Goal: Task Accomplishment & Management: Use online tool/utility

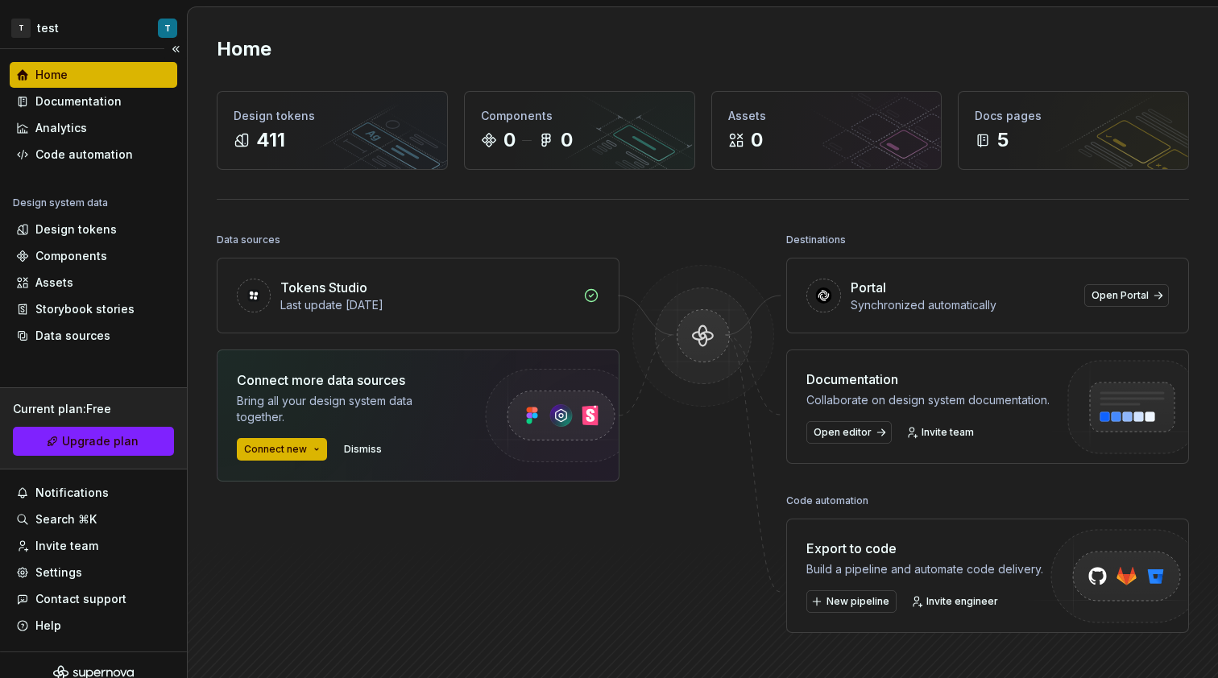
scroll to position [16, 0]
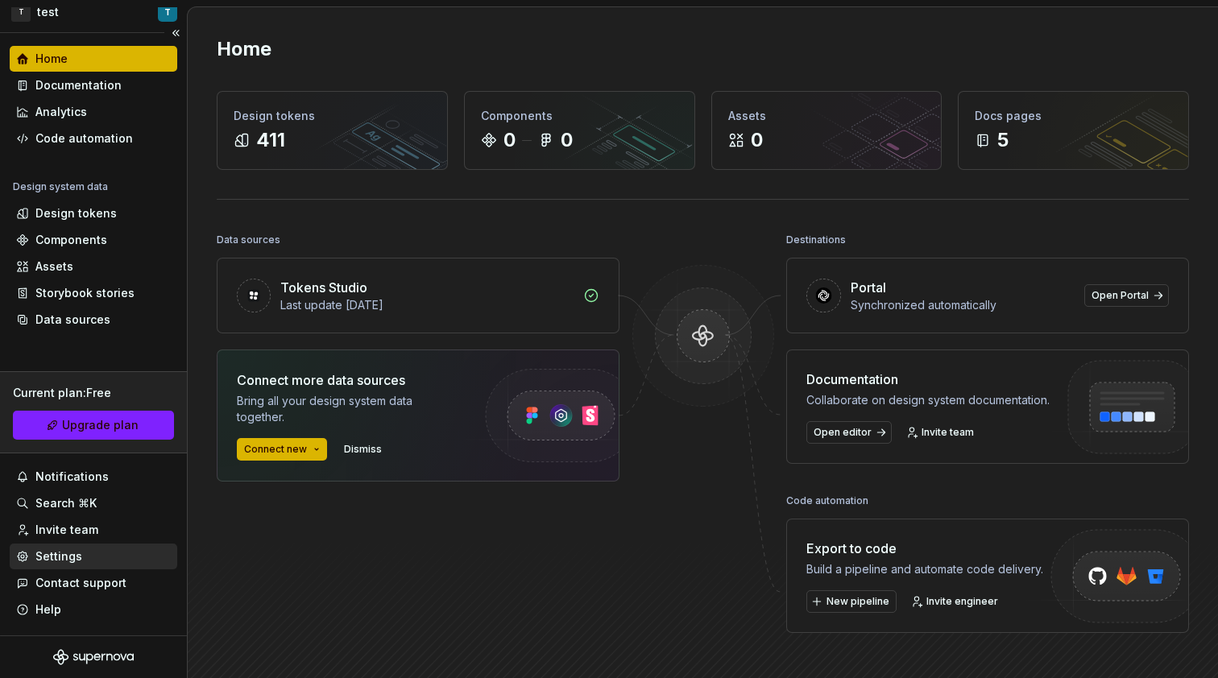
click at [94, 546] on div "Settings" at bounding box center [94, 557] width 168 height 26
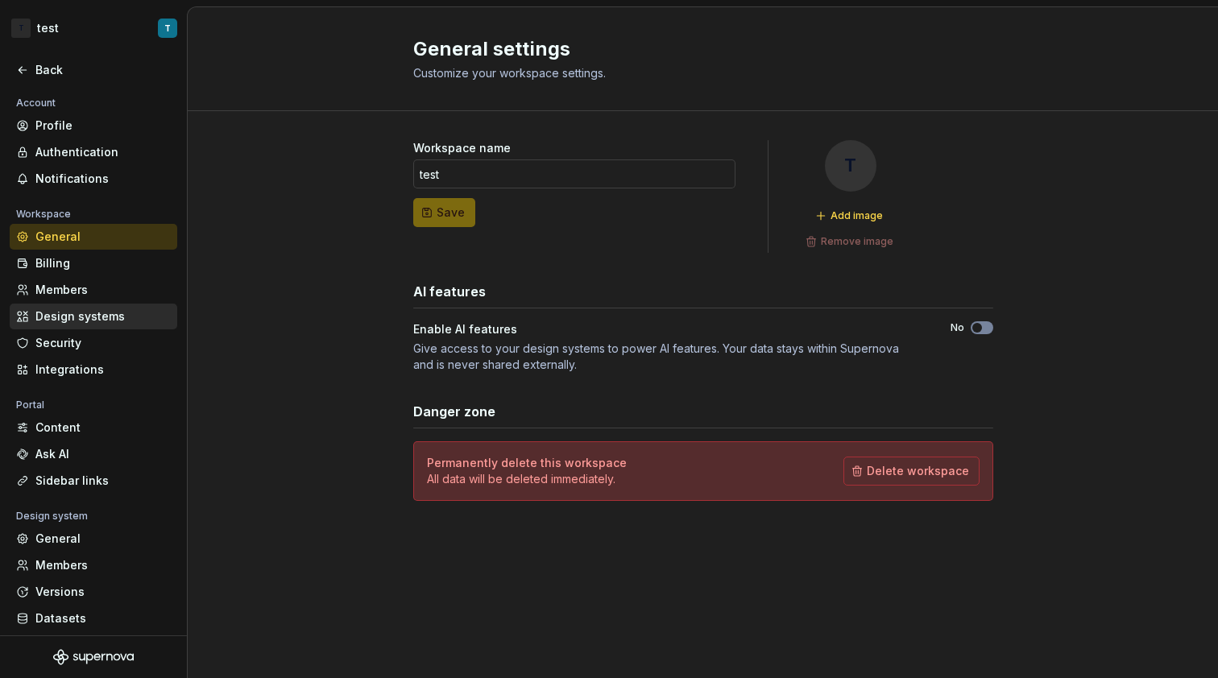
click at [100, 326] on div "Design systems" at bounding box center [94, 317] width 168 height 26
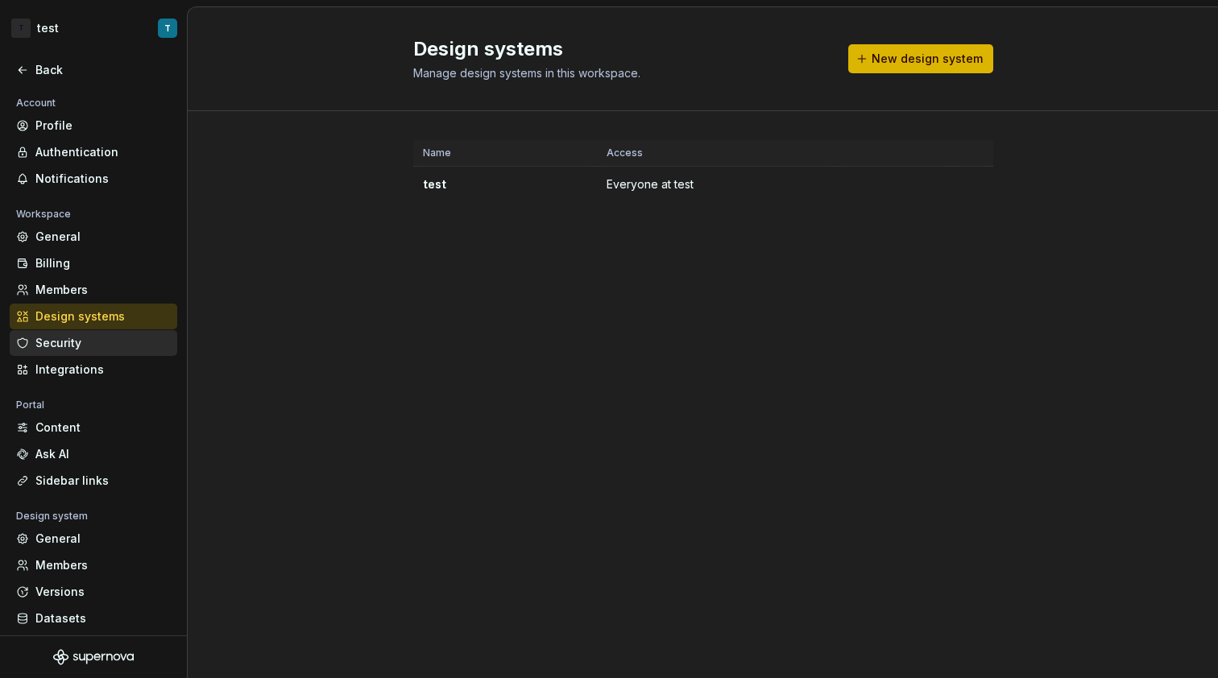
click at [114, 338] on div "Security" at bounding box center [102, 343] width 135 height 16
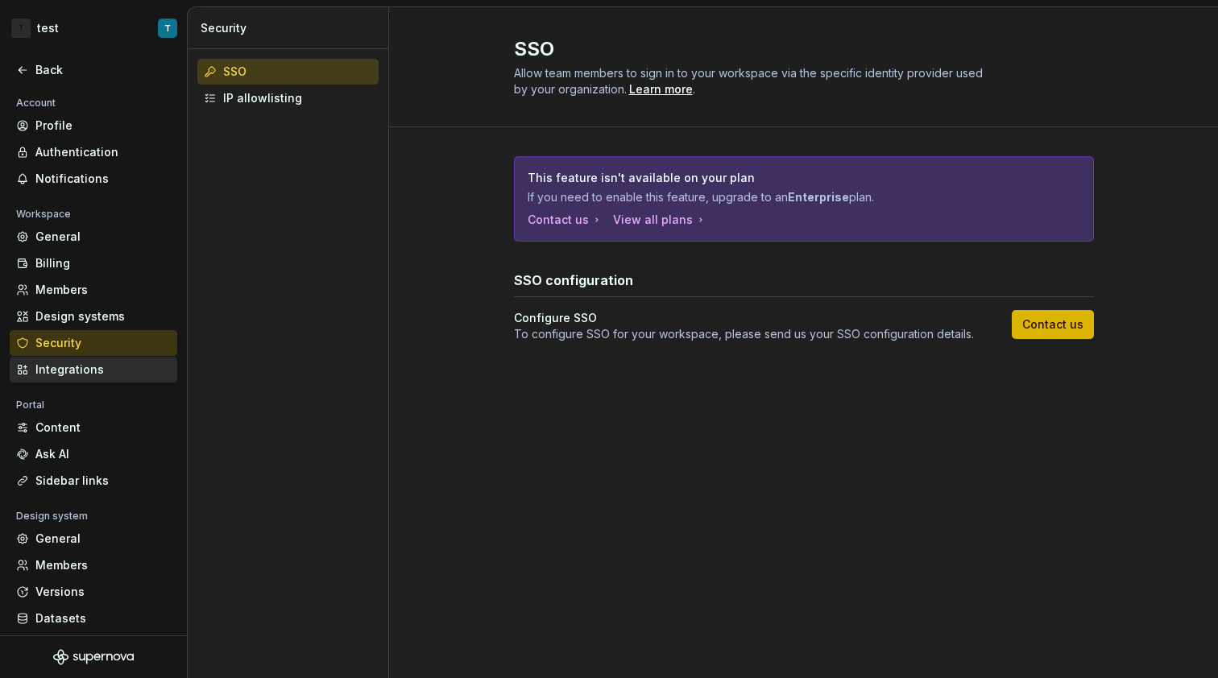
click at [107, 368] on div "Integrations" at bounding box center [102, 370] width 135 height 16
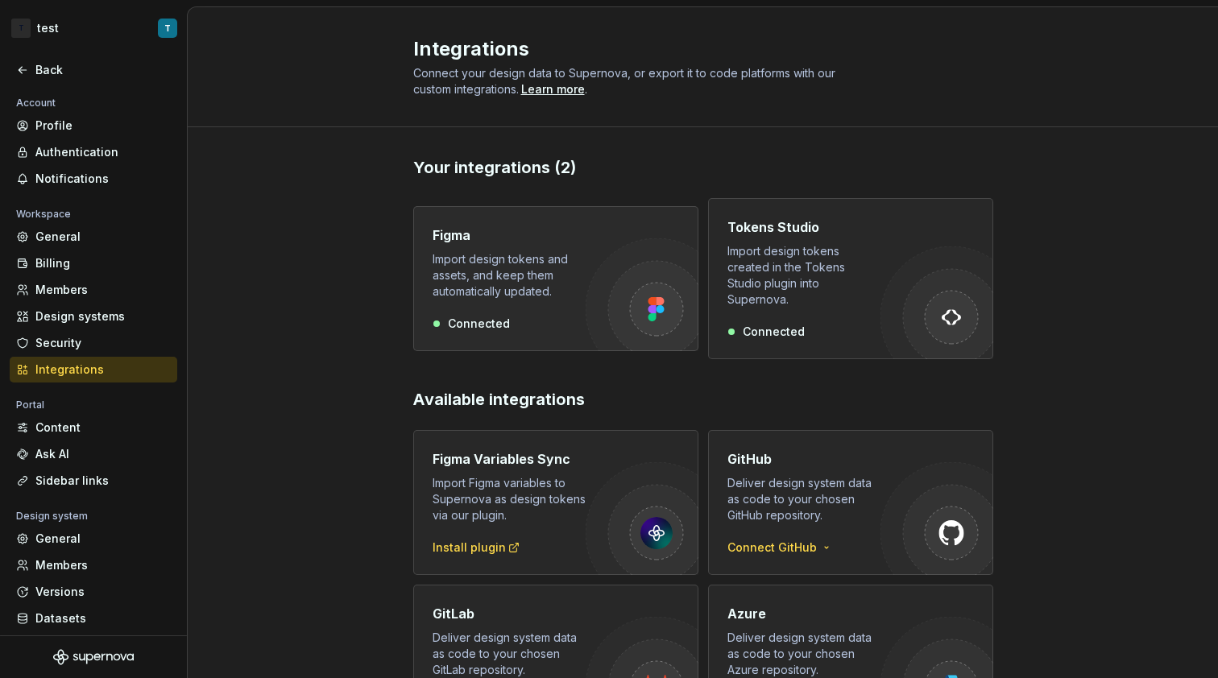
click at [502, 295] on div "Figma Import design tokens and assets, and keep them automatically updated. Con…" at bounding box center [509, 279] width 153 height 106
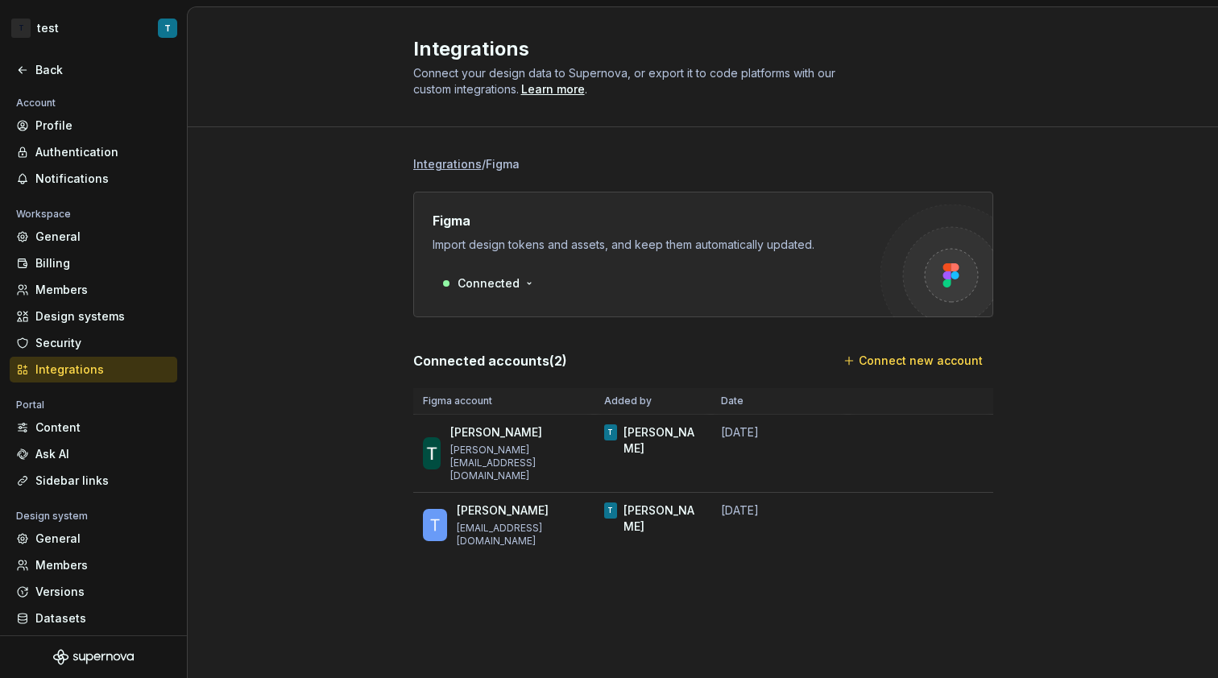
click at [480, 311] on div "Figma Import design tokens and assets, and keep them automatically updated. Con…" at bounding box center [703, 255] width 580 height 126
click at [98, 446] on div "Ask AI" at bounding box center [102, 454] width 135 height 16
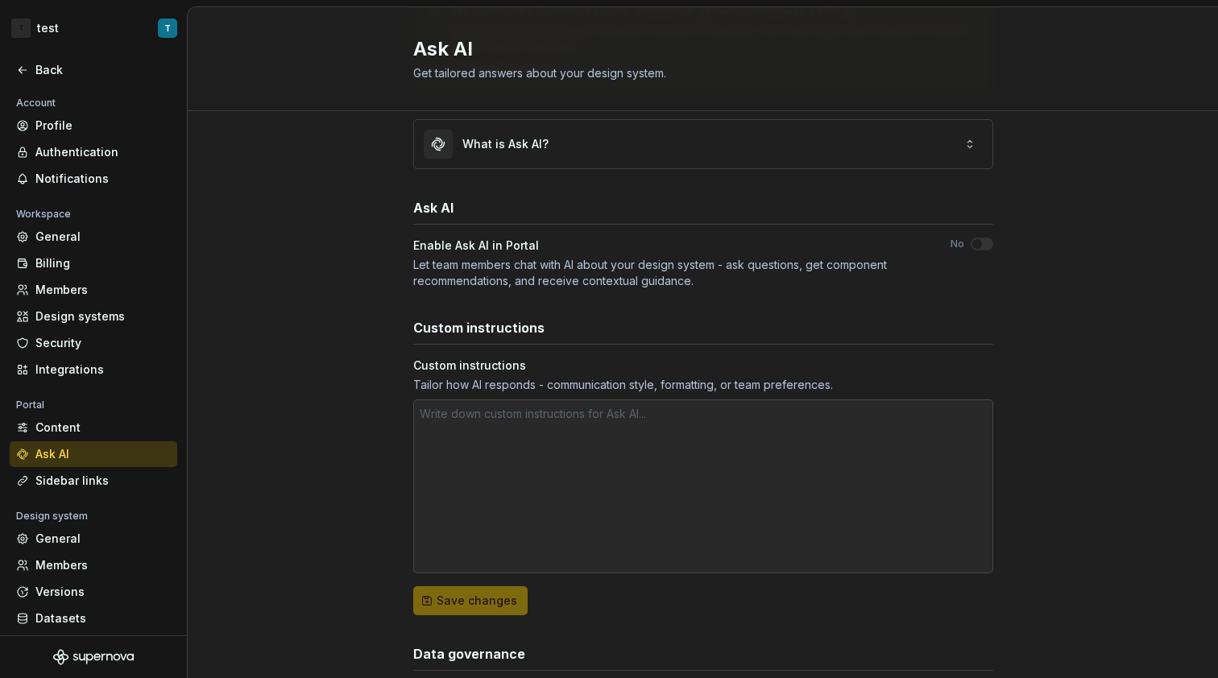
scroll to position [254, 0]
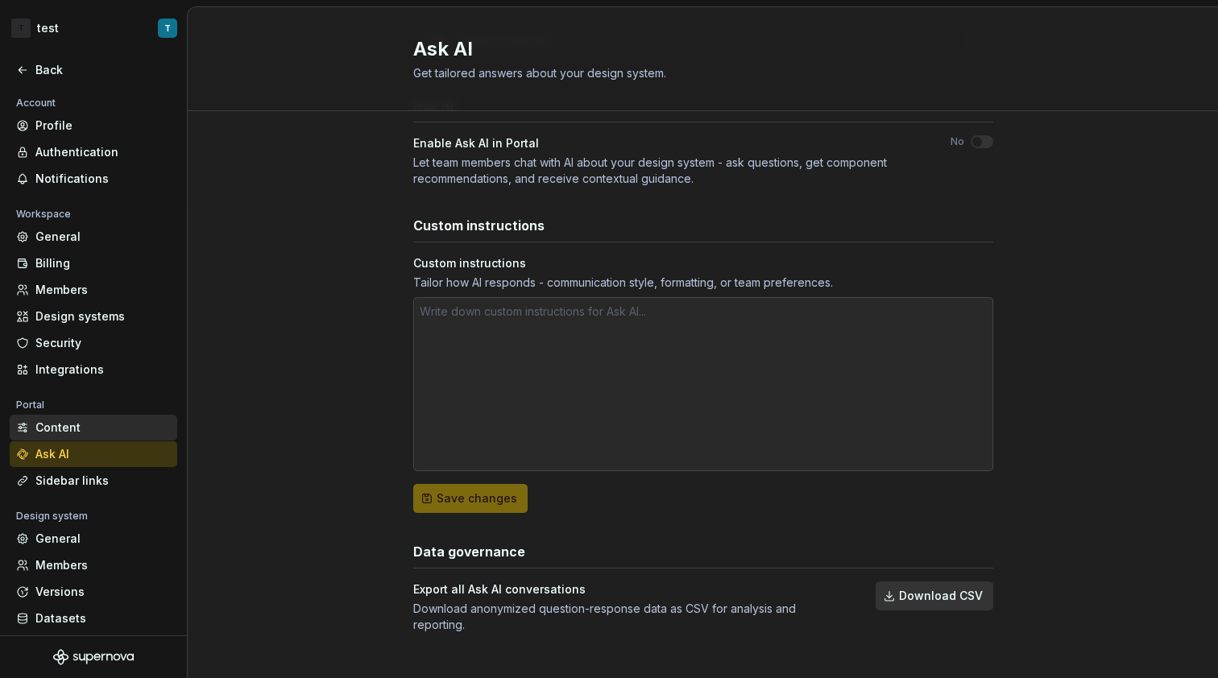
click at [122, 423] on div "Content" at bounding box center [102, 428] width 135 height 16
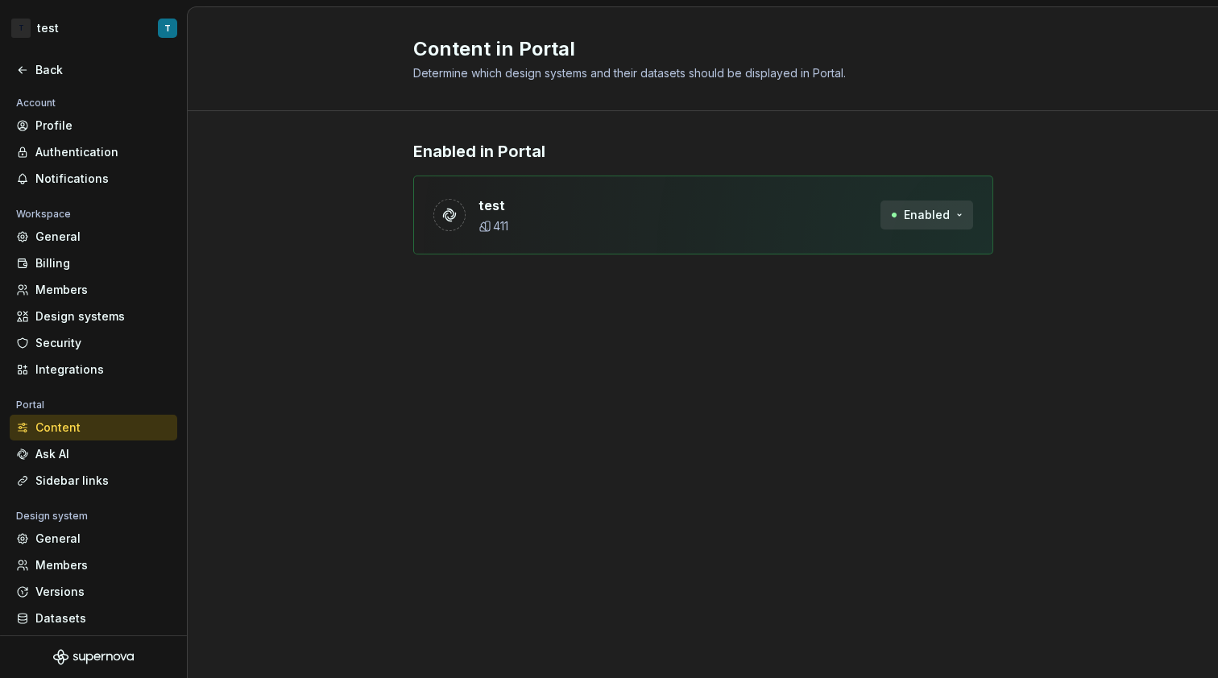
click at [926, 209] on span "Enabled" at bounding box center [927, 215] width 46 height 16
drag, startPoint x: 458, startPoint y: 209, endPoint x: 556, endPoint y: 223, distance: 98.5
click at [555, 220] on div "test 411 Enabled" at bounding box center [703, 215] width 580 height 79
click at [543, 278] on div "Enabled in Portal test 411 Enabled" at bounding box center [703, 213] width 580 height 205
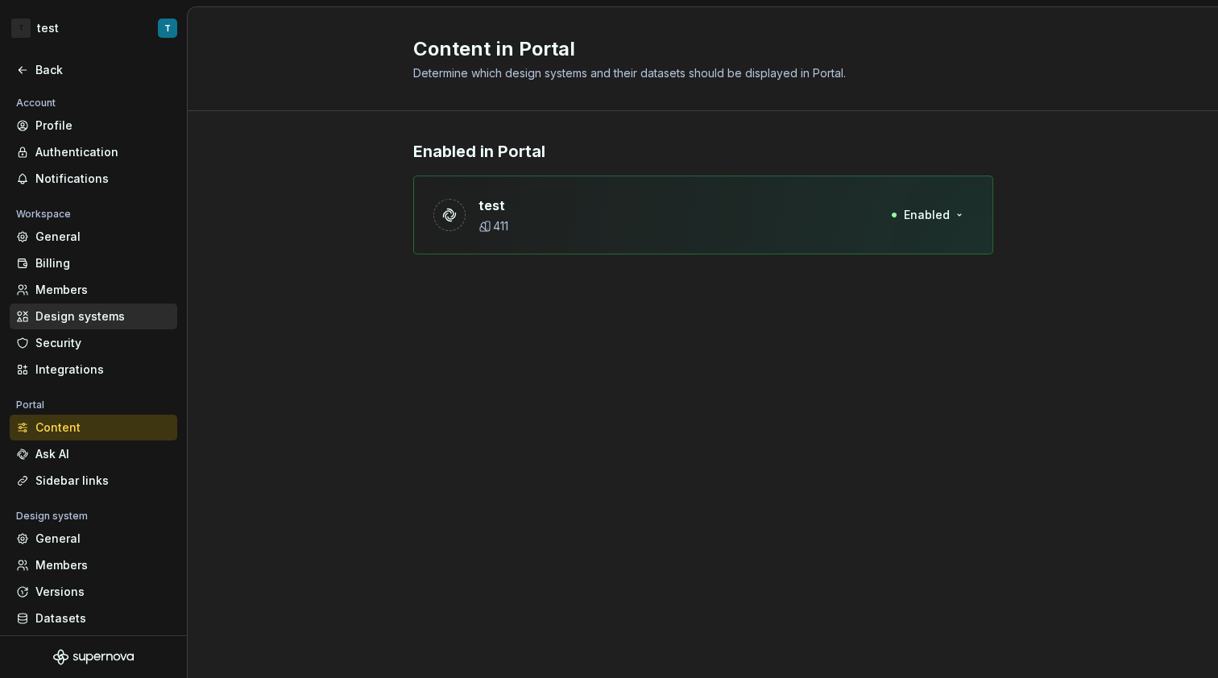
click at [89, 320] on div "Design systems" at bounding box center [102, 317] width 135 height 16
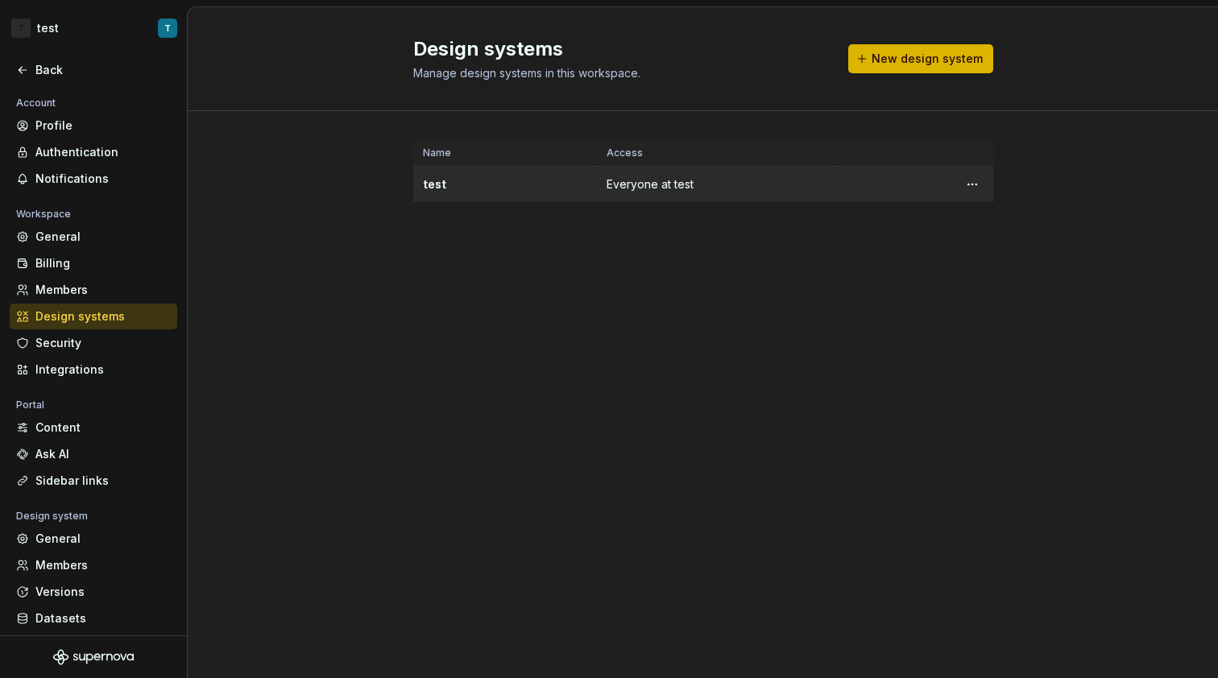
click at [526, 196] on td "test" at bounding box center [505, 185] width 184 height 36
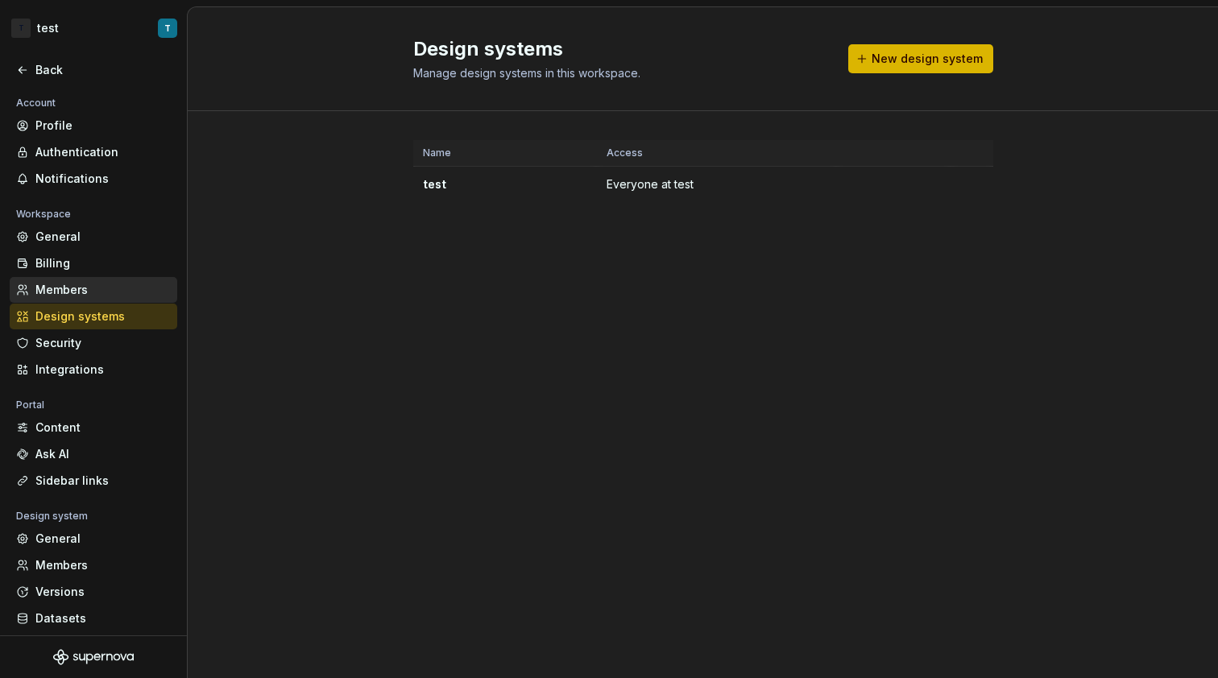
click at [122, 288] on div "Members" at bounding box center [102, 290] width 135 height 16
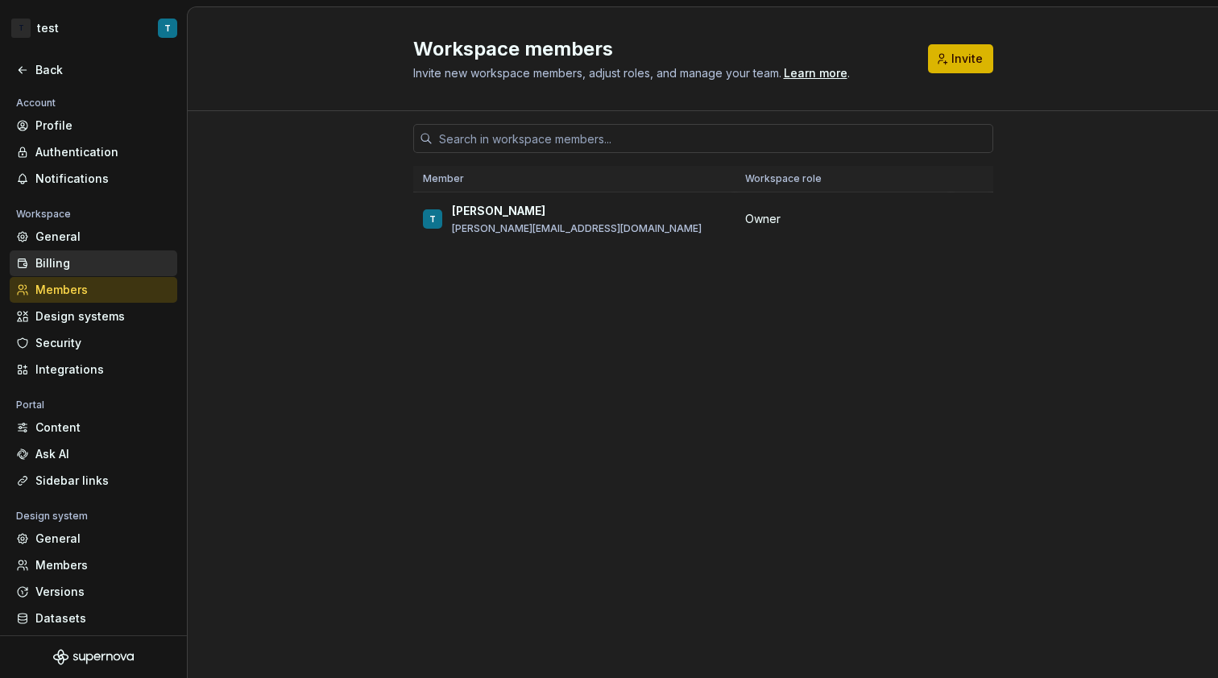
click at [118, 268] on div "Billing" at bounding box center [102, 263] width 135 height 16
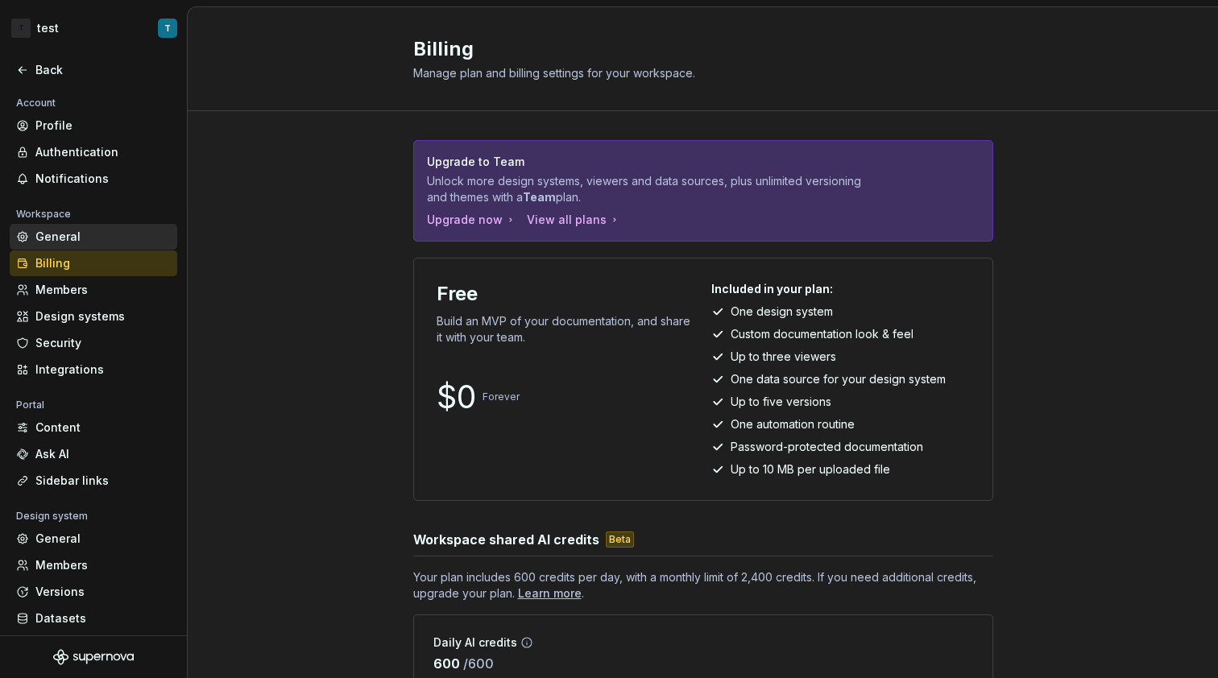
click at [118, 246] on div "General" at bounding box center [94, 237] width 168 height 26
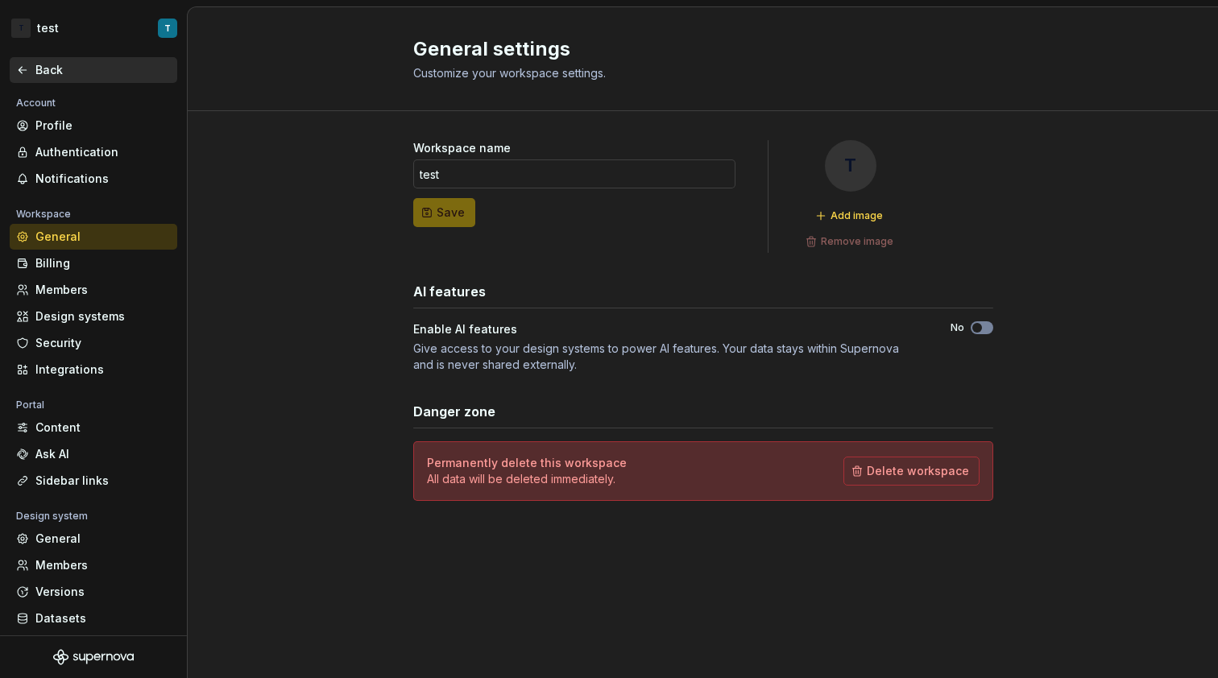
click at [42, 72] on div "Back" at bounding box center [102, 70] width 135 height 16
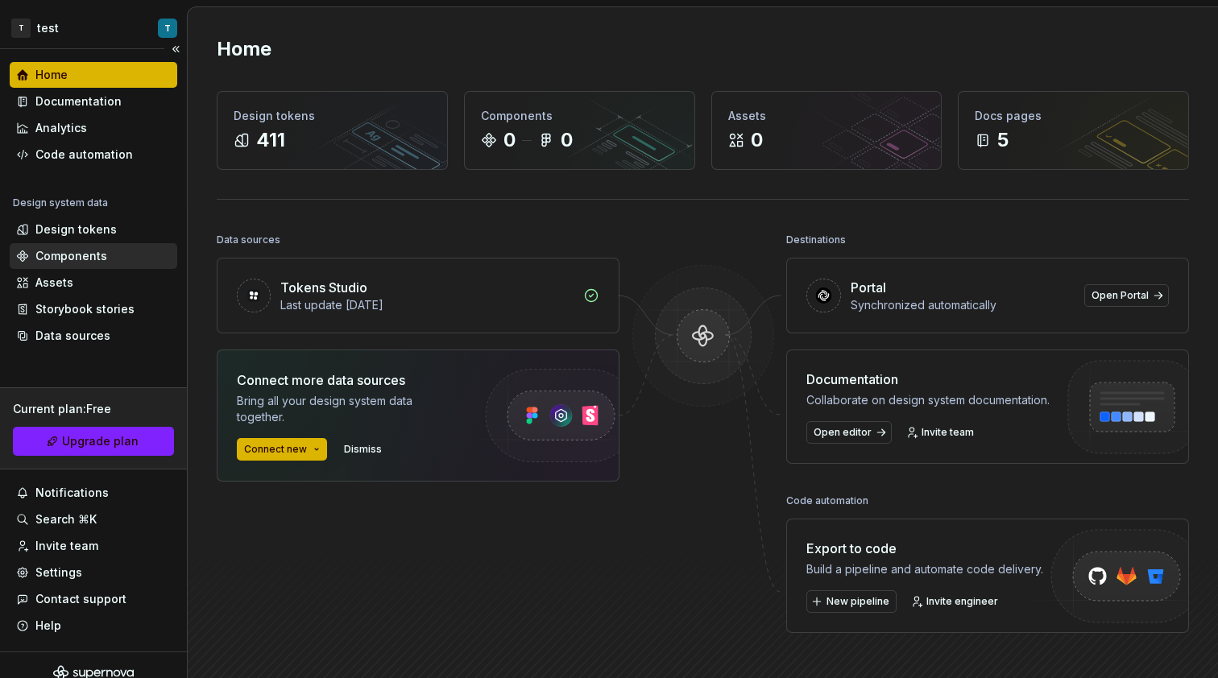
click at [99, 262] on div "Components" at bounding box center [71, 256] width 72 height 16
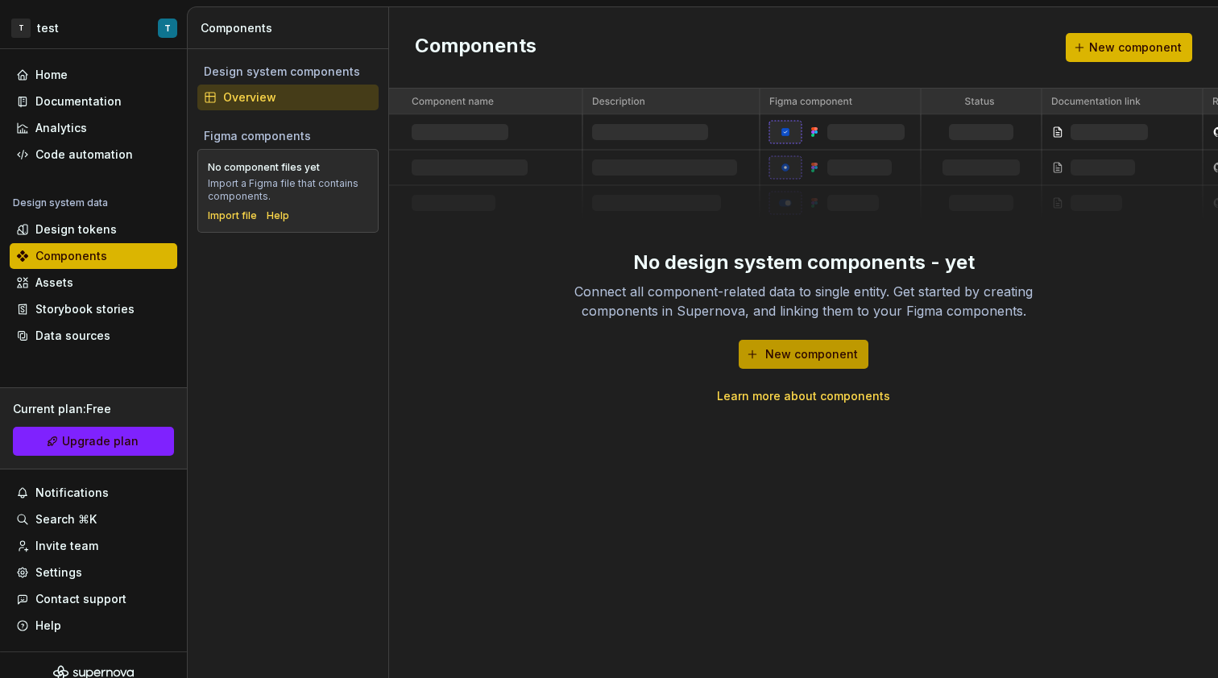
click at [851, 358] on span "New component" at bounding box center [811, 354] width 93 height 16
type textarea "*"
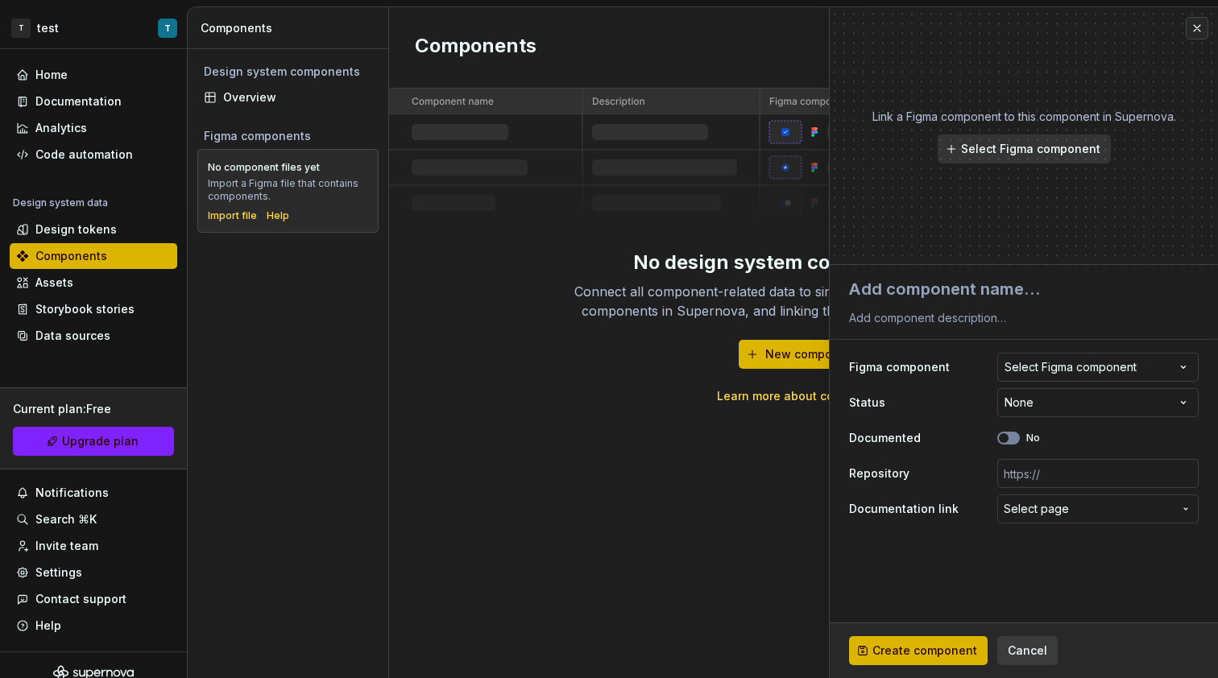
click at [615, 324] on div "No design system components - yet Connect all component-related data to single …" at bounding box center [804, 327] width 516 height 155
click at [122, 337] on div "Data sources" at bounding box center [93, 336] width 155 height 16
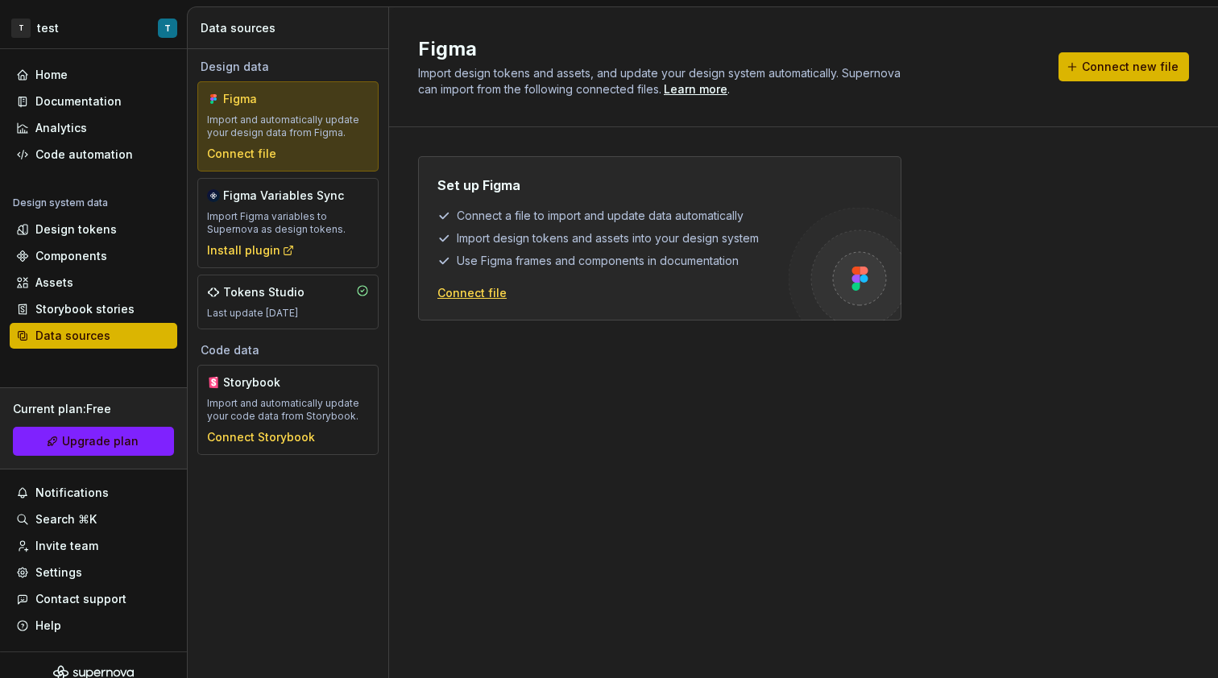
click at [470, 285] on div "Connect file" at bounding box center [471, 293] width 69 height 16
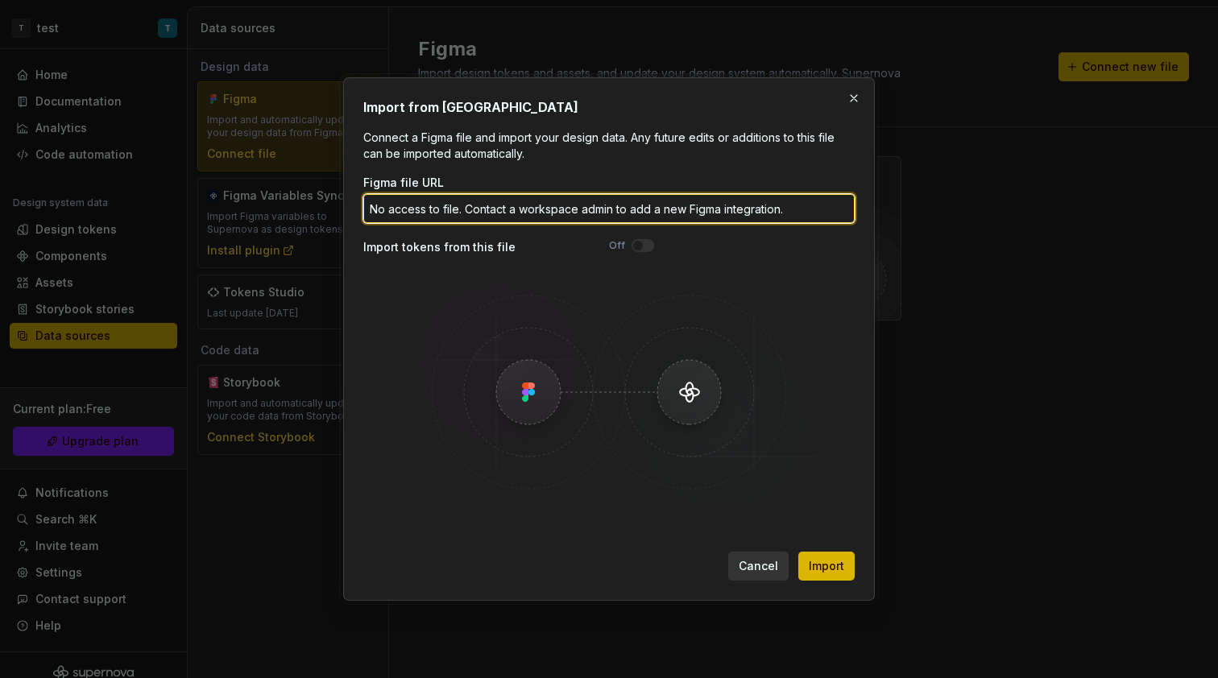
paste input "[URL][DOMAIN_NAME]"
type input "[URL][DOMAIN_NAME]"
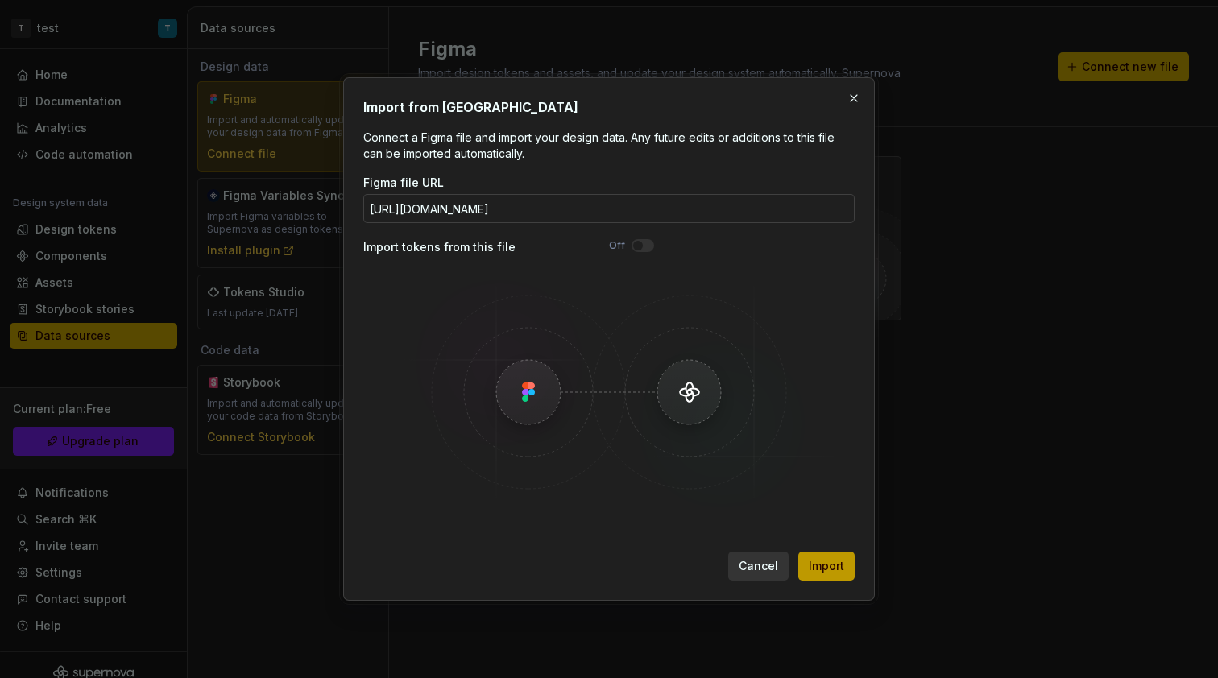
click at [828, 578] on button "Import" at bounding box center [826, 566] width 56 height 29
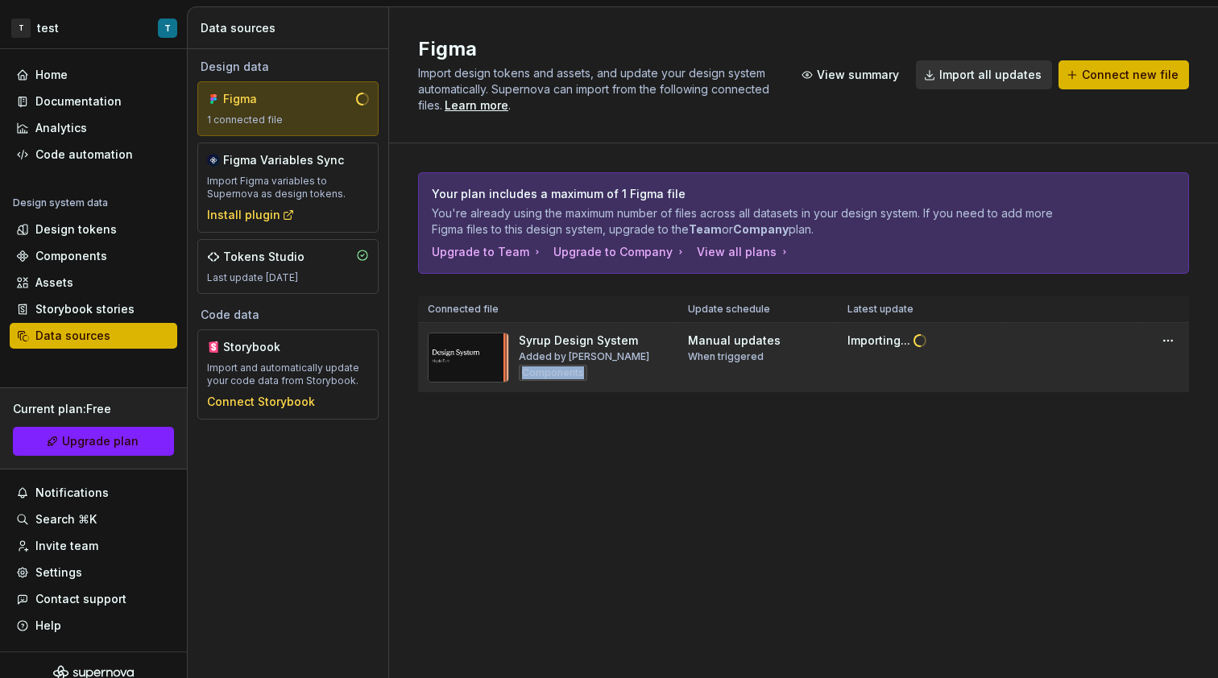
drag, startPoint x: 520, startPoint y: 374, endPoint x: 596, endPoint y: 375, distance: 75.7
click at [596, 375] on div "Syrup Design System Added by [PERSON_NAME]" at bounding box center [584, 358] width 131 height 50
click at [1172, 342] on html "T test T Home Documentation Analytics Code automation Design system data Design…" at bounding box center [609, 339] width 1218 height 678
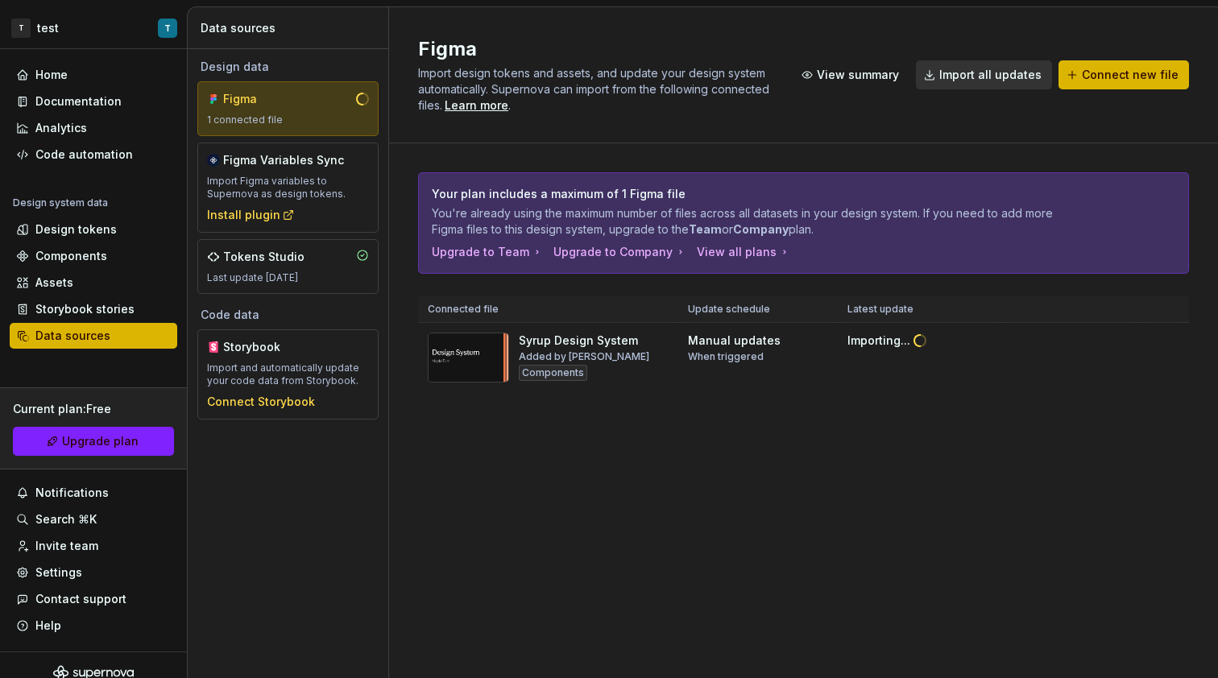
click at [697, 468] on html "T test T Home Documentation Analytics Code automation Design system data Design…" at bounding box center [609, 339] width 1218 height 678
click at [97, 578] on div "Settings" at bounding box center [93, 573] width 155 height 16
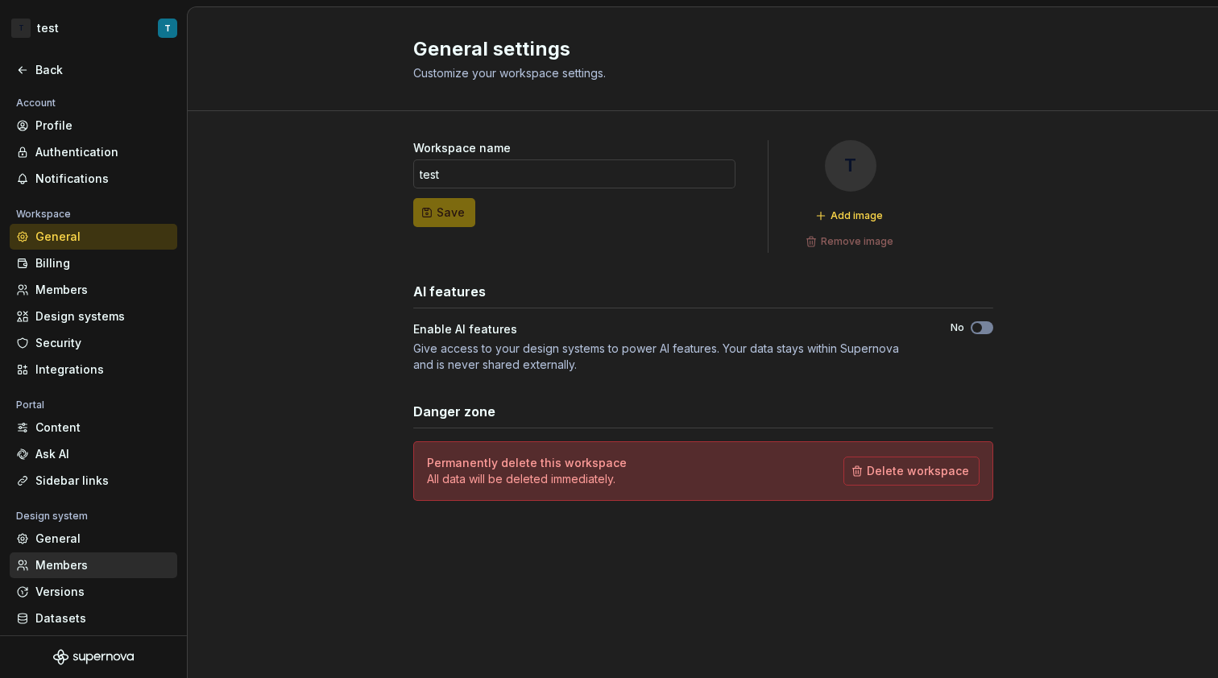
click at [98, 575] on div "Members" at bounding box center [94, 566] width 168 height 26
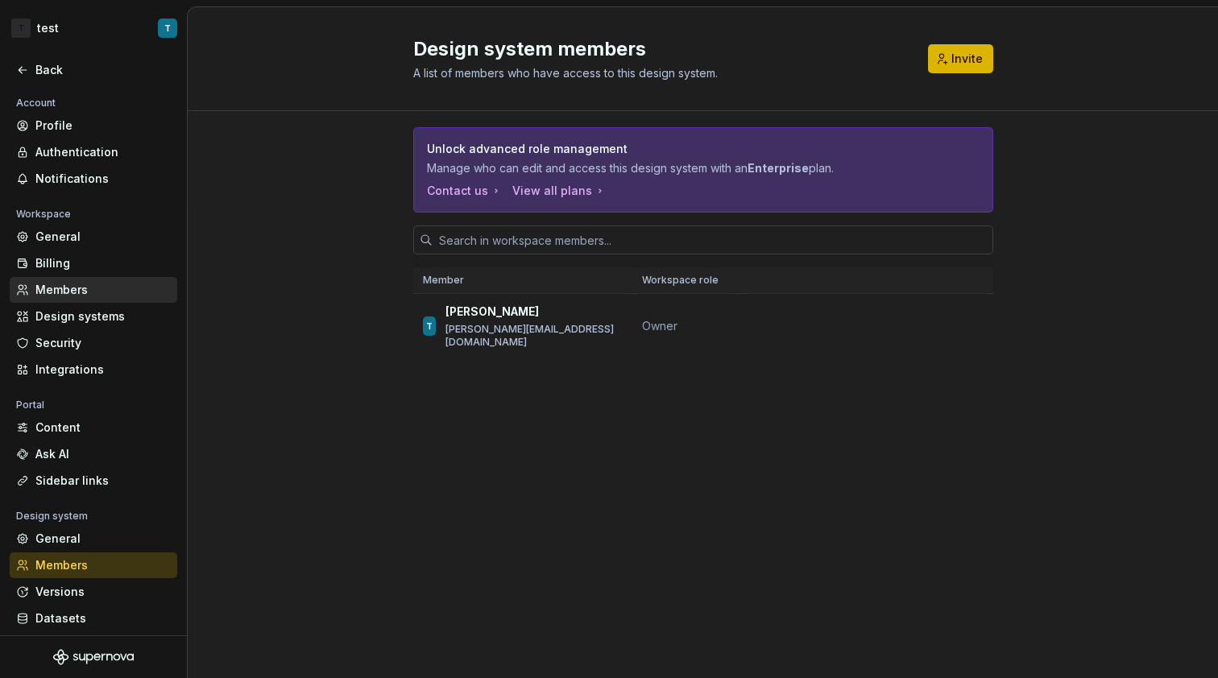
click at [94, 278] on div "Members" at bounding box center [94, 290] width 168 height 26
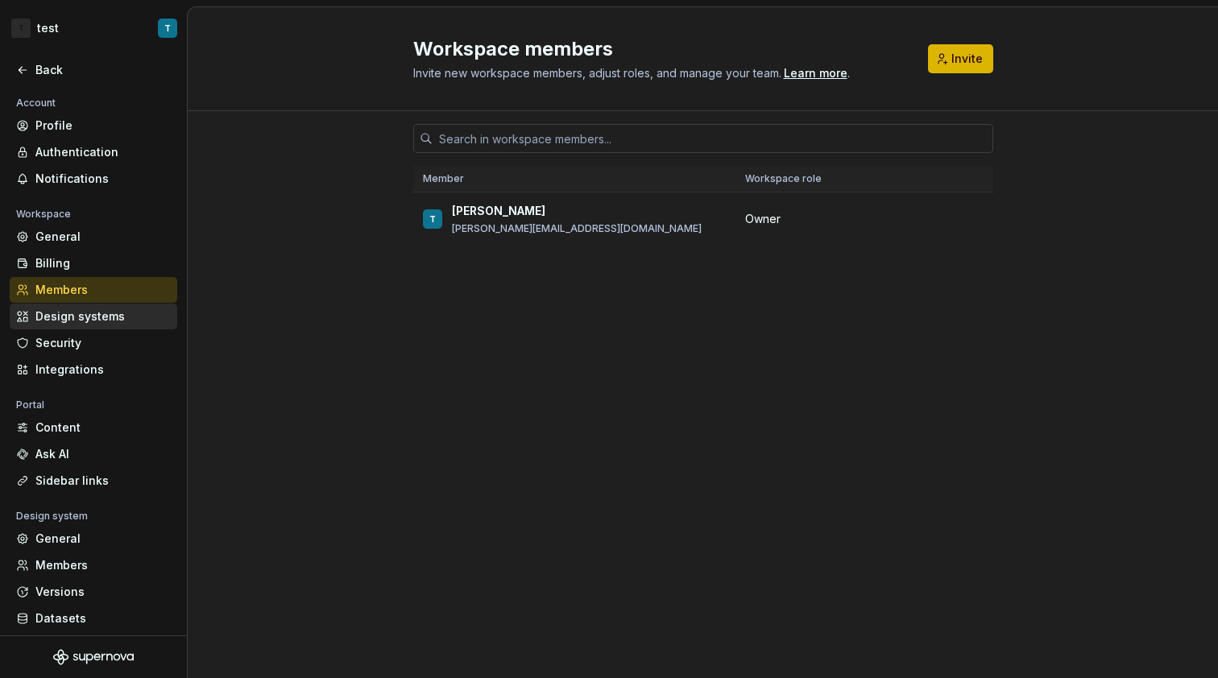
click at [101, 319] on div "Design systems" at bounding box center [102, 317] width 135 height 16
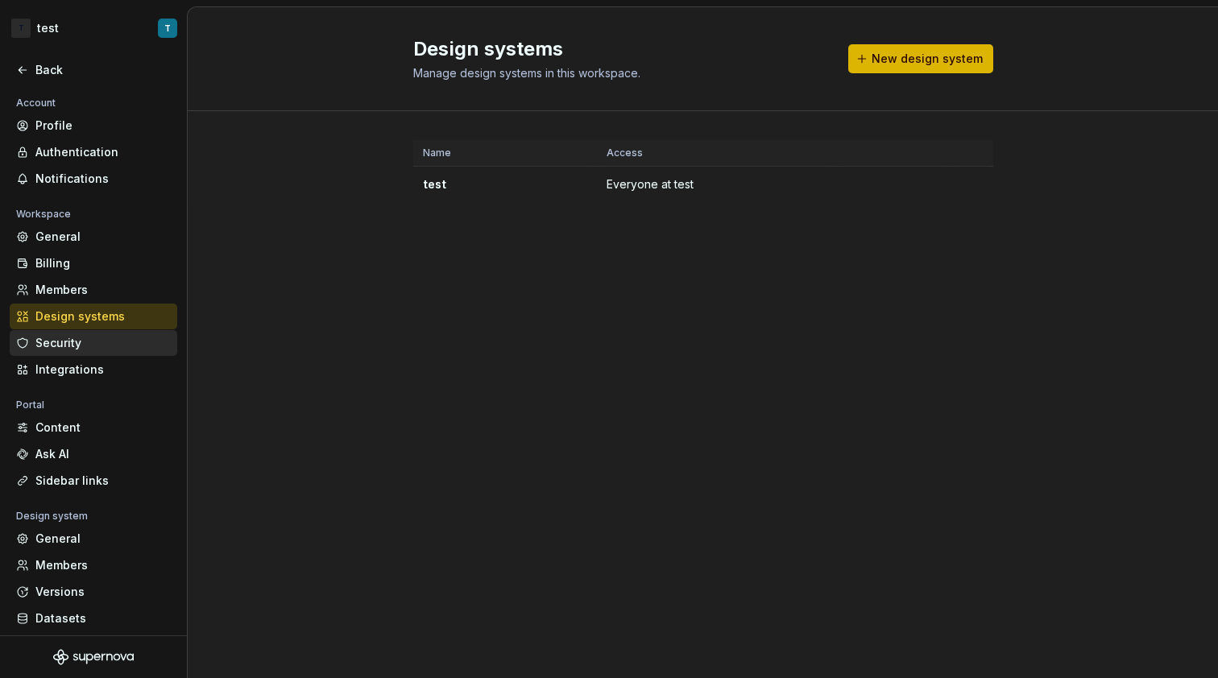
click at [102, 338] on div "Security" at bounding box center [102, 343] width 135 height 16
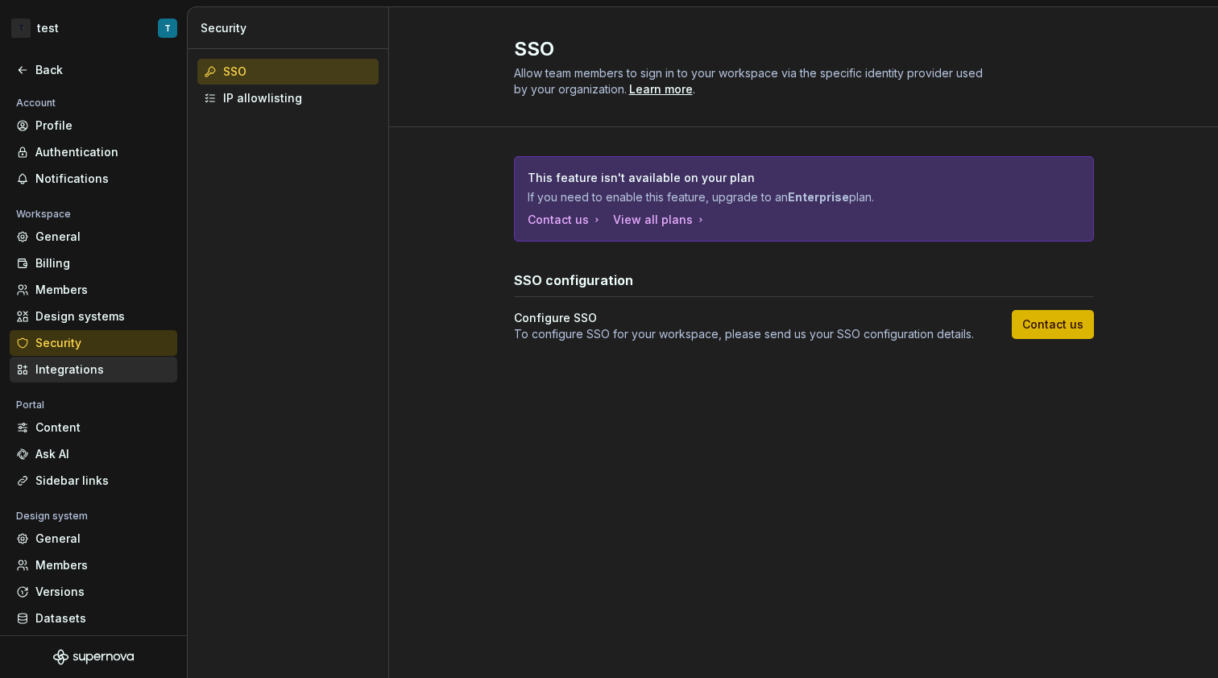
click at [102, 363] on div "Integrations" at bounding box center [102, 370] width 135 height 16
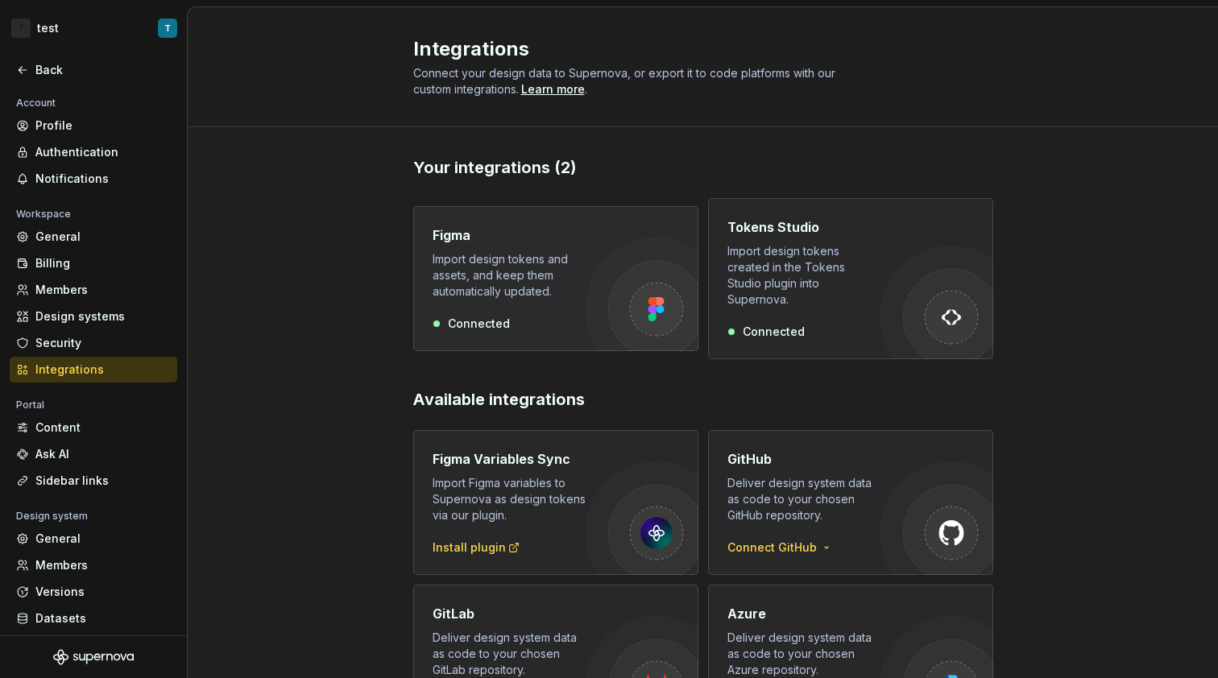
click at [507, 288] on div "Import design tokens and assets, and keep them automatically updated." at bounding box center [509, 275] width 153 height 48
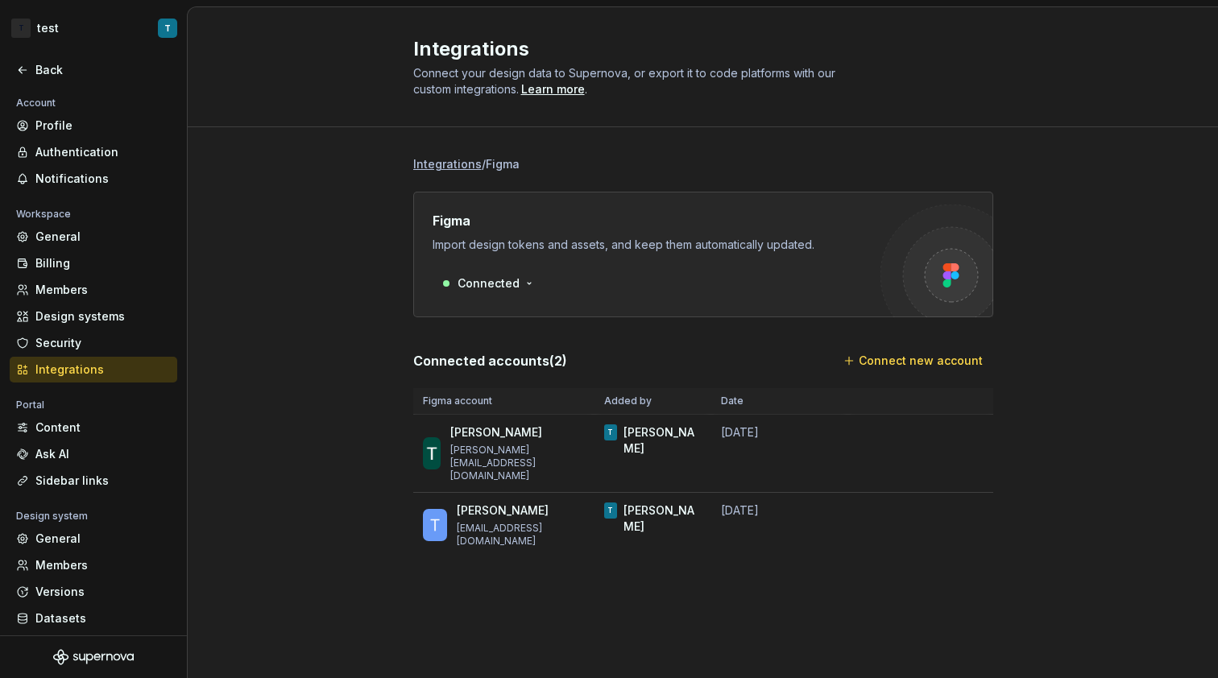
scroll to position [16, 0]
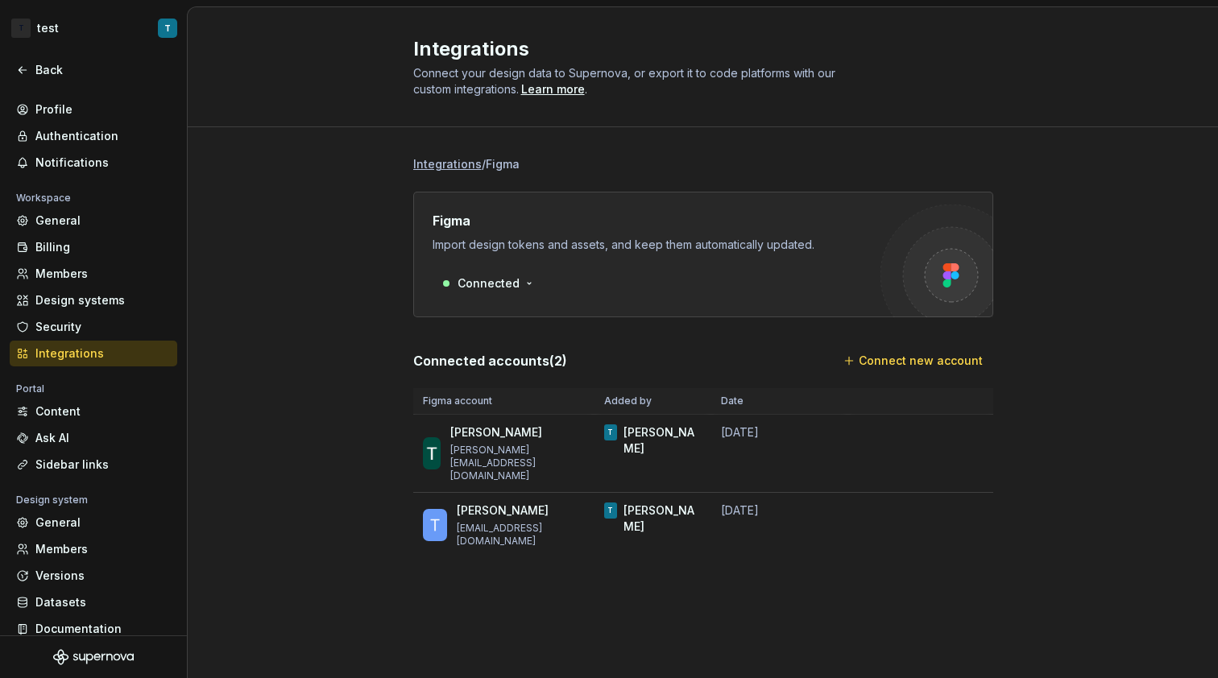
click at [463, 172] on div "Integrations / Figma Figma Import design tokens and assets, and keep them autom…" at bounding box center [703, 356] width 580 height 401
click at [464, 165] on li "Integrations" at bounding box center [447, 164] width 68 height 16
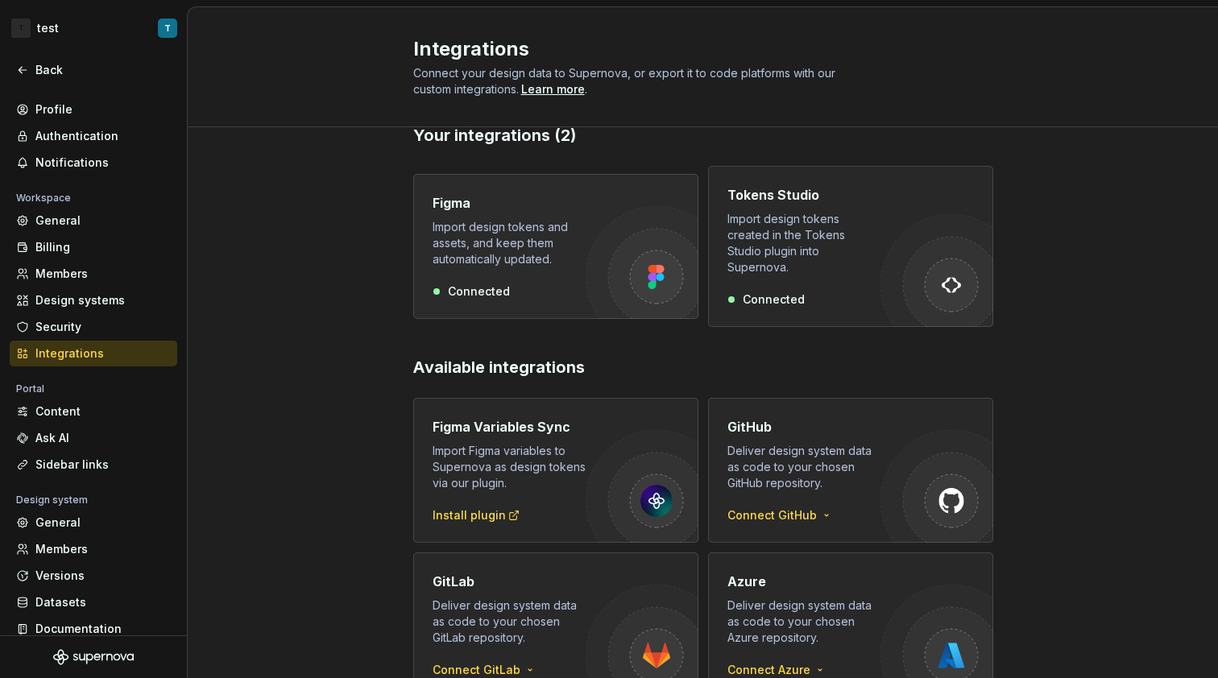
scroll to position [48, 0]
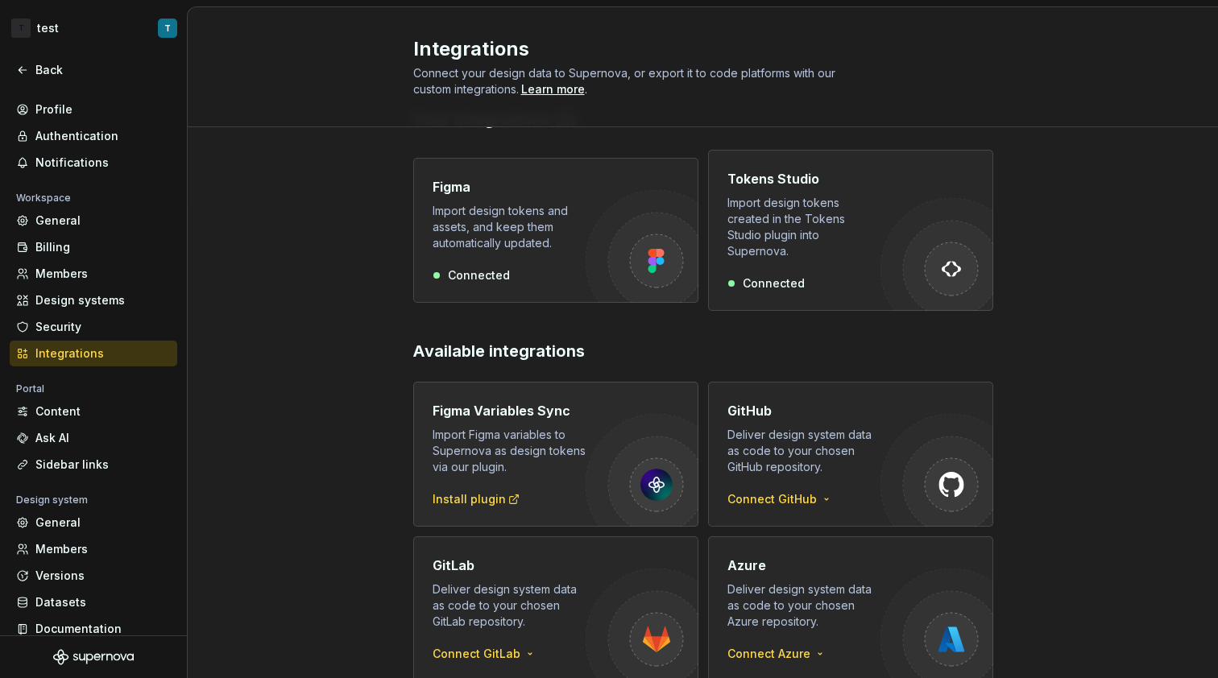
click at [492, 491] on div "Install plugin" at bounding box center [477, 499] width 88 height 16
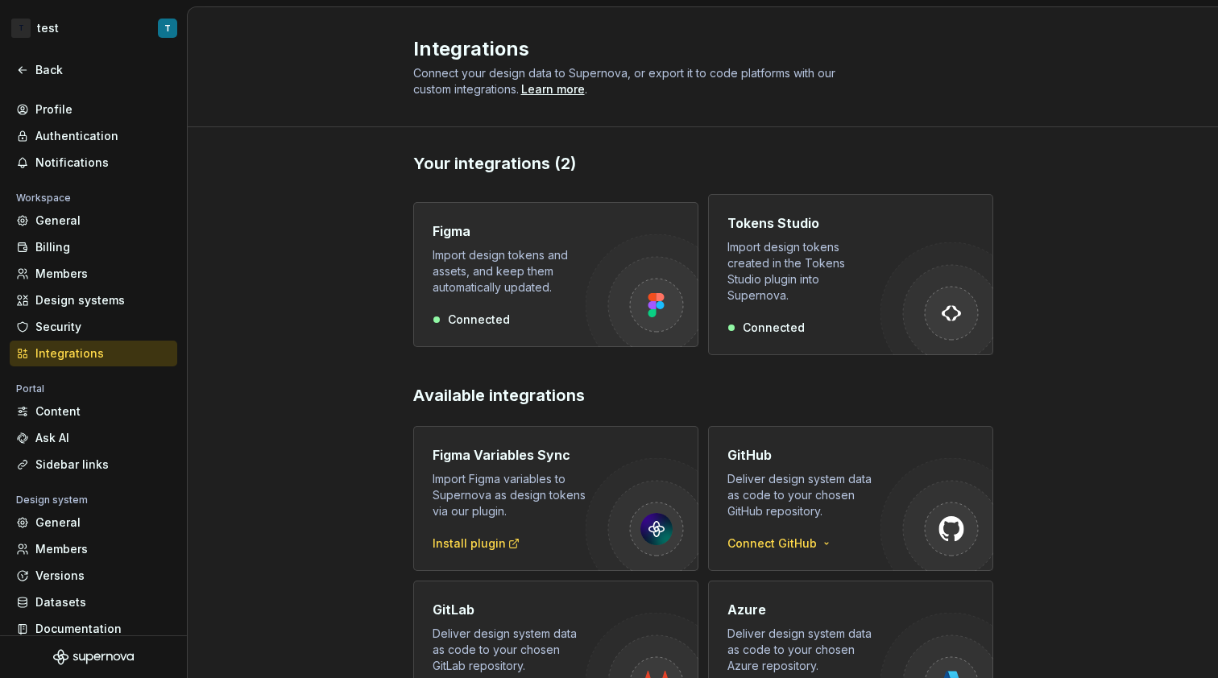
scroll to position [0, 0]
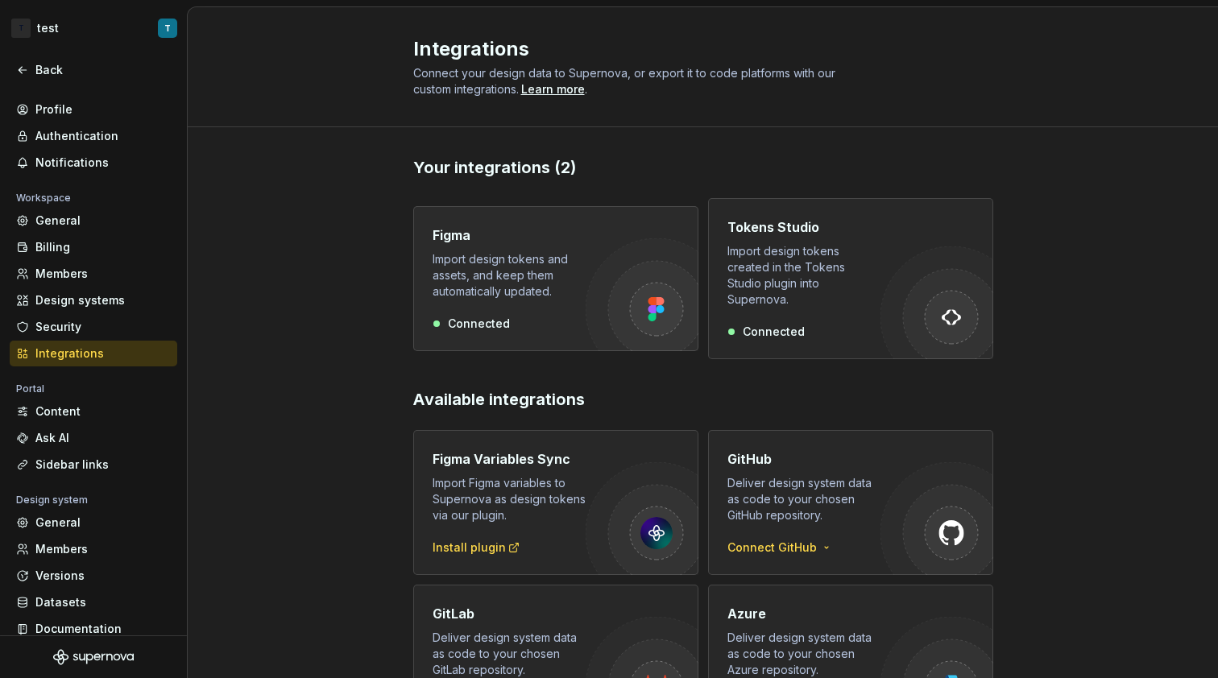
click at [519, 267] on div "Import design tokens and assets, and keep them automatically updated." at bounding box center [509, 275] width 153 height 48
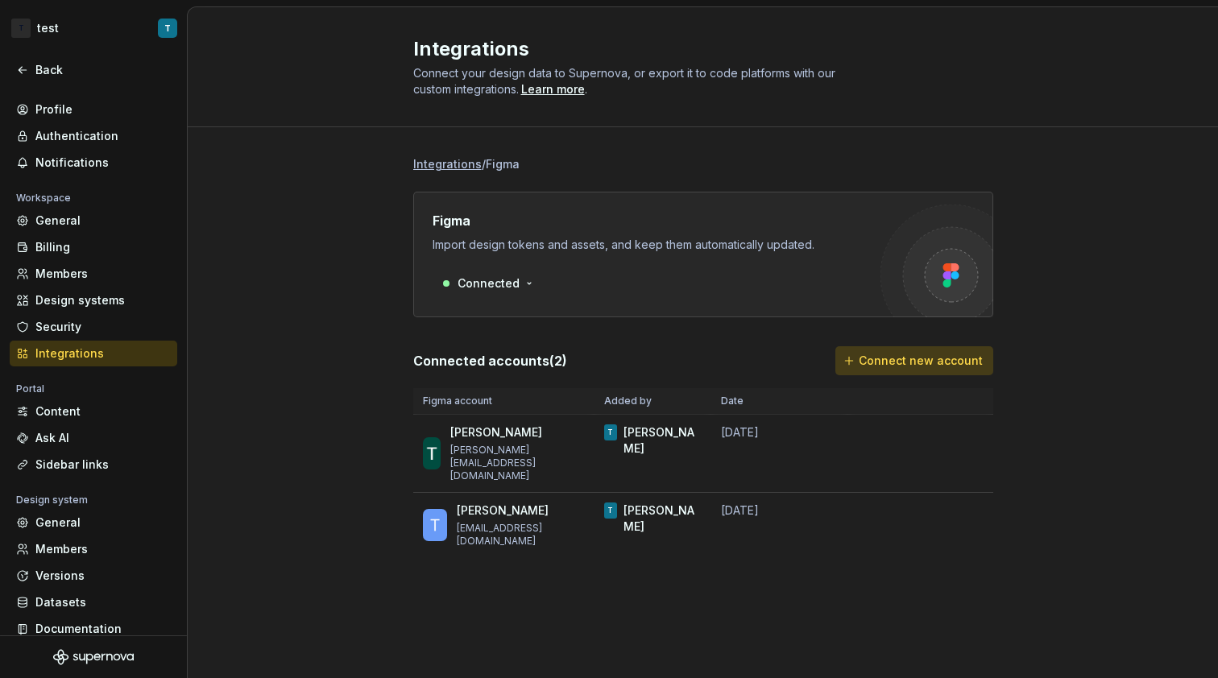
click at [873, 368] on button "Connect new account" at bounding box center [914, 360] width 158 height 29
click at [871, 362] on span "Connect new account" at bounding box center [921, 361] width 124 height 16
click at [518, 283] on html "T test T Back Account Profile Authentication Notifications Workspace General Bi…" at bounding box center [609, 339] width 1218 height 678
click at [518, 282] on html "T test T Back Account Profile Authentication Notifications Workspace General Bi…" at bounding box center [609, 339] width 1218 height 678
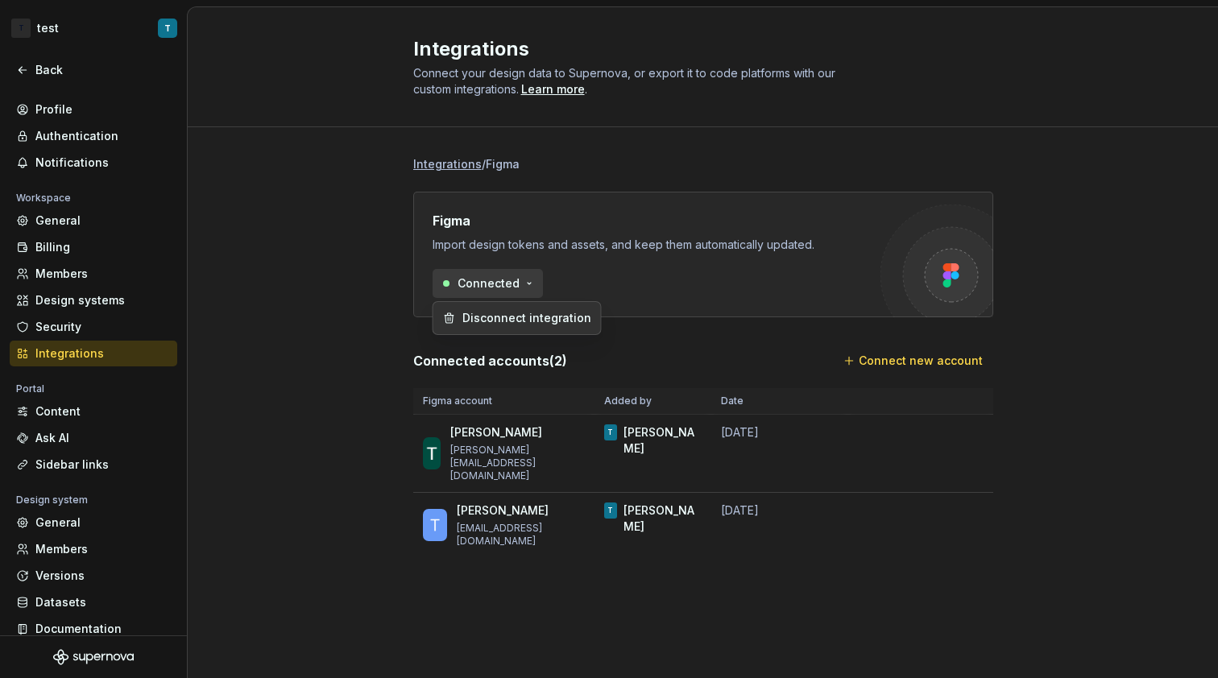
click at [518, 282] on html "T test T Back Account Profile Authentication Notifications Workspace General Bi…" at bounding box center [609, 339] width 1218 height 678
click at [353, 259] on html "T test T Back Account Profile Authentication Notifications Workspace General Bi…" at bounding box center [609, 339] width 1218 height 678
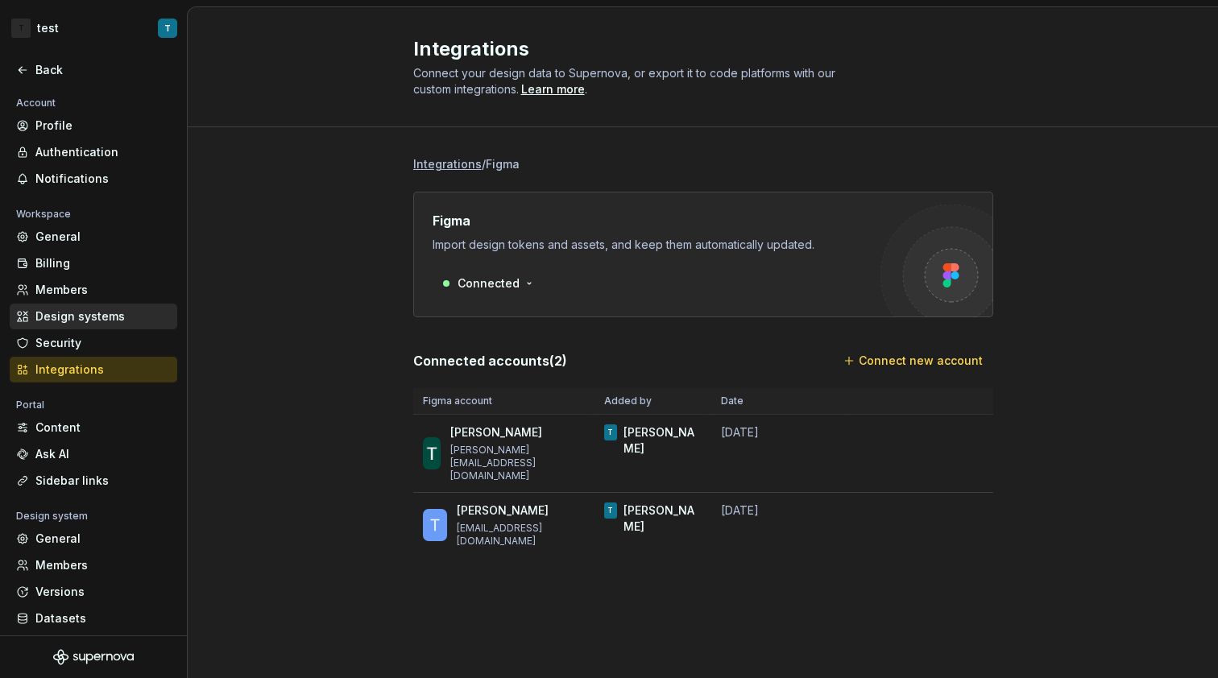
click at [99, 318] on div "Design systems" at bounding box center [102, 317] width 135 height 16
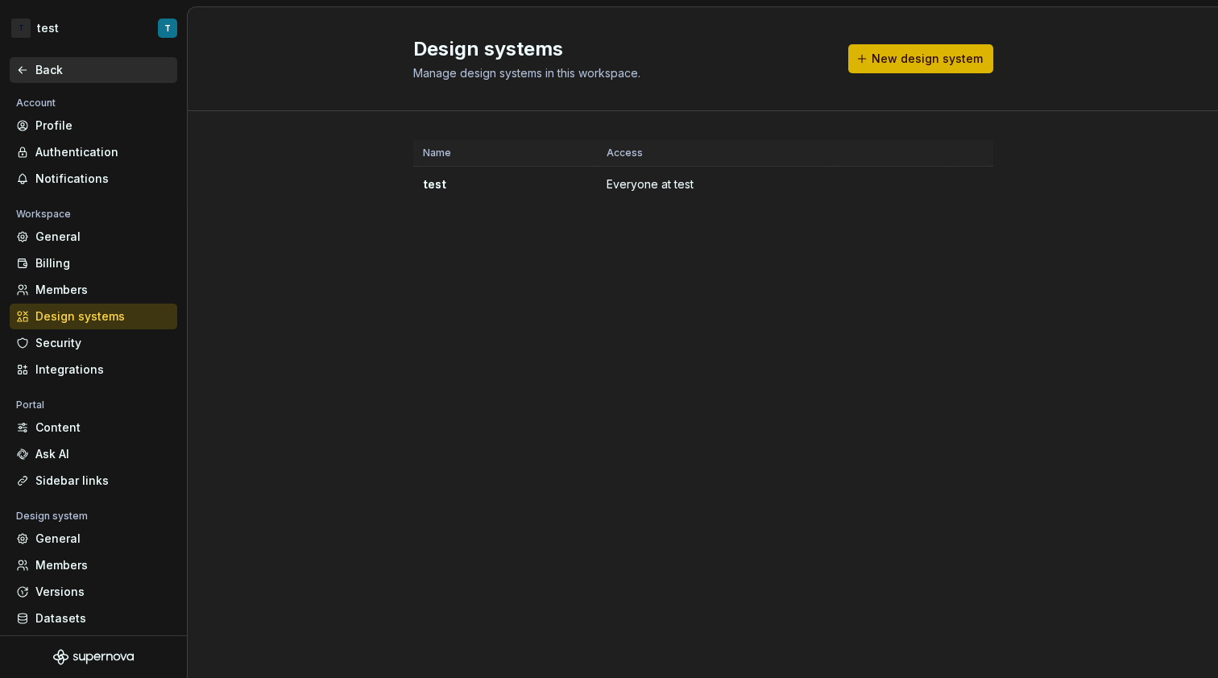
click at [34, 70] on div "Back" at bounding box center [93, 70] width 155 height 16
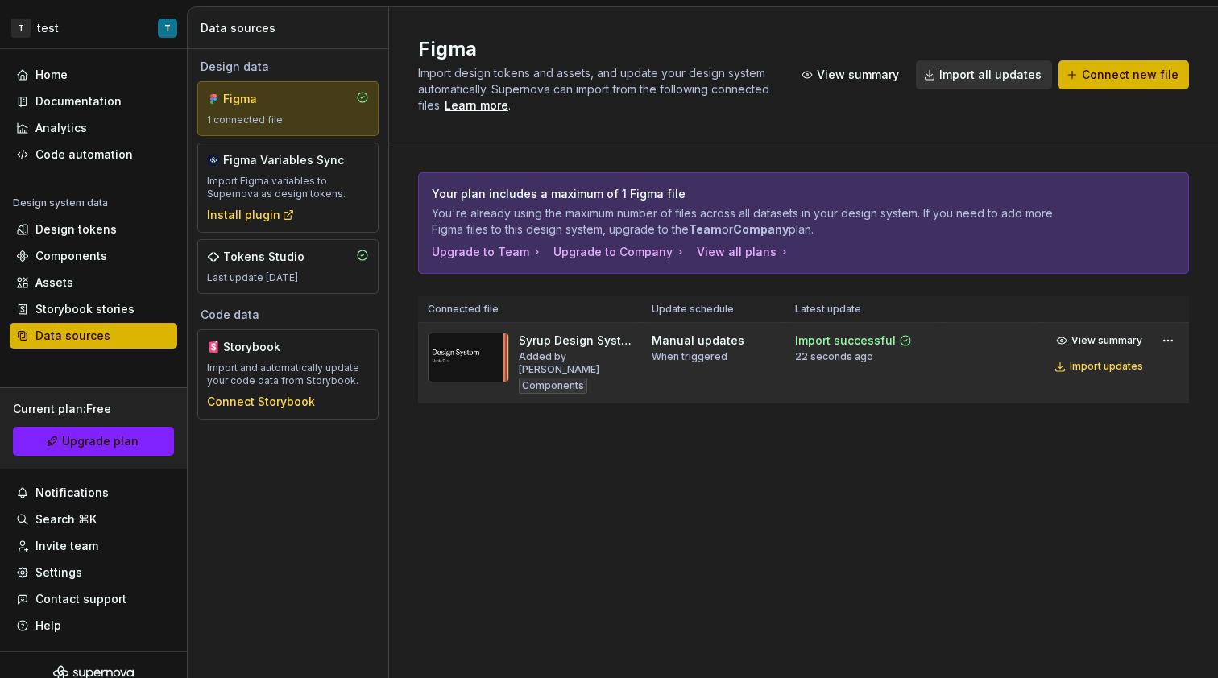
drag, startPoint x: 651, startPoint y: 325, endPoint x: 661, endPoint y: 337, distance: 14.9
click at [653, 327] on td "Manual updates When triggered" at bounding box center [713, 363] width 143 height 81
click at [1101, 342] on span "View summary" at bounding box center [1106, 340] width 71 height 13
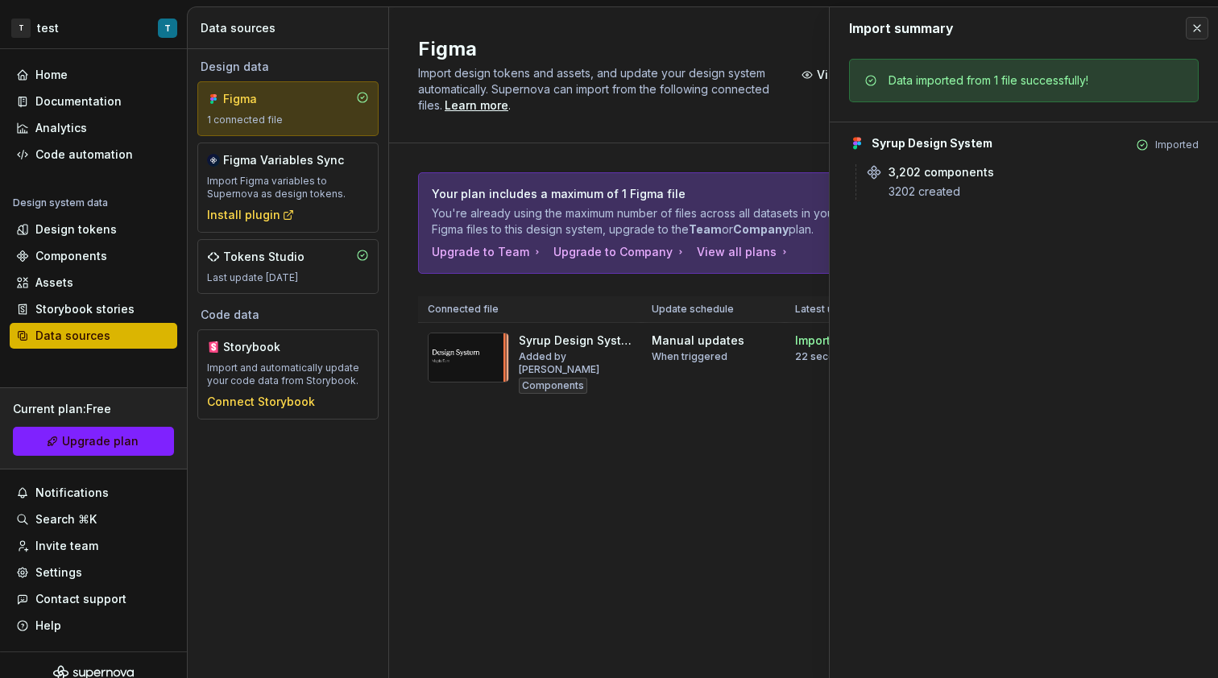
click at [711, 474] on div "Figma Import design tokens and assets, and update your design system automatica…" at bounding box center [803, 342] width 829 height 671
click at [109, 259] on div "Components" at bounding box center [93, 256] width 155 height 16
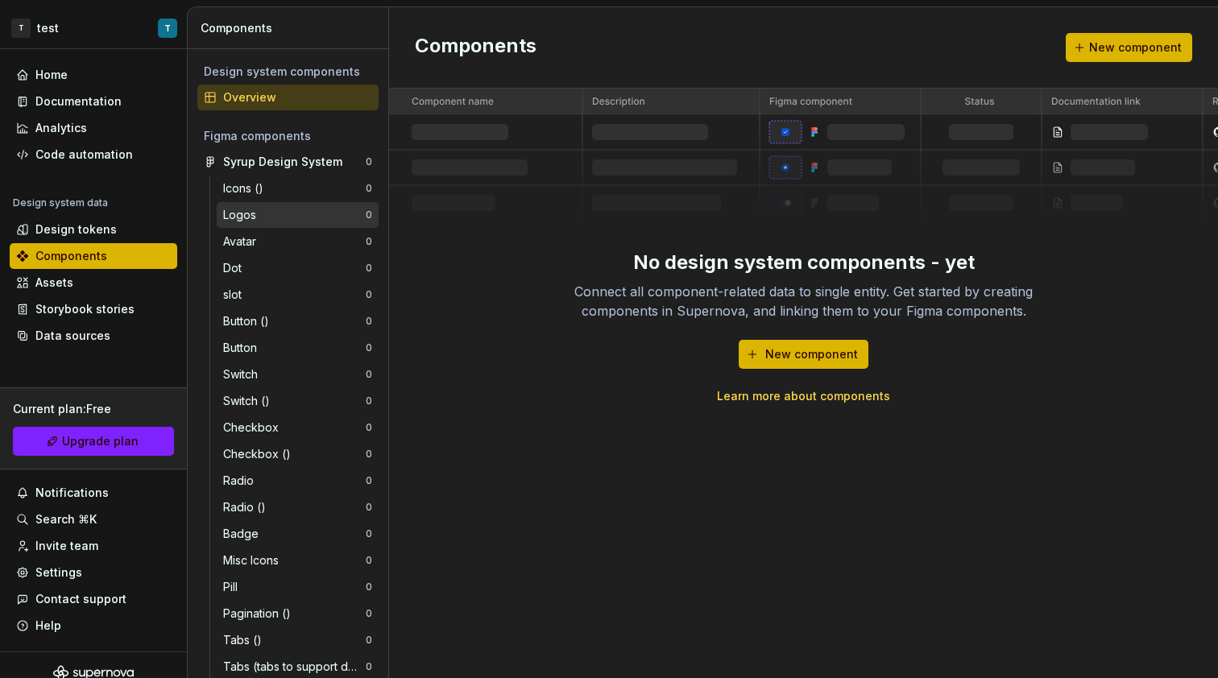
click at [290, 214] on div "Logos" at bounding box center [294, 215] width 143 height 16
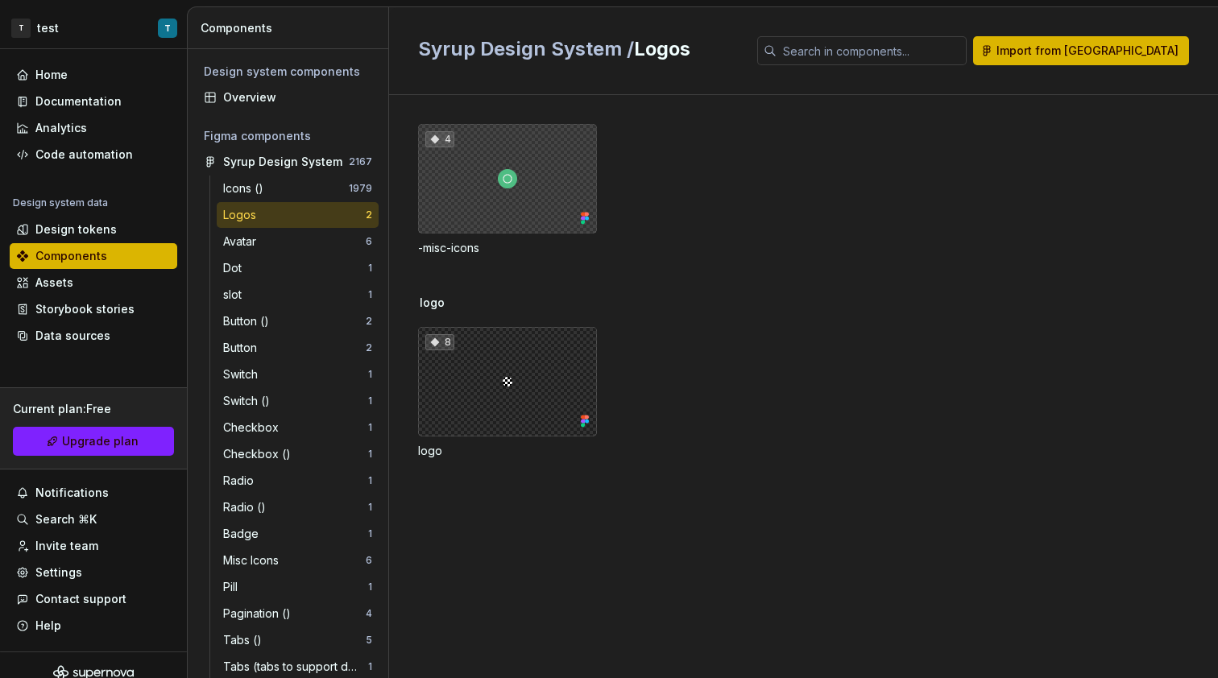
click at [508, 195] on div "4" at bounding box center [507, 179] width 179 height 110
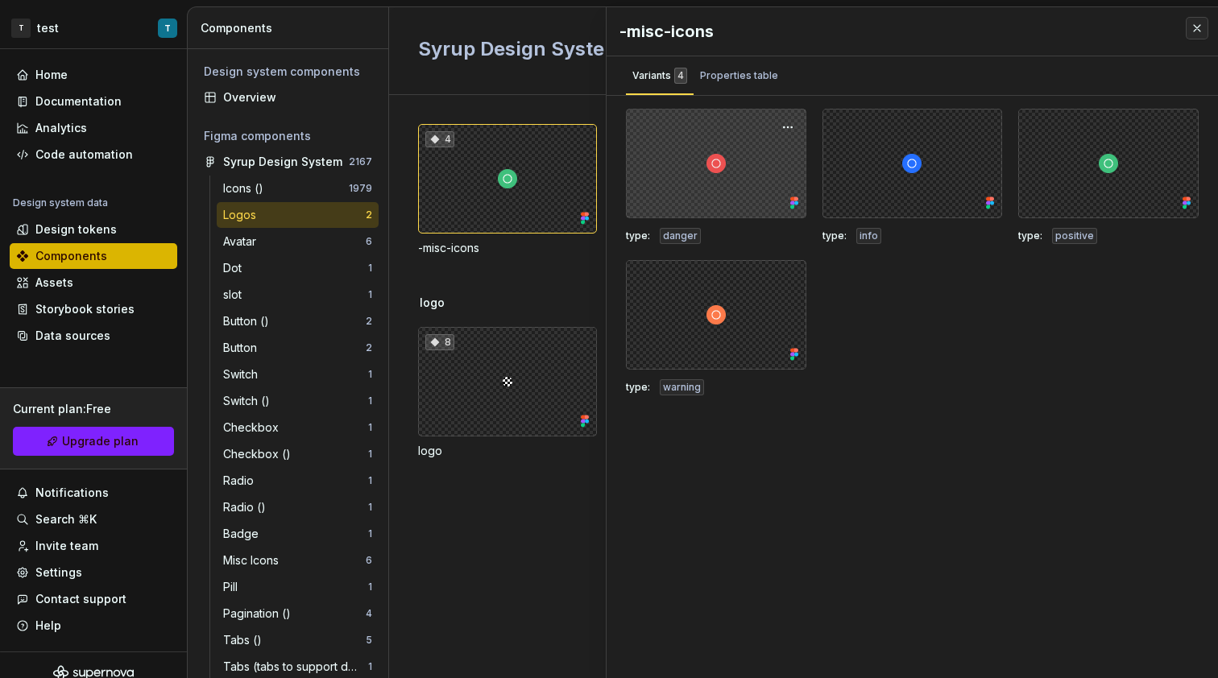
click at [743, 155] on div at bounding box center [716, 164] width 180 height 110
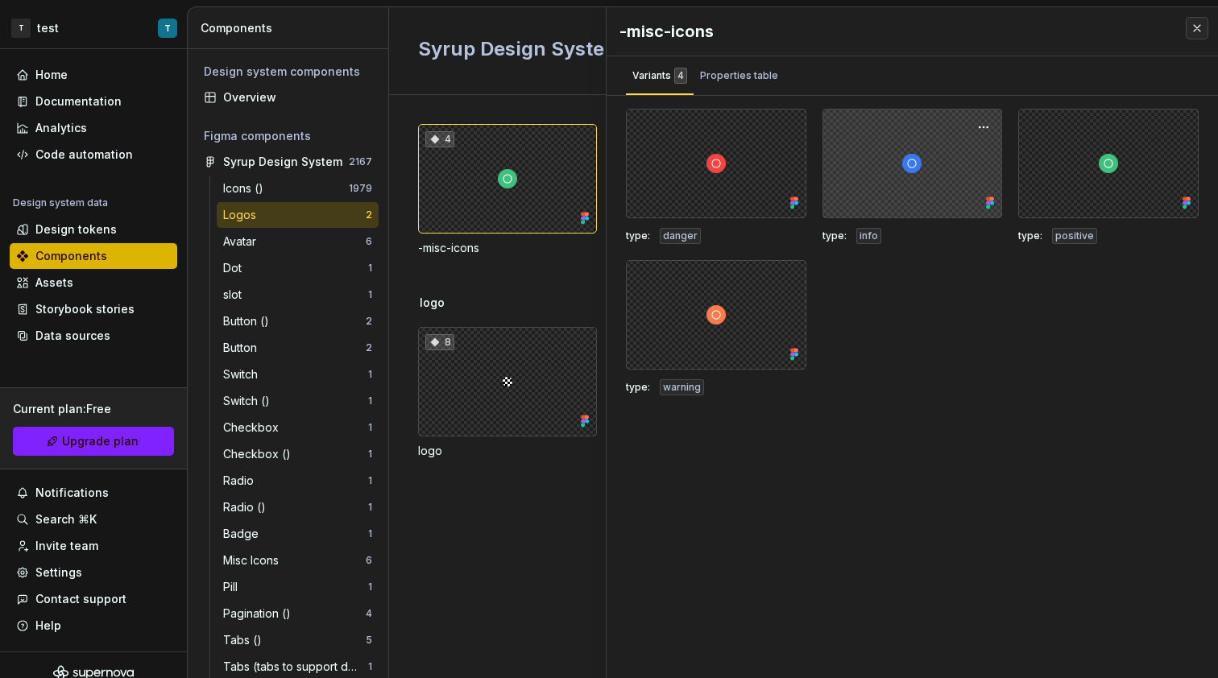
click at [897, 155] on div at bounding box center [912, 164] width 180 height 110
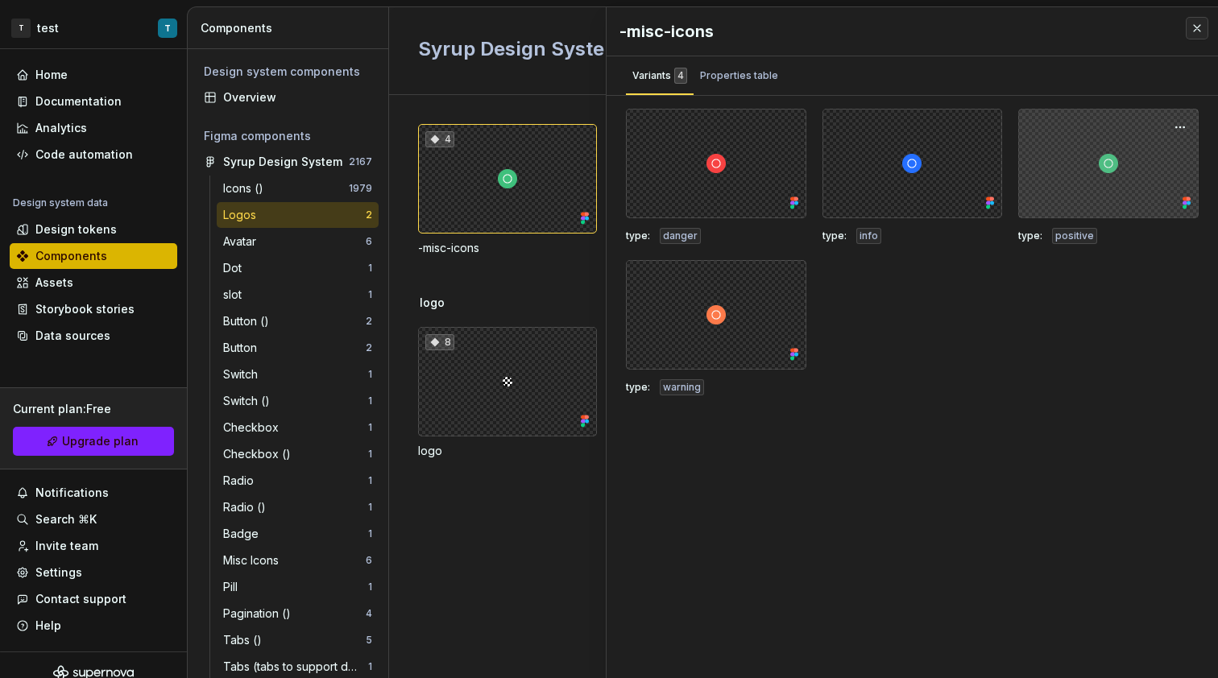
click at [1084, 160] on div at bounding box center [1108, 164] width 180 height 110
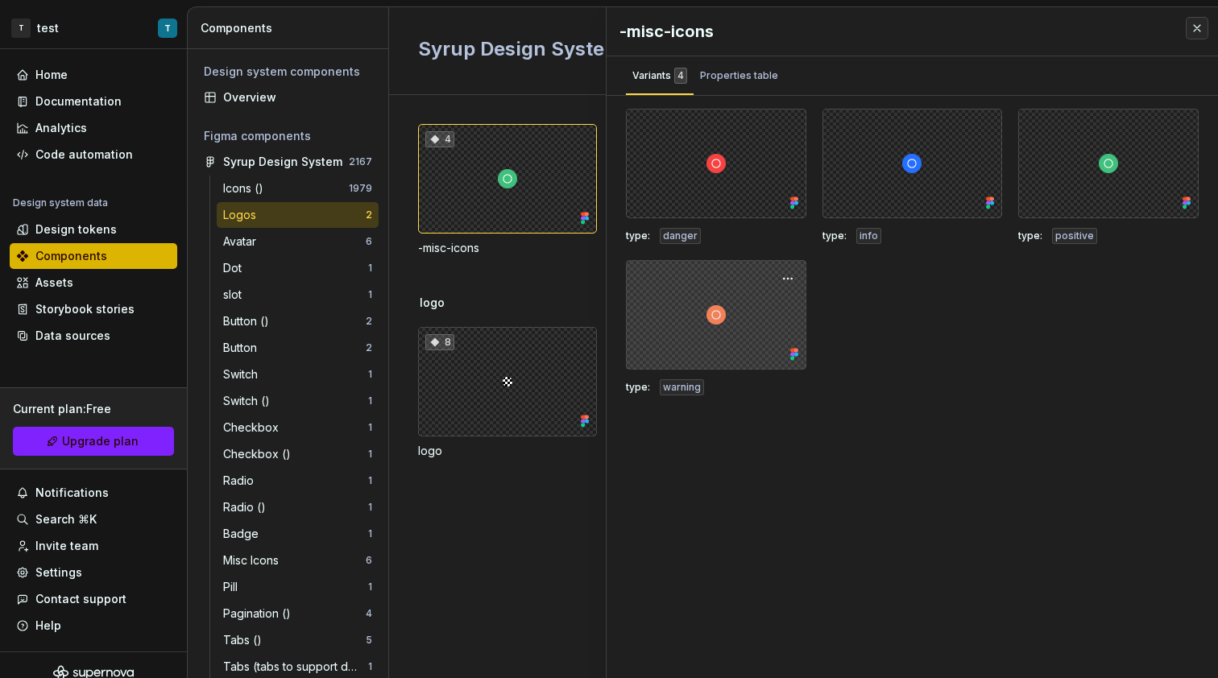
click at [715, 322] on div at bounding box center [716, 315] width 180 height 110
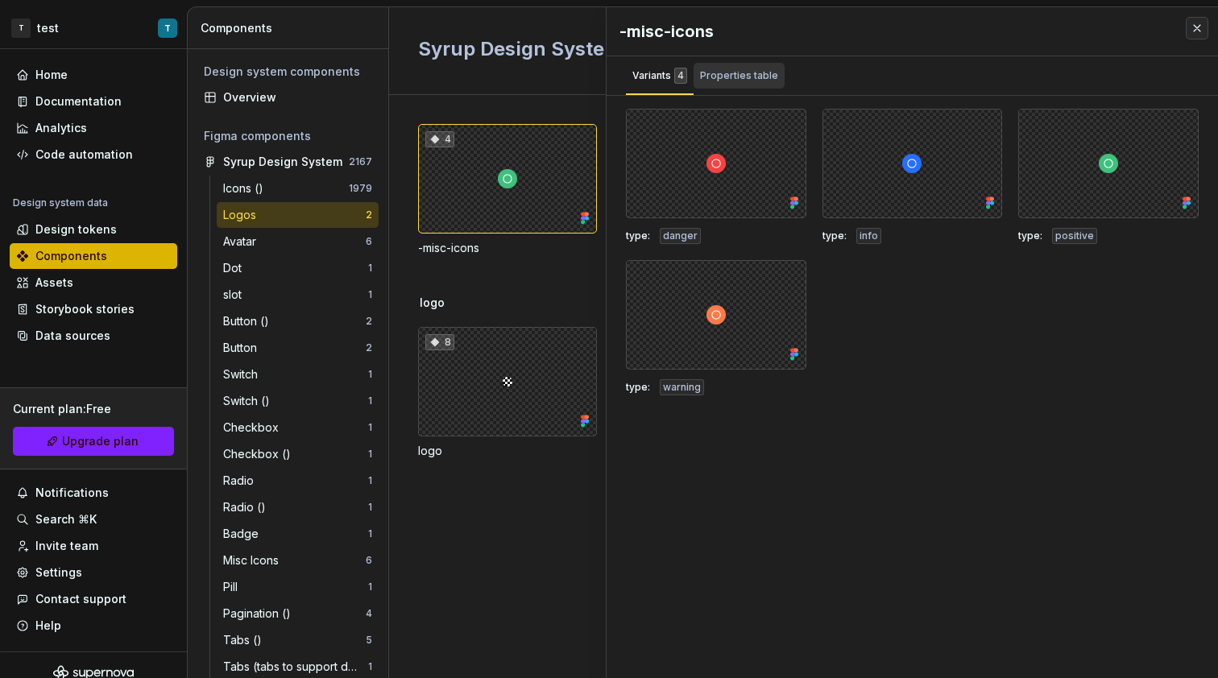
click at [744, 81] on div "Properties table" at bounding box center [739, 76] width 78 height 16
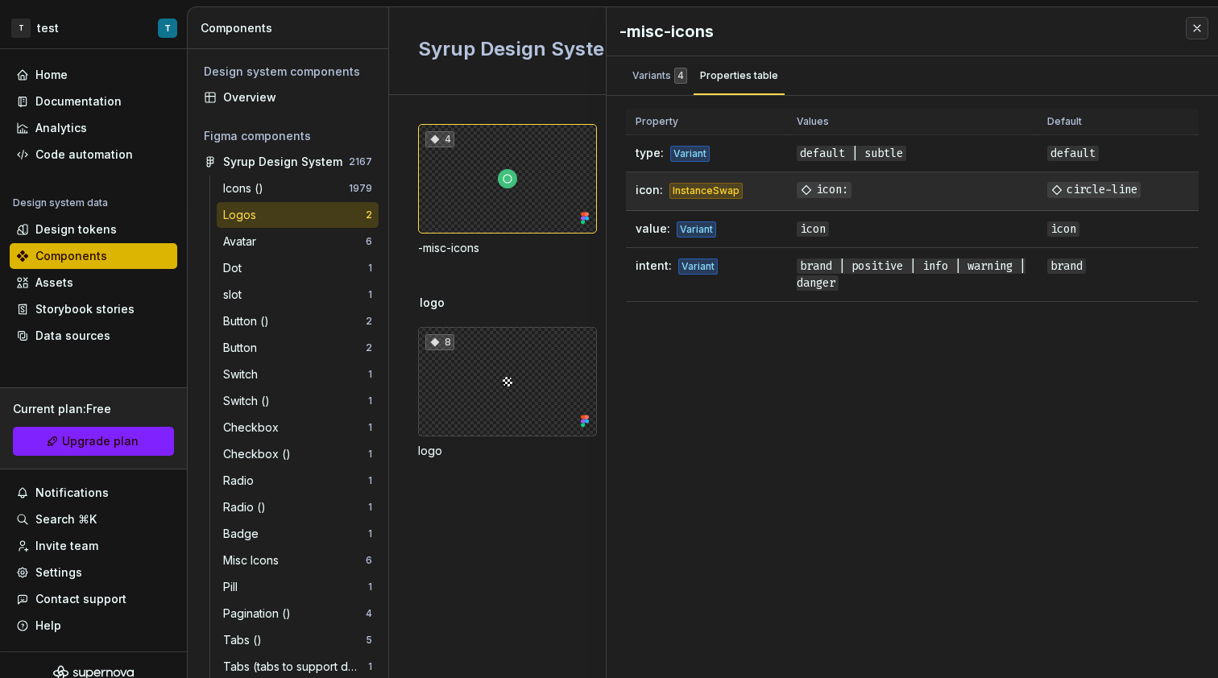
click at [835, 190] on span "icon:" at bounding box center [824, 190] width 55 height 16
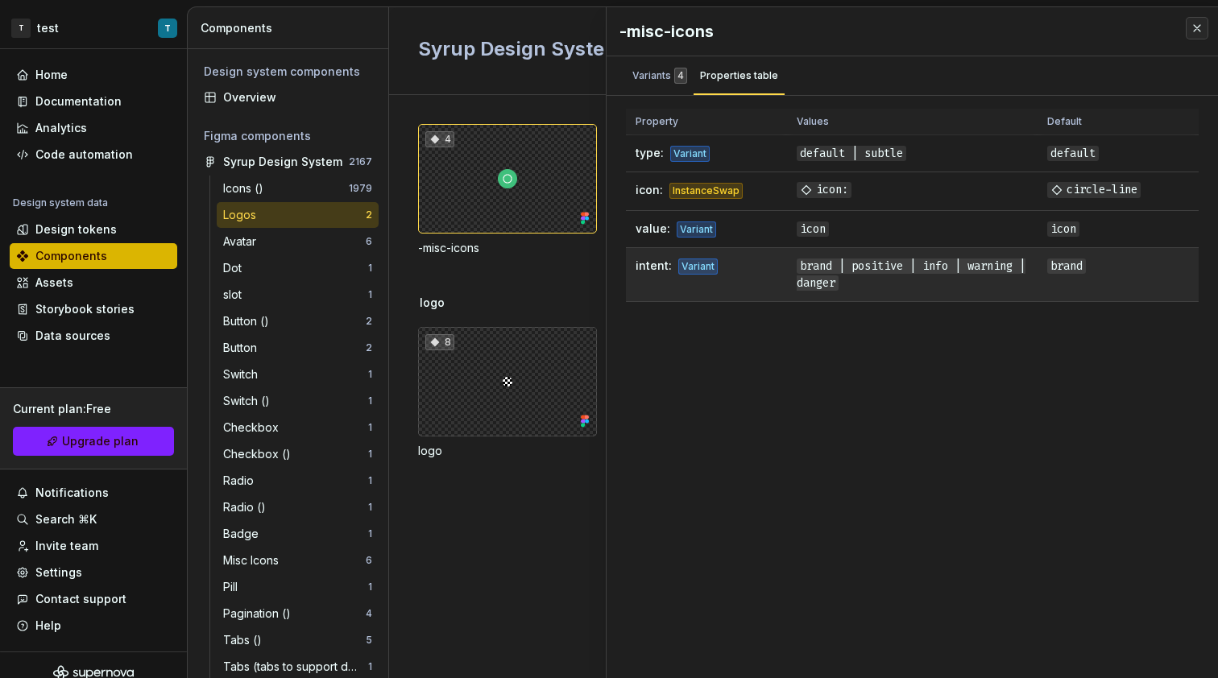
click at [841, 281] on span "brand | positive | info | warning | danger" at bounding box center [911, 275] width 229 height 32
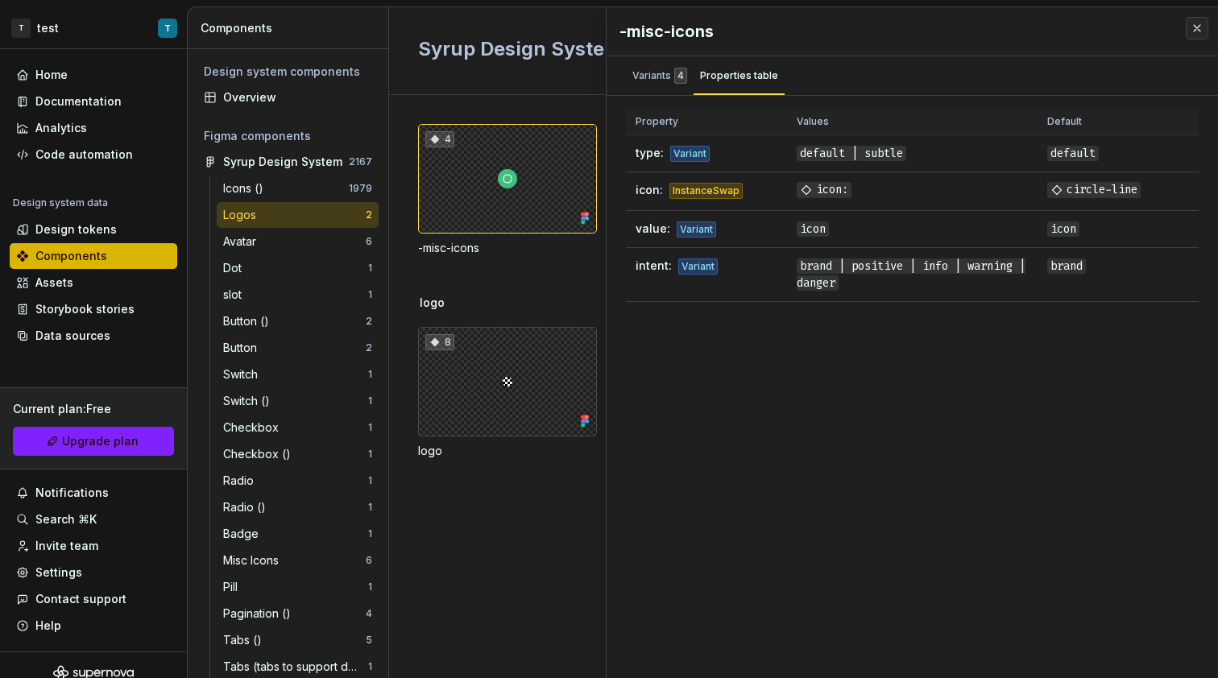
click at [893, 346] on div "-misc-icons Variants 4 Properties table type: danger type: info type: positive …" at bounding box center [912, 342] width 611 height 671
drag, startPoint x: 673, startPoint y: 75, endPoint x: 661, endPoint y: 95, distance: 23.5
click at [674, 75] on div "4" at bounding box center [680, 76] width 13 height 16
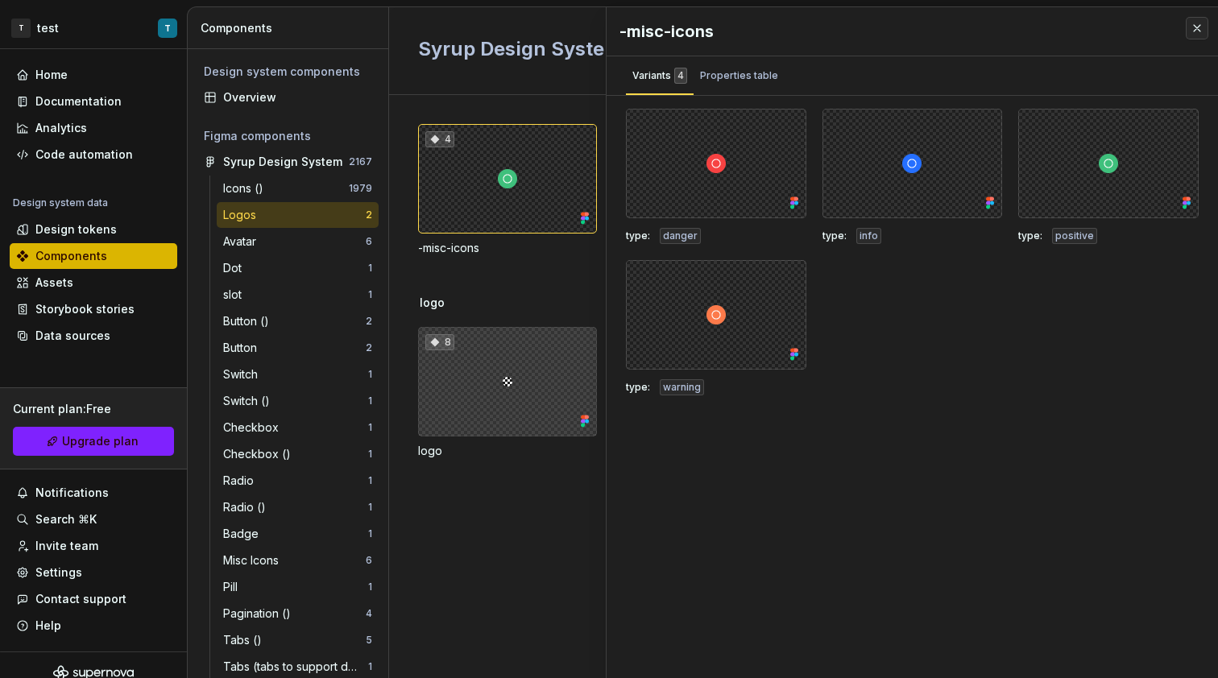
click at [525, 353] on div "8" at bounding box center [507, 382] width 179 height 110
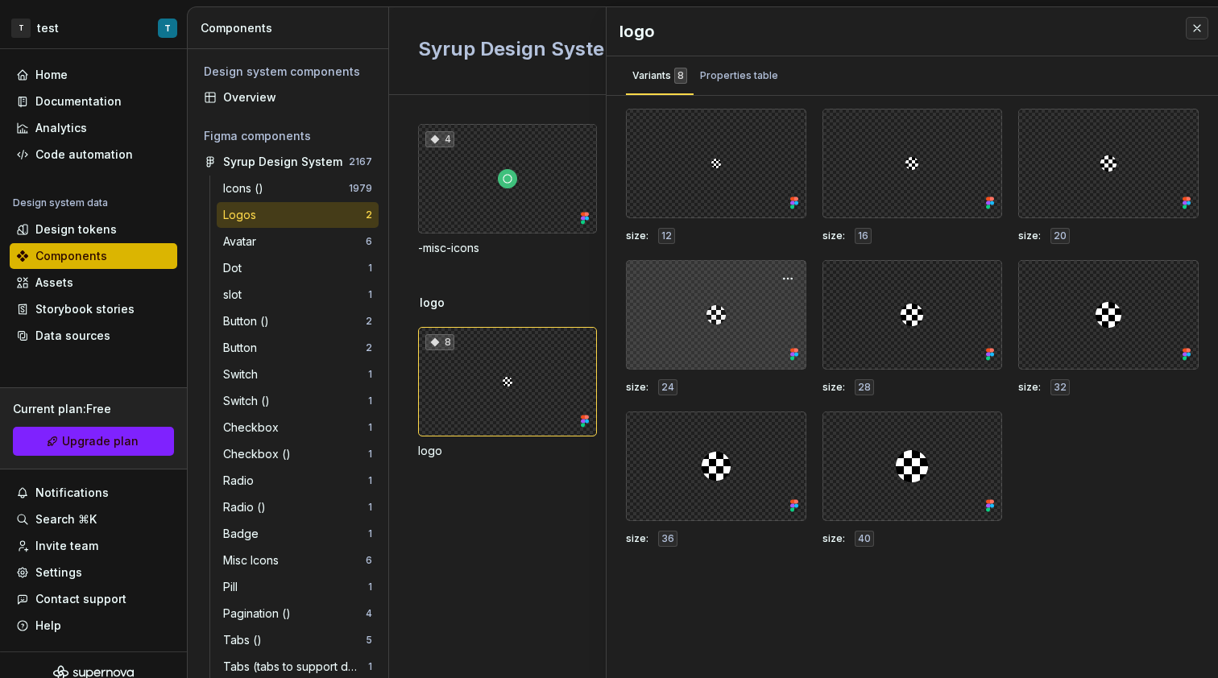
scroll to position [7, 0]
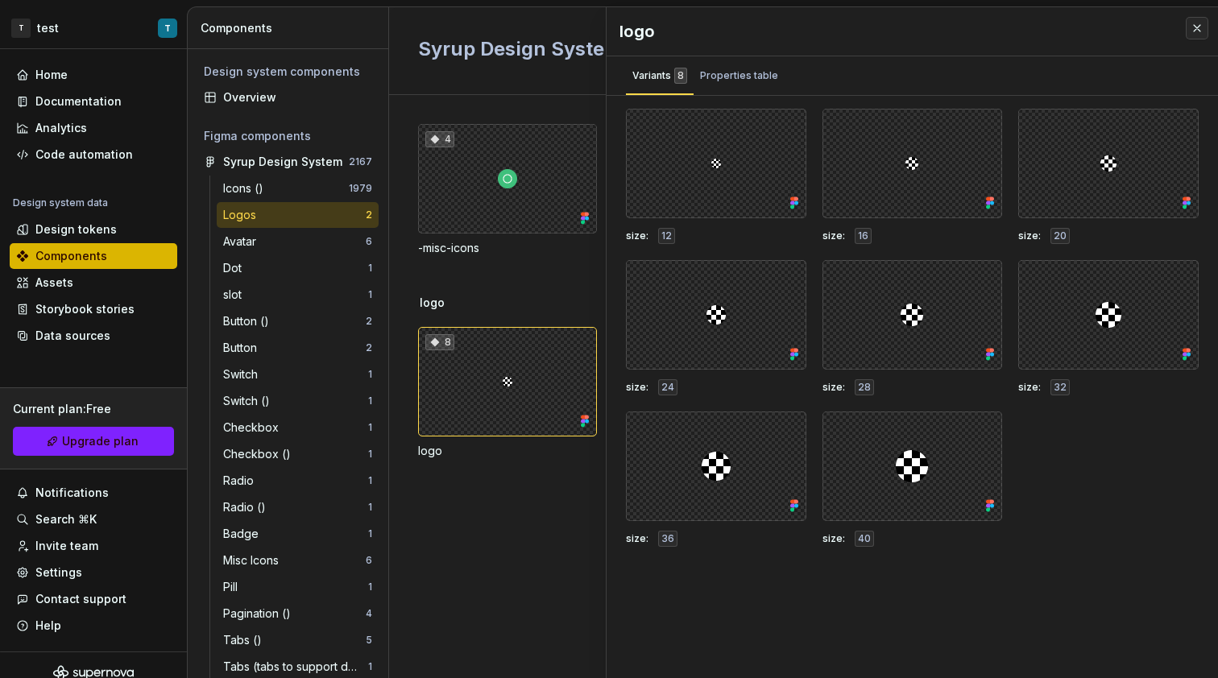
click at [528, 204] on div "4" at bounding box center [507, 179] width 179 height 110
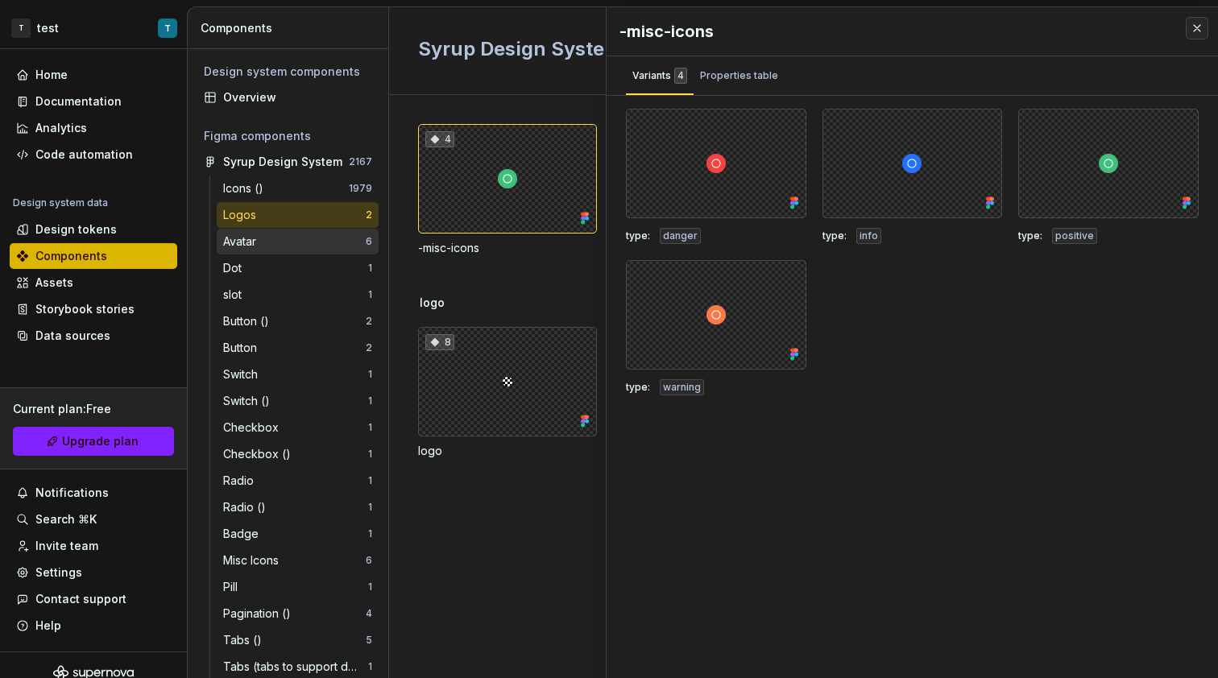
click at [309, 242] on div "Avatar" at bounding box center [294, 242] width 143 height 16
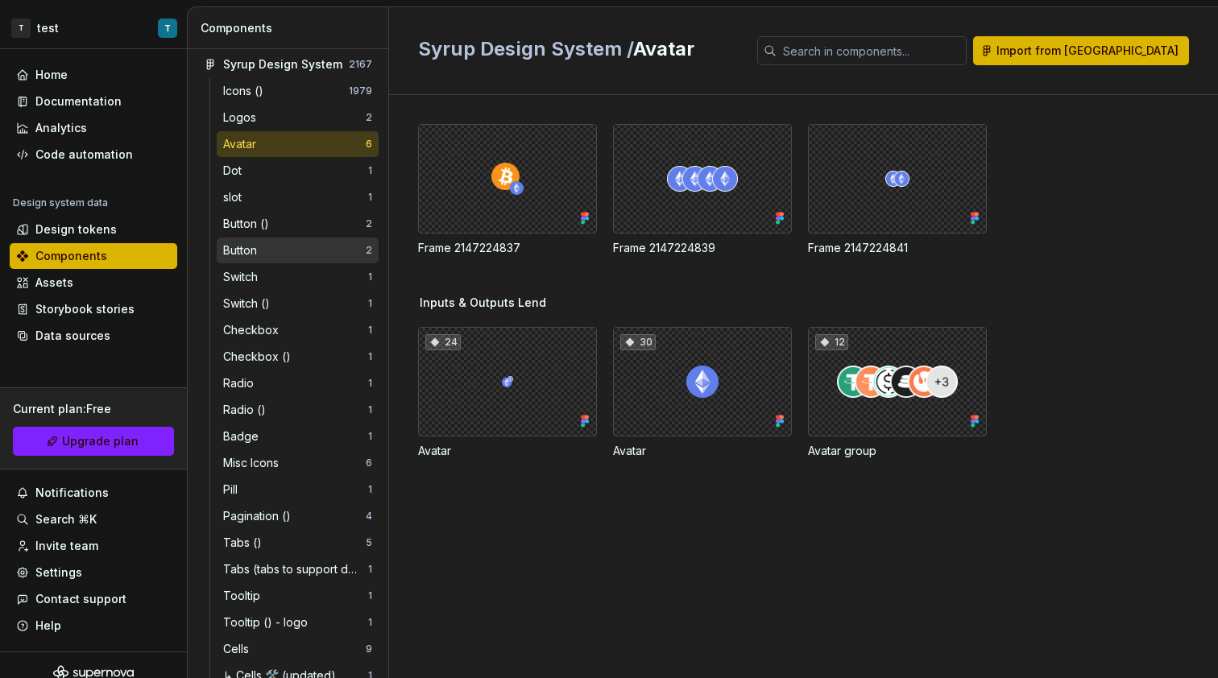
scroll to position [117, 0]
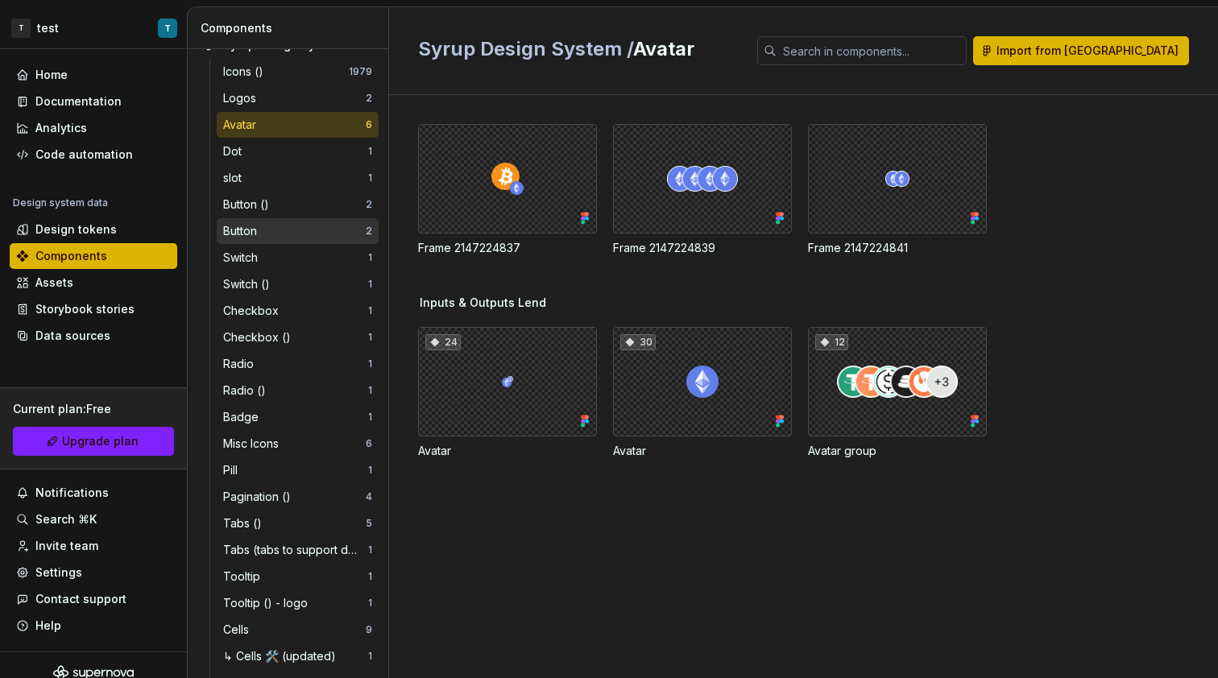
click at [288, 240] on div "Button 2" at bounding box center [298, 231] width 162 height 26
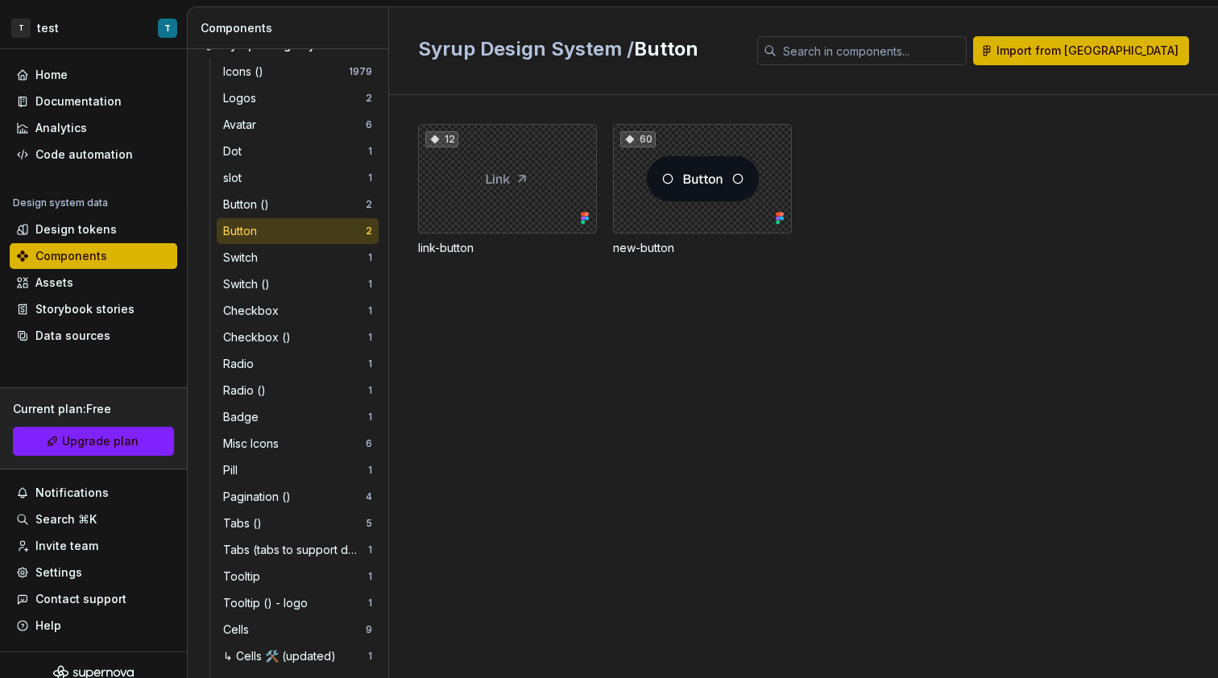
click at [687, 210] on div "60" at bounding box center [702, 179] width 179 height 110
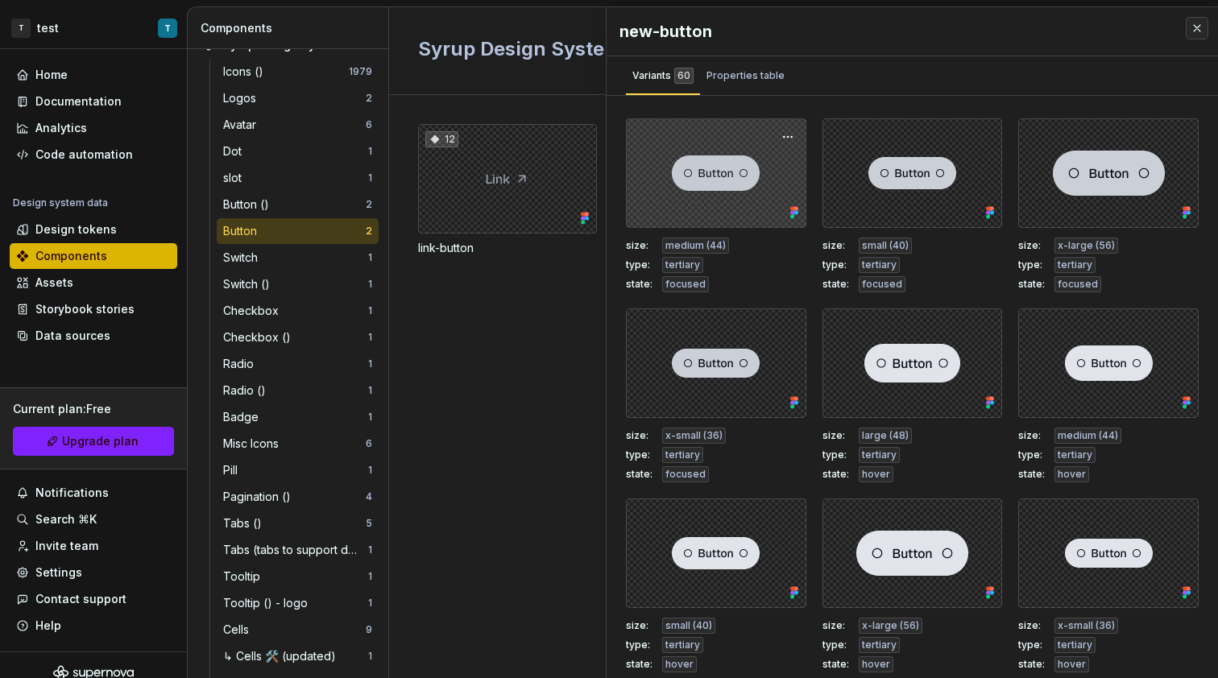
scroll to position [7, 0]
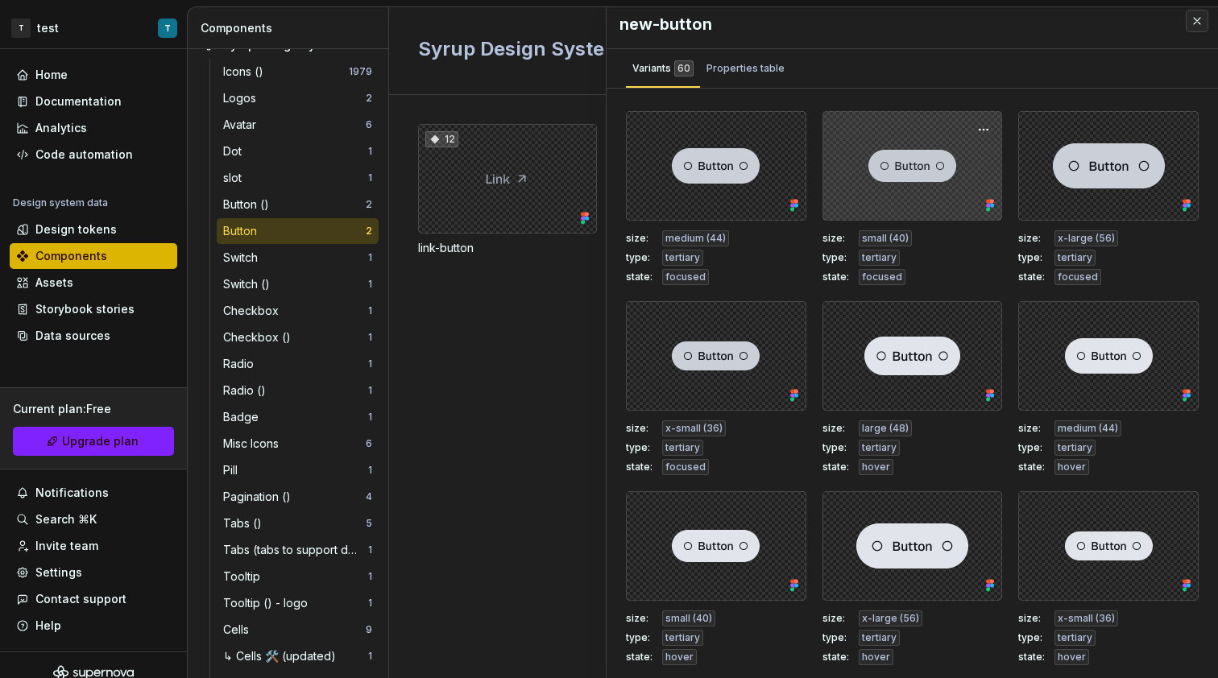
click at [850, 195] on div at bounding box center [912, 166] width 180 height 110
click at [972, 132] on button "button" at bounding box center [983, 129] width 23 height 23
click at [935, 223] on div "size: small (40) type: tertiary state: focused" at bounding box center [912, 198] width 180 height 174
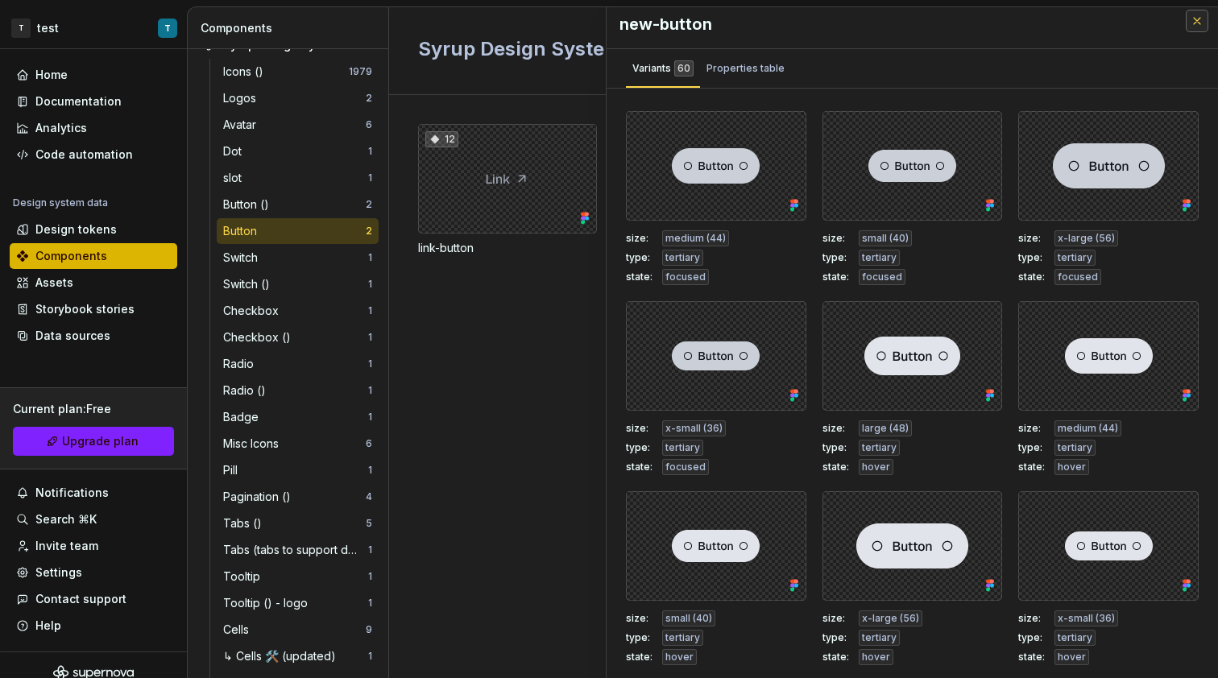
click at [1186, 28] on button "button" at bounding box center [1197, 21] width 23 height 23
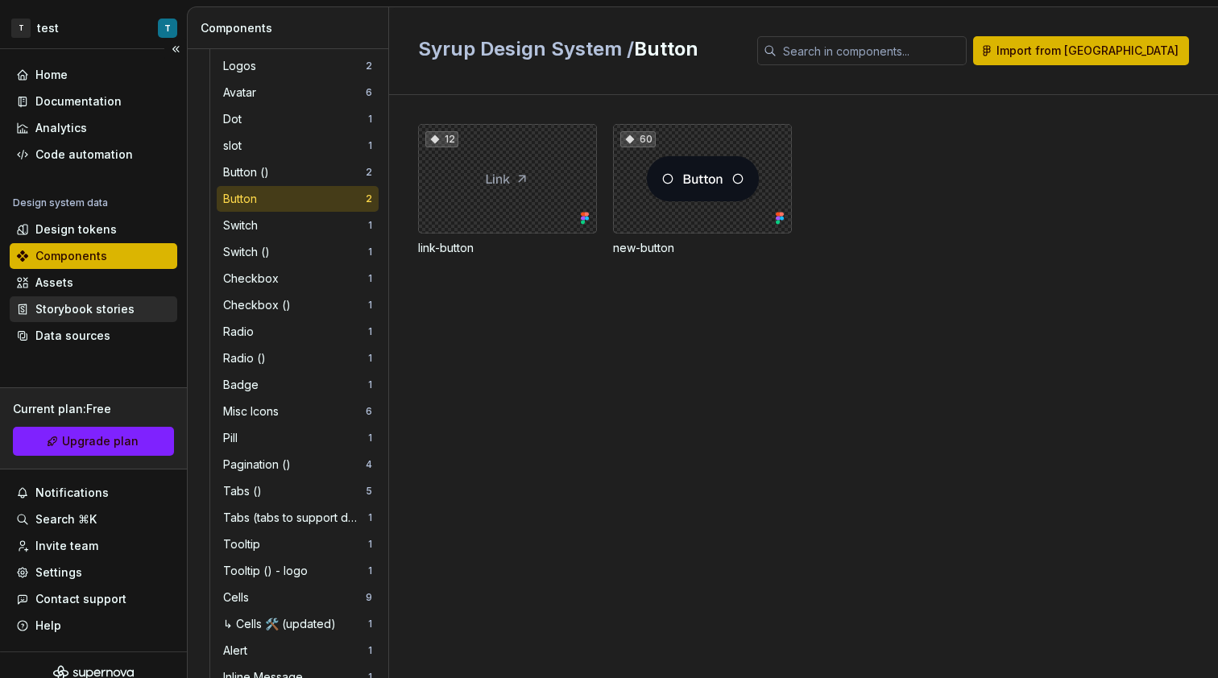
scroll to position [16, 0]
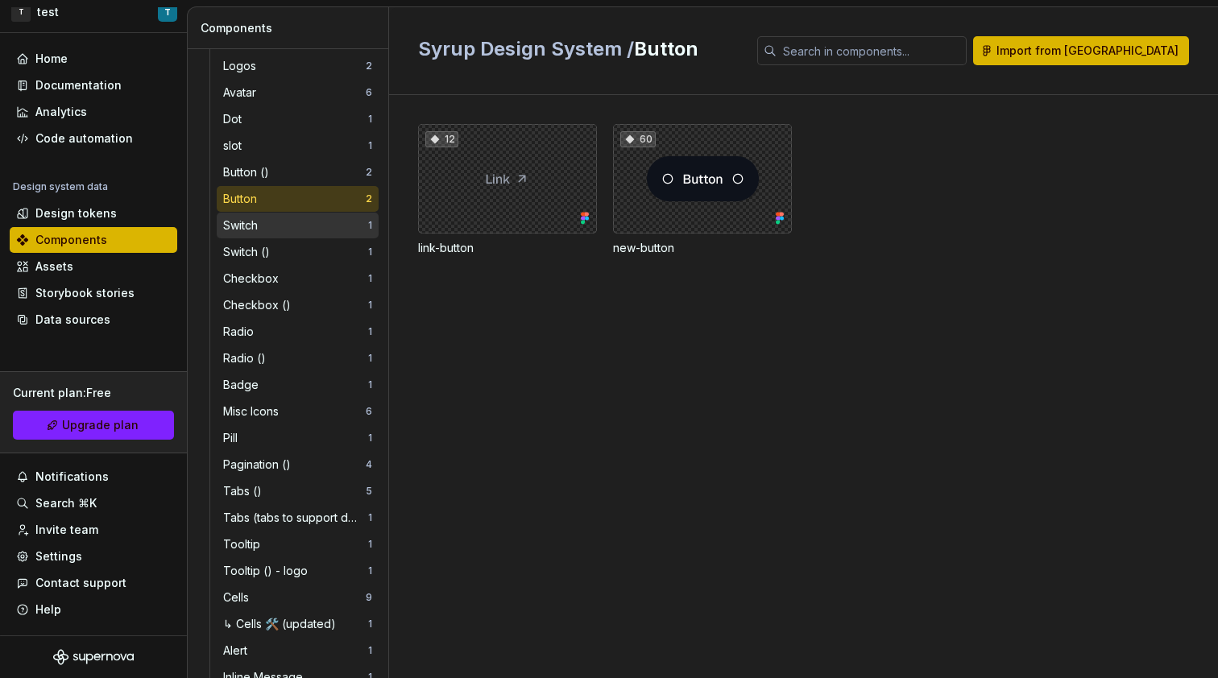
click at [323, 230] on div "Switch" at bounding box center [295, 226] width 145 height 16
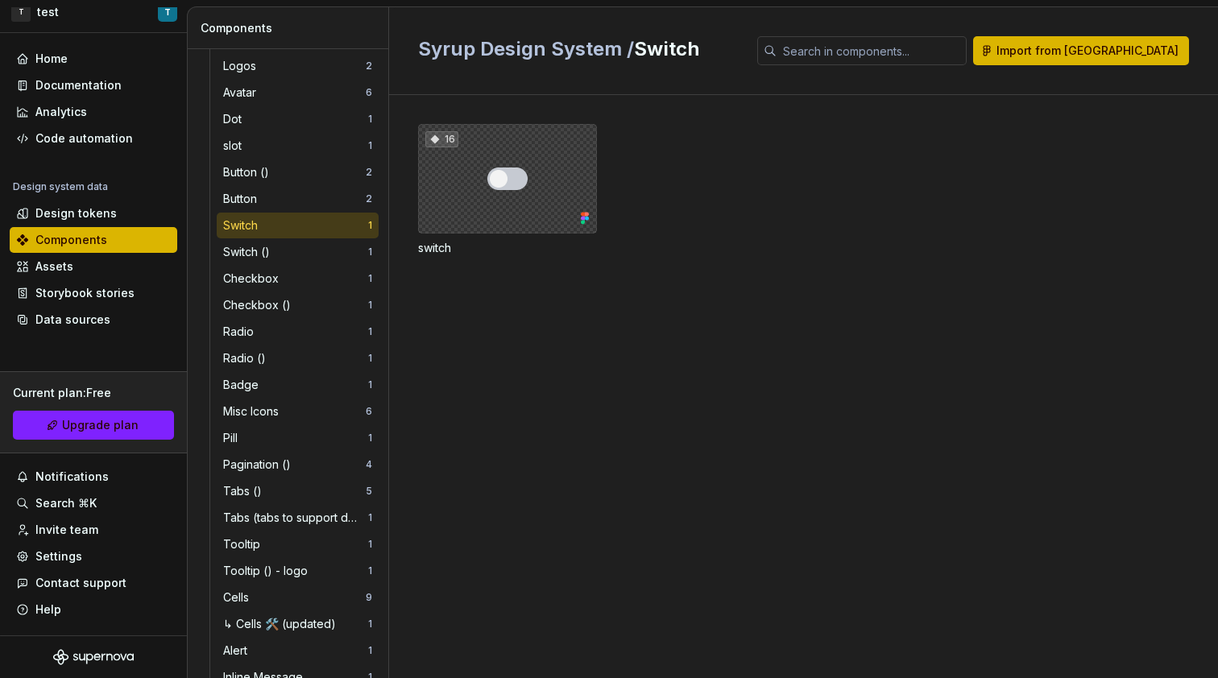
click at [502, 193] on div "16" at bounding box center [507, 179] width 179 height 110
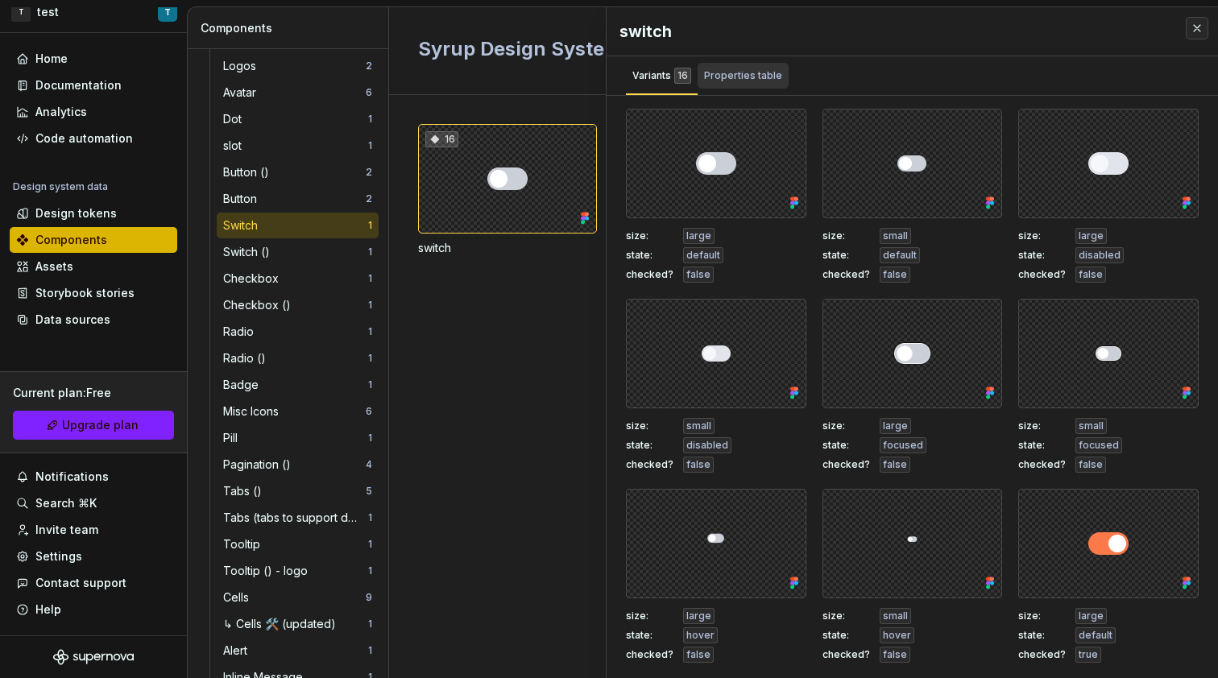
click at [736, 74] on div "Properties table" at bounding box center [743, 76] width 78 height 16
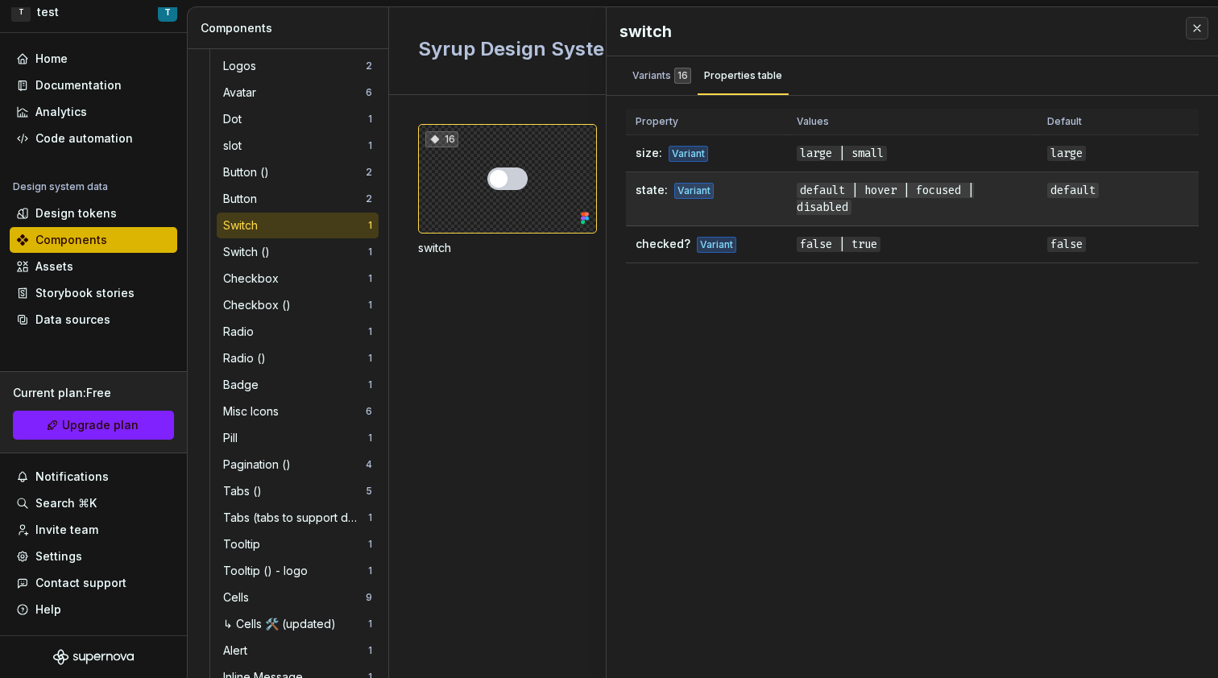
click at [674, 197] on div "Variant" at bounding box center [693, 191] width 39 height 16
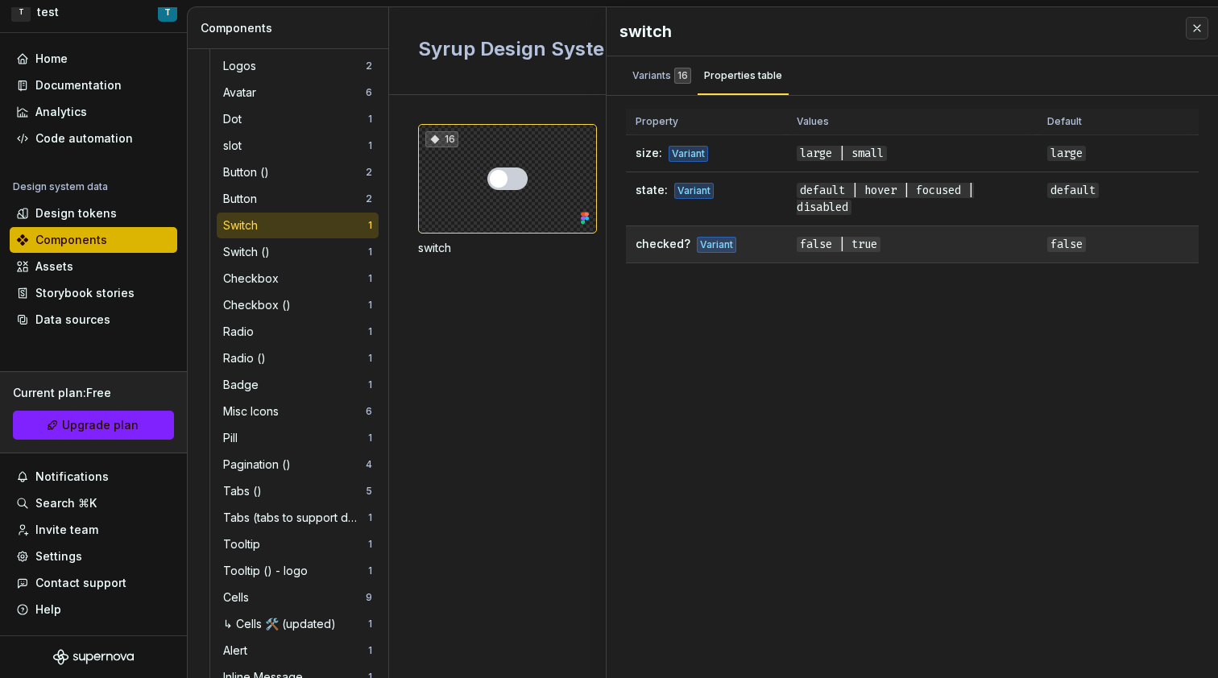
click at [686, 230] on td "checked? Variant" at bounding box center [706, 244] width 161 height 37
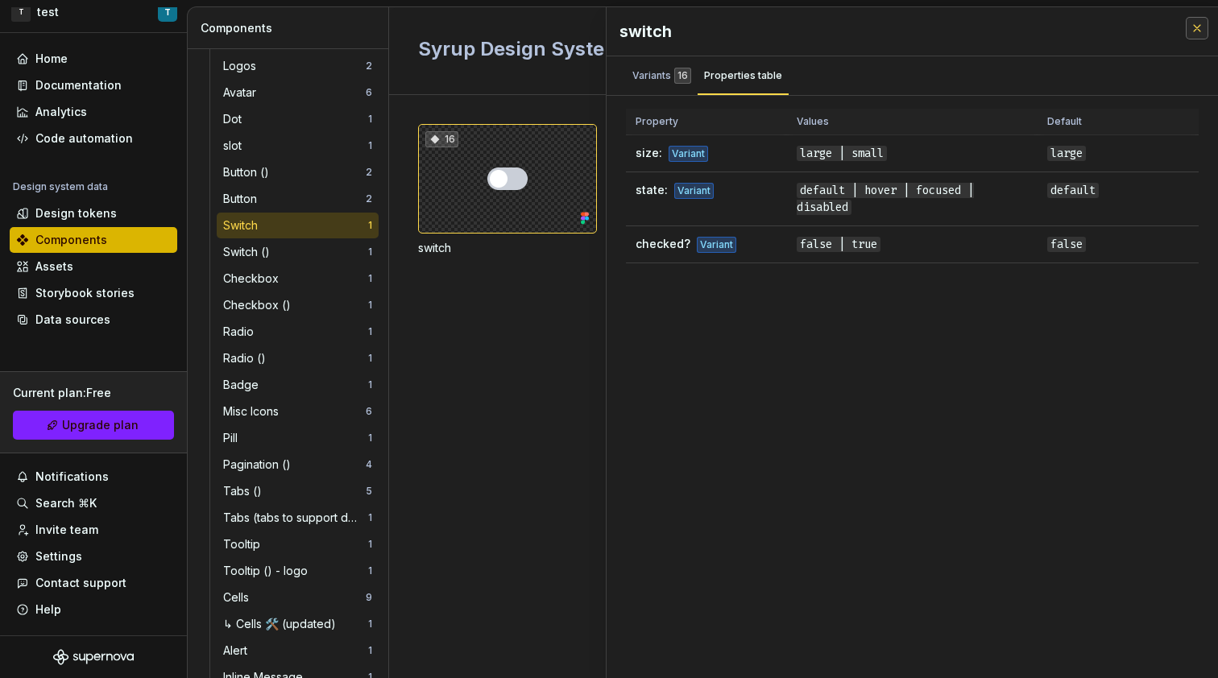
click at [1186, 37] on button "button" at bounding box center [1197, 28] width 23 height 23
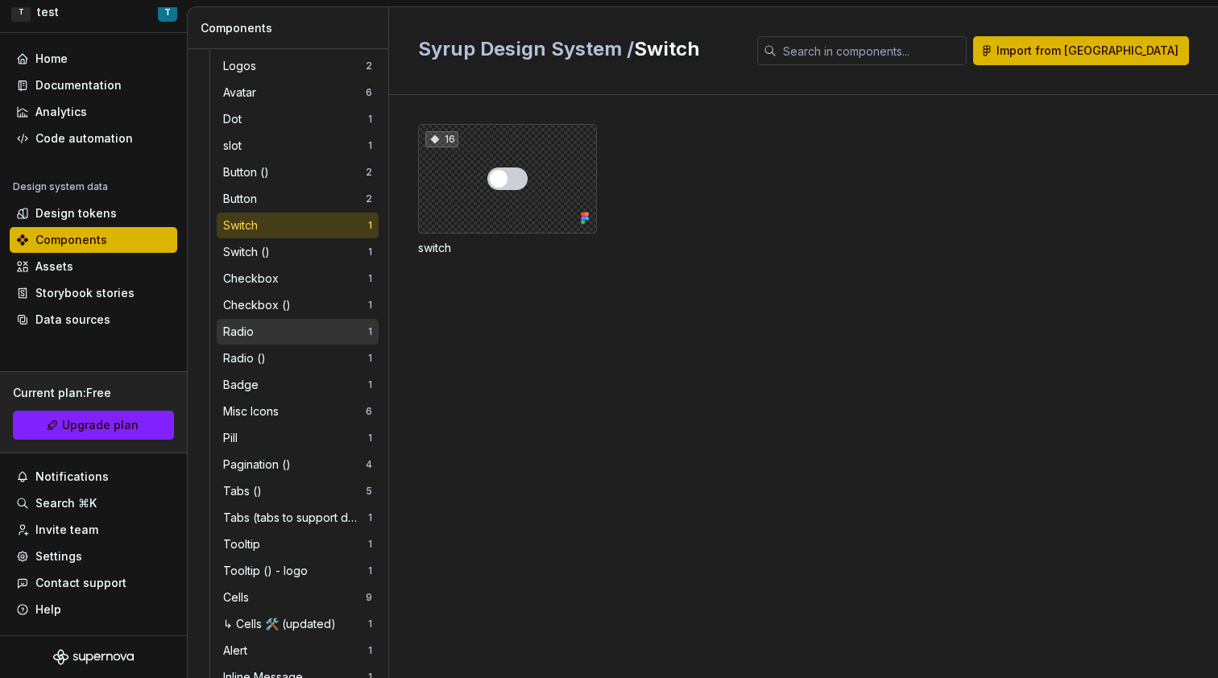
click at [317, 325] on div "Radio" at bounding box center [295, 332] width 145 height 16
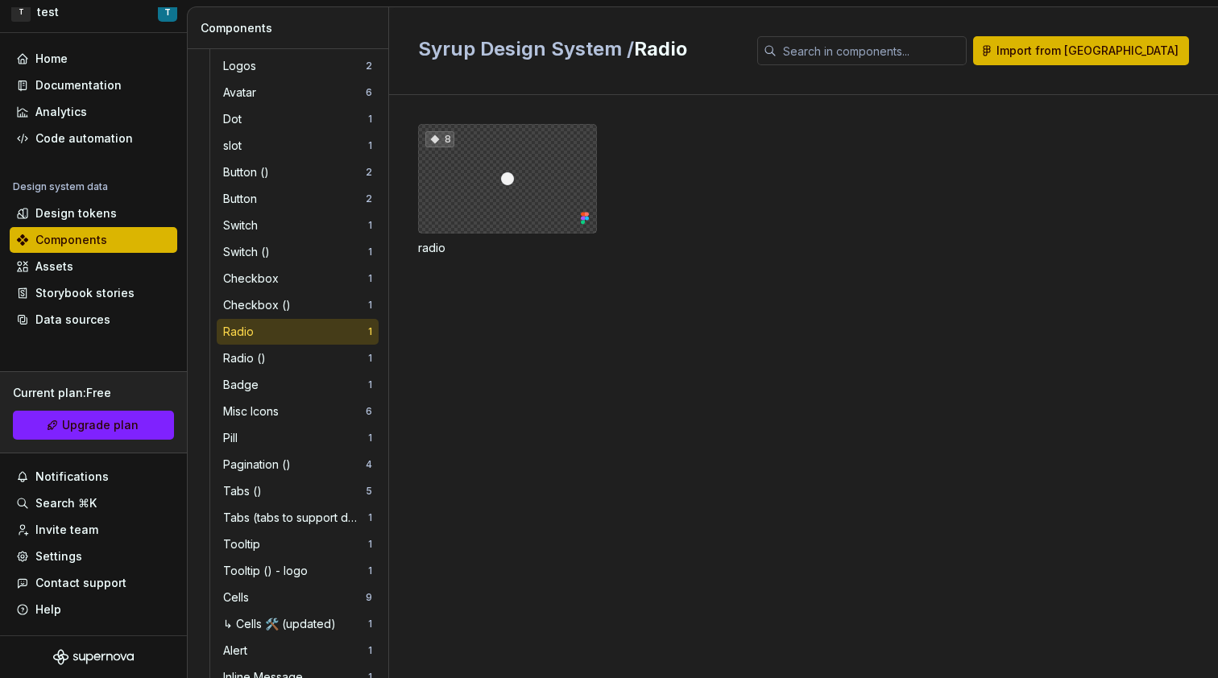
click at [492, 230] on div "8" at bounding box center [507, 179] width 179 height 110
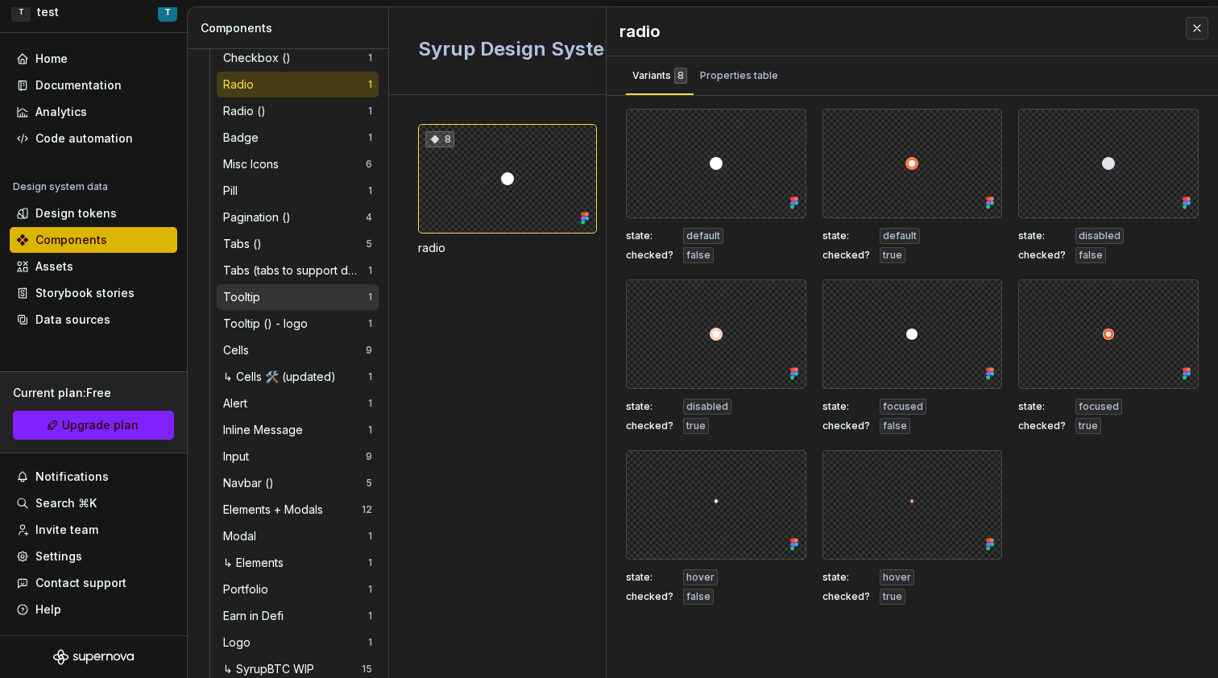
scroll to position [435, 0]
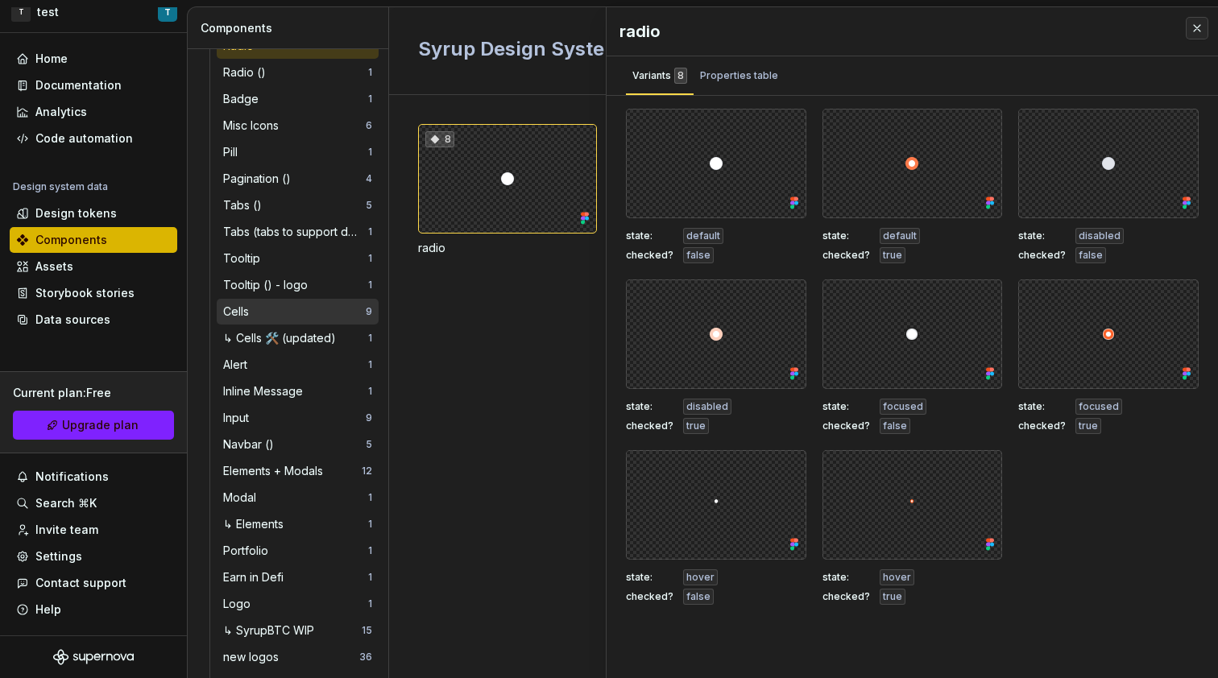
click at [284, 306] on div "Cells" at bounding box center [294, 312] width 143 height 16
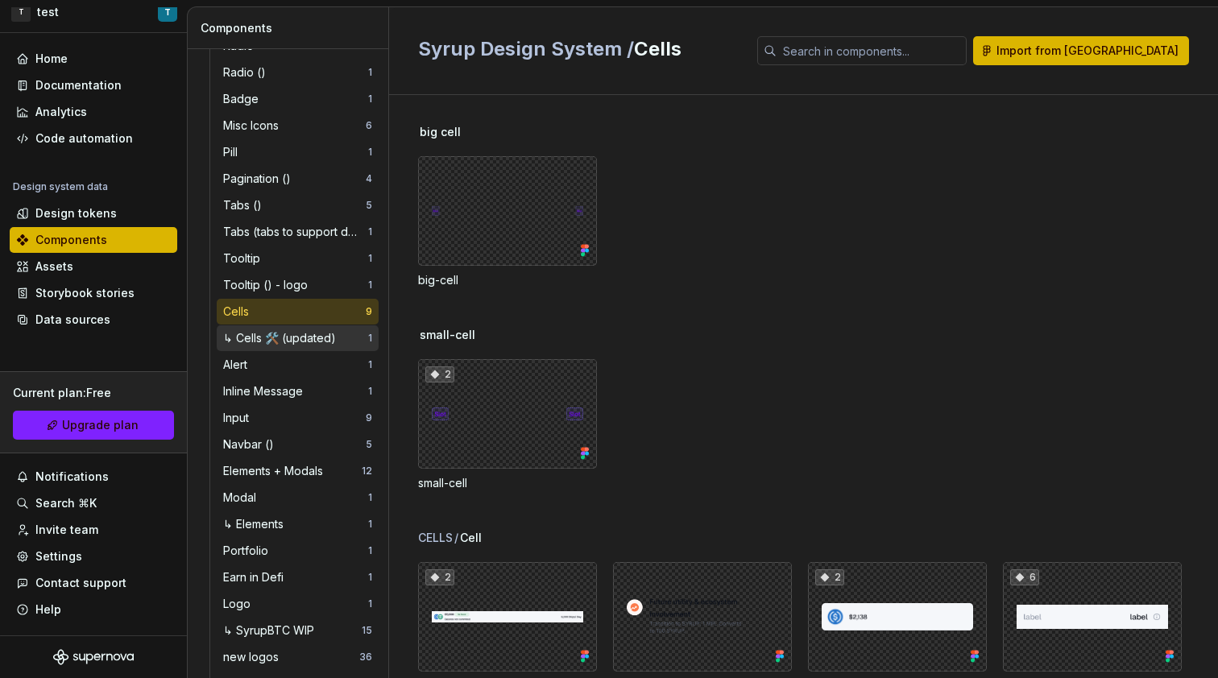
click at [334, 343] on div "↳ Cells 🛠️ (updated)" at bounding box center [282, 338] width 119 height 16
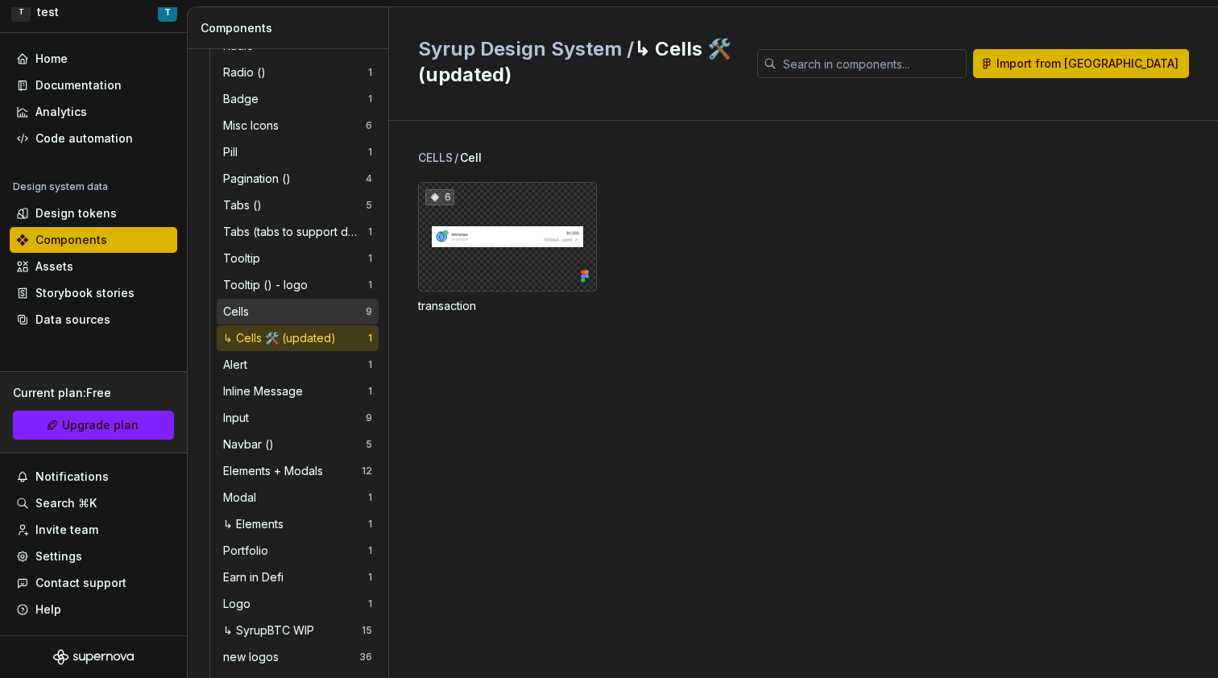
click at [326, 315] on div "Cells" at bounding box center [294, 312] width 143 height 16
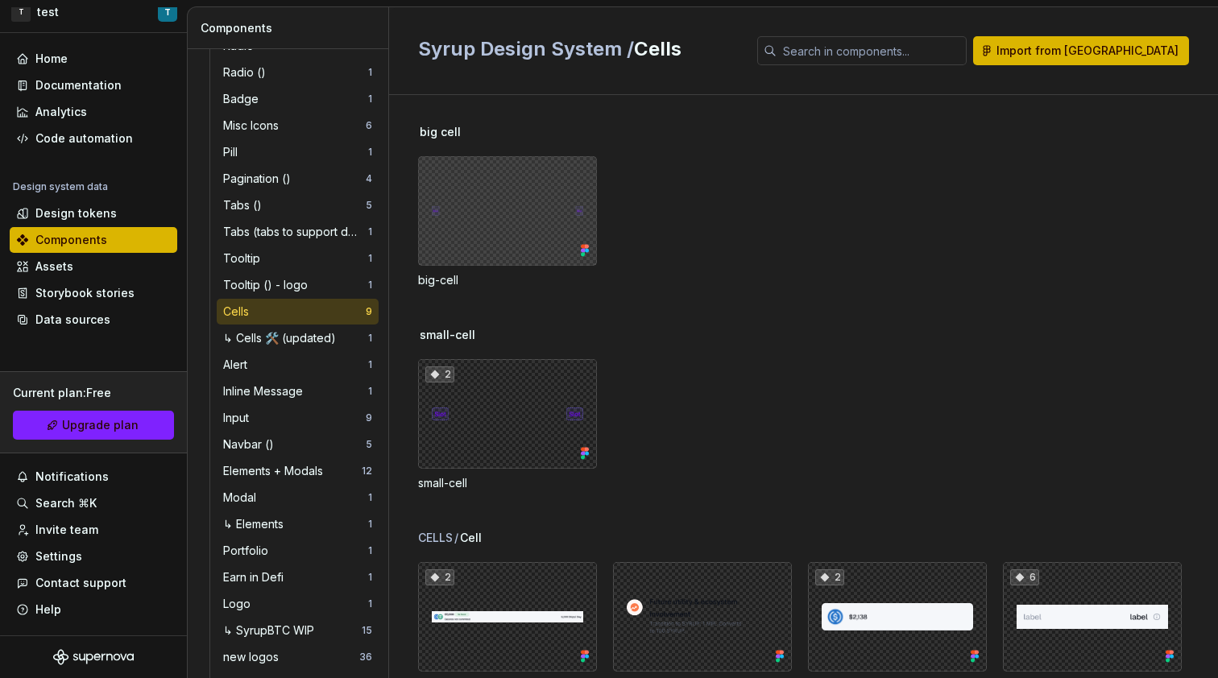
scroll to position [42, 0]
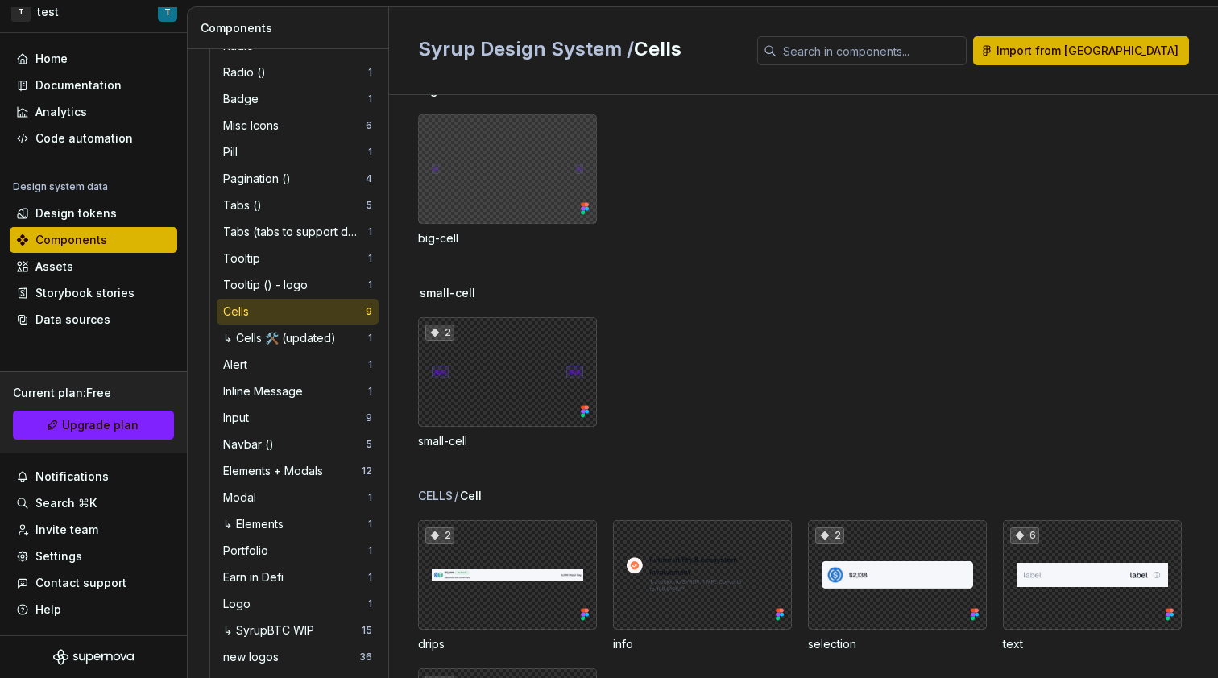
click at [518, 182] on div at bounding box center [507, 169] width 179 height 110
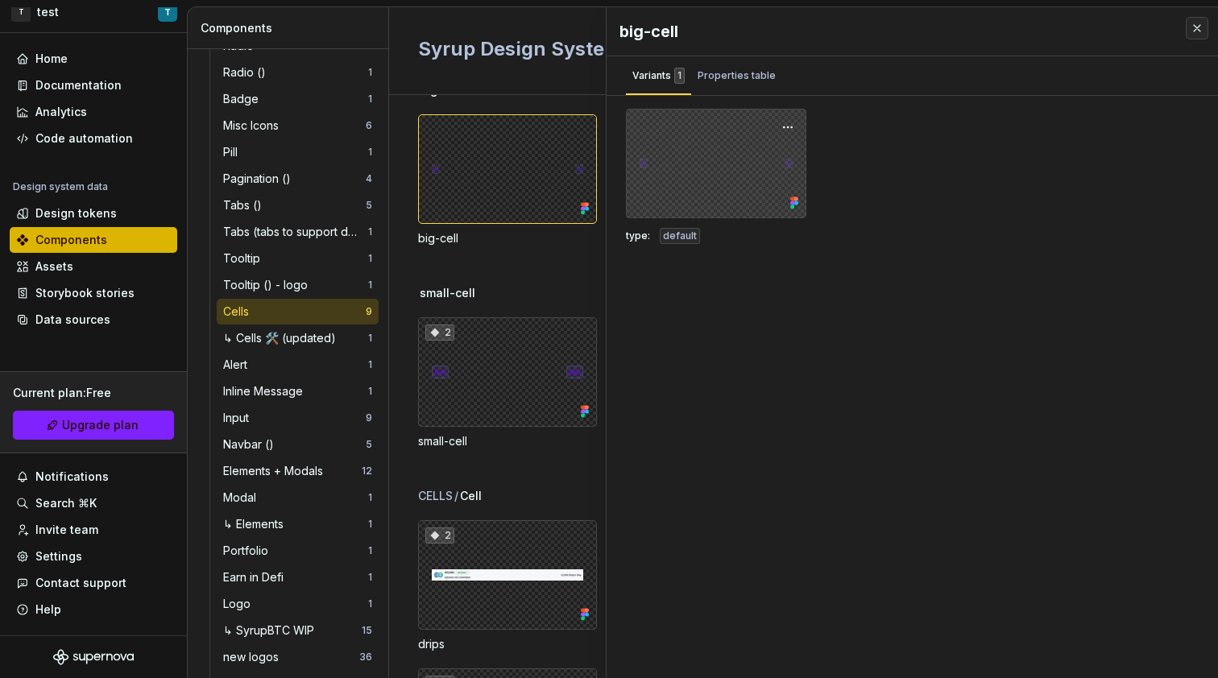
click at [709, 172] on div at bounding box center [716, 164] width 180 height 110
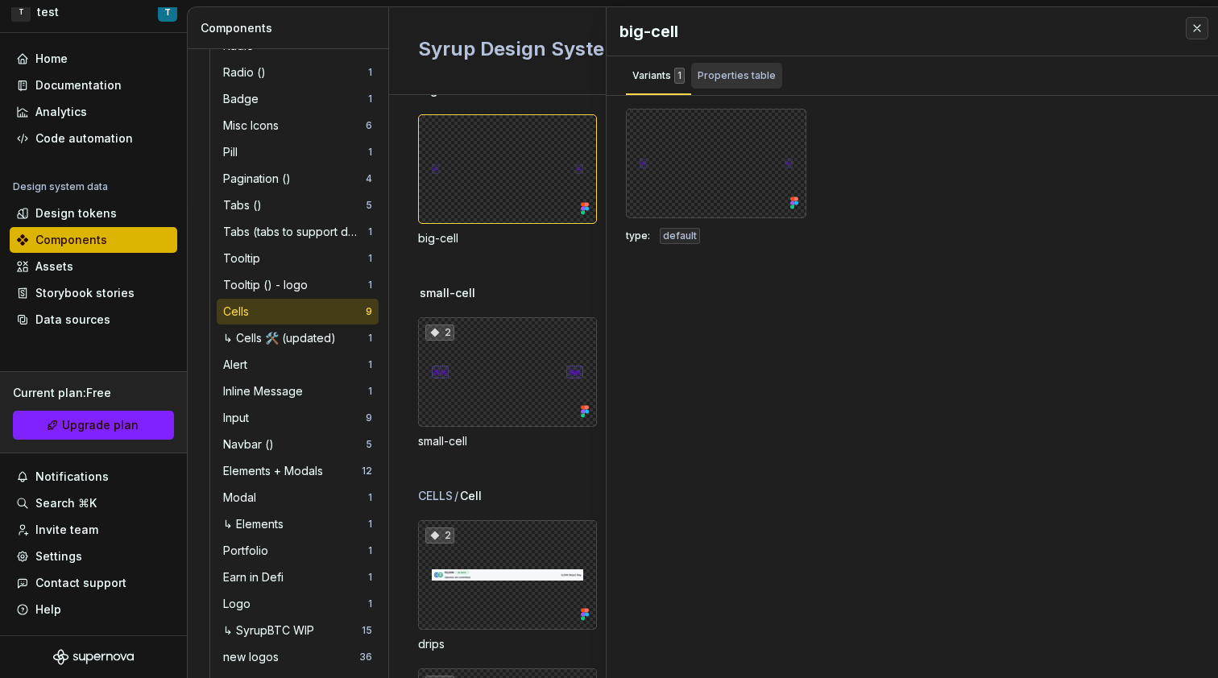
click at [737, 62] on button "Properties table" at bounding box center [736, 75] width 91 height 39
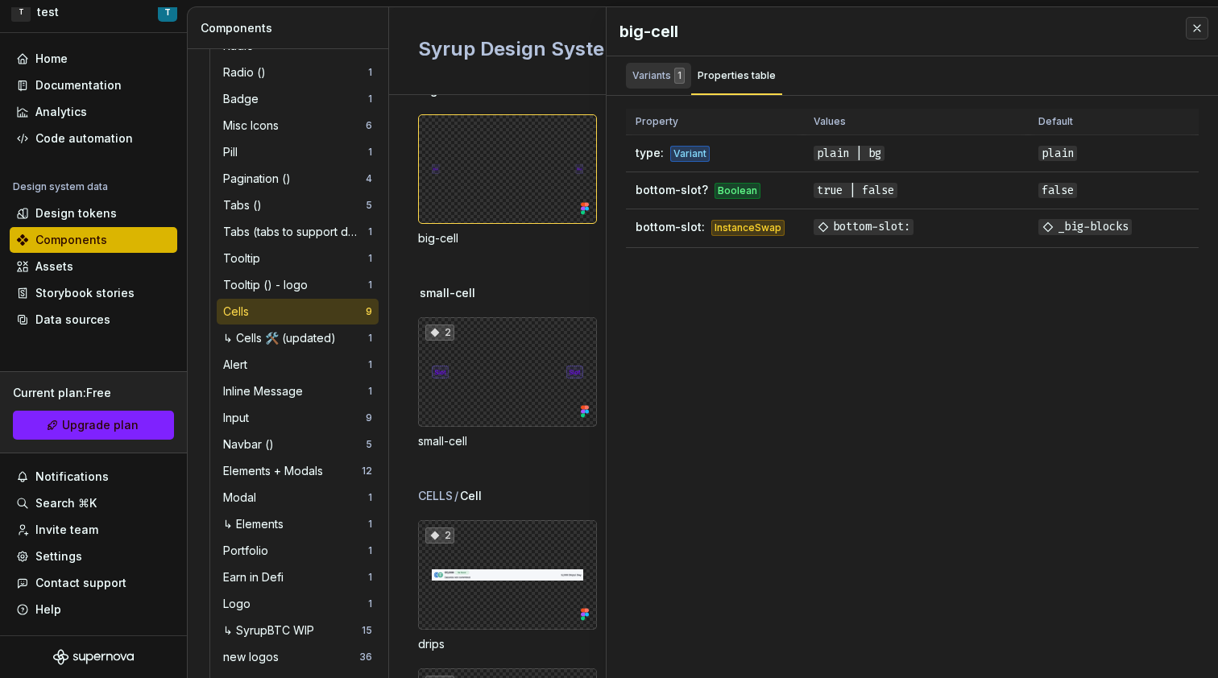
drag, startPoint x: 665, startPoint y: 73, endPoint x: 661, endPoint y: 81, distance: 8.7
click at [665, 73] on div "Variants 1" at bounding box center [658, 76] width 52 height 16
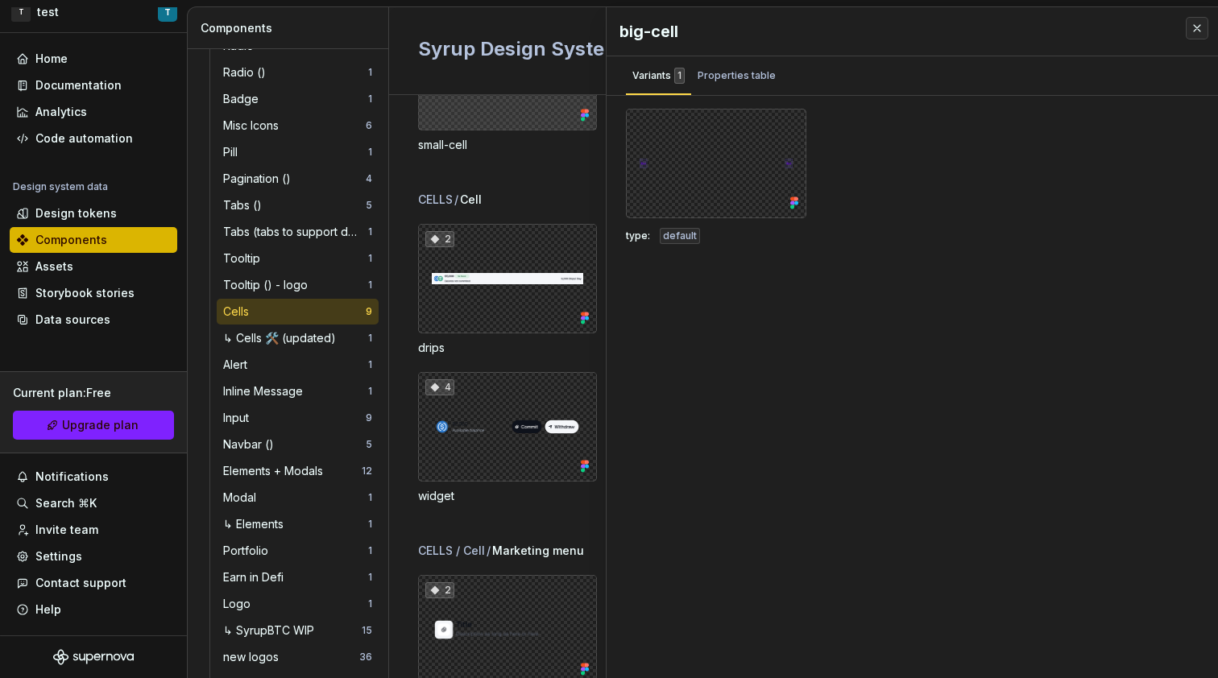
scroll to position [389, 0]
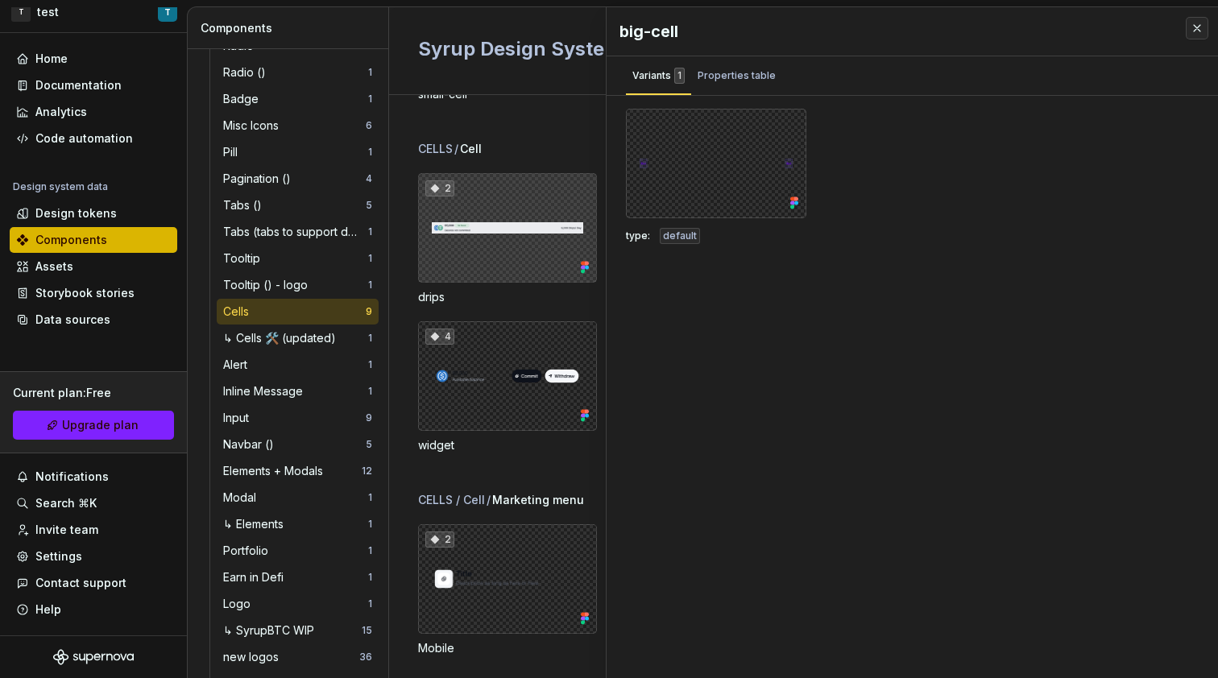
click at [532, 265] on div "2" at bounding box center [507, 228] width 179 height 110
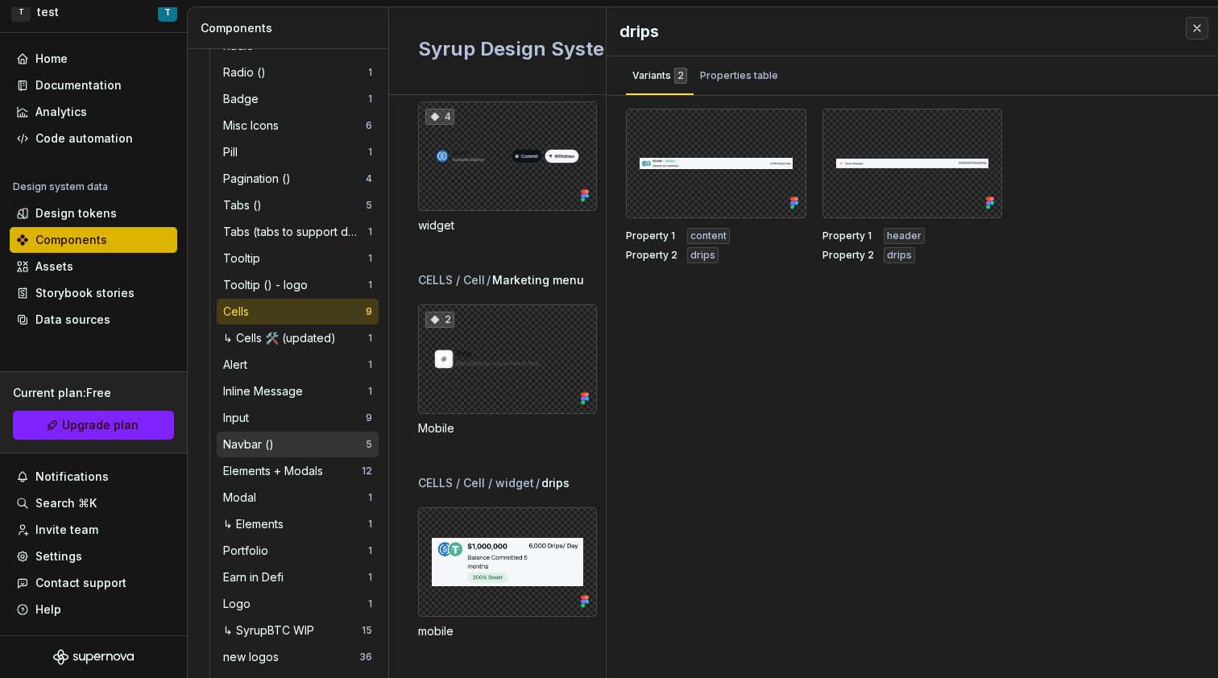
scroll to position [477, 0]
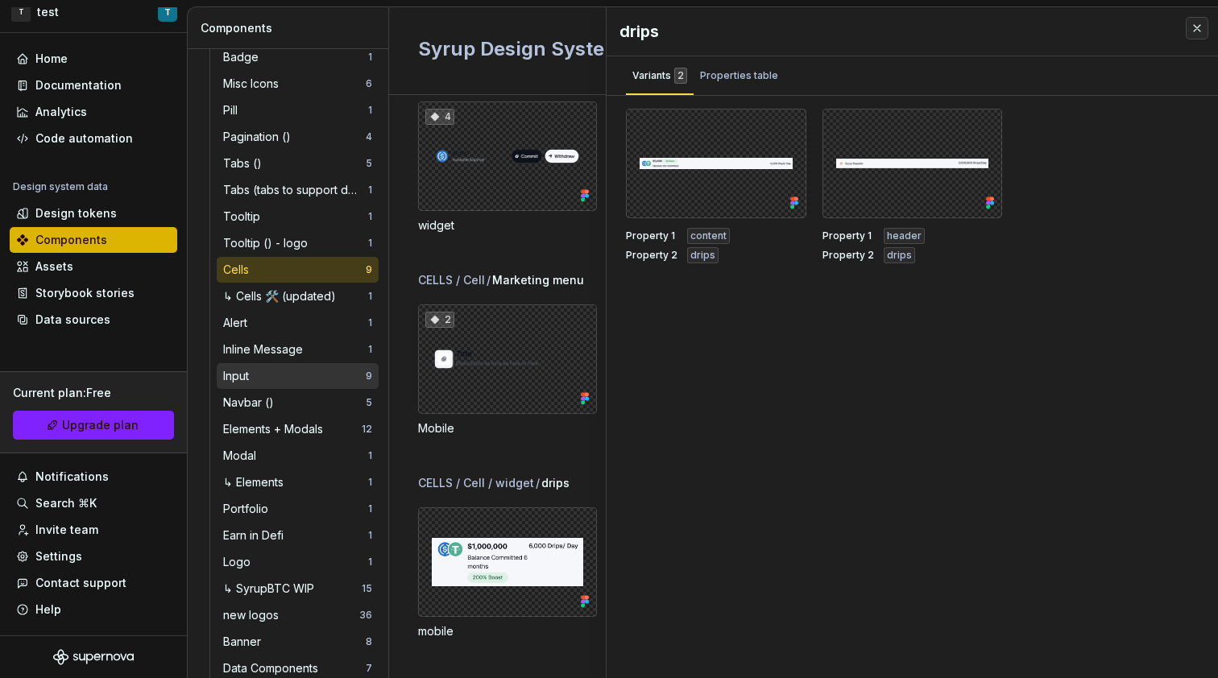
click at [280, 381] on div "Input" at bounding box center [294, 376] width 143 height 16
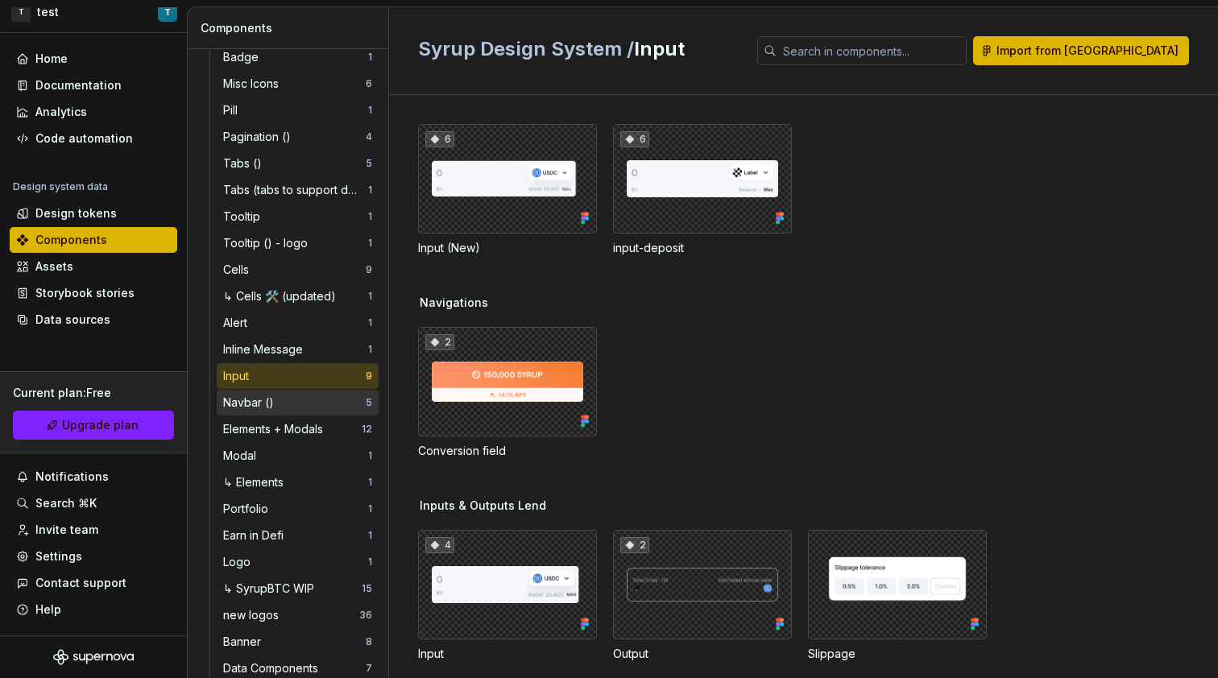
click at [283, 404] on div "Navbar ()" at bounding box center [294, 403] width 143 height 16
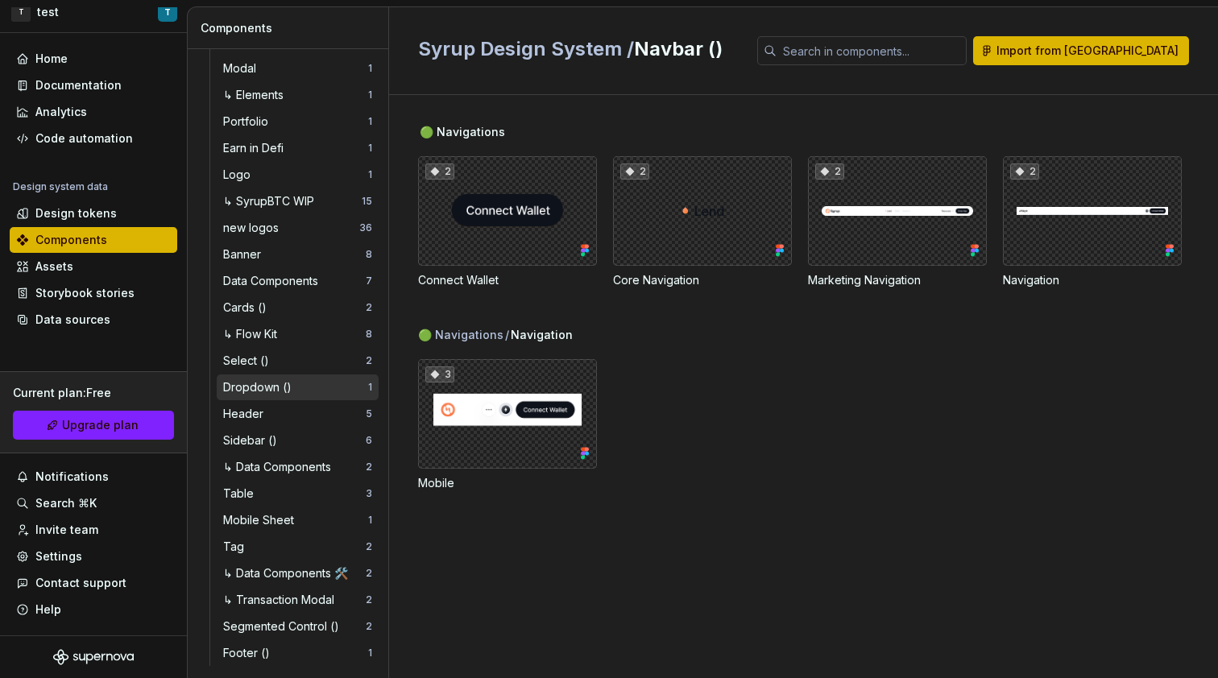
scroll to position [868, 0]
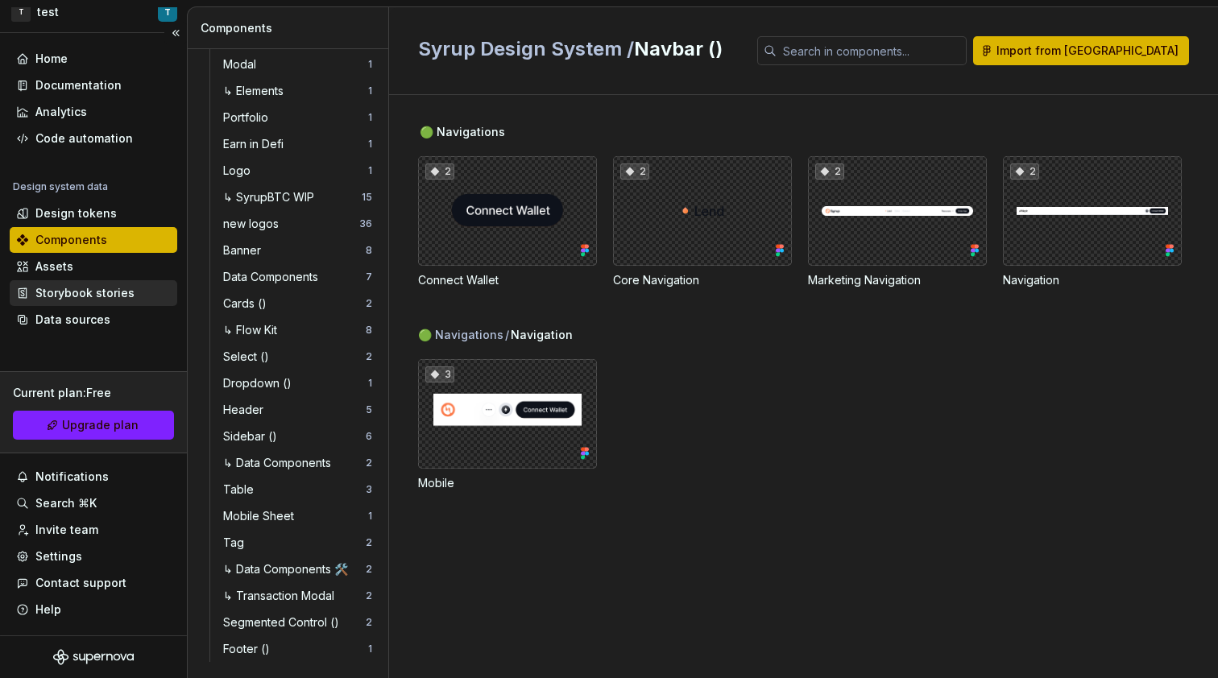
click at [111, 304] on div "Storybook stories" at bounding box center [94, 293] width 168 height 26
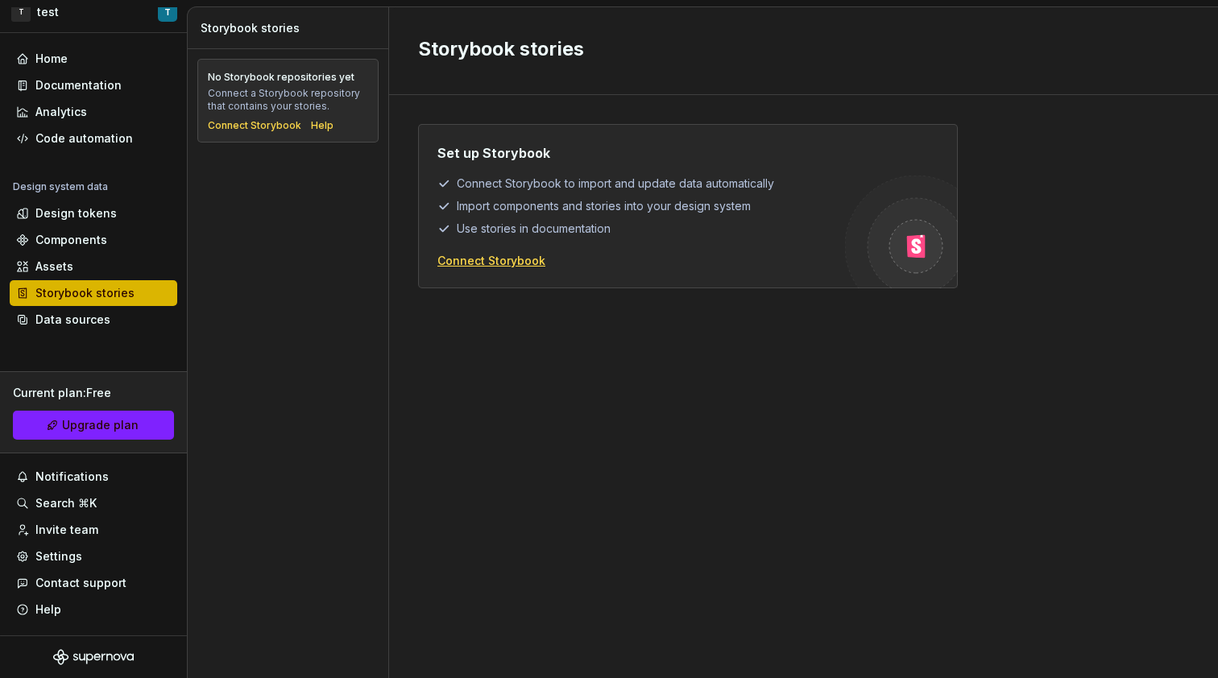
click at [472, 260] on div "Connect Storybook" at bounding box center [491, 261] width 108 height 16
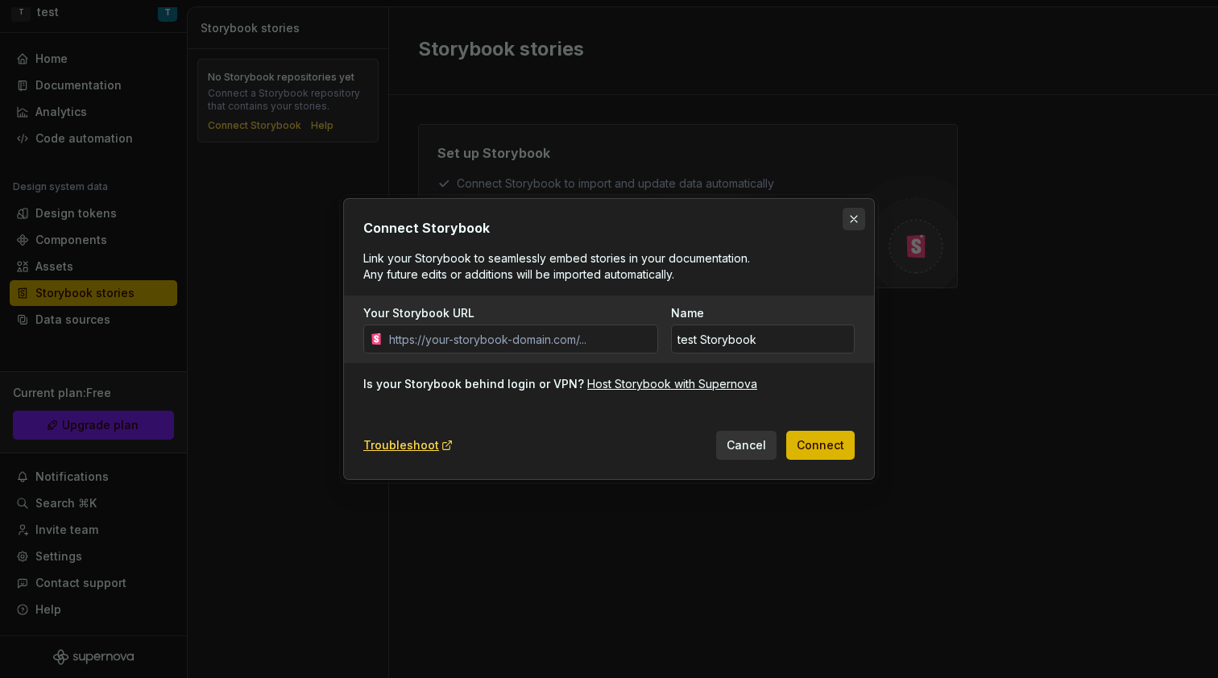
click at [847, 218] on button "button" at bounding box center [854, 219] width 23 height 23
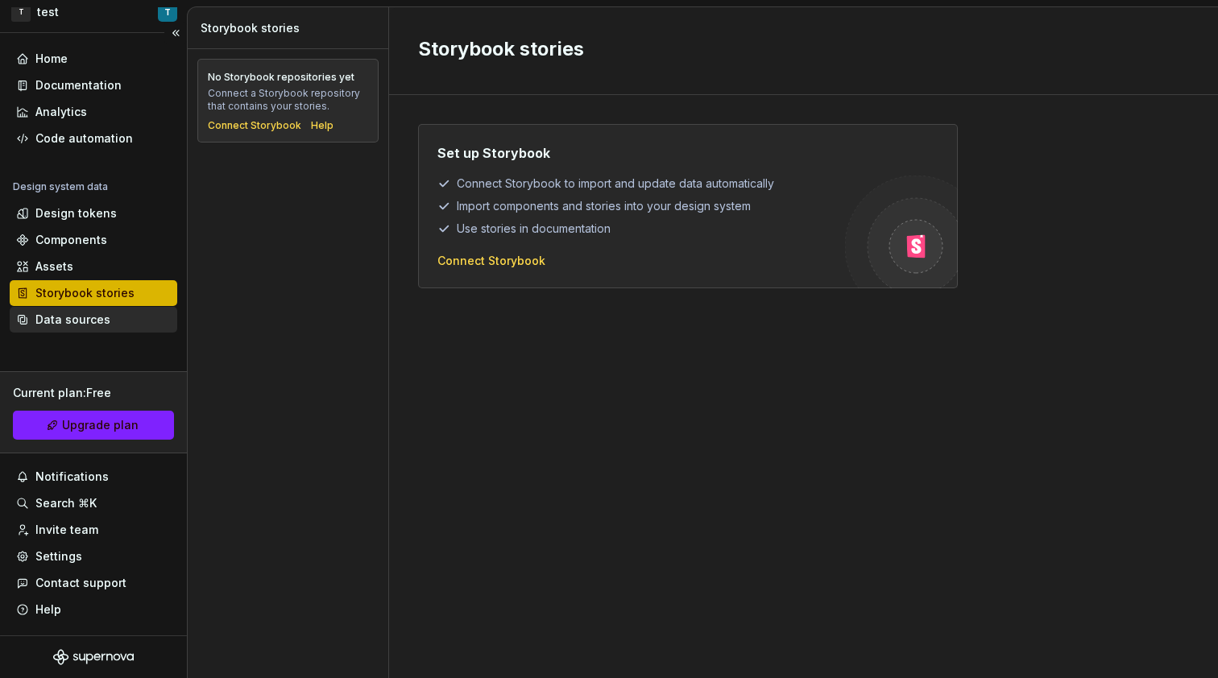
click at [102, 326] on div "Data sources" at bounding box center [72, 320] width 75 height 16
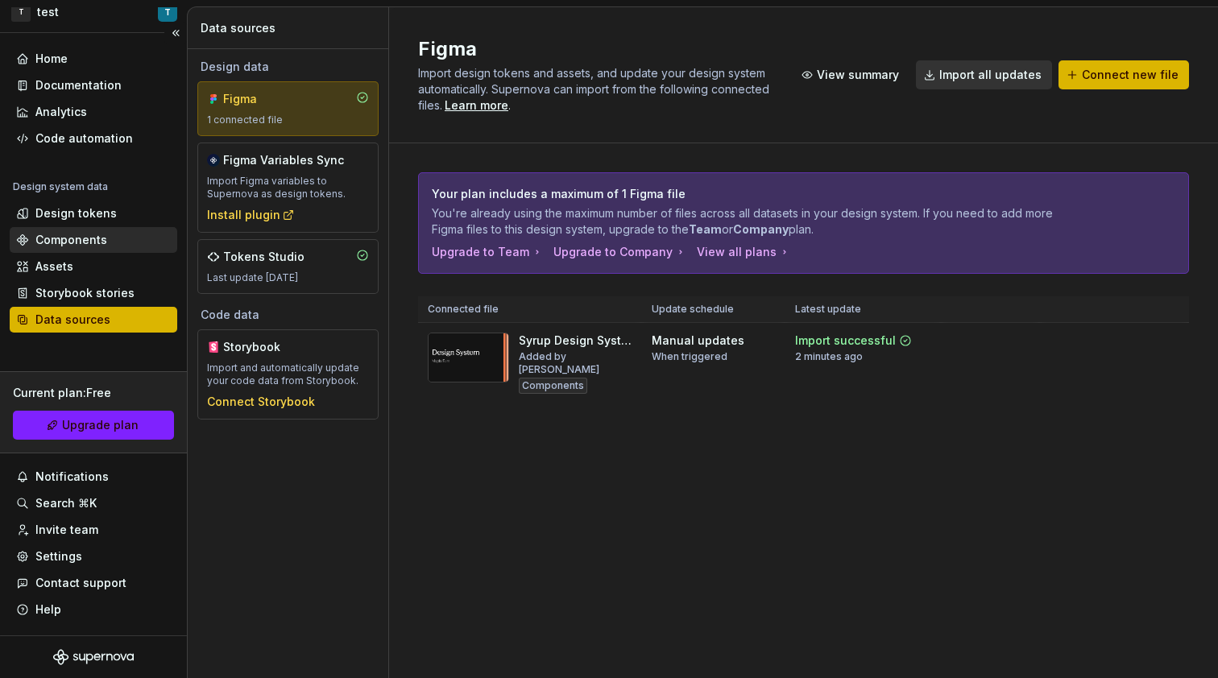
click at [114, 238] on div "Components" at bounding box center [93, 240] width 155 height 16
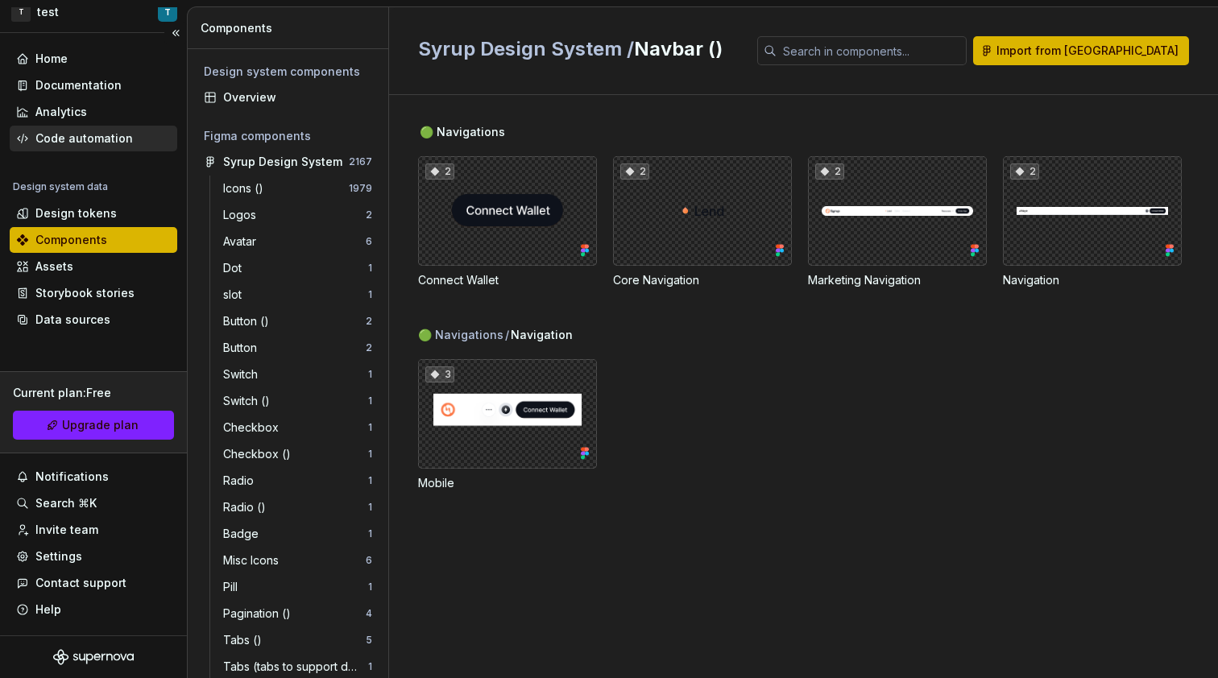
click at [126, 135] on div "Code automation" at bounding box center [83, 139] width 97 height 16
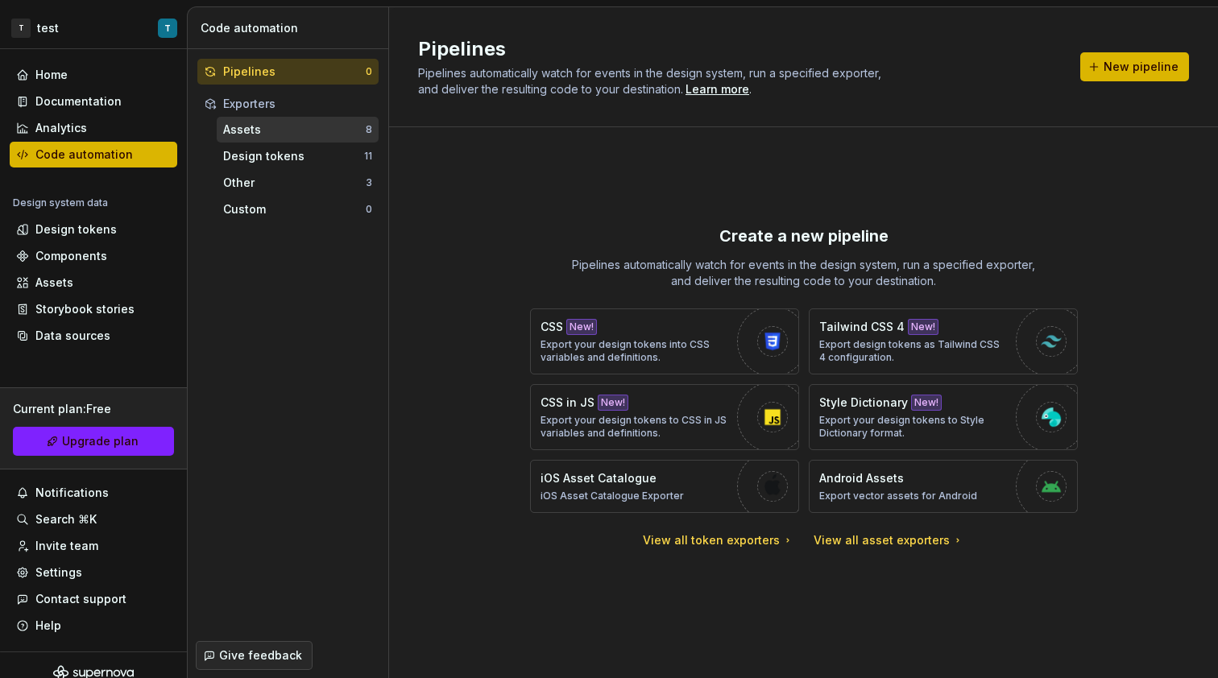
click at [256, 131] on div "Assets" at bounding box center [294, 130] width 143 height 16
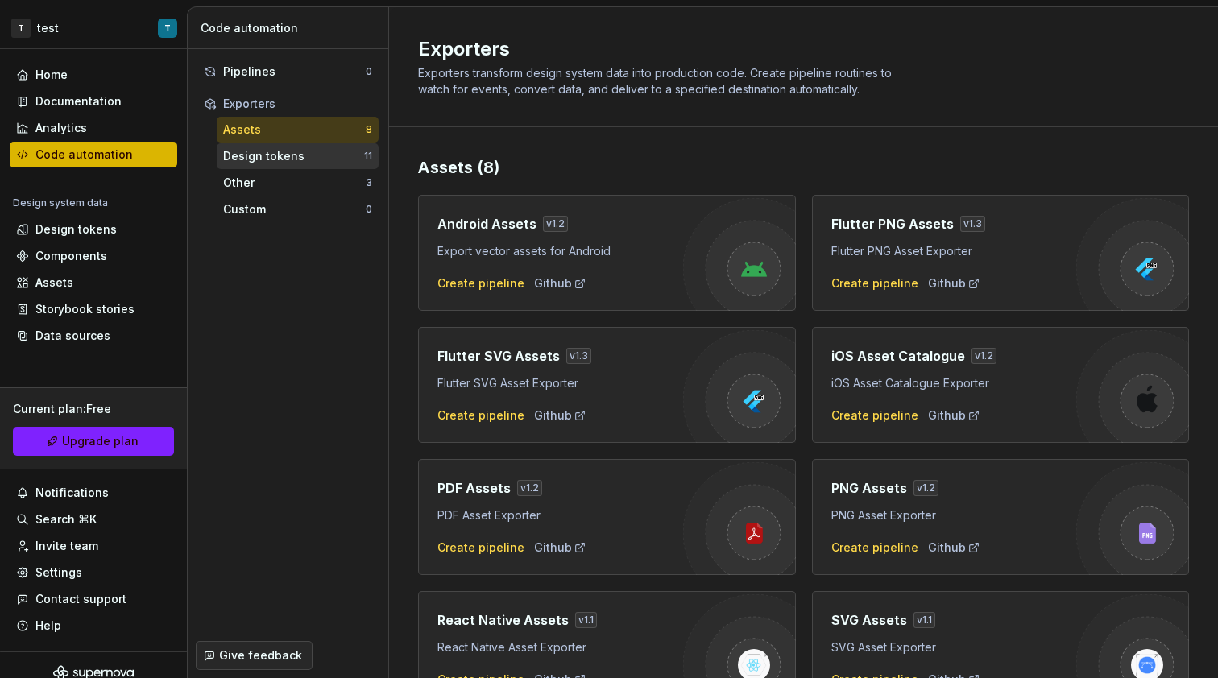
click at [265, 147] on div "Design tokens 11" at bounding box center [298, 156] width 162 height 26
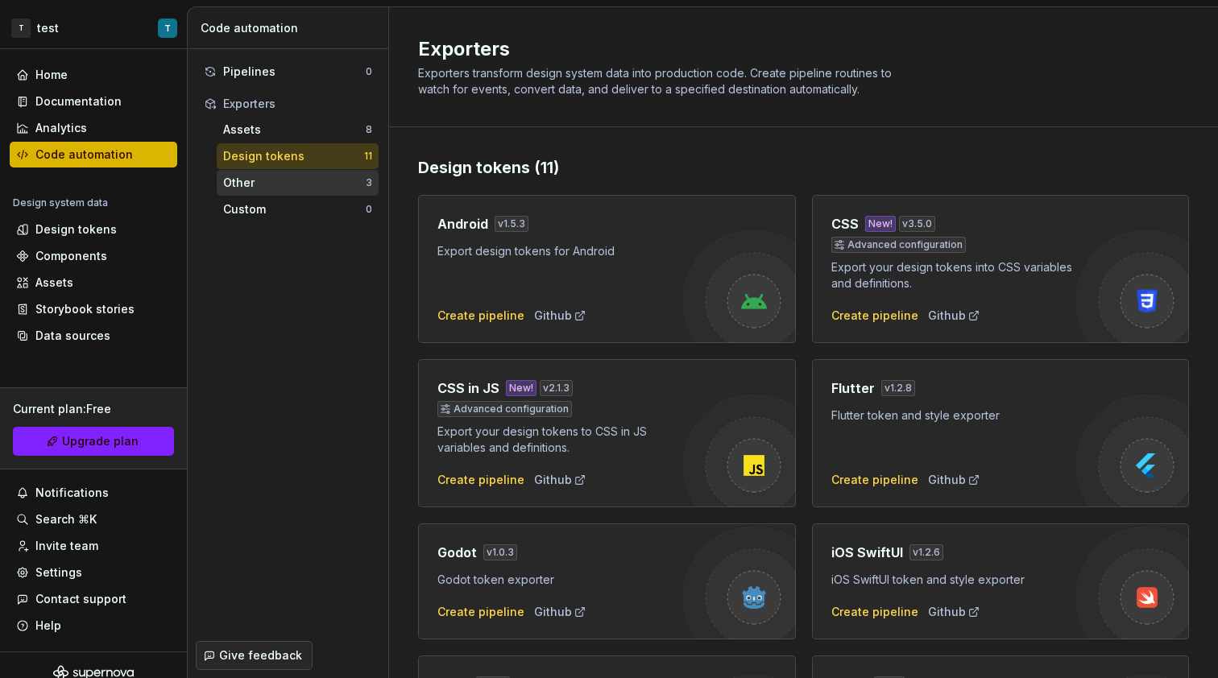
click at [306, 172] on div "Other 3" at bounding box center [298, 183] width 162 height 26
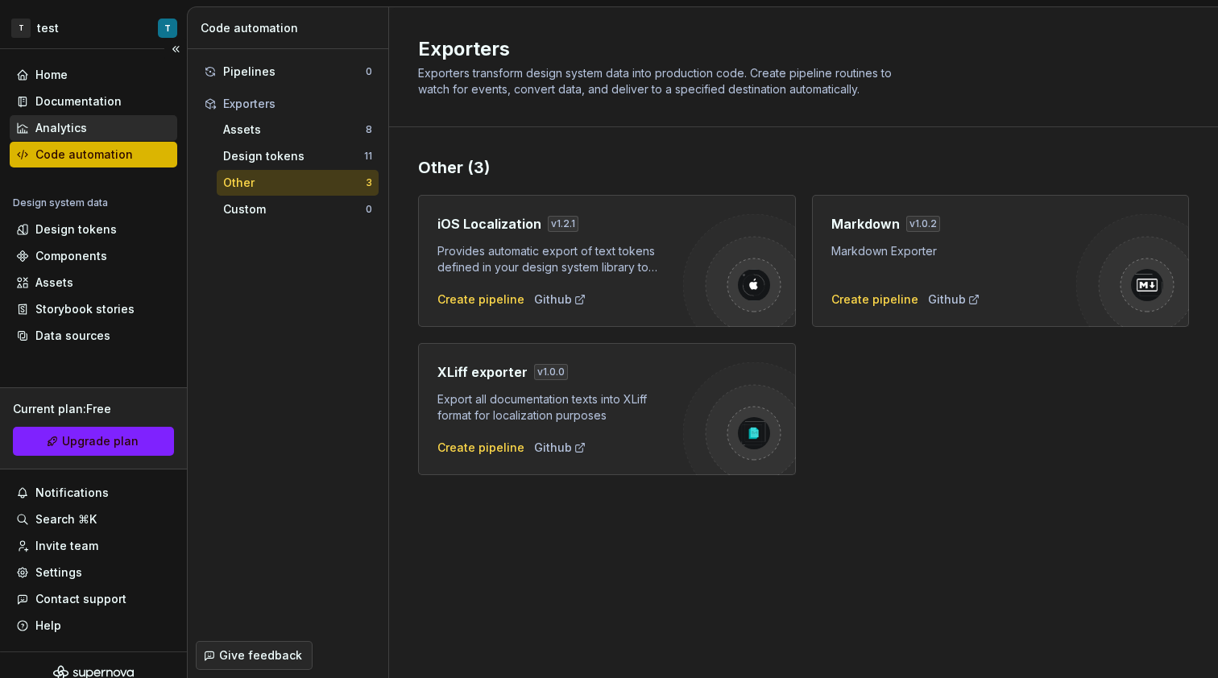
click at [79, 121] on div "Analytics" at bounding box center [61, 128] width 52 height 16
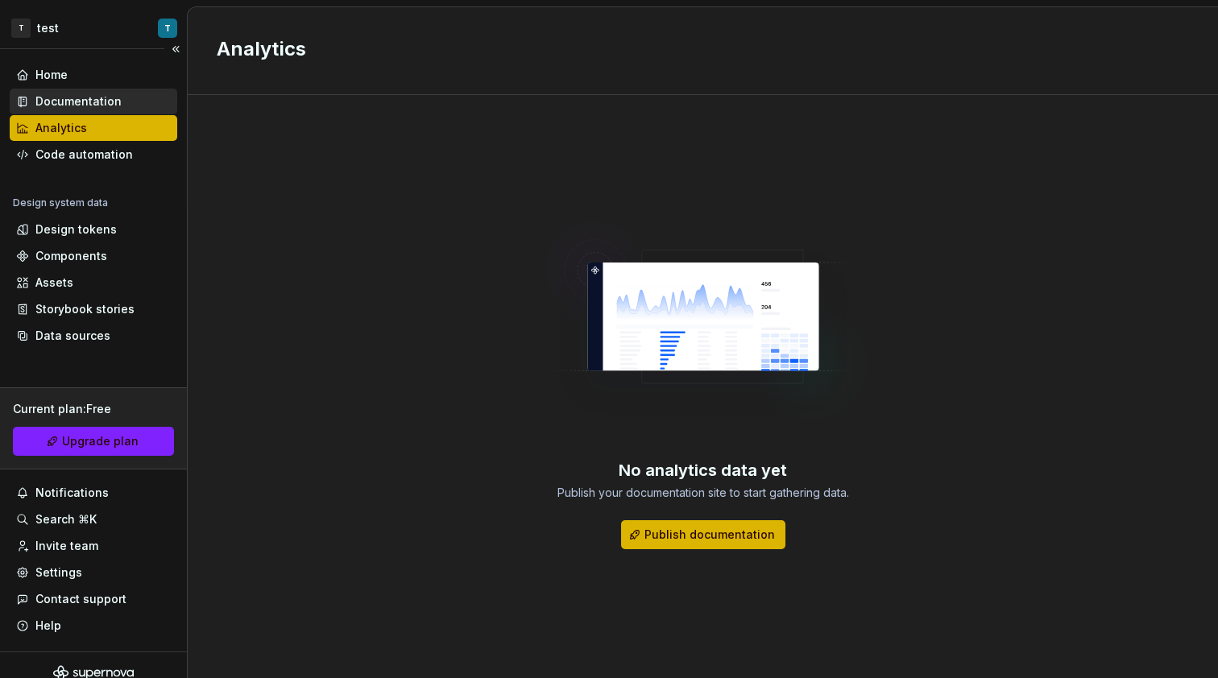
click at [85, 110] on div "Documentation" at bounding box center [94, 102] width 168 height 26
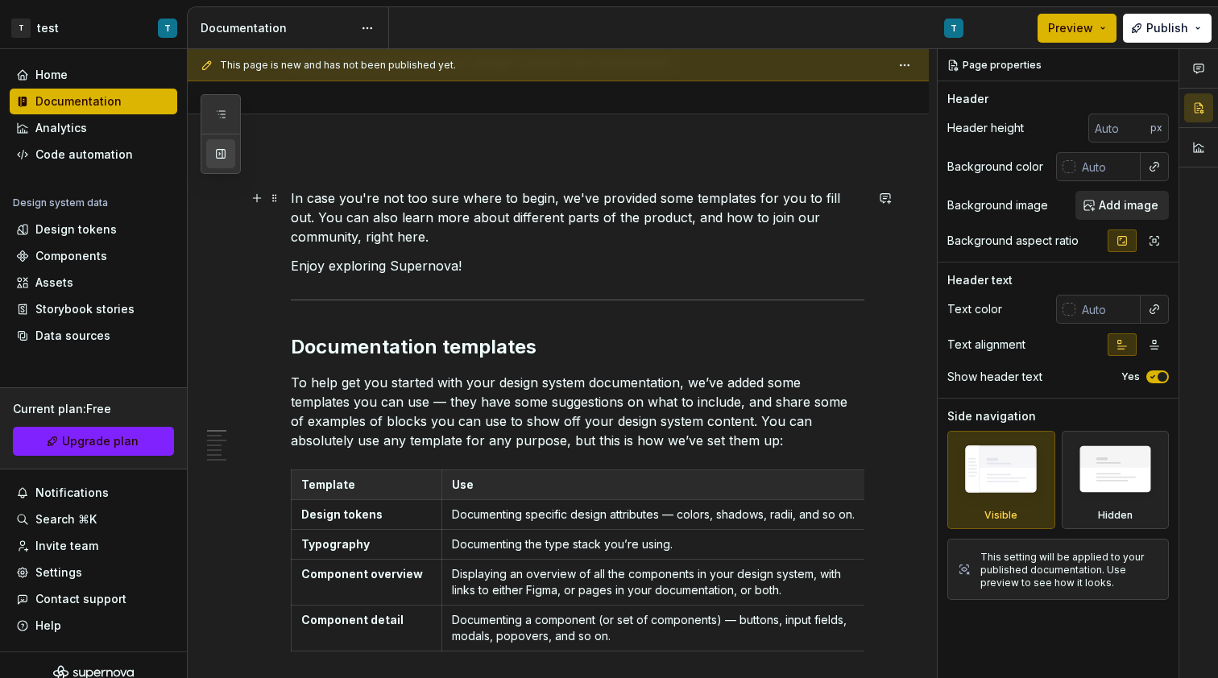
scroll to position [150, 0]
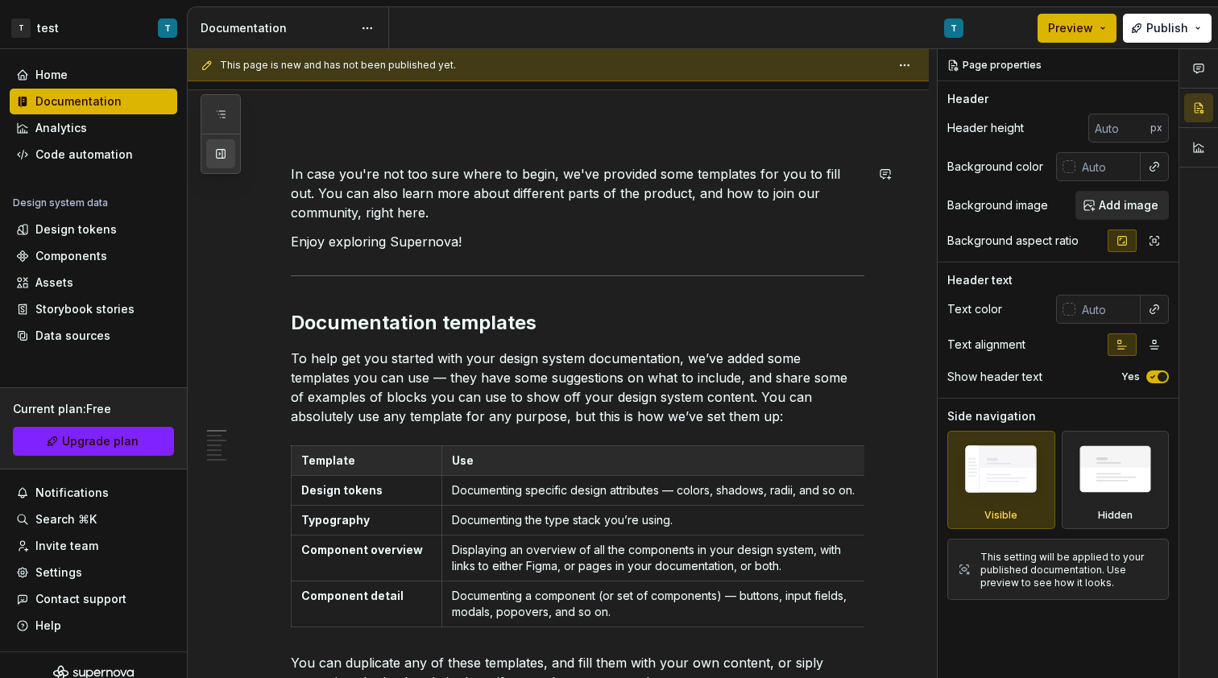
click at [229, 155] on button "button" at bounding box center [220, 153] width 29 height 29
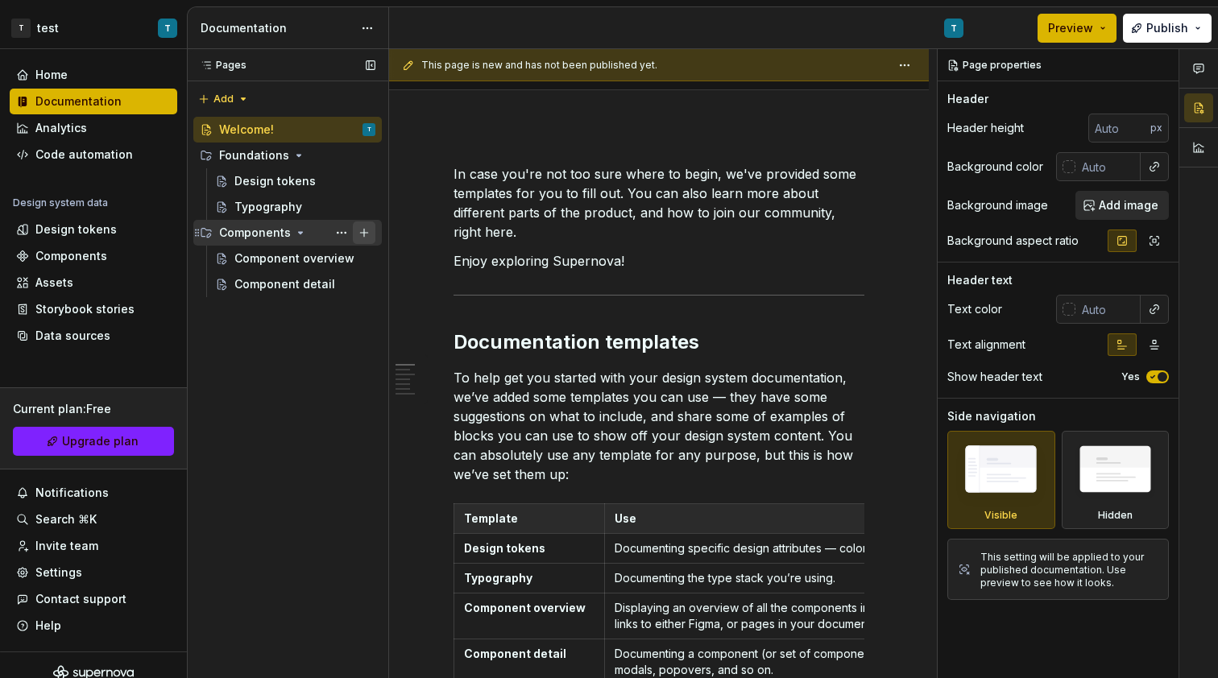
click at [367, 233] on button "Page tree" at bounding box center [364, 233] width 23 height 23
type textarea "*"
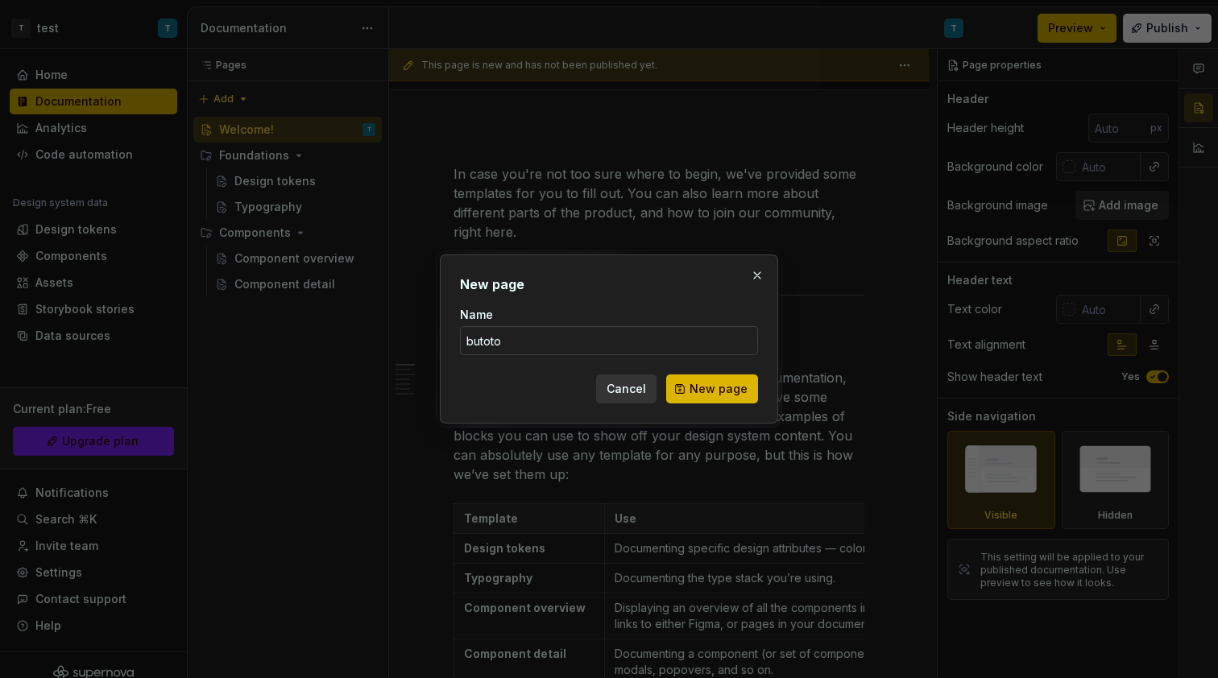
type input "butoton"
click at [714, 389] on button "New page" at bounding box center [712, 389] width 92 height 29
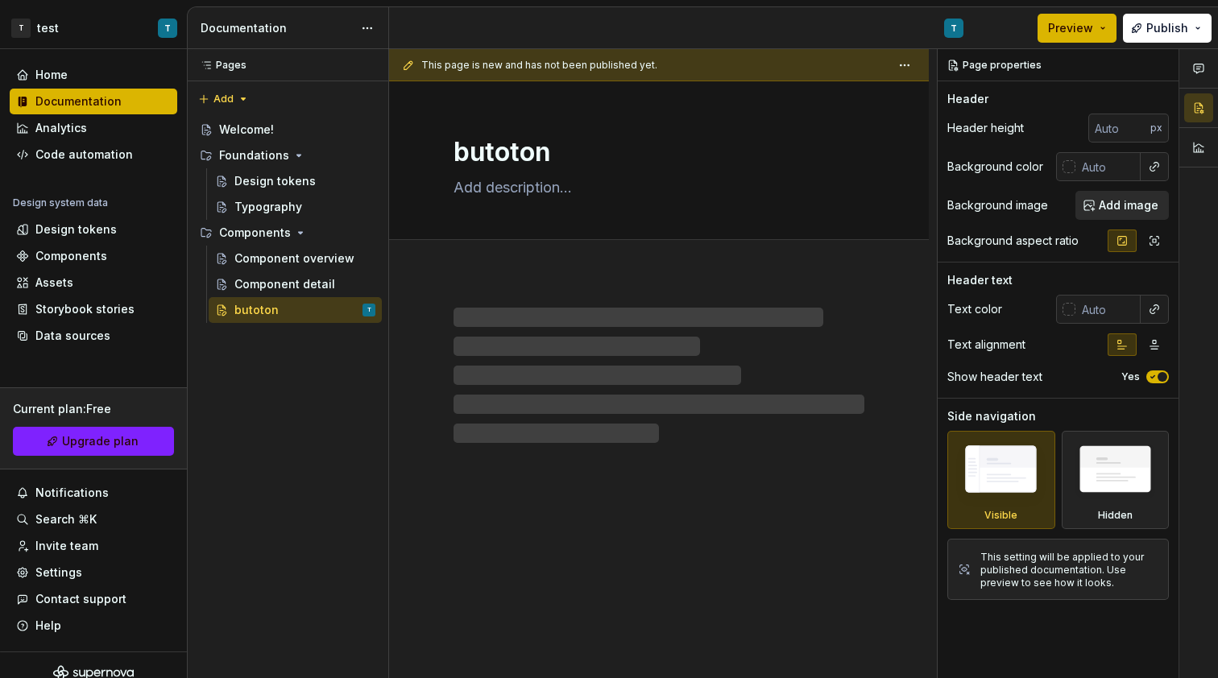
click at [525, 316] on div at bounding box center [659, 375] width 411 height 135
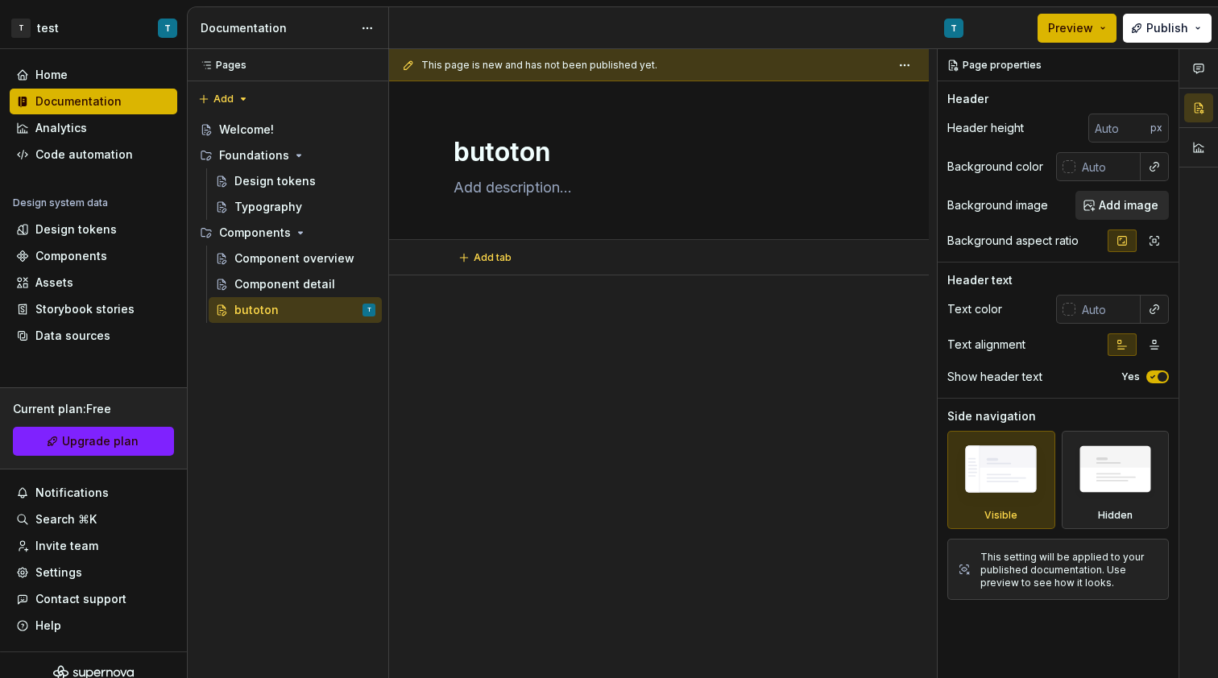
click at [686, 300] on div at bounding box center [659, 437] width 540 height 323
click at [520, 329] on p at bounding box center [659, 323] width 411 height 19
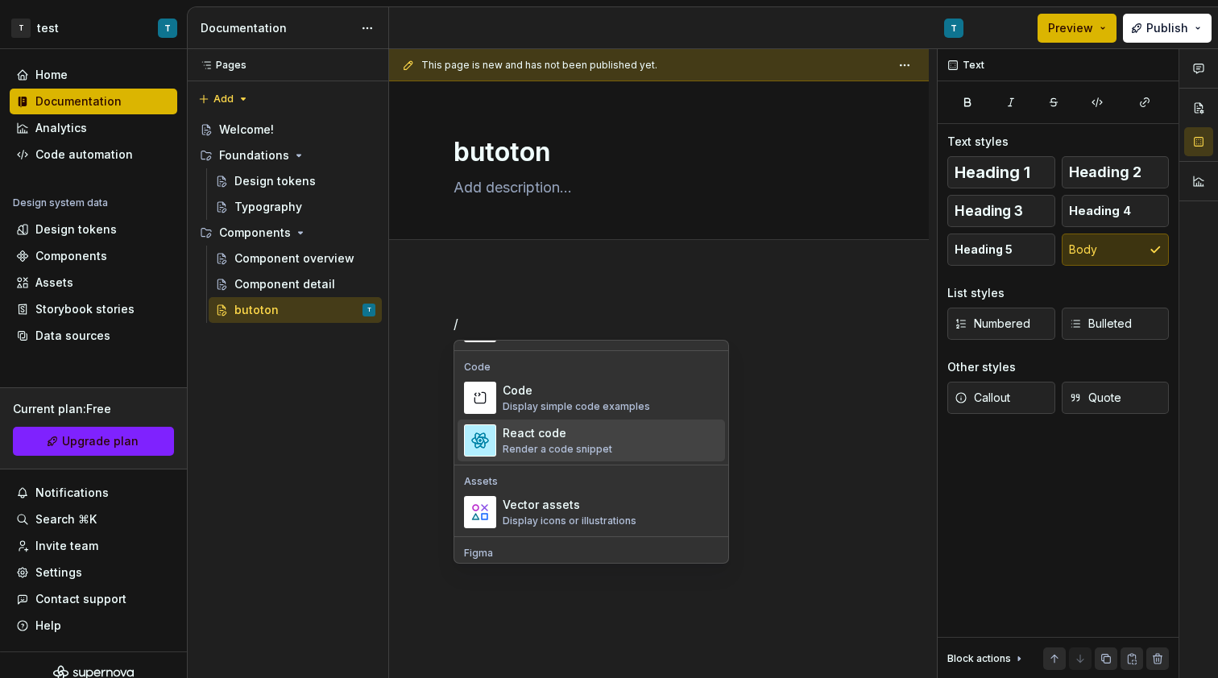
scroll to position [1312, 0]
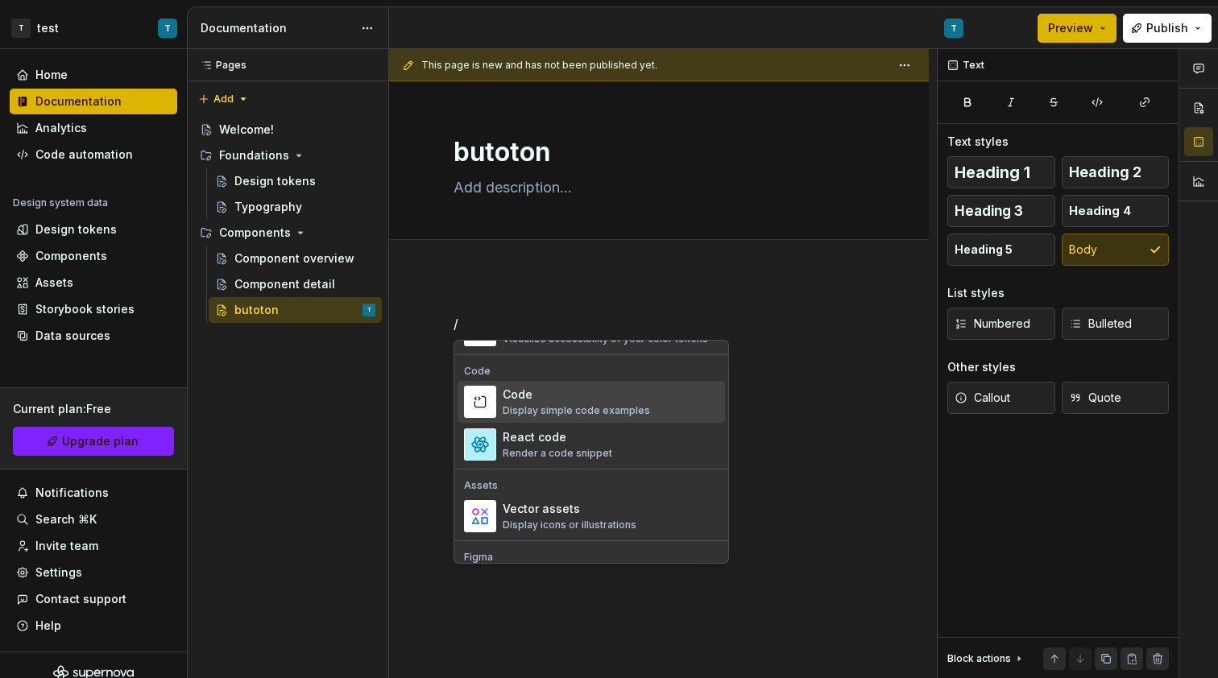
click at [581, 408] on div "Display simple code examples" at bounding box center [576, 410] width 147 height 13
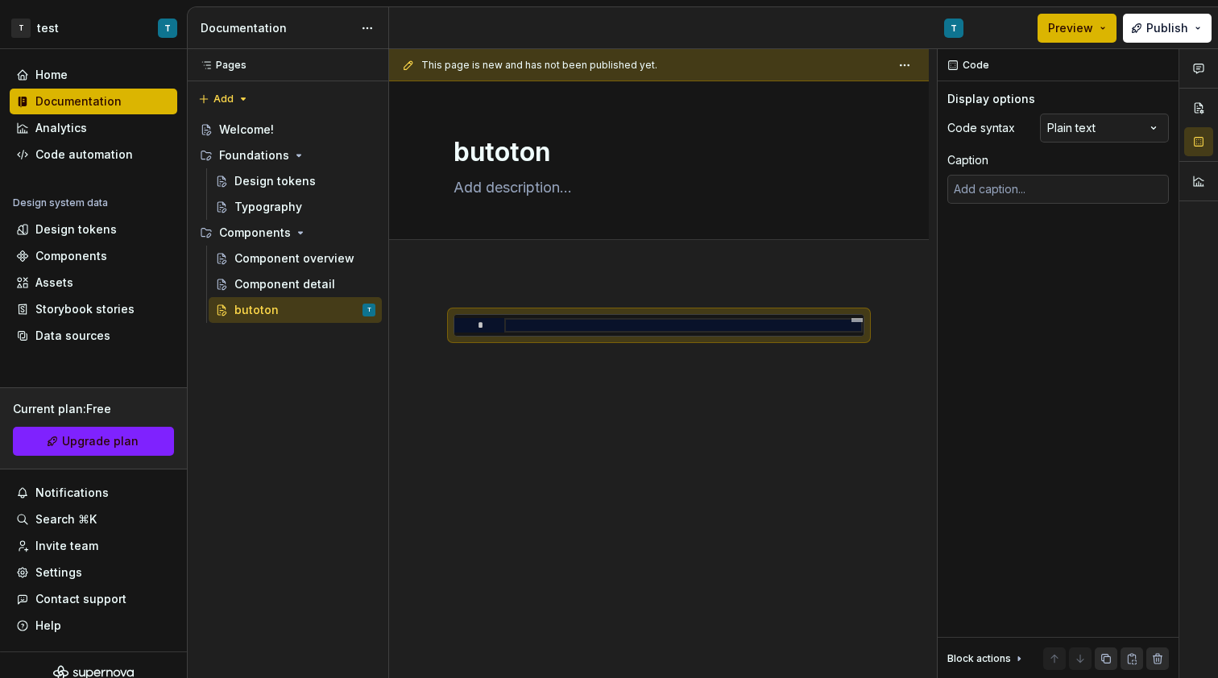
click at [579, 406] on div "*" at bounding box center [659, 437] width 540 height 323
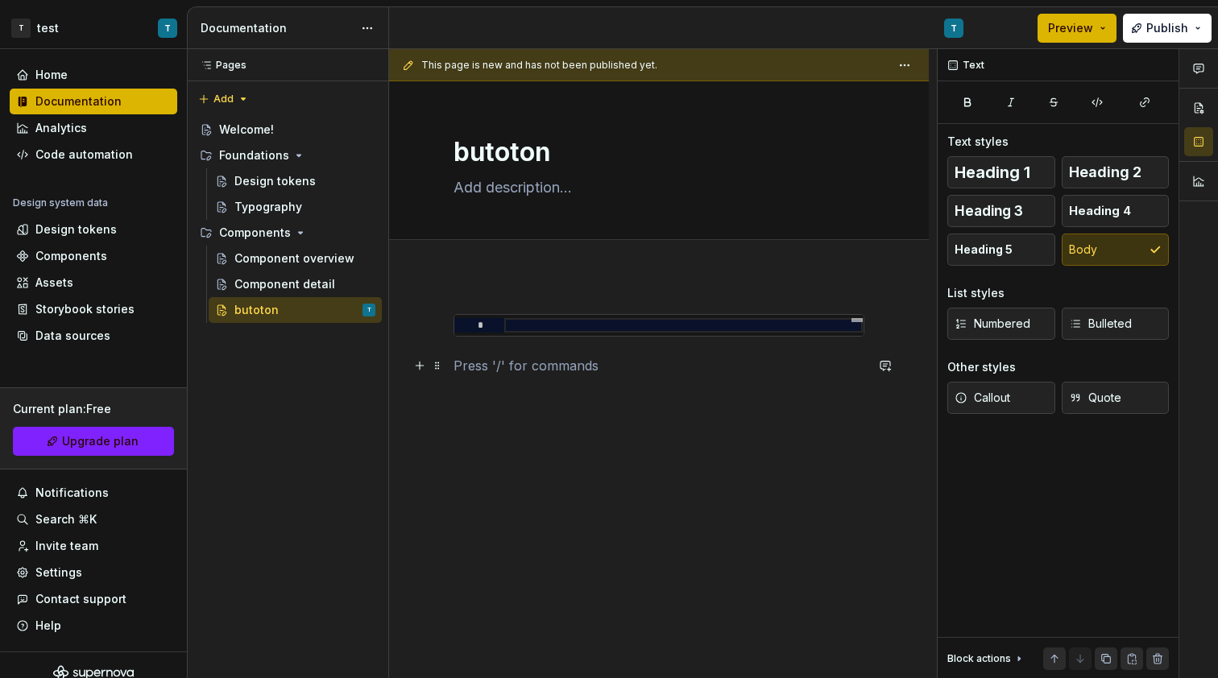
click at [490, 364] on p at bounding box center [659, 365] width 411 height 19
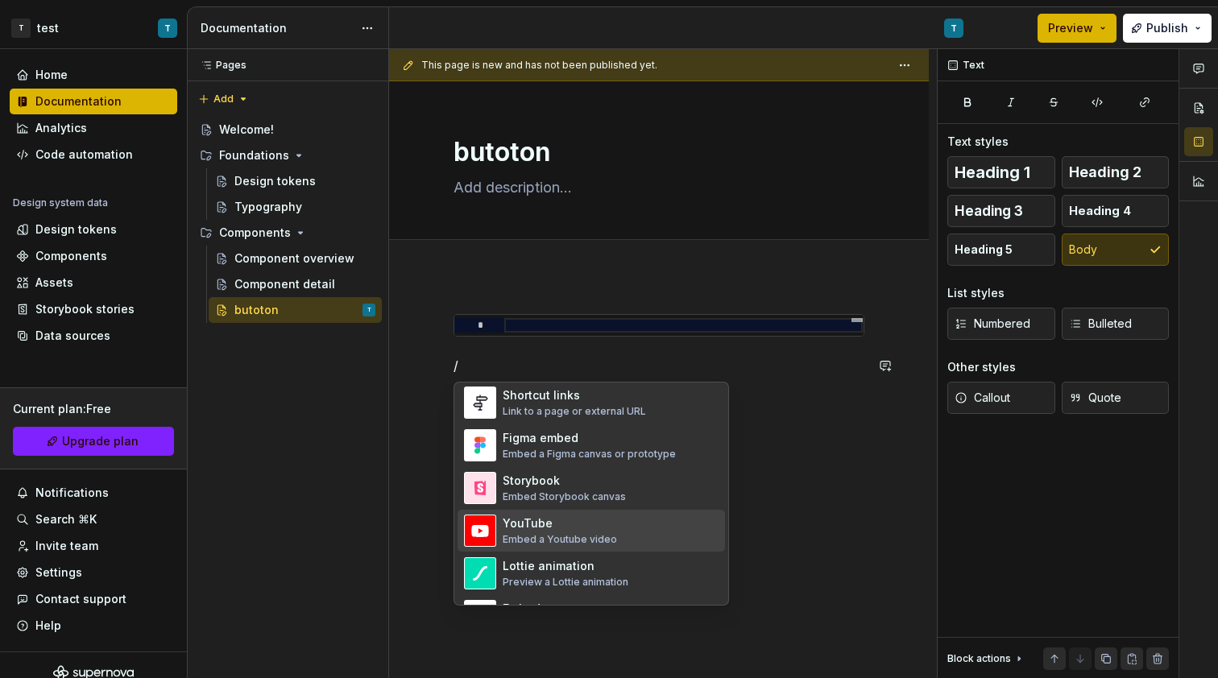
scroll to position [763, 0]
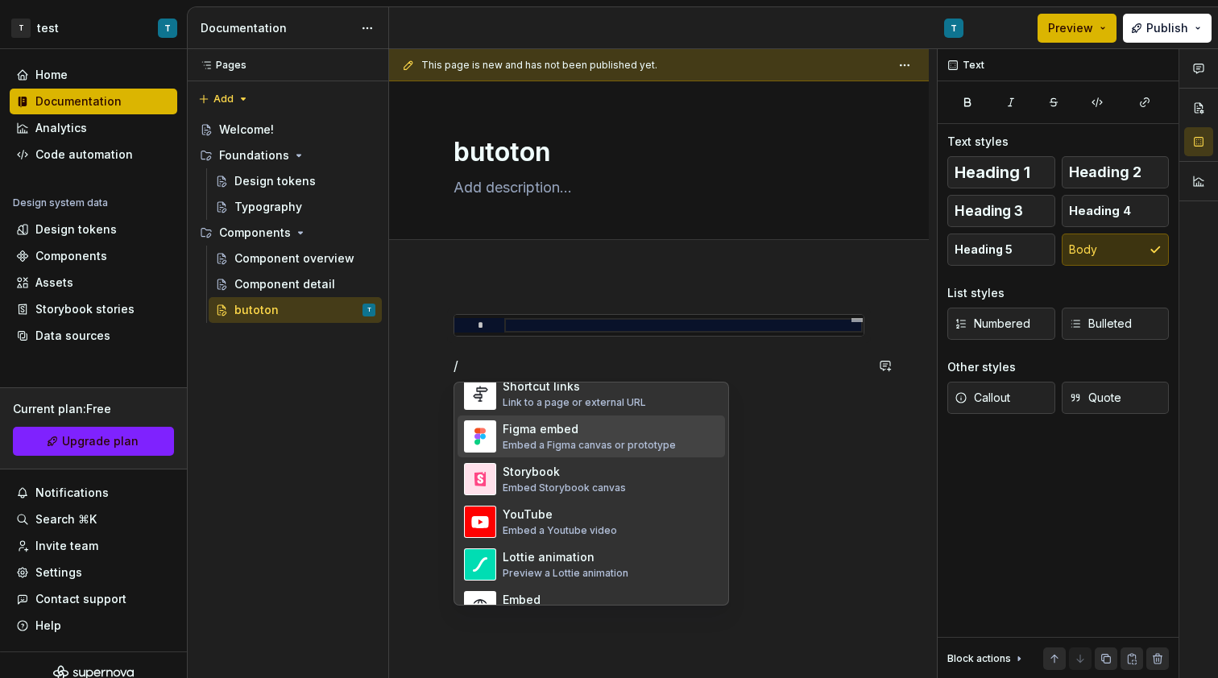
click at [557, 442] on div "Embed a Figma canvas or prototype" at bounding box center [589, 445] width 173 height 13
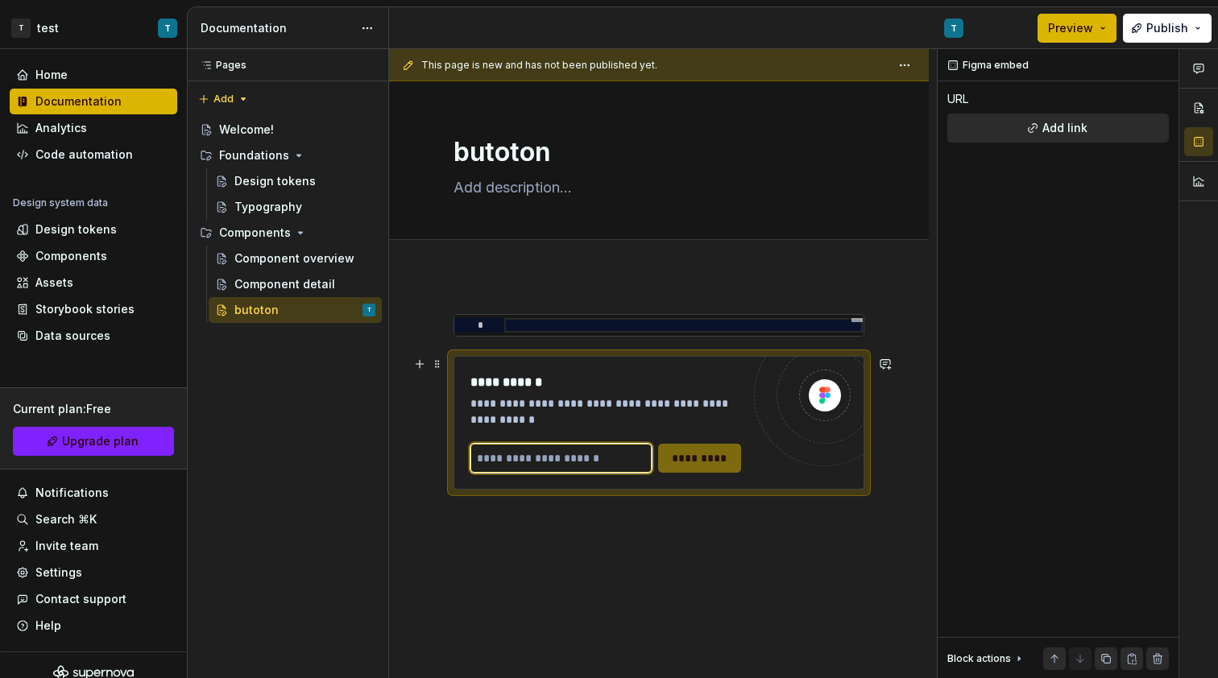
click at [574, 461] on input "text" at bounding box center [560, 458] width 181 height 29
type textarea "*"
click at [554, 466] on input "text" at bounding box center [560, 458] width 181 height 29
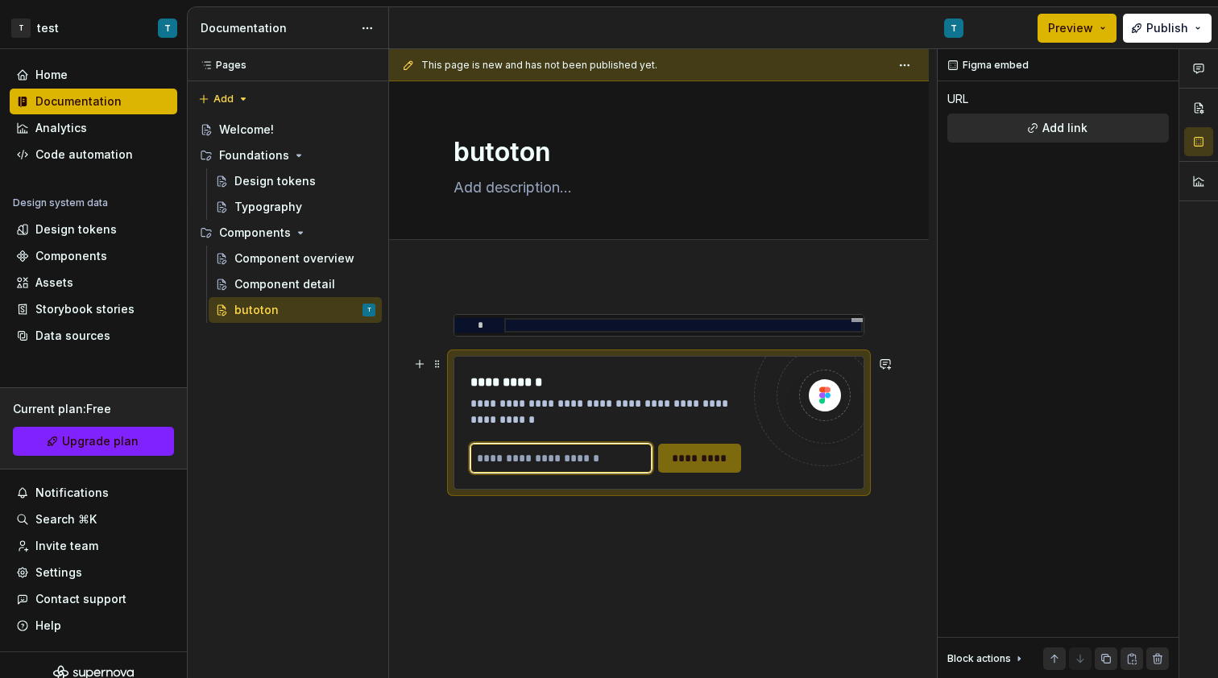
paste input "**********"
type input "**********"
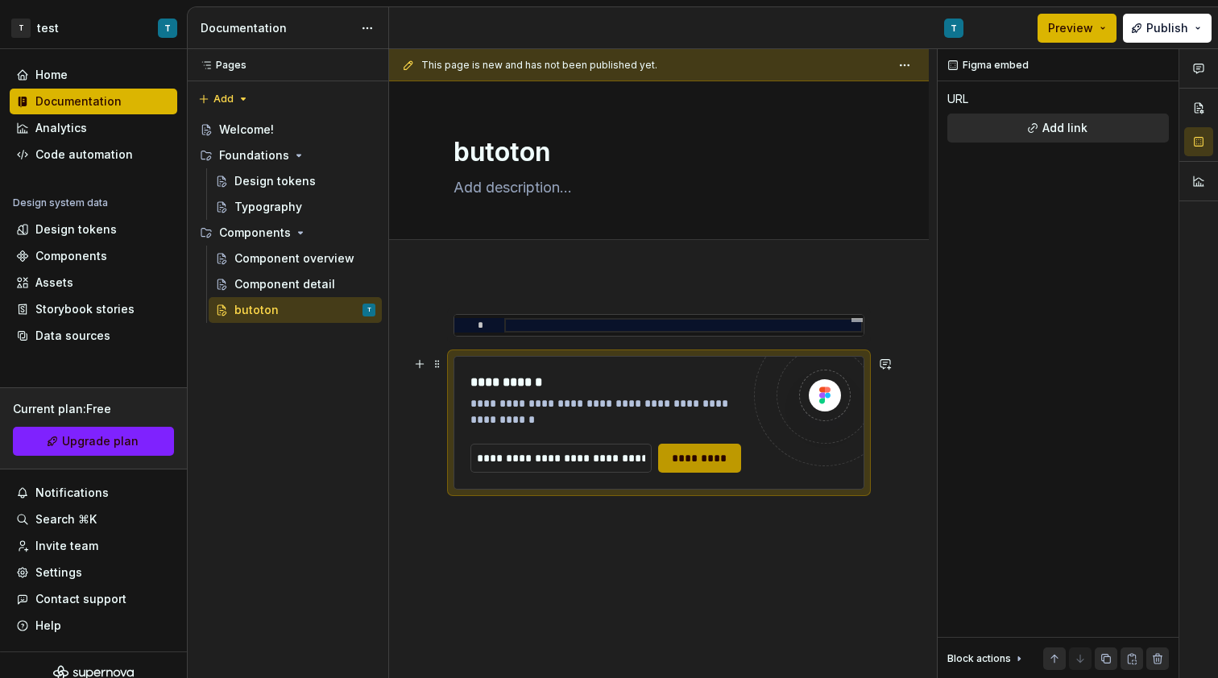
click at [682, 470] on button "*********" at bounding box center [700, 458] width 84 height 29
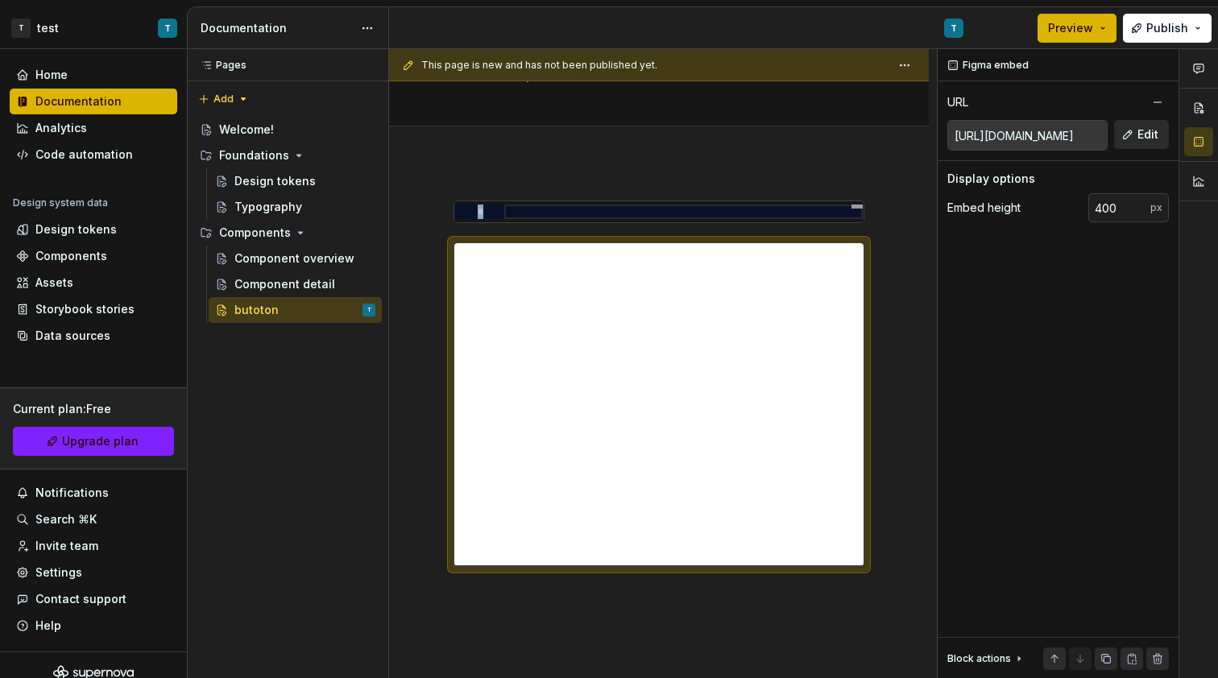
scroll to position [138, 0]
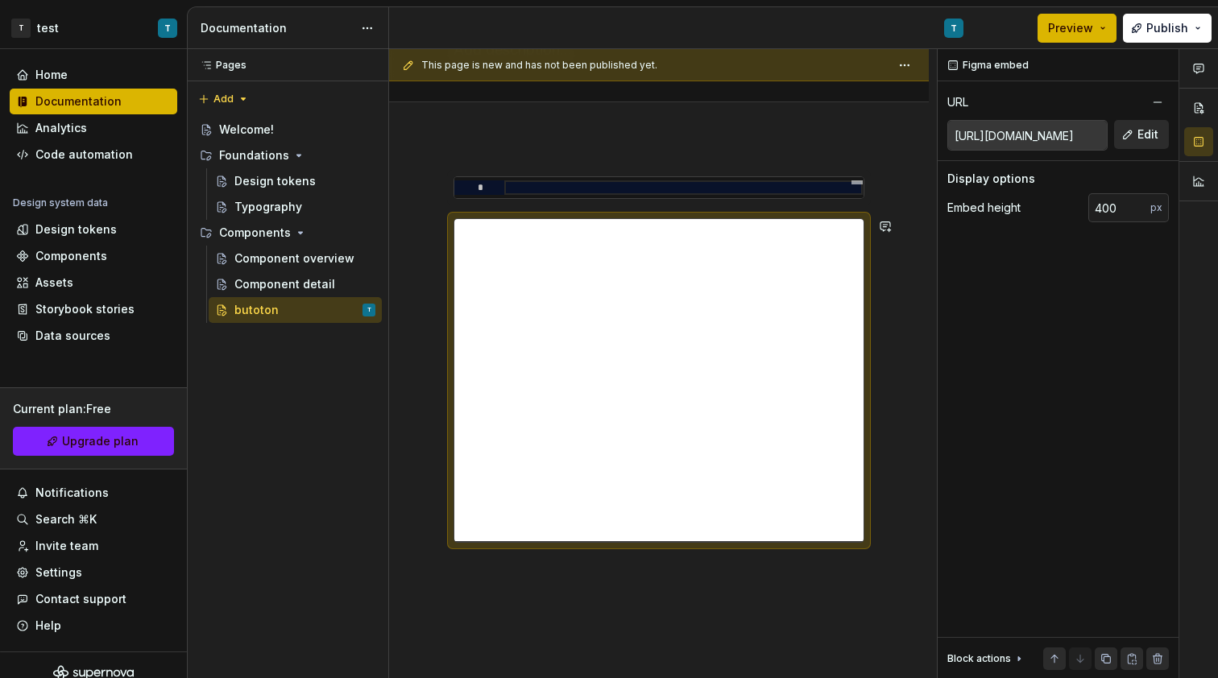
click at [681, 560] on div "**********" at bounding box center [659, 369] width 411 height 386
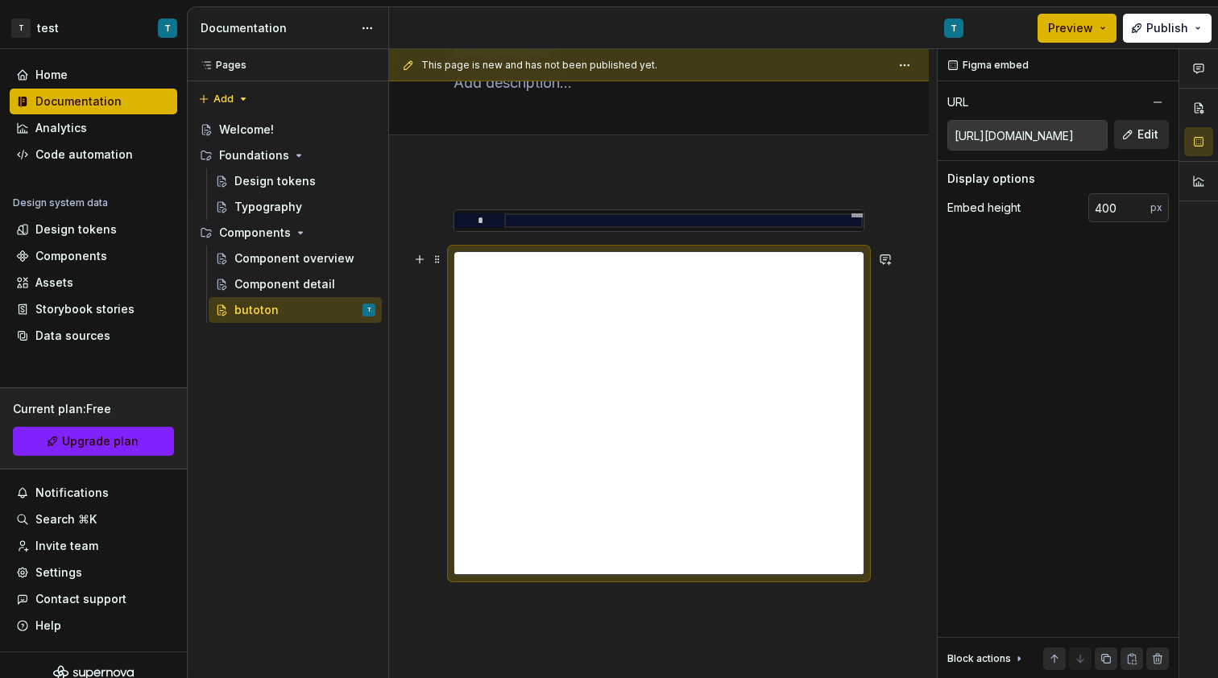
scroll to position [69, 0]
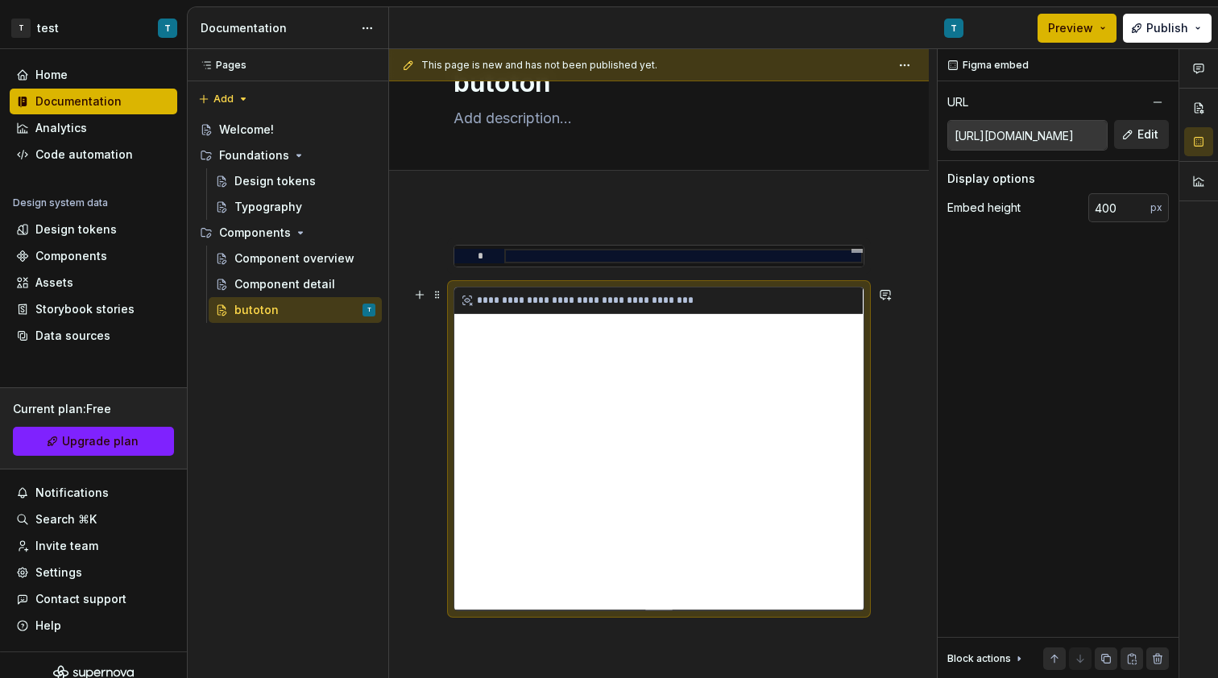
click at [653, 505] on div "**********" at bounding box center [658, 449] width 409 height 322
click at [659, 497] on div "**********" at bounding box center [658, 449] width 409 height 322
click at [661, 496] on div "**********" at bounding box center [658, 449] width 409 height 322
click at [534, 296] on div "**********" at bounding box center [658, 301] width 408 height 27
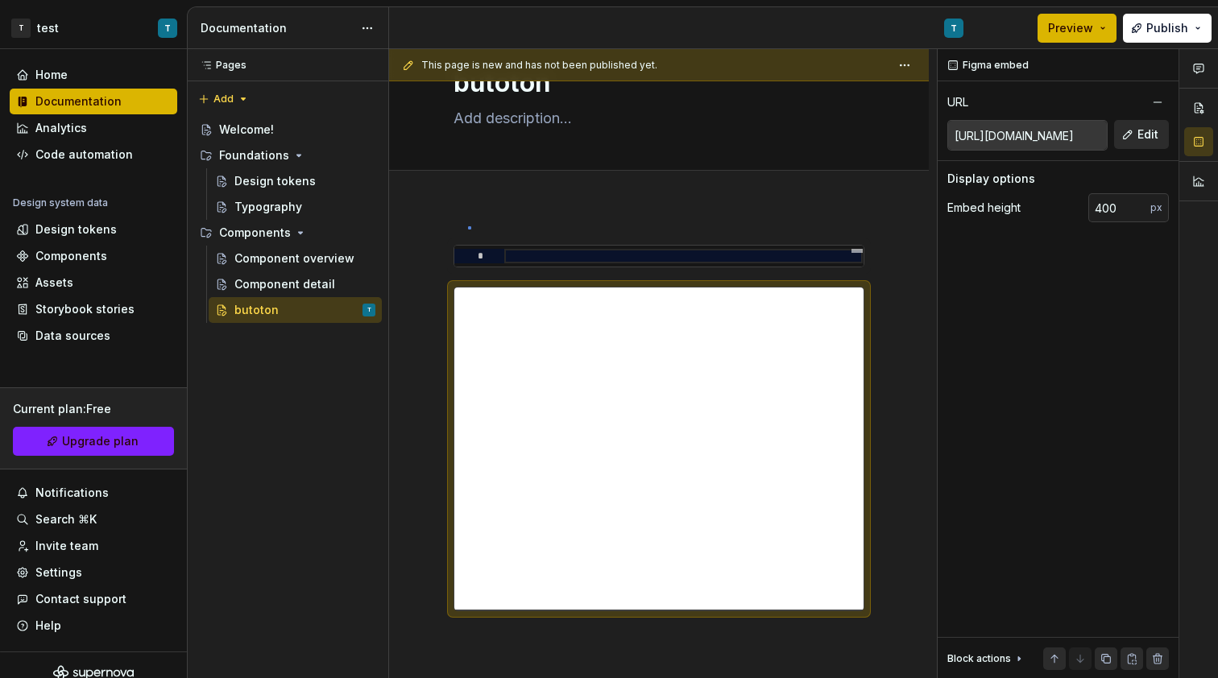
click at [468, 226] on div "**********" at bounding box center [663, 364] width 548 height 630
click at [485, 222] on div "**********" at bounding box center [659, 520] width 540 height 628
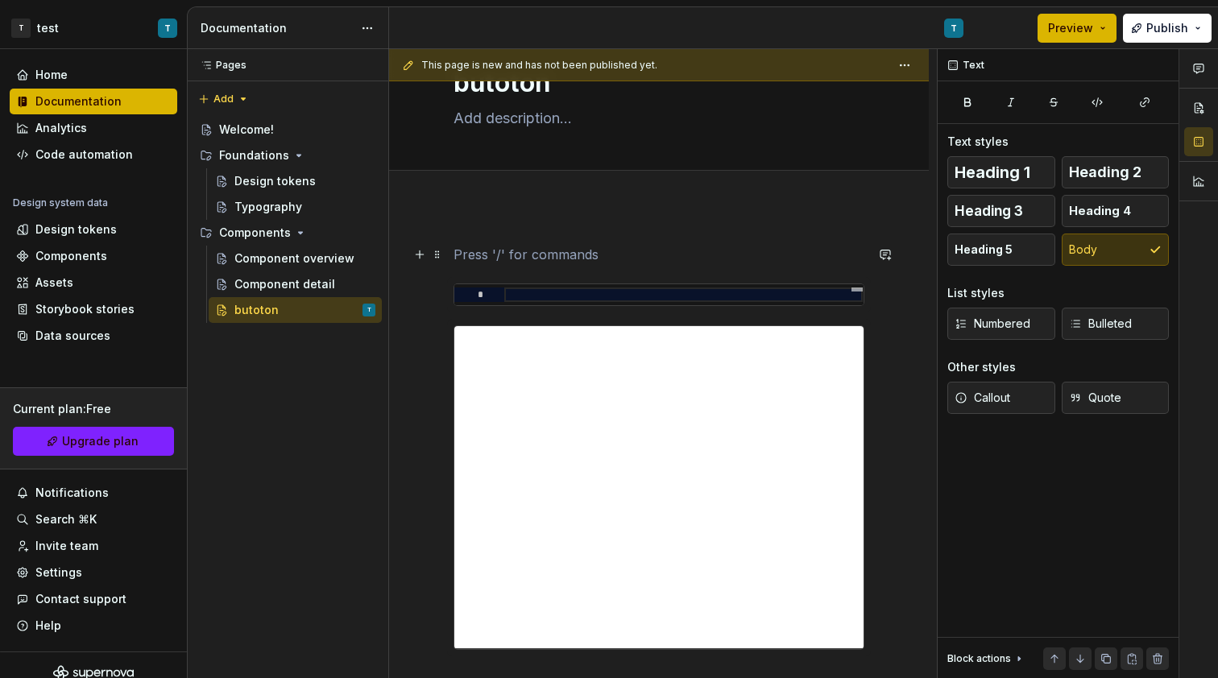
scroll to position [1, 0]
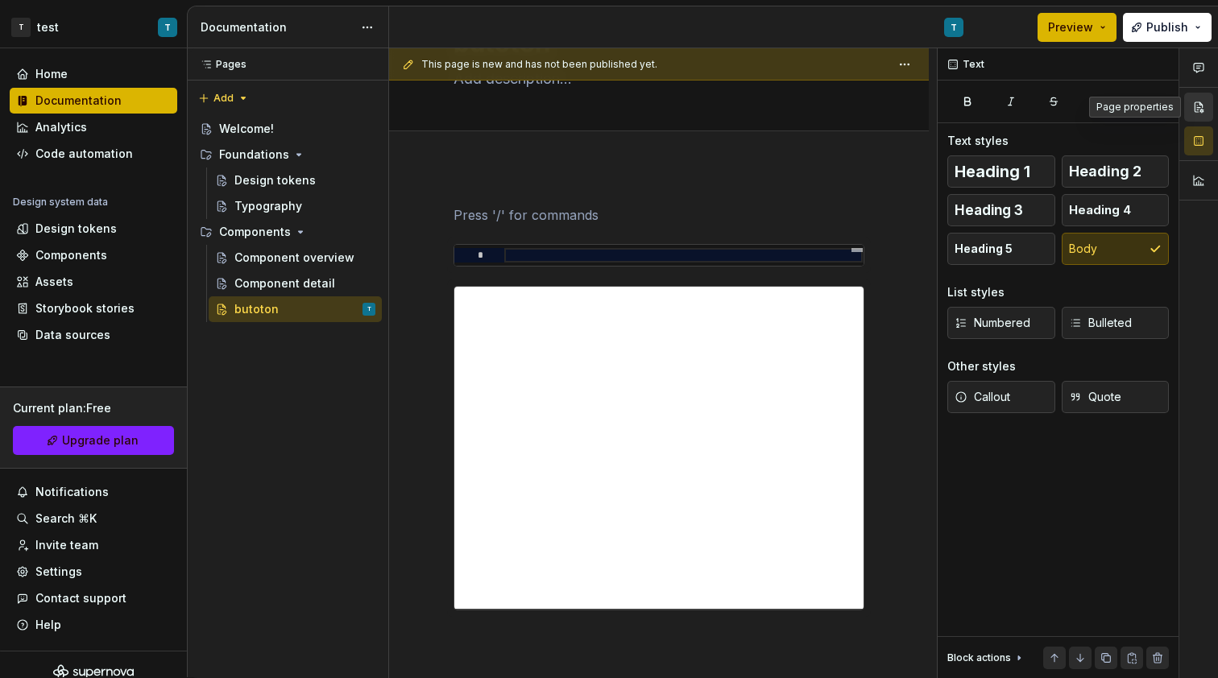
click at [1197, 115] on button "button" at bounding box center [1198, 107] width 29 height 29
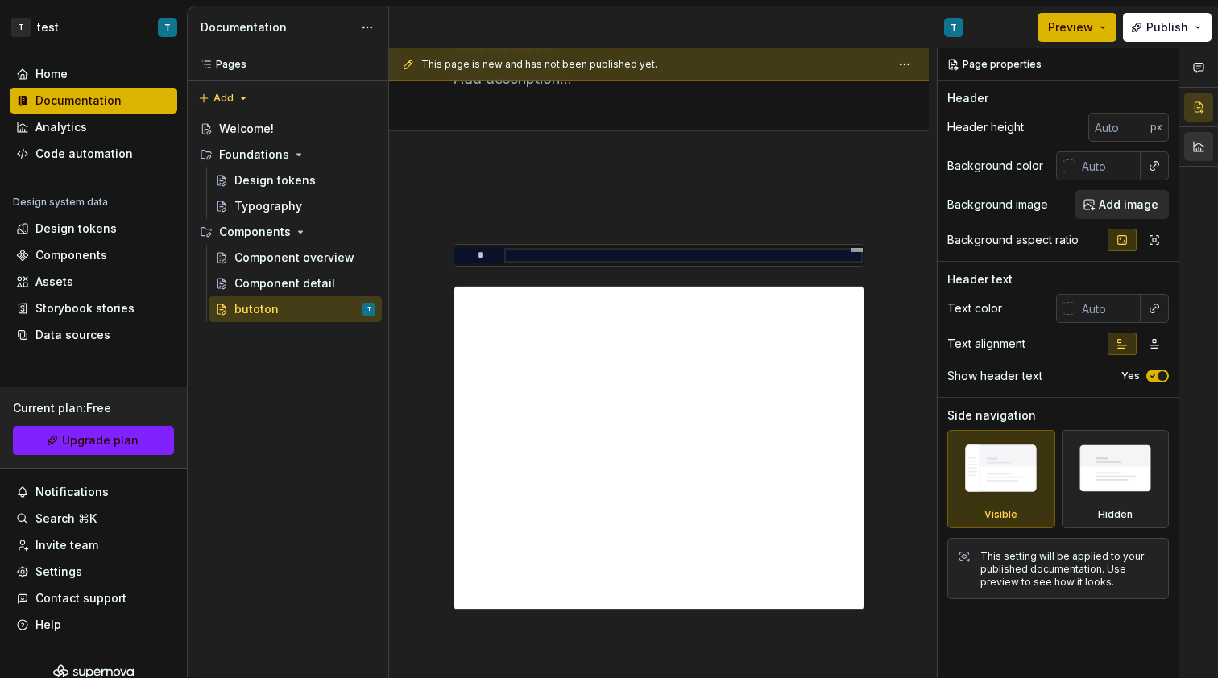
click at [1195, 143] on button "button" at bounding box center [1198, 146] width 29 height 29
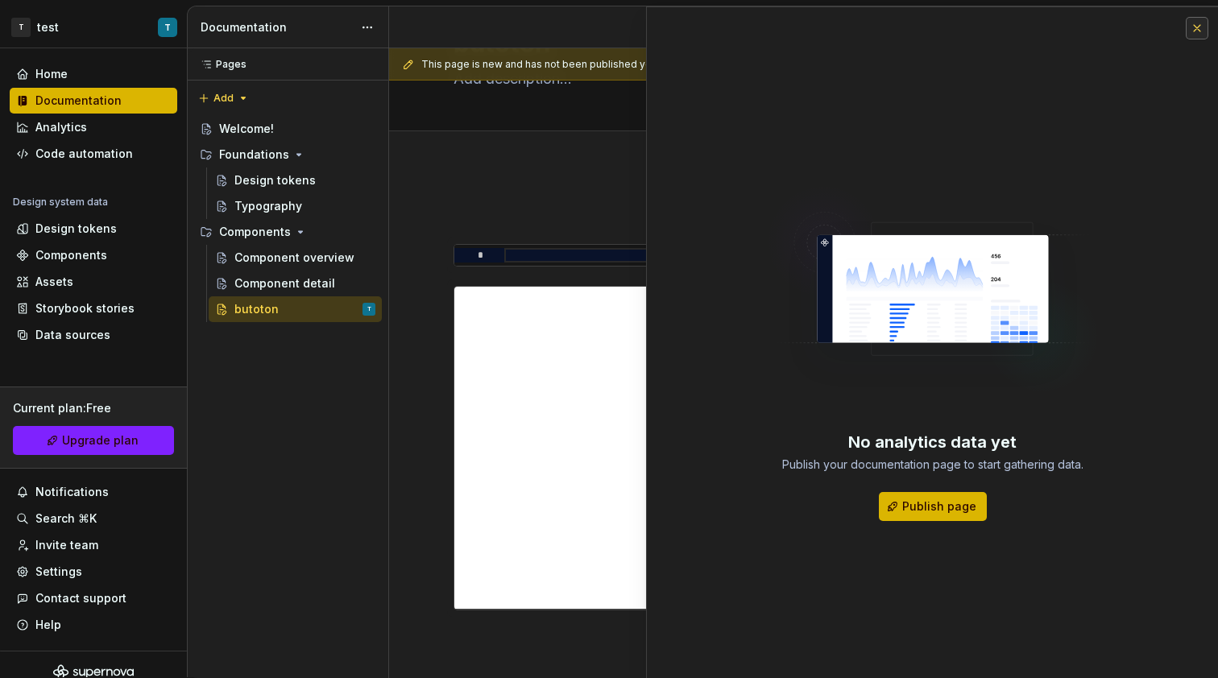
click at [1204, 33] on button "button" at bounding box center [1197, 28] width 23 height 23
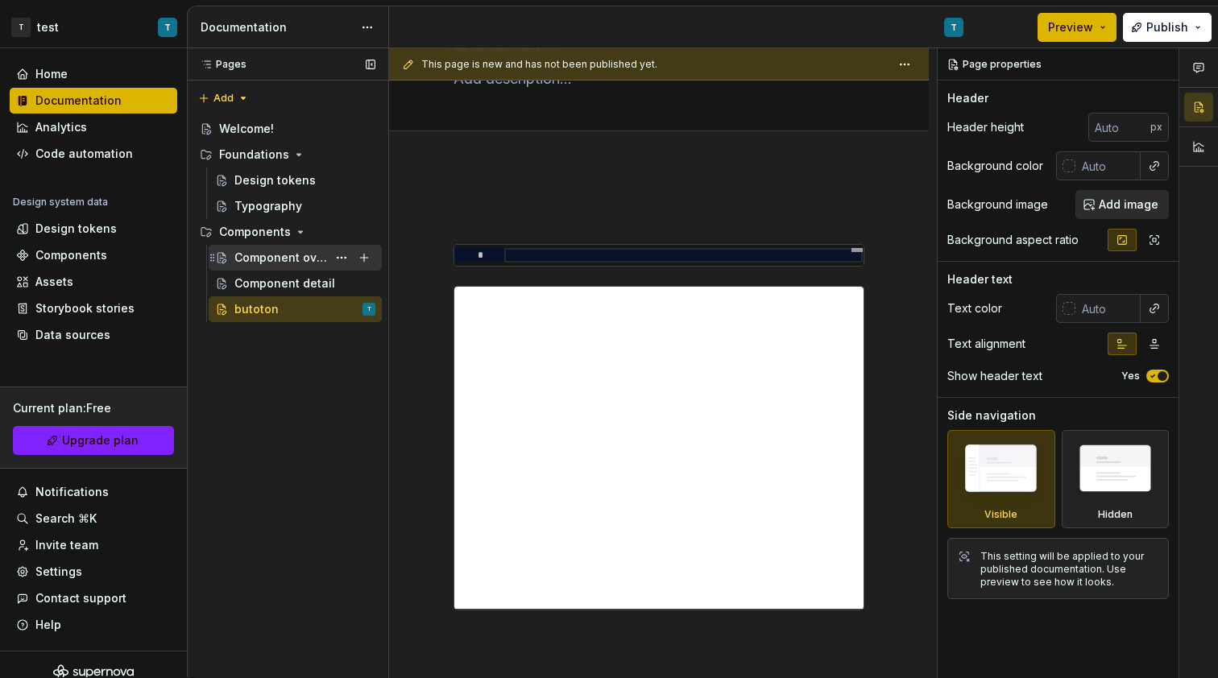
click at [250, 254] on div "Component overview" at bounding box center [280, 258] width 93 height 16
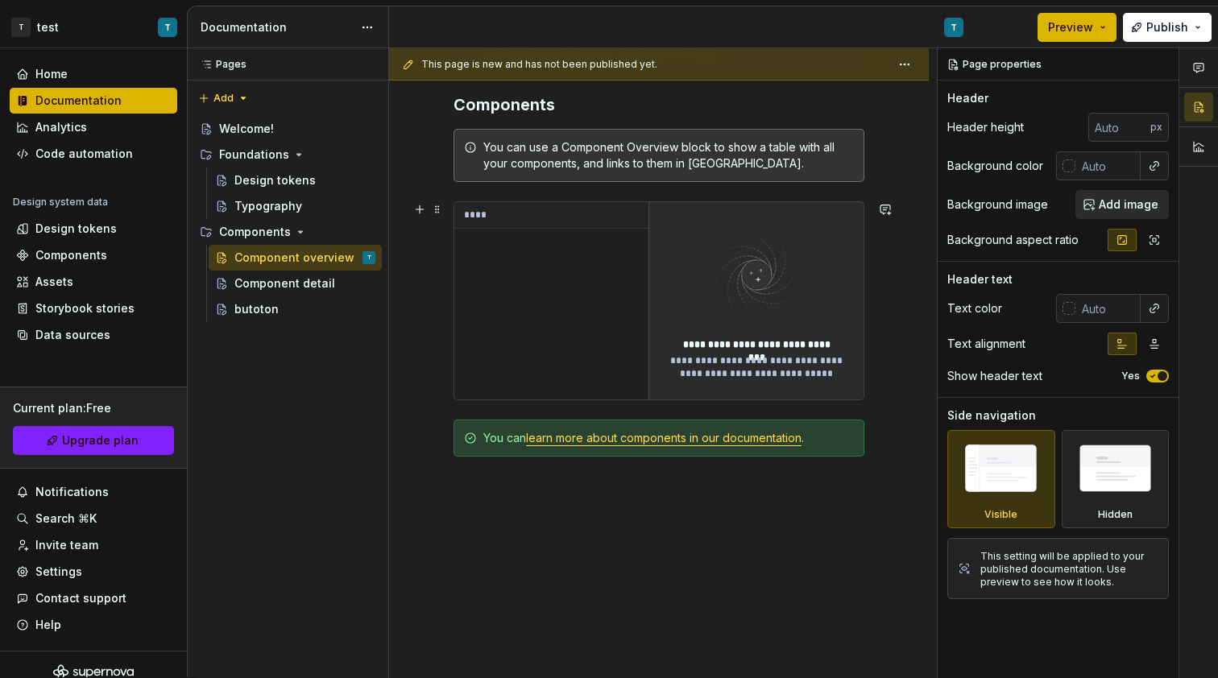
scroll to position [359, 0]
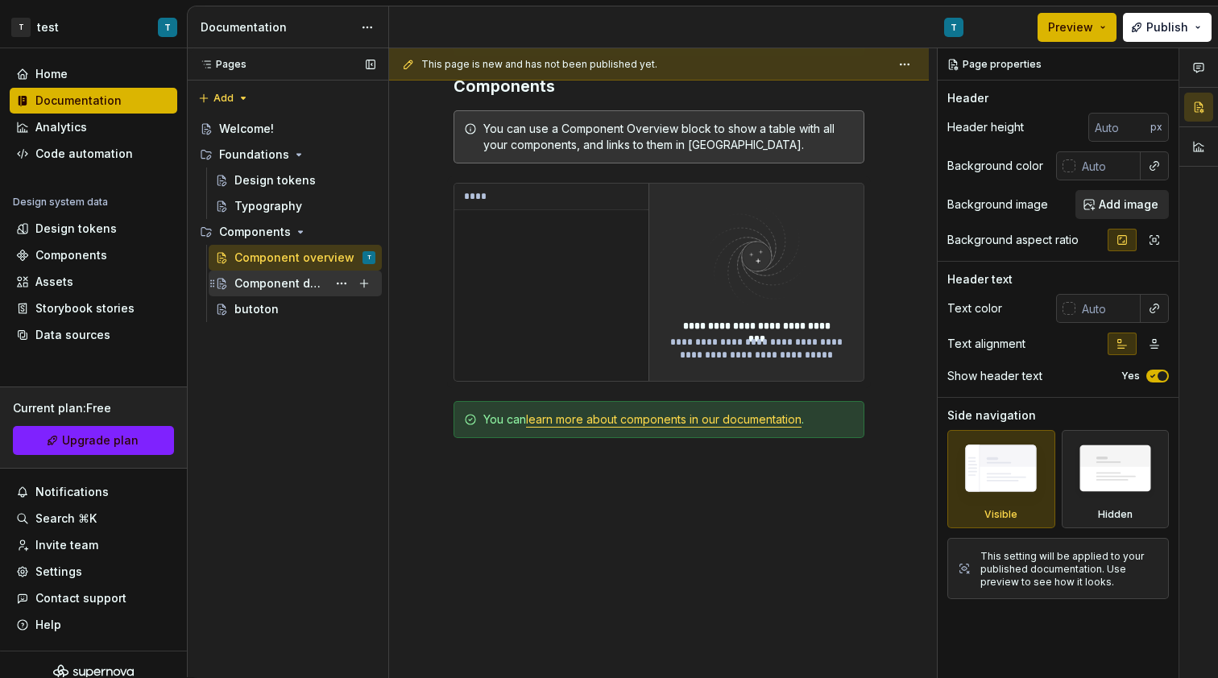
click at [305, 278] on div "Component detail" at bounding box center [280, 284] width 93 height 16
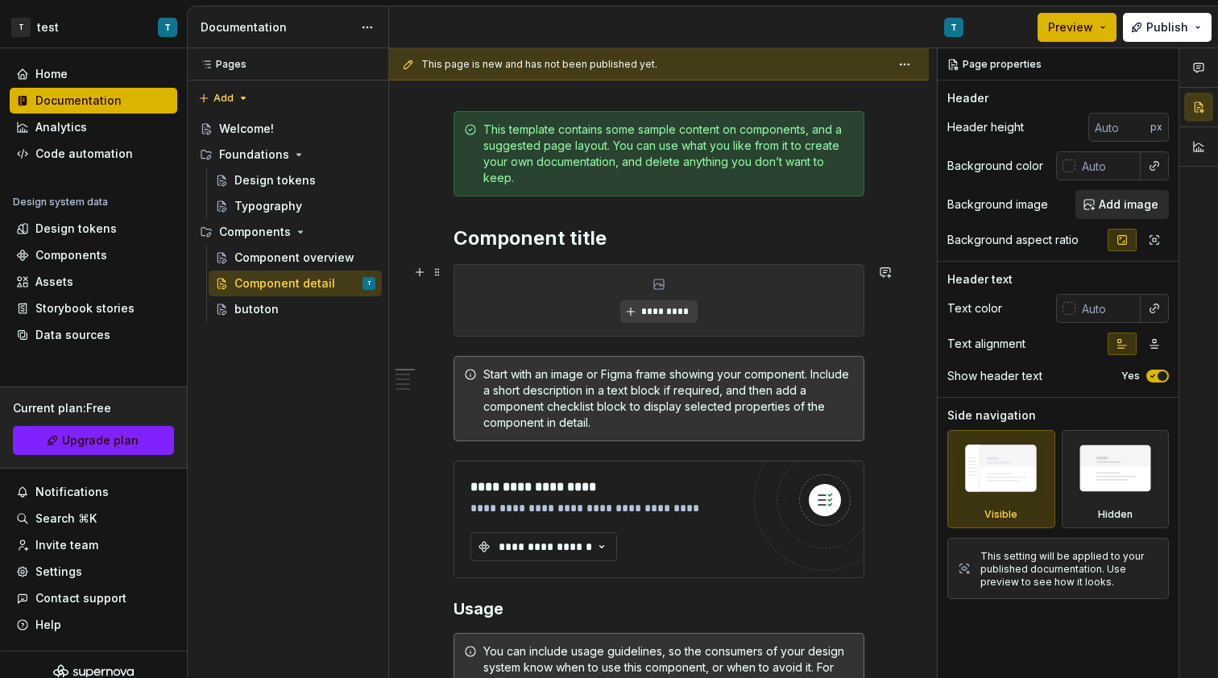
scroll to position [222, 0]
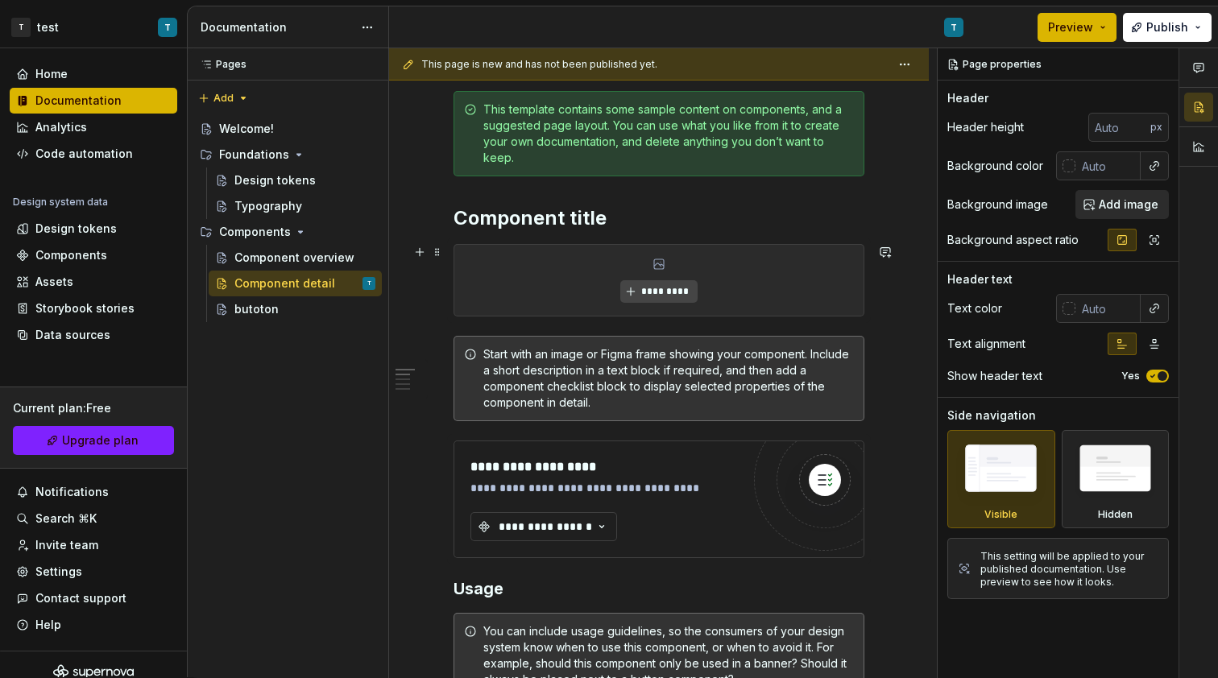
type textarea "*"
click at [677, 292] on span "*********" at bounding box center [664, 291] width 49 height 13
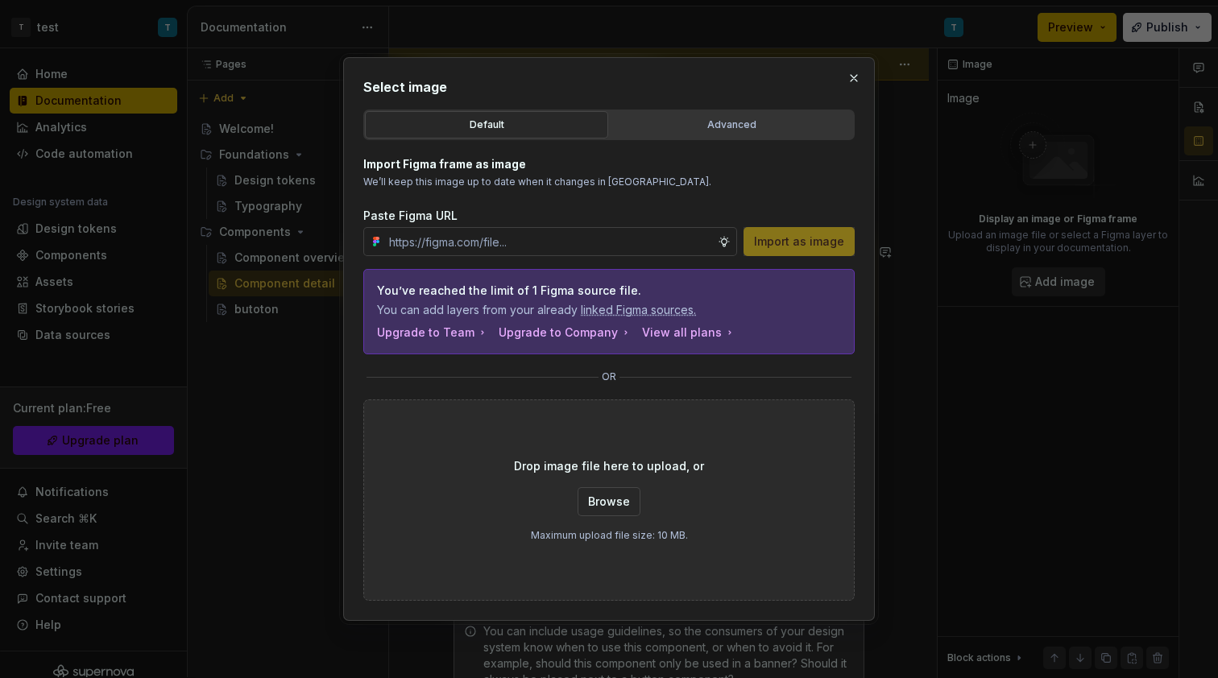
type input "[URL][DOMAIN_NAME]"
click at [603, 508] on span "Browse" at bounding box center [609, 502] width 42 height 16
click at [764, 115] on button "Advanced" at bounding box center [731, 124] width 243 height 27
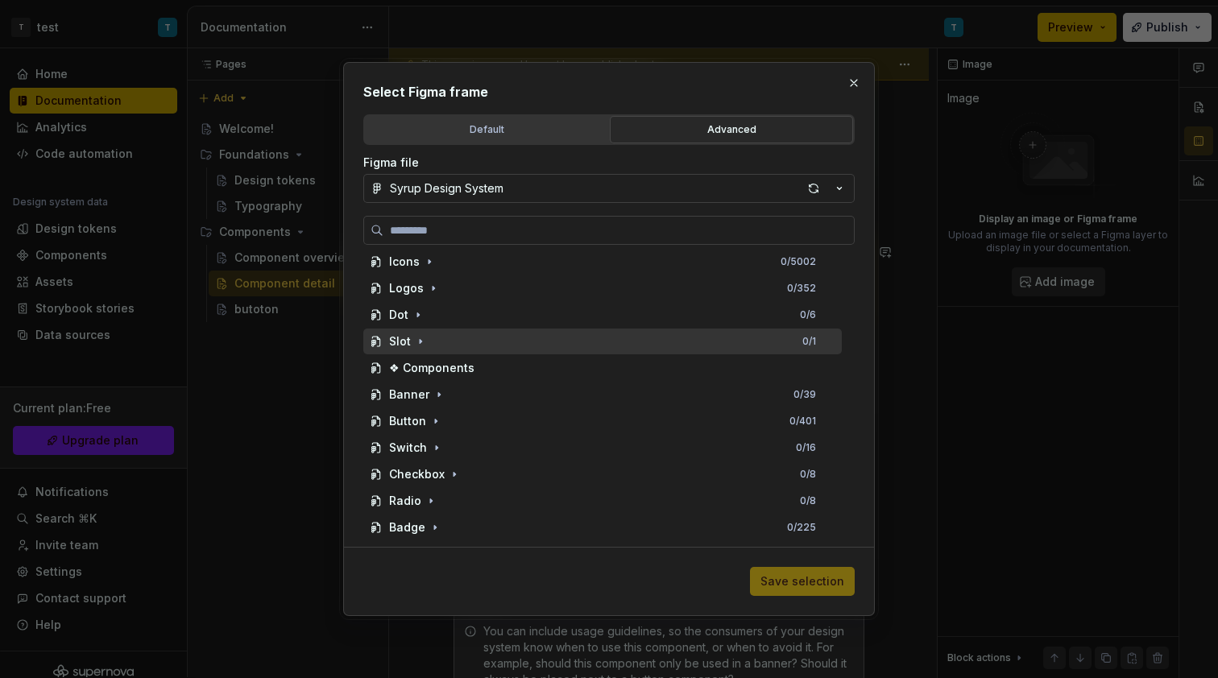
scroll to position [162, 0]
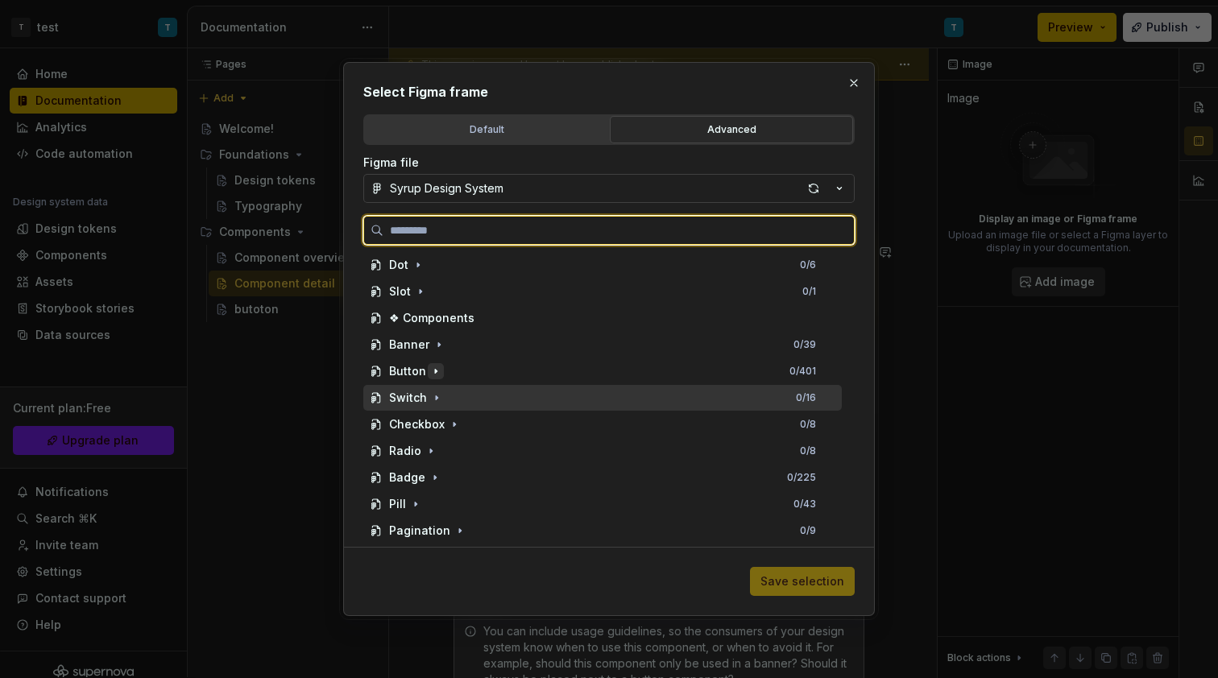
click at [437, 379] on button "button" at bounding box center [436, 371] width 16 height 16
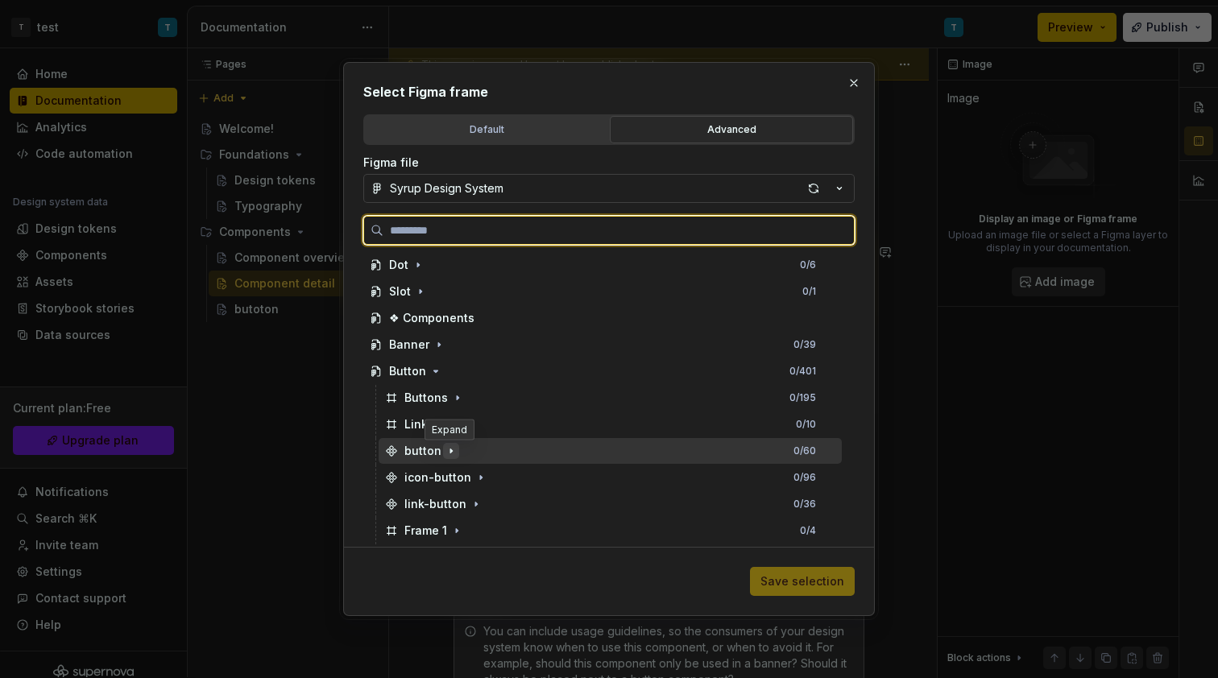
click at [446, 454] on icon "button" at bounding box center [451, 451] width 13 height 13
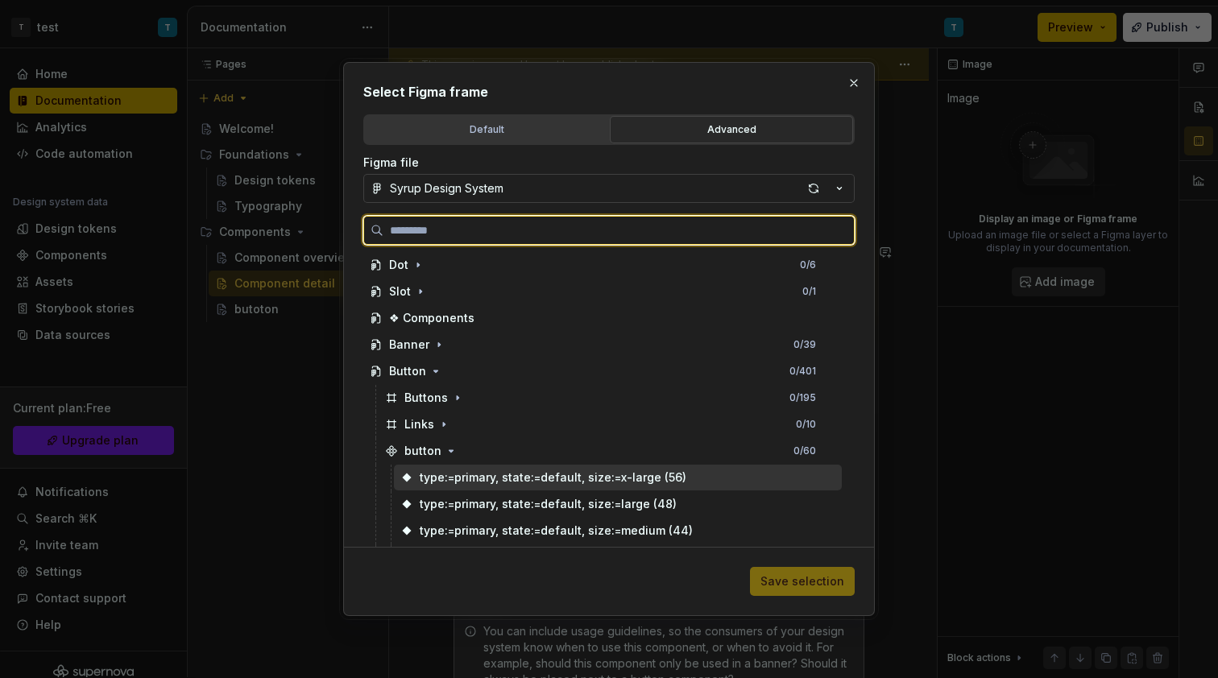
click at [455, 474] on div "type:=primary, state:=default, size:=x-large (56)" at bounding box center [553, 478] width 267 height 16
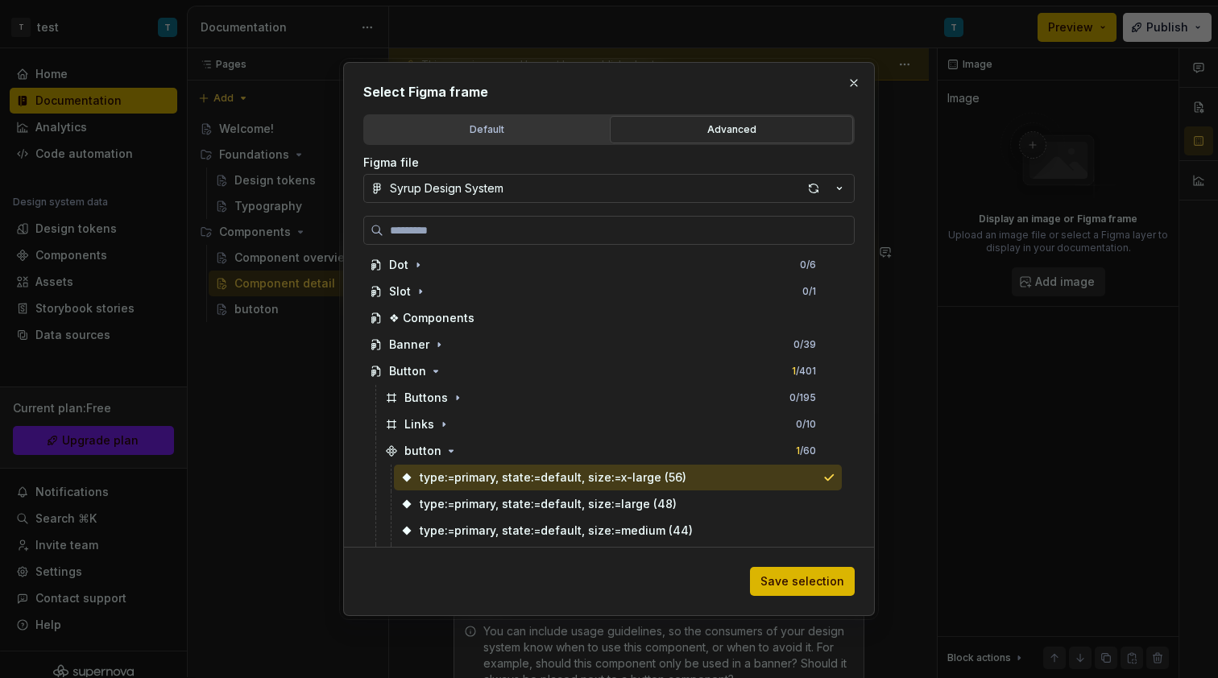
click at [798, 581] on span "Save selection" at bounding box center [802, 582] width 84 height 16
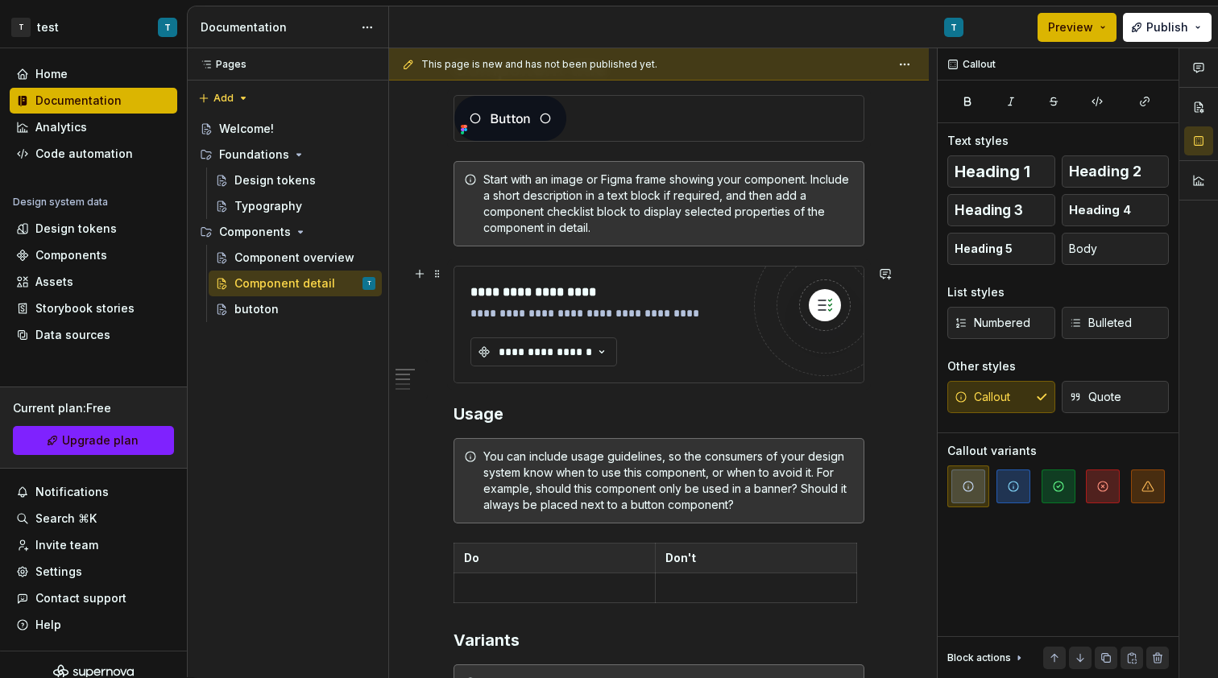
scroll to position [377, 0]
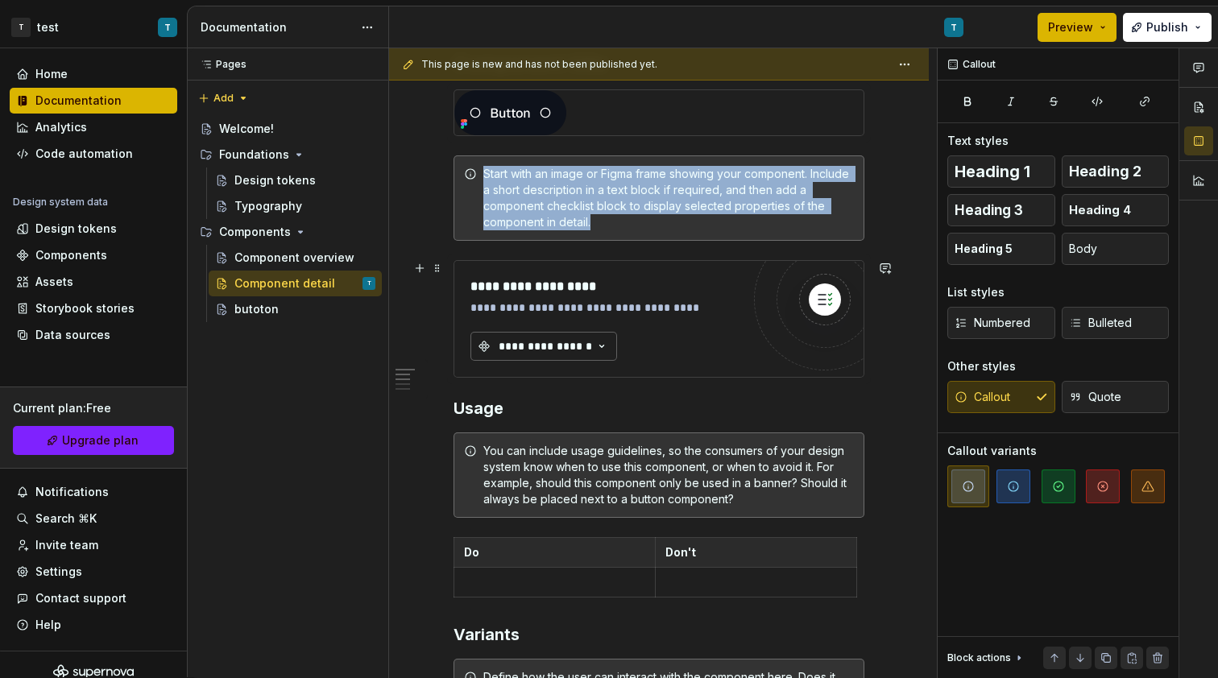
click at [600, 348] on icon "button" at bounding box center [602, 346] width 16 height 16
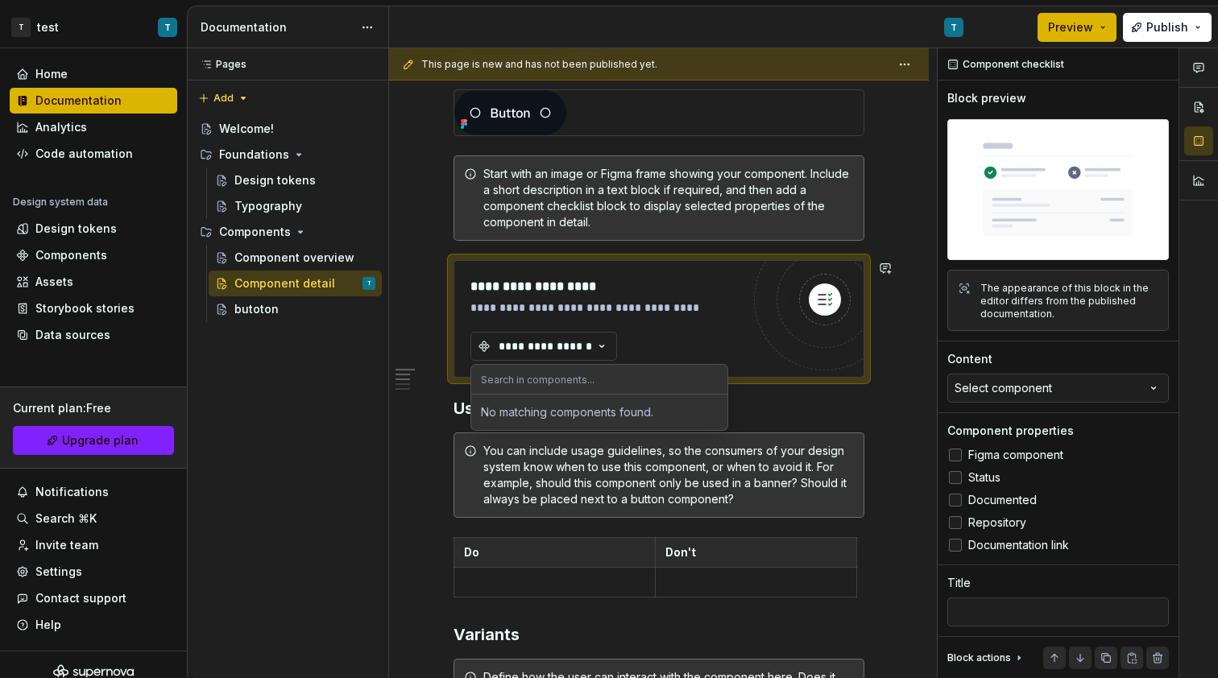
click at [836, 395] on div "**********" at bounding box center [659, 631] width 411 height 1390
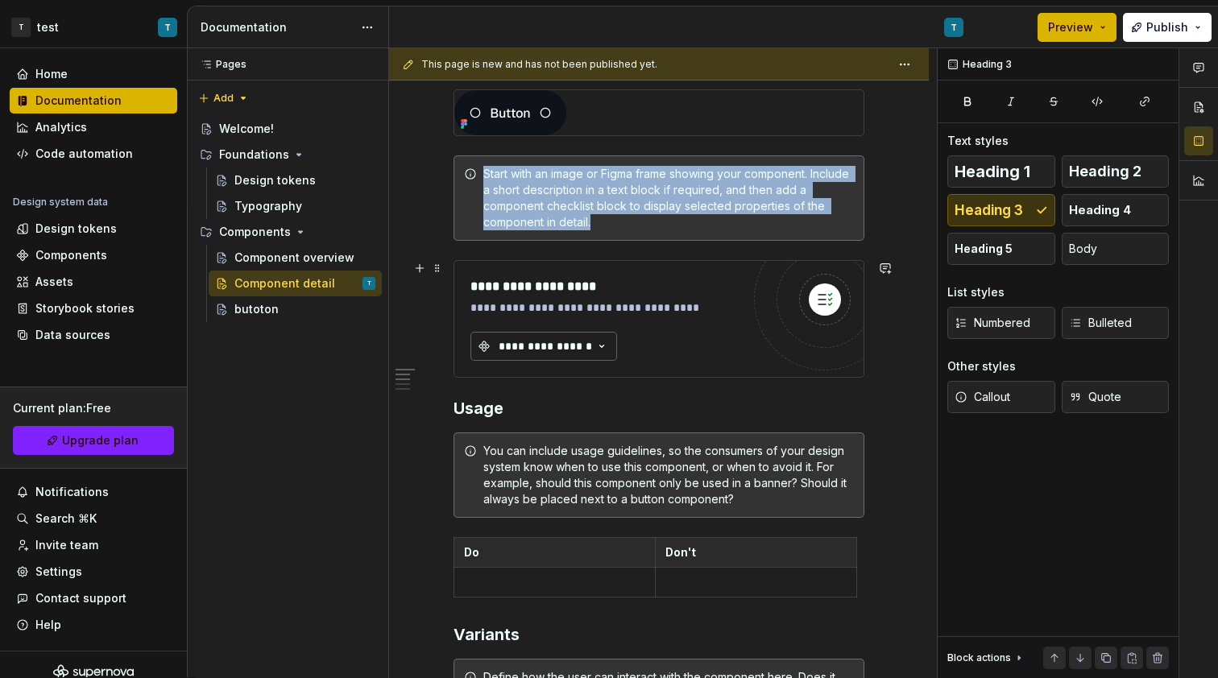
click at [586, 341] on div "**********" at bounding box center [545, 346] width 97 height 16
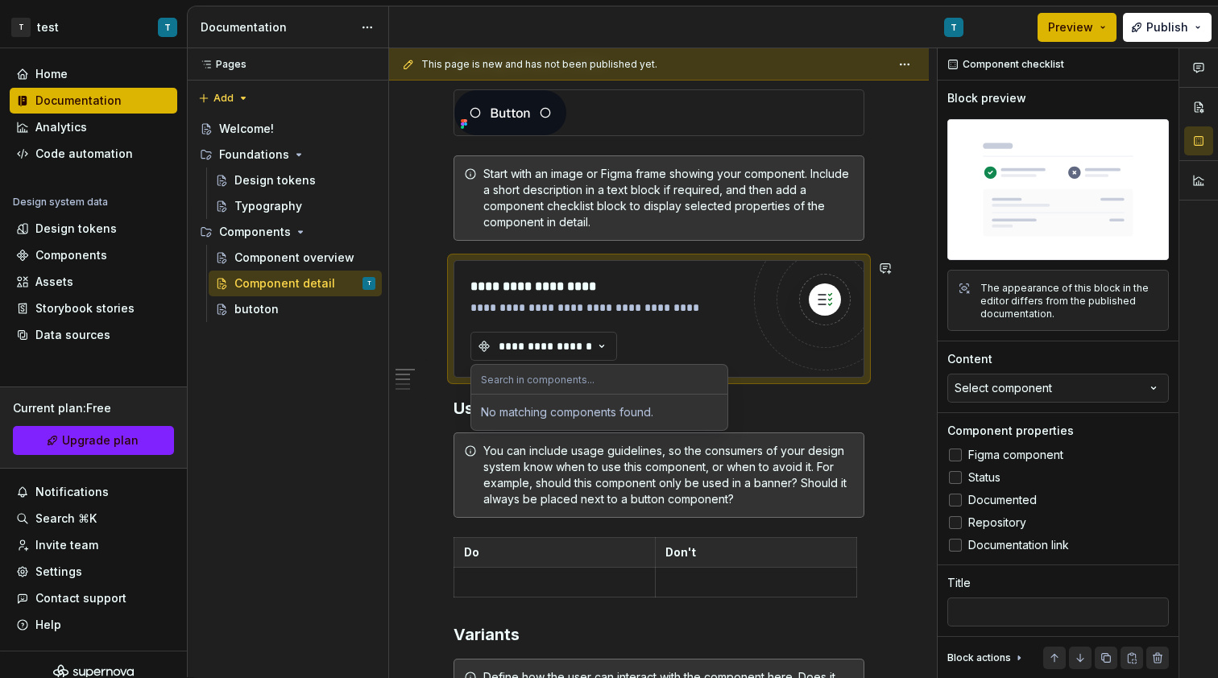
click at [781, 405] on h3 "Usage" at bounding box center [659, 408] width 411 height 23
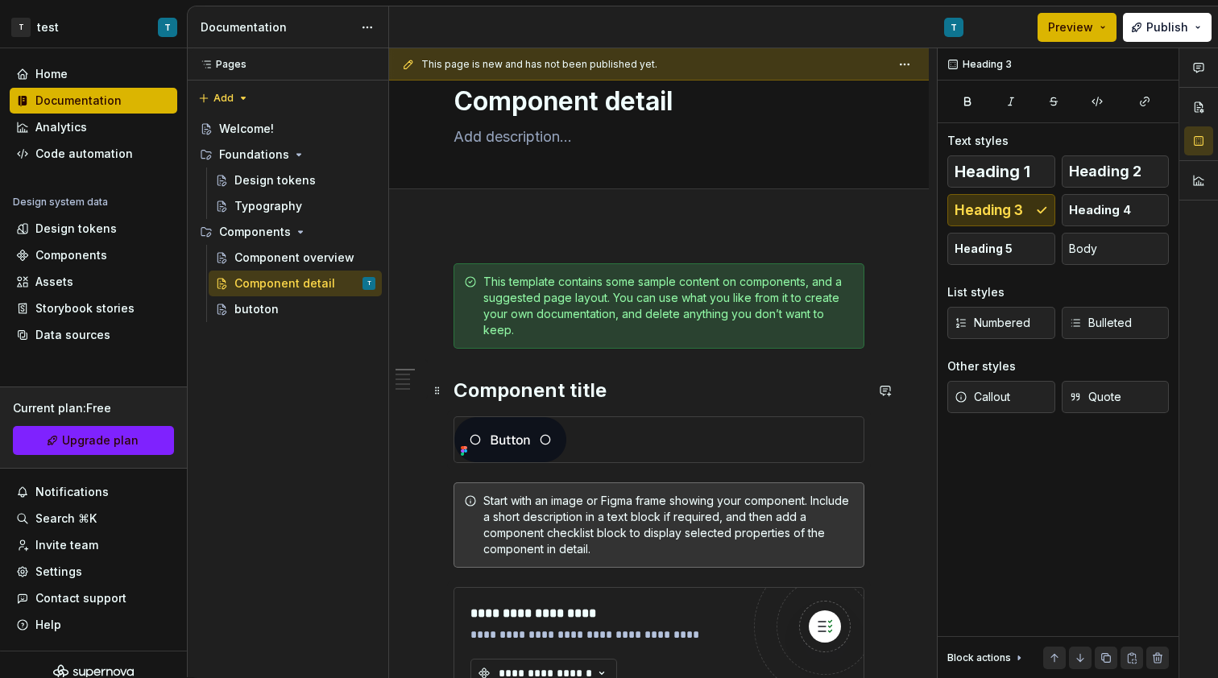
scroll to position [84, 0]
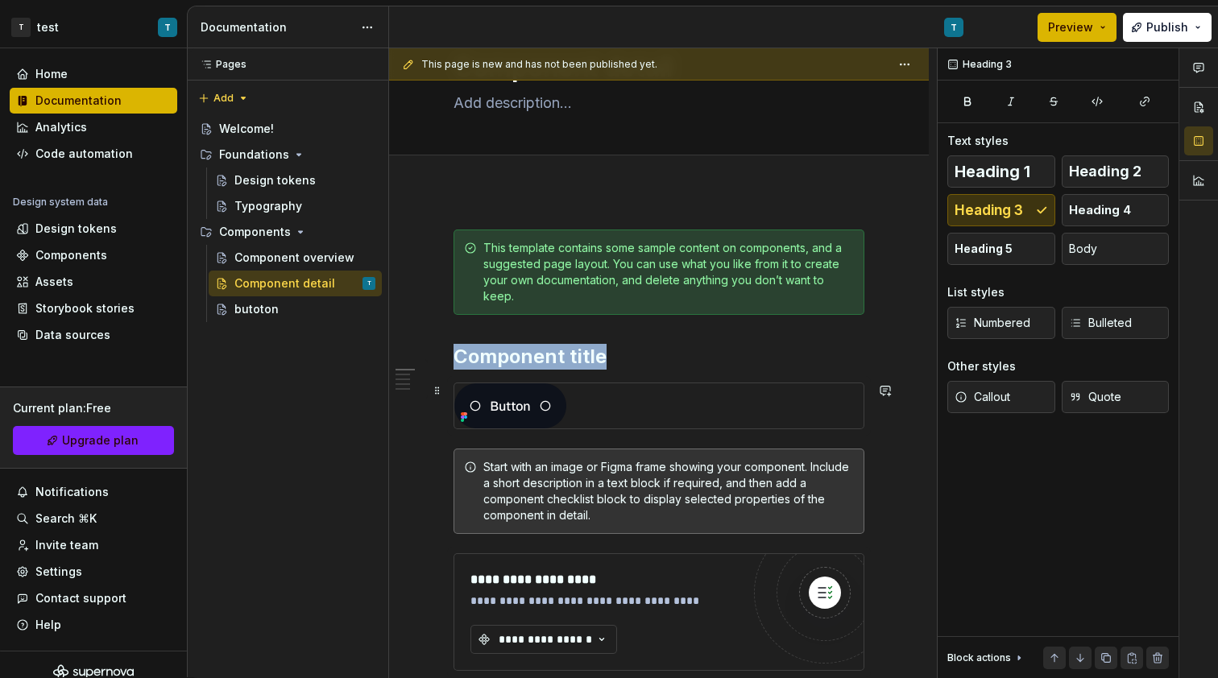
click at [522, 392] on img at bounding box center [510, 405] width 112 height 45
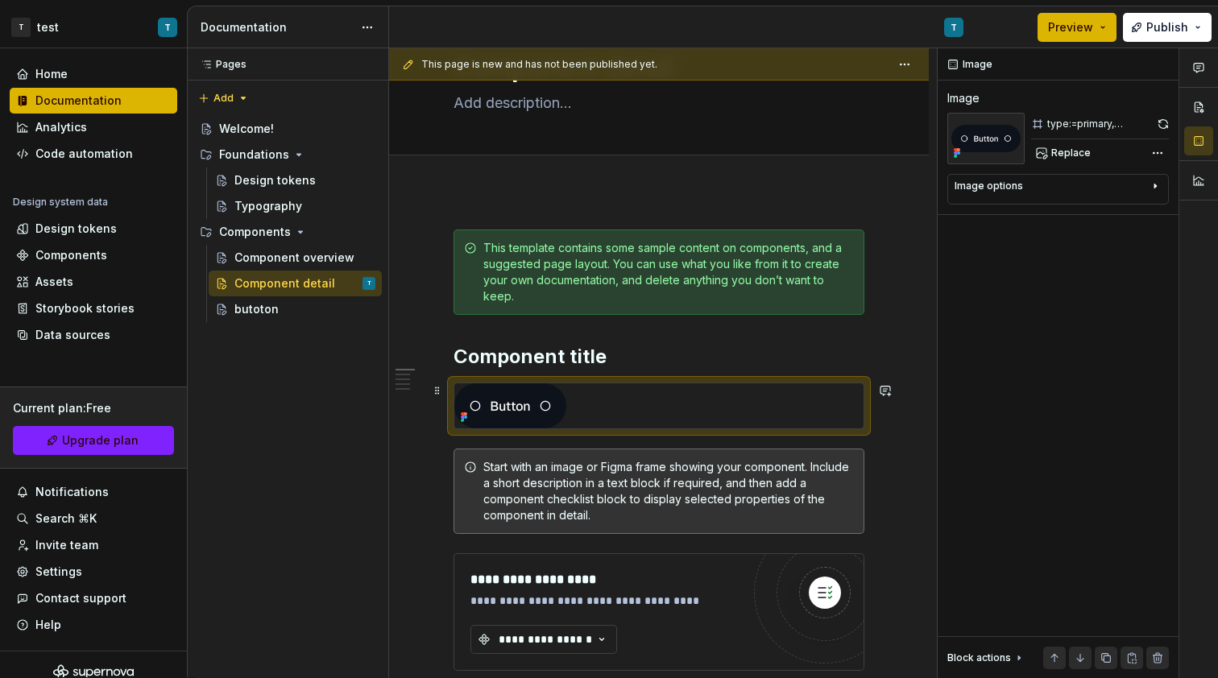
click at [731, 427] on div at bounding box center [658, 405] width 409 height 45
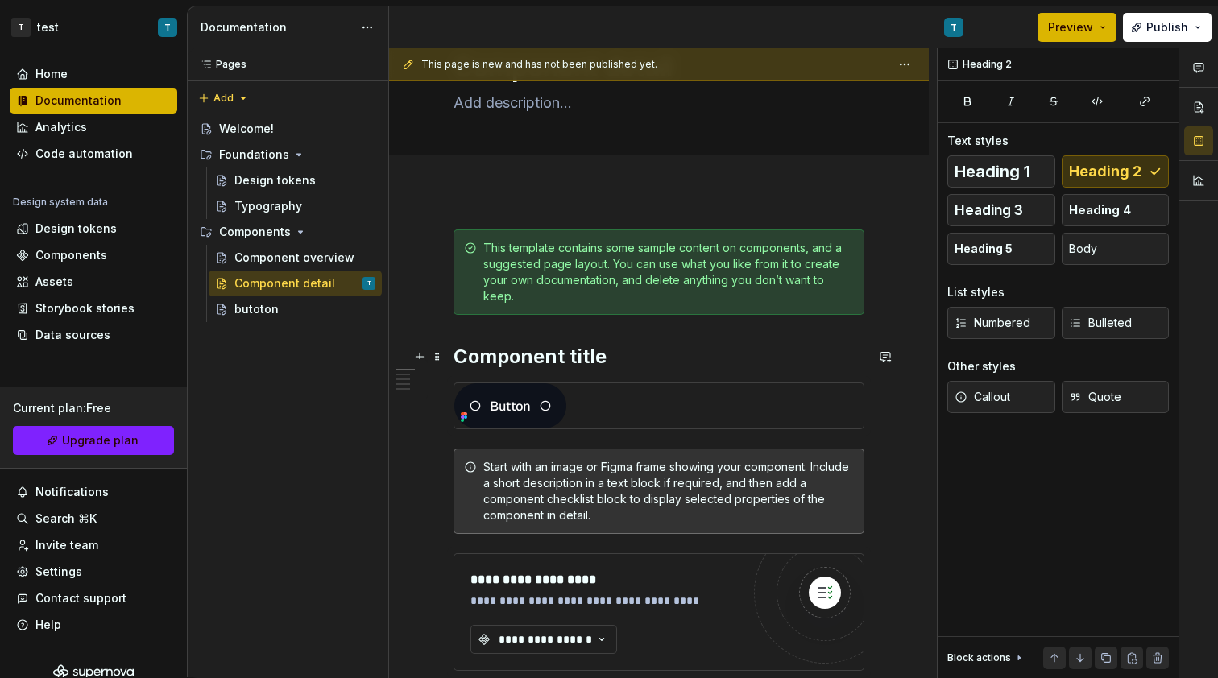
click at [694, 356] on h2 "Component title" at bounding box center [659, 357] width 411 height 26
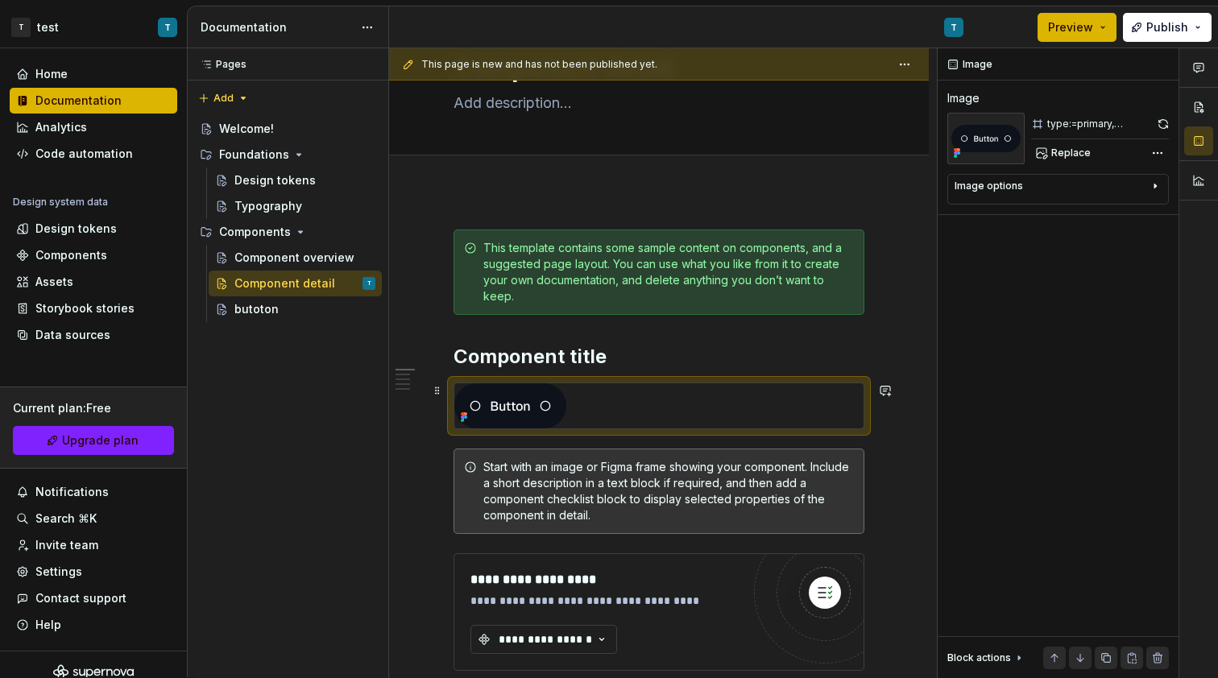
click at [697, 418] on div at bounding box center [658, 405] width 409 height 45
click at [1079, 191] on div "Image options" at bounding box center [1052, 189] width 194 height 19
click at [1113, 216] on icon "button" at bounding box center [1114, 210] width 13 height 13
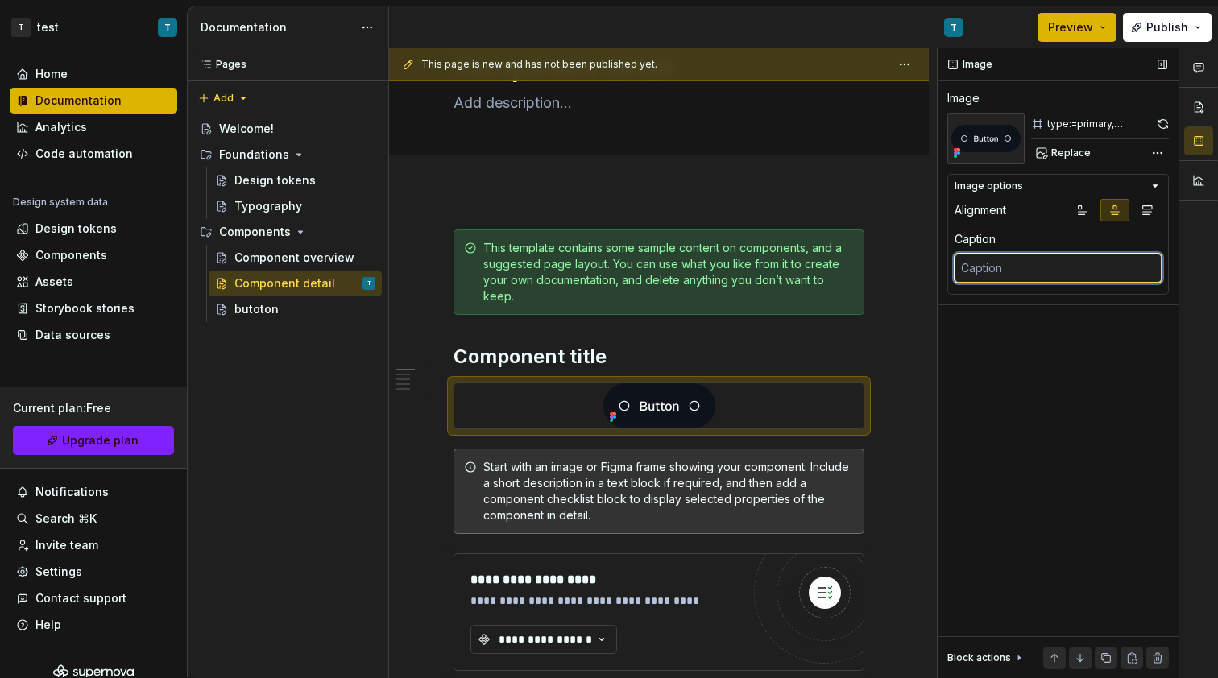
click at [1061, 275] on textarea at bounding box center [1058, 268] width 207 height 29
click at [1160, 154] on div "Comments Open comments No comments yet Select ‘Comment’ from the block context …" at bounding box center [1078, 363] width 280 height 630
click at [1158, 153] on div "Comments Open comments No comments yet Select ‘Comment’ from the block context …" at bounding box center [1078, 363] width 280 height 630
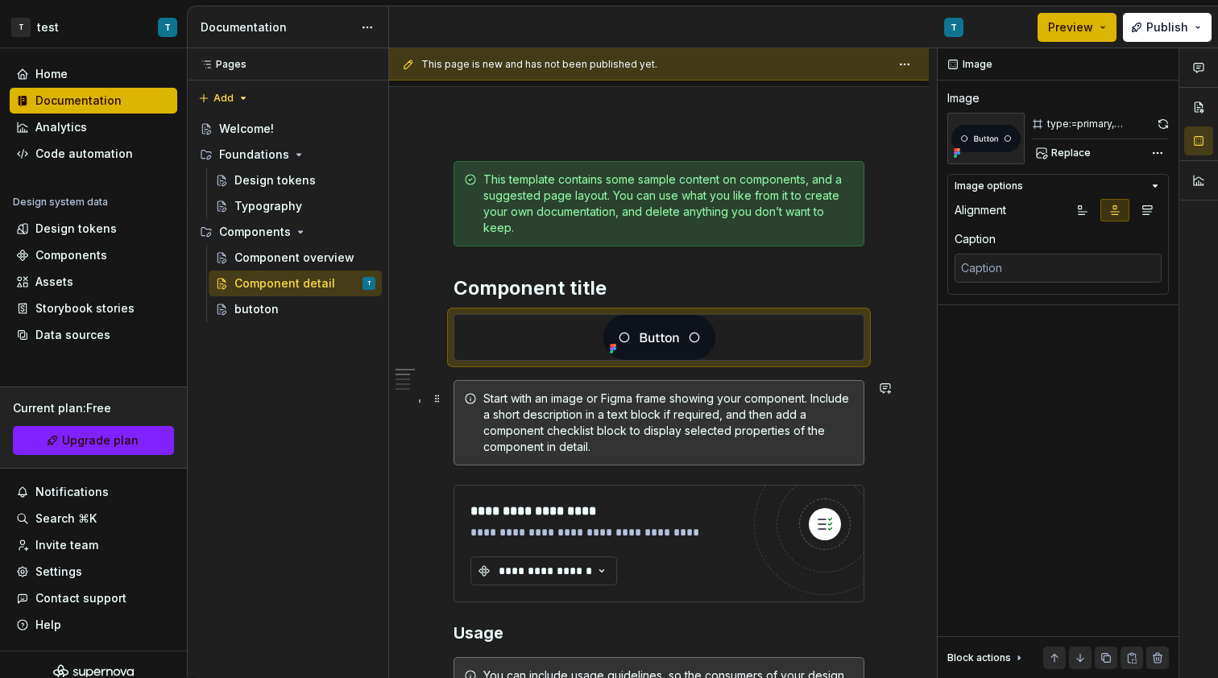
scroll to position [238, 0]
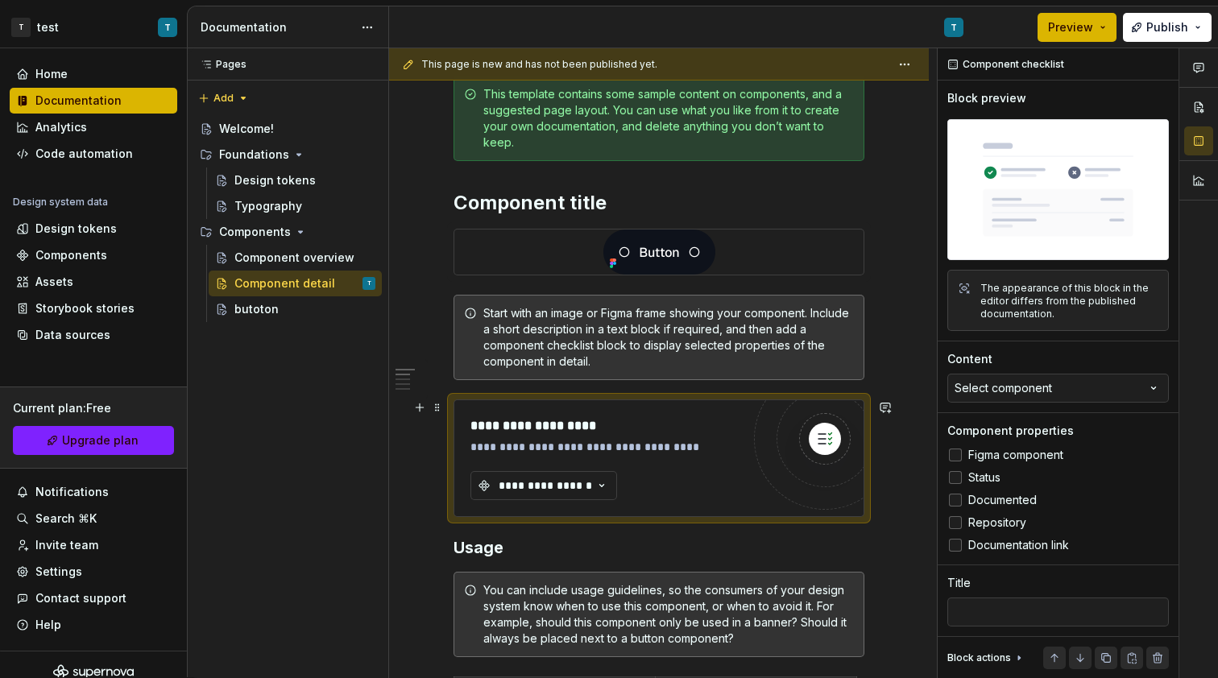
click at [775, 450] on div at bounding box center [825, 439] width 142 height 142
click at [904, 392] on div "**********" at bounding box center [663, 363] width 548 height 630
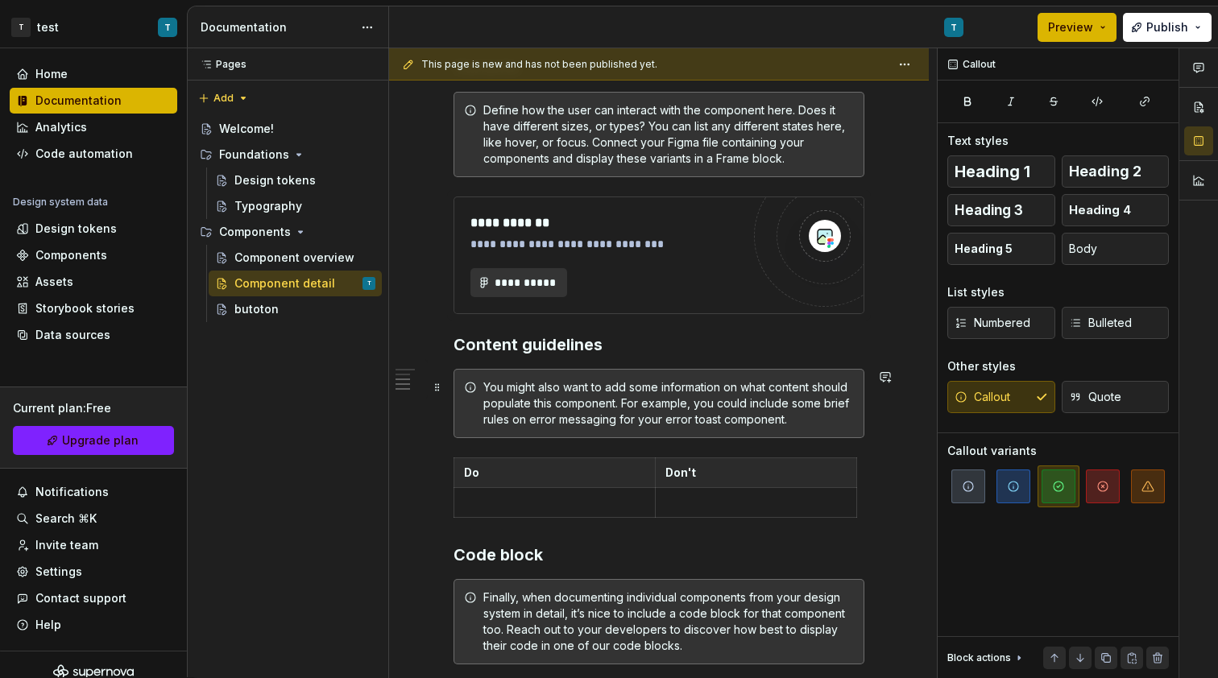
scroll to position [959, 0]
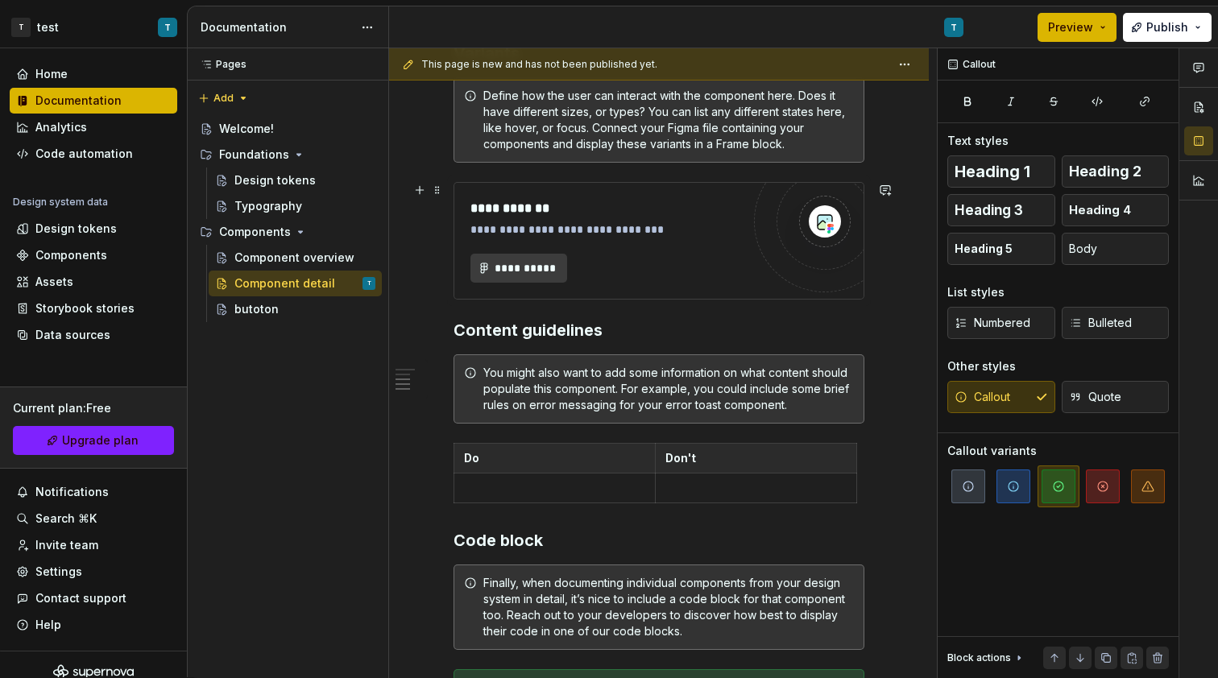
click at [551, 276] on button "**********" at bounding box center [518, 268] width 97 height 29
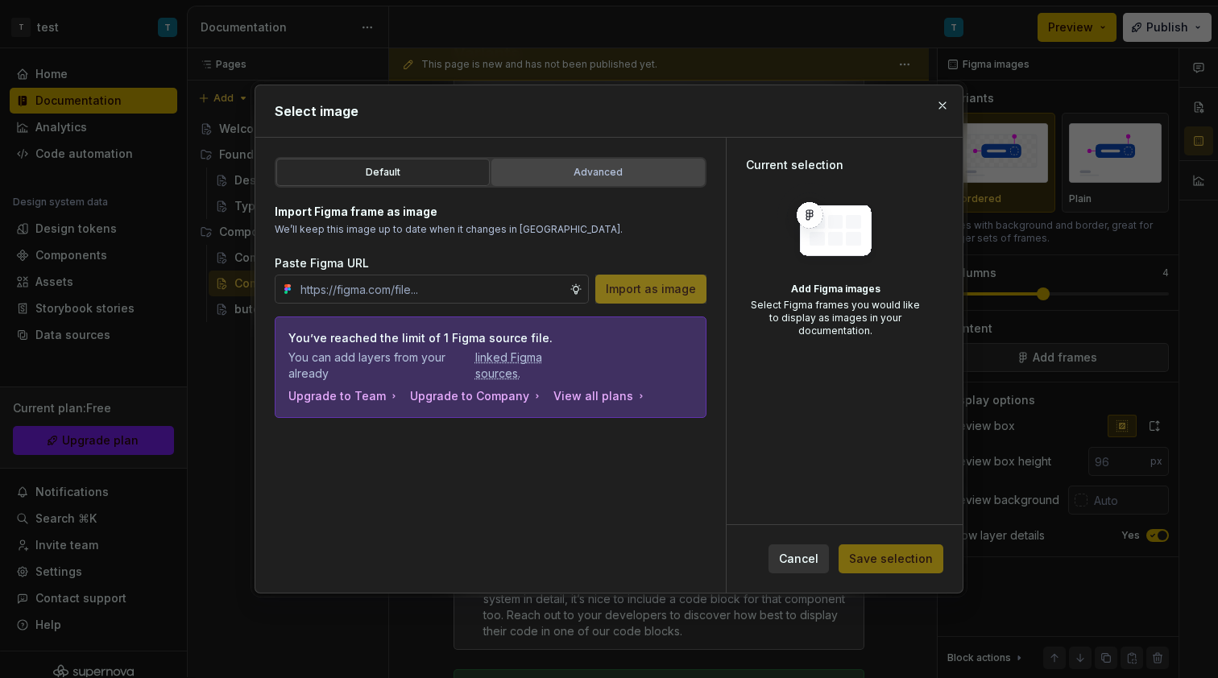
click at [601, 167] on div "Advanced" at bounding box center [598, 172] width 202 height 16
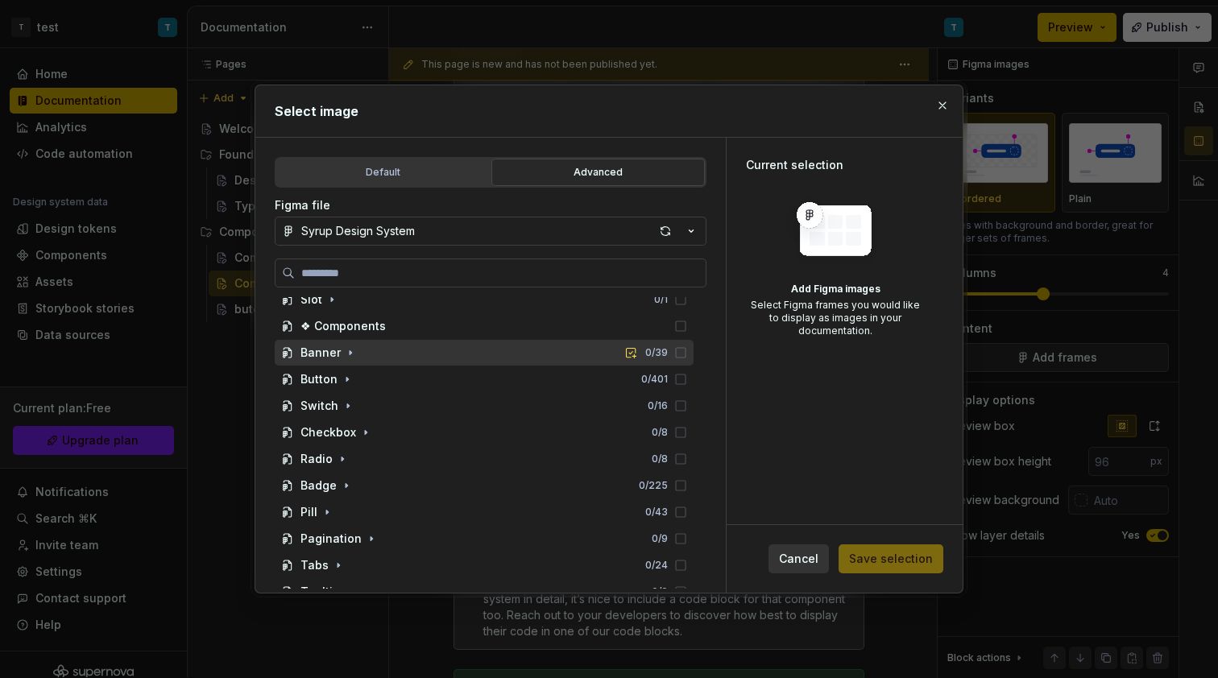
scroll to position [198, 0]
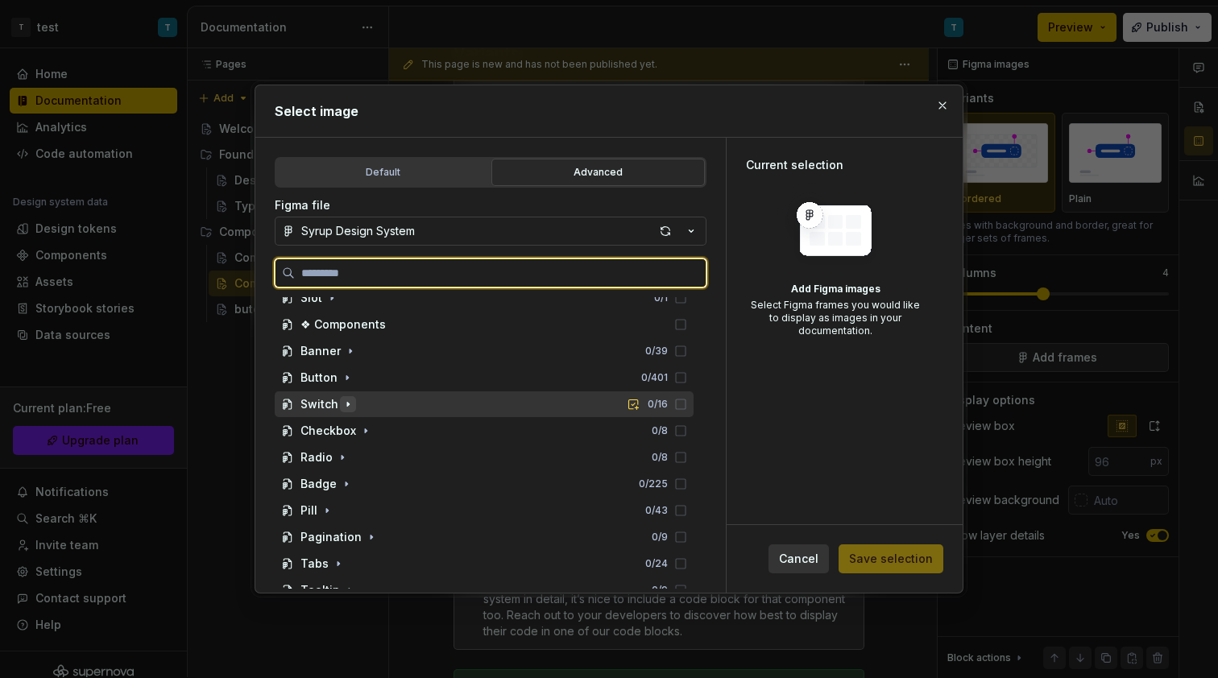
click at [349, 407] on icon "button" at bounding box center [348, 404] width 13 height 13
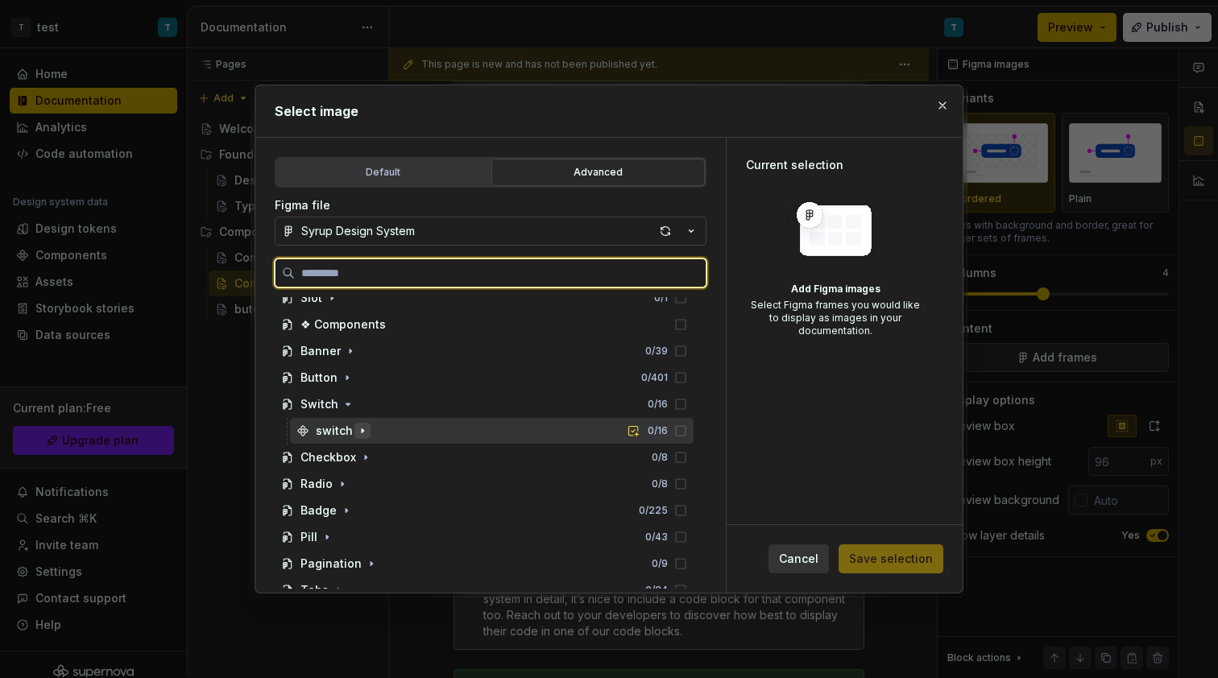
click at [364, 427] on button "button" at bounding box center [362, 431] width 16 height 16
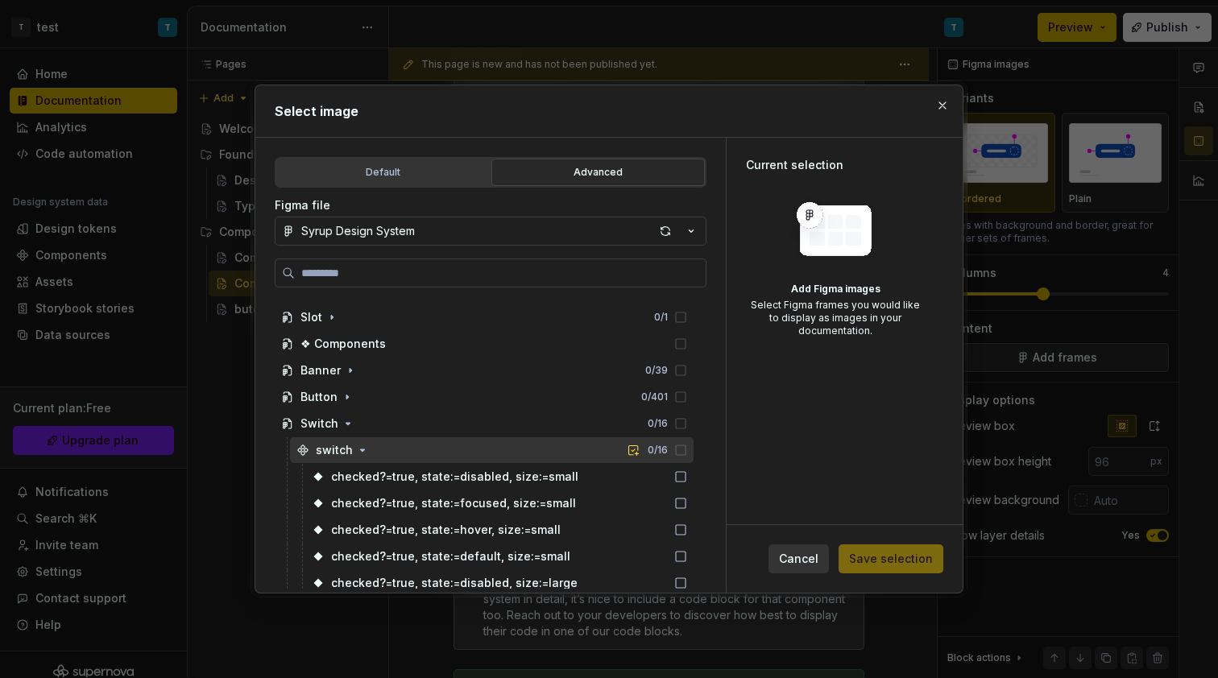
scroll to position [151, 0]
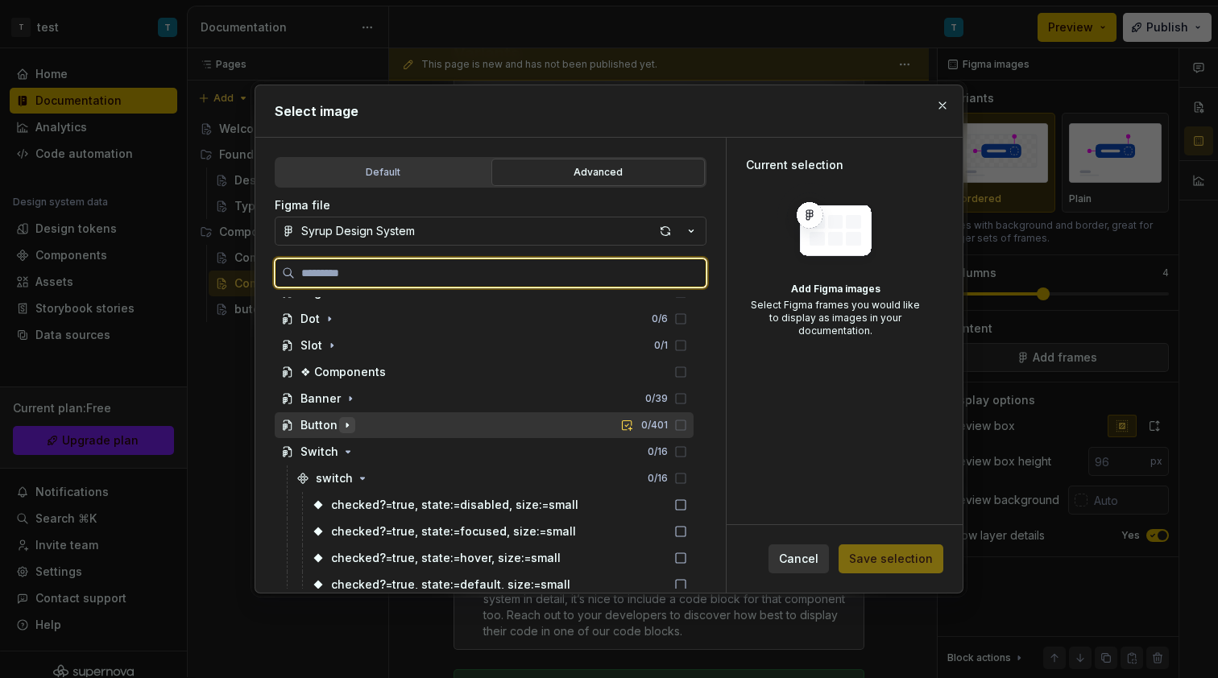
click at [348, 421] on icon "button" at bounding box center [347, 425] width 13 height 13
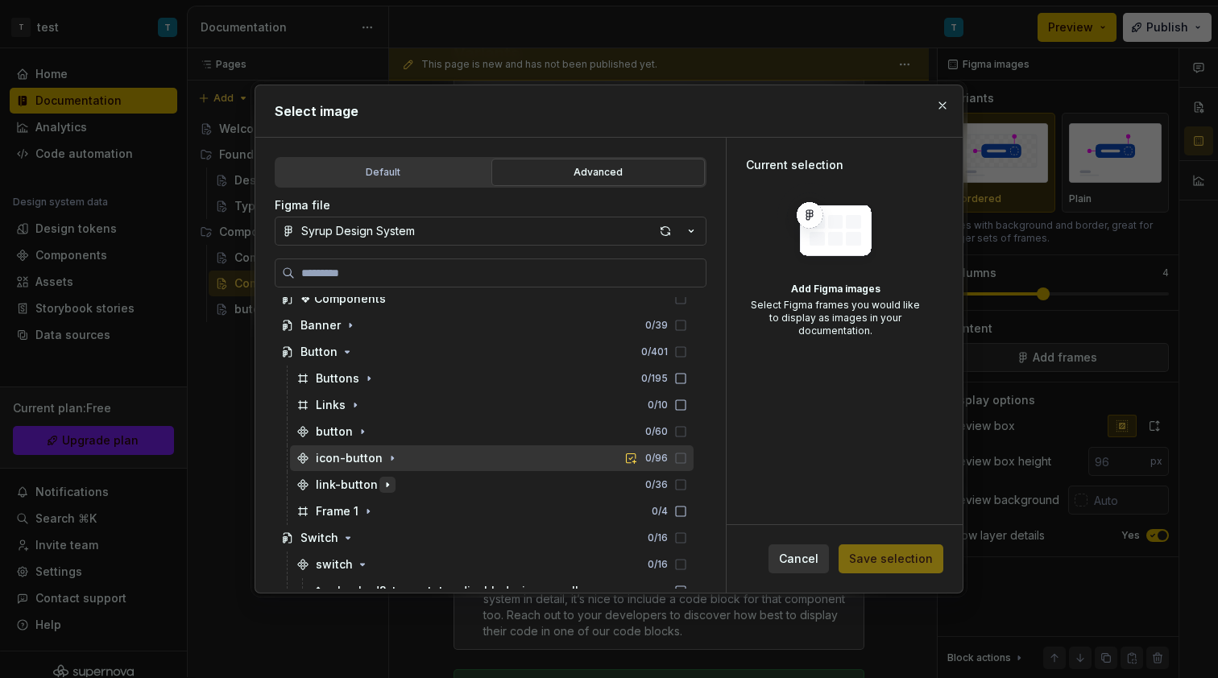
scroll to position [235, 0]
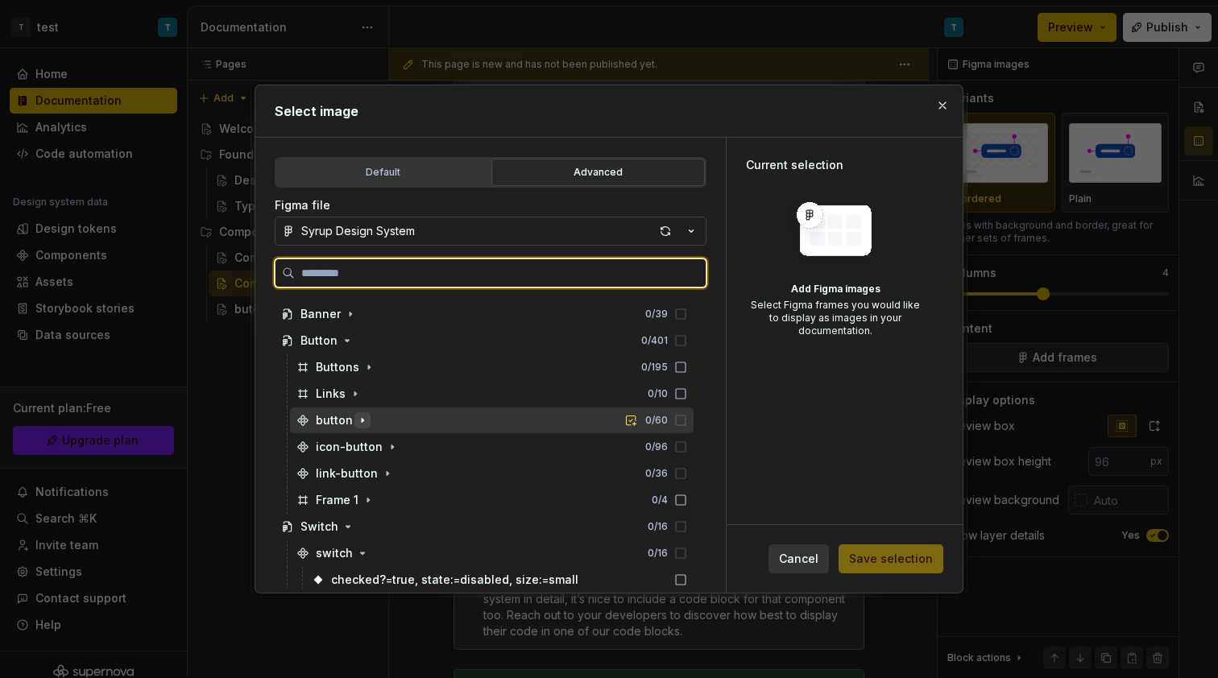
click at [366, 425] on icon "button" at bounding box center [362, 420] width 13 height 13
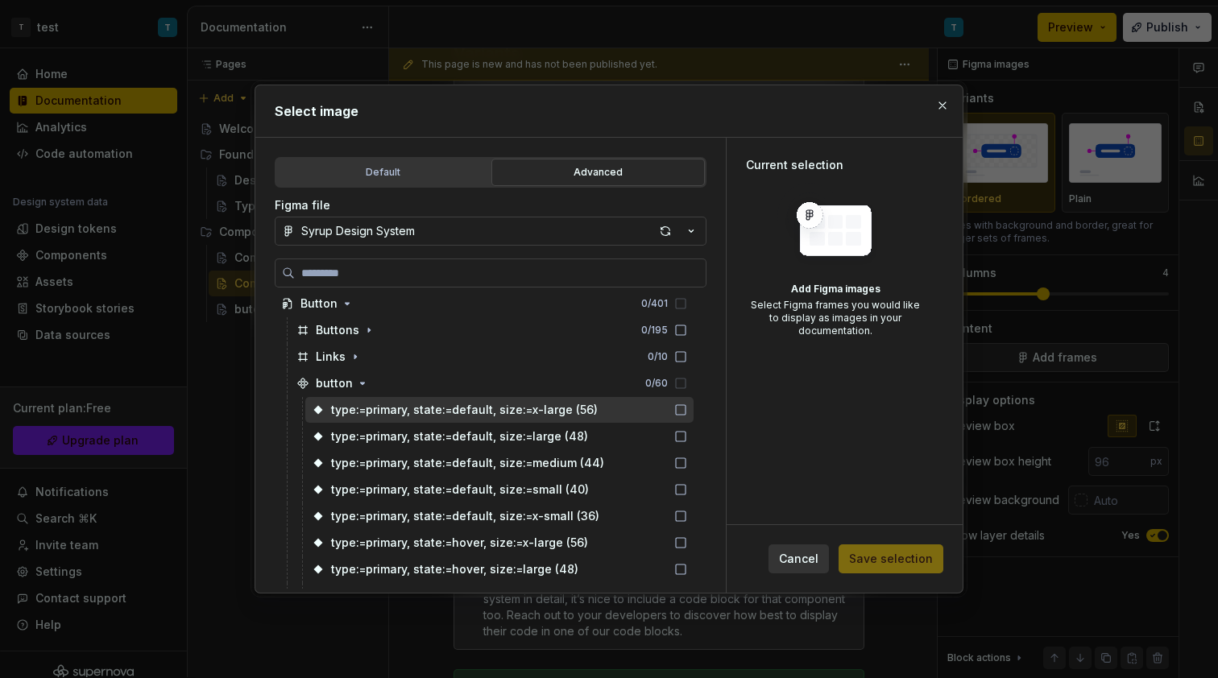
scroll to position [277, 0]
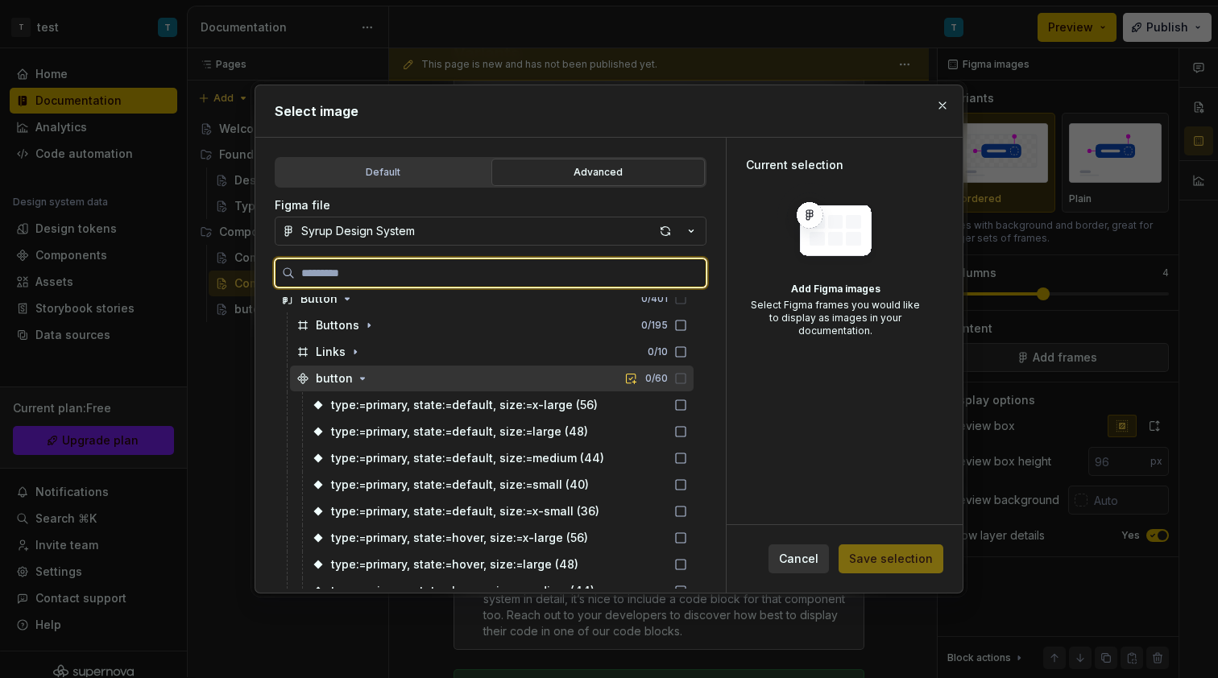
click at [675, 382] on icon at bounding box center [680, 378] width 13 height 13
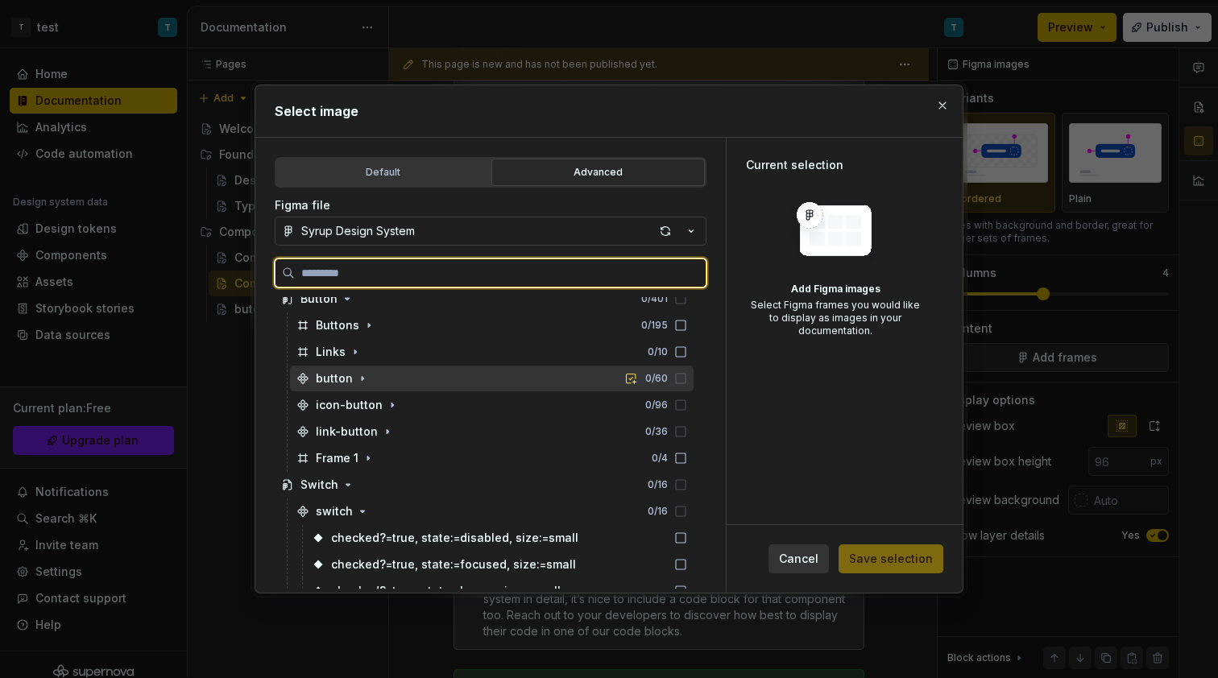
click at [416, 389] on div "button 0 / 60" at bounding box center [492, 379] width 404 height 26
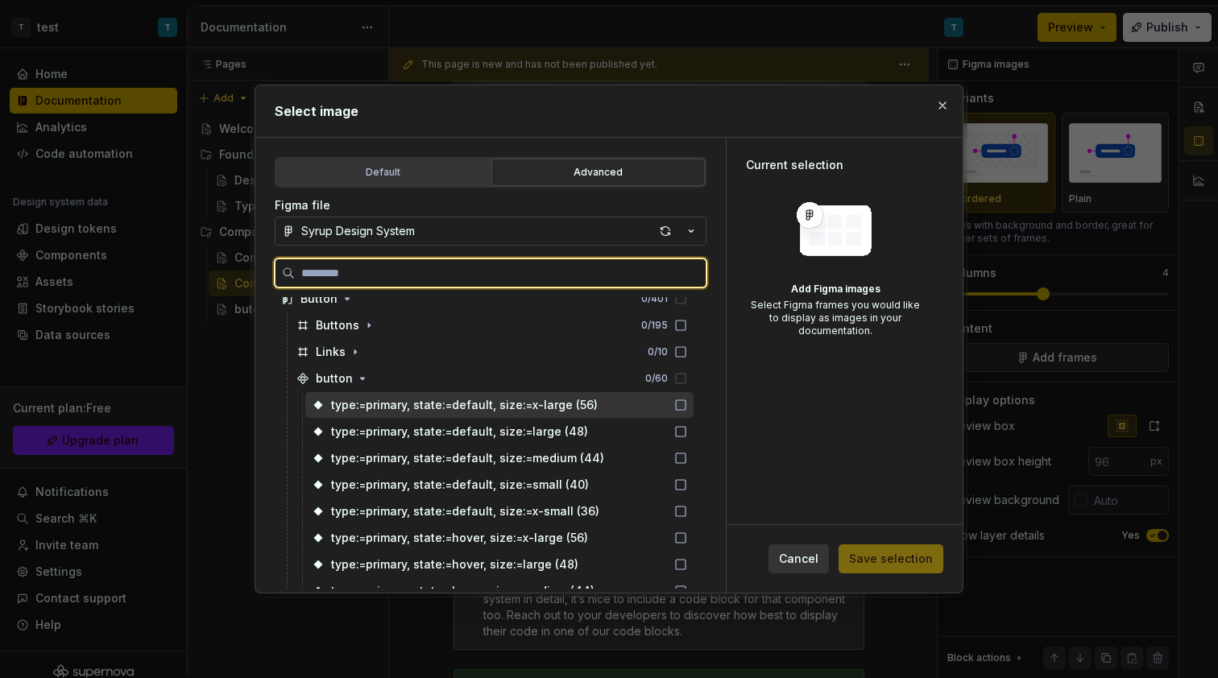
drag, startPoint x: 678, startPoint y: 412, endPoint x: 681, endPoint y: 425, distance: 13.1
click at [678, 412] on icon at bounding box center [680, 405] width 13 height 13
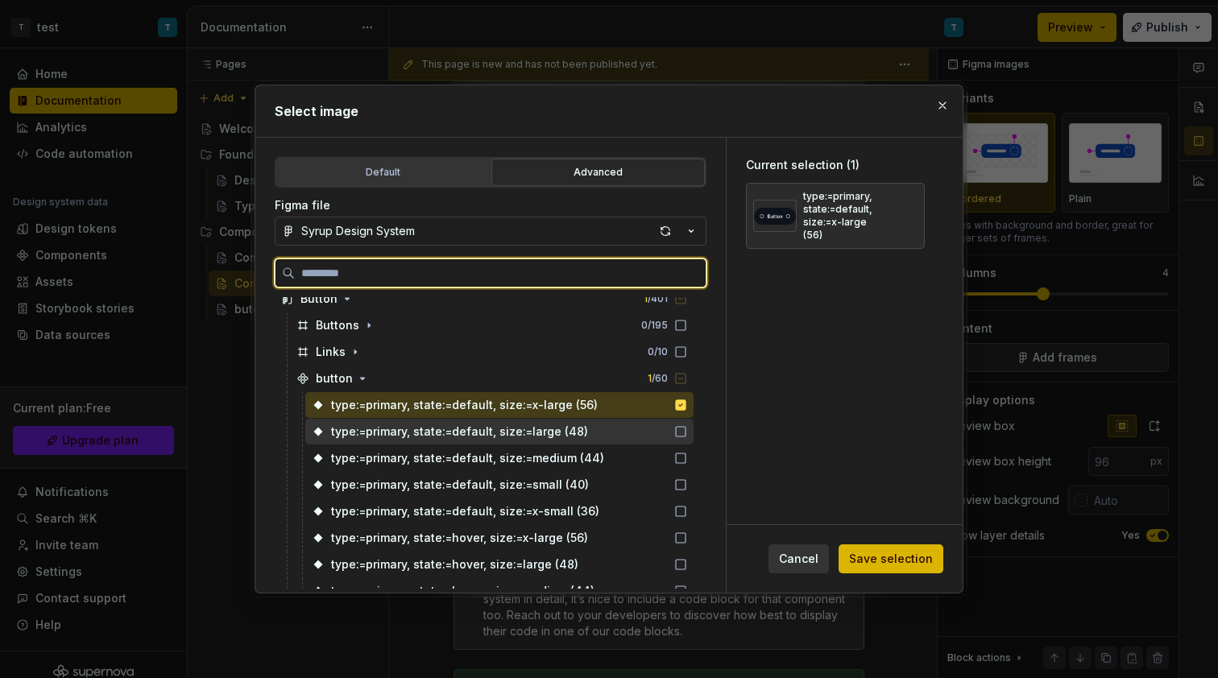
click at [680, 428] on icon at bounding box center [680, 431] width 13 height 13
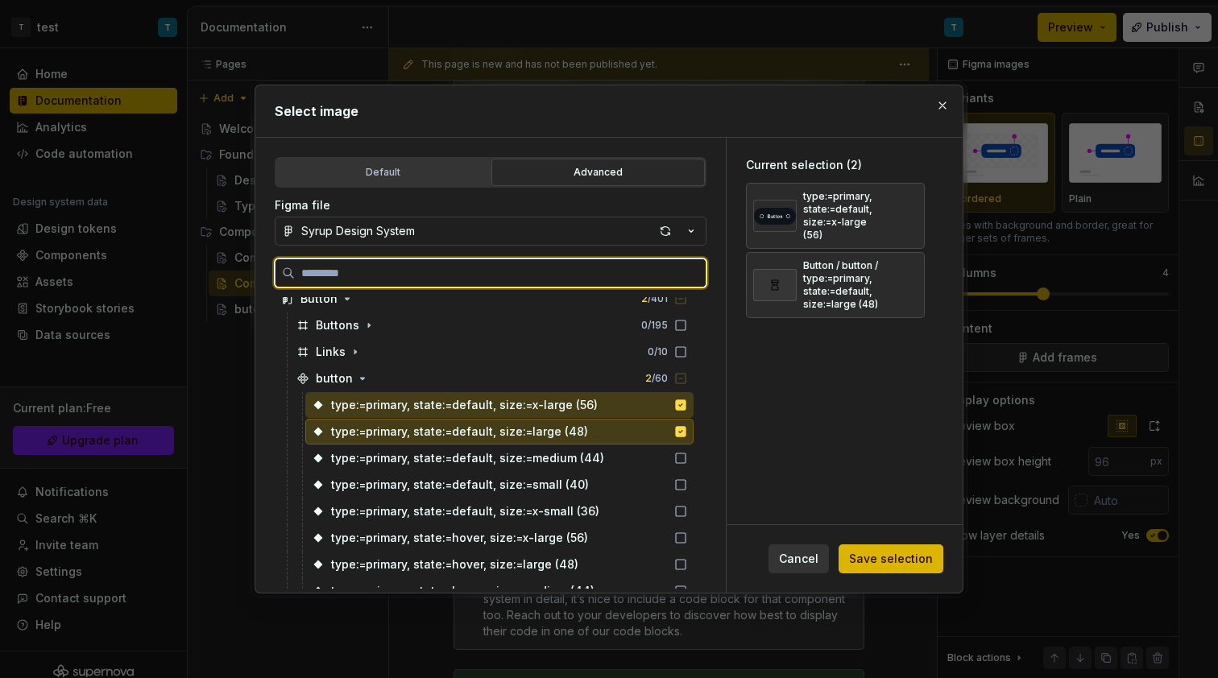
click at [677, 441] on div "type:=primary, state:=default, size:=large (48)" at bounding box center [499, 432] width 388 height 26
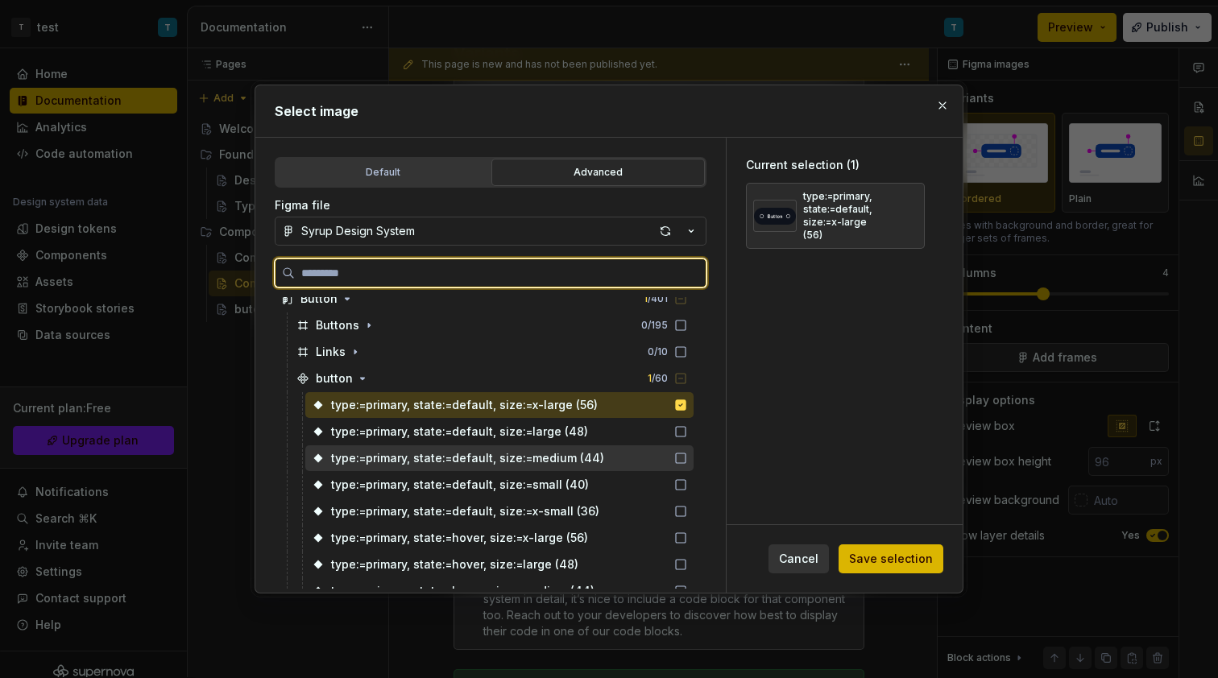
click at [677, 460] on icon at bounding box center [680, 458] width 13 height 13
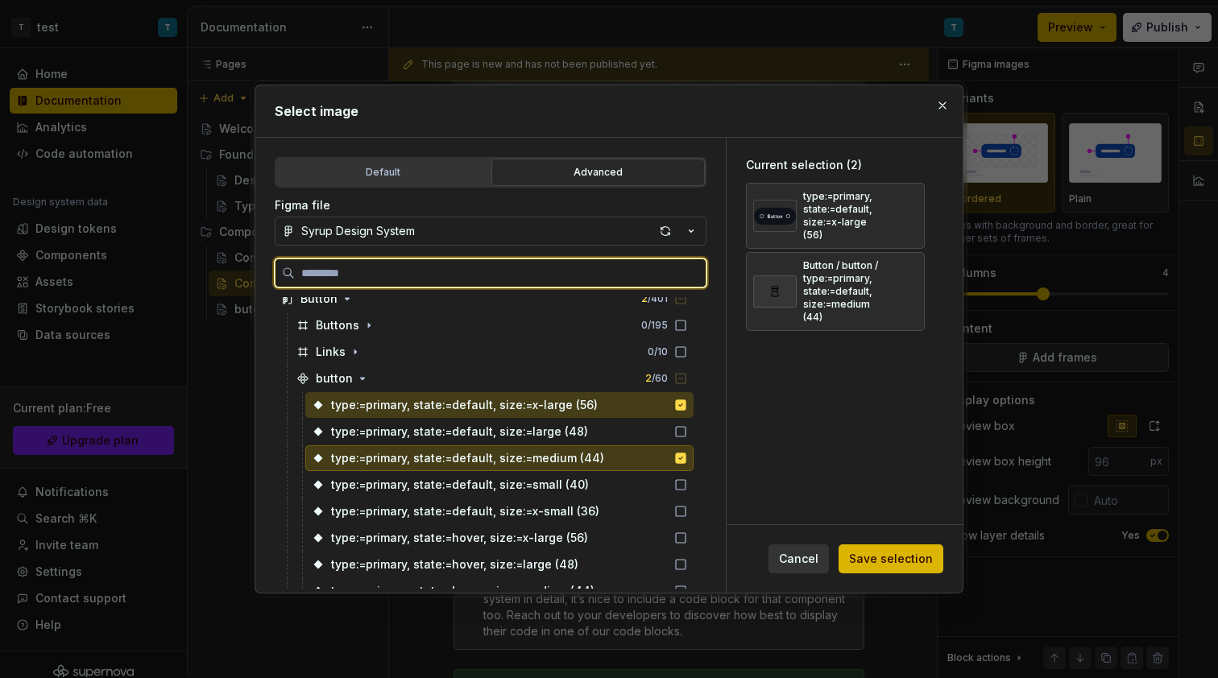
click at [680, 432] on icon at bounding box center [680, 431] width 13 height 13
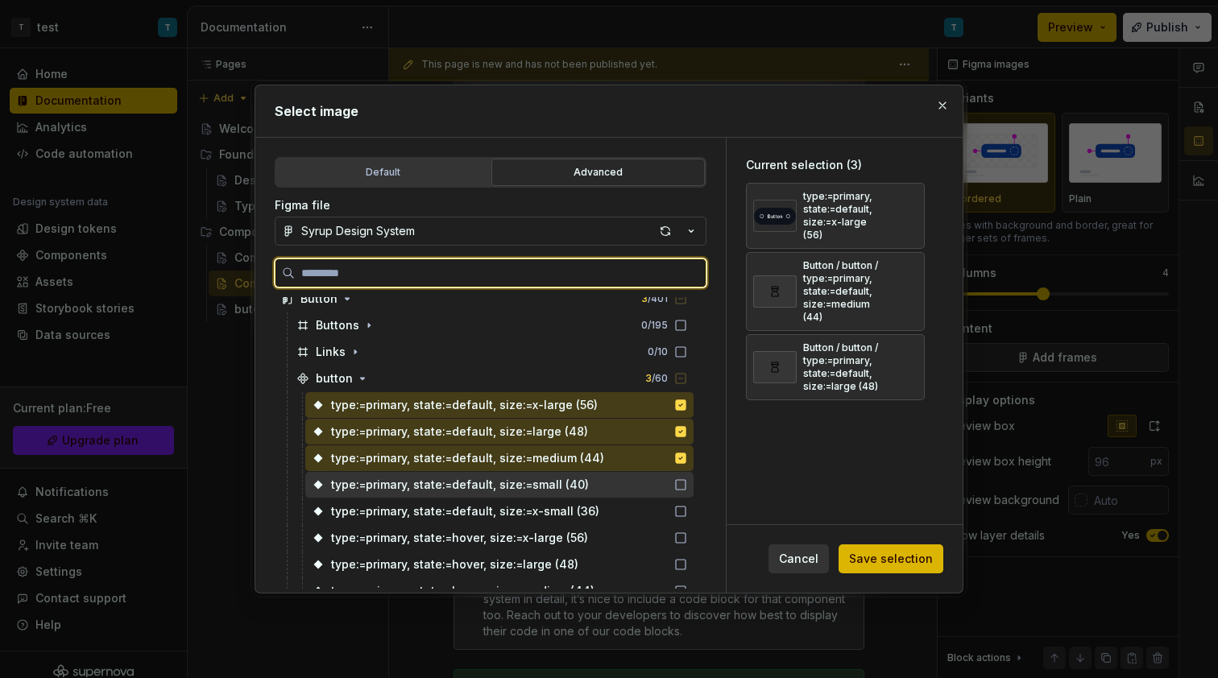
click at [675, 479] on icon at bounding box center [680, 485] width 13 height 13
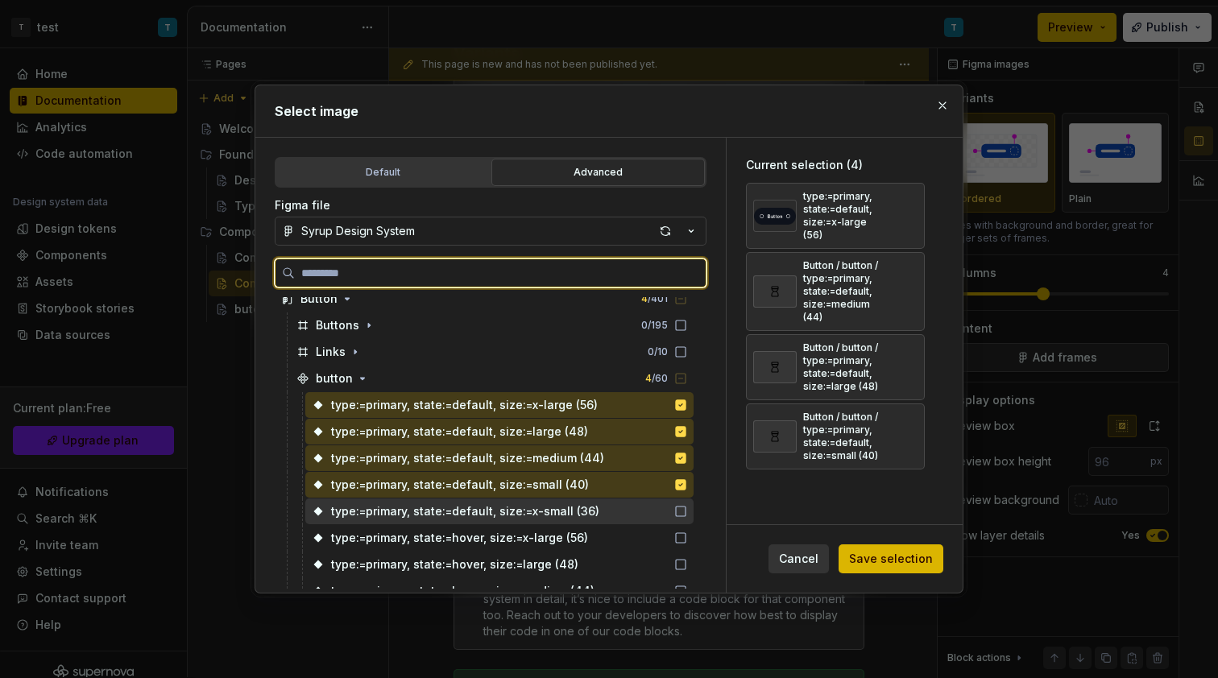
click at [674, 508] on icon at bounding box center [680, 511] width 13 height 13
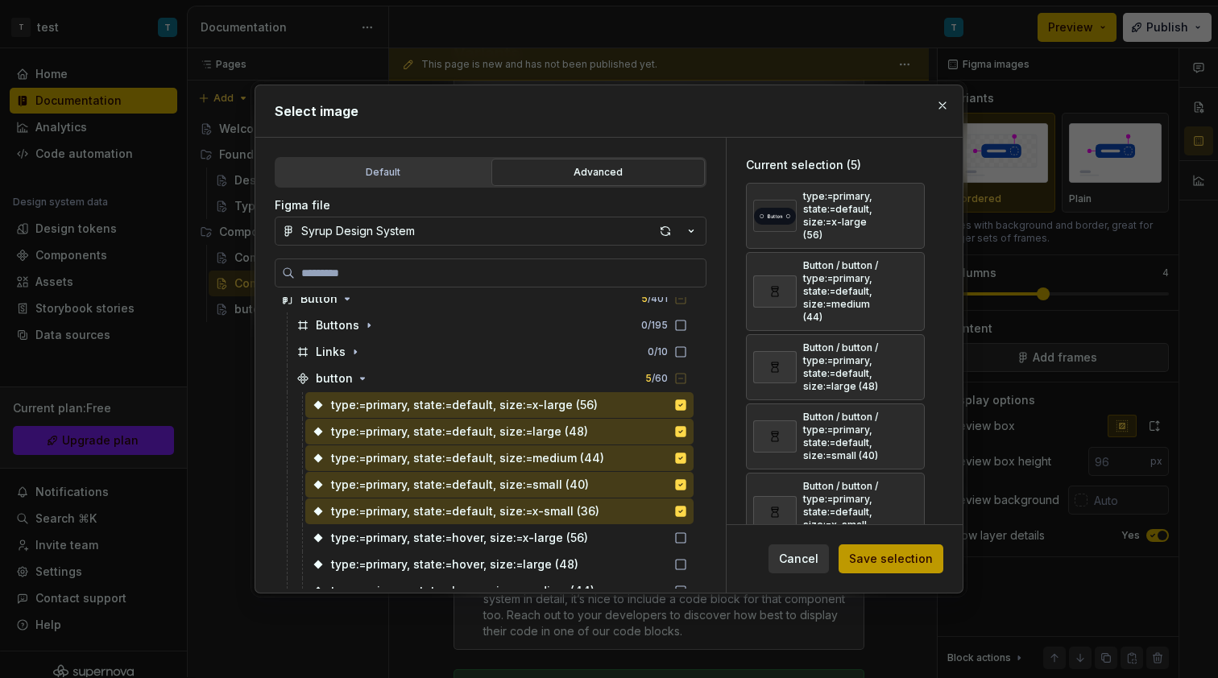
click at [907, 565] on span "Save selection" at bounding box center [891, 559] width 84 height 16
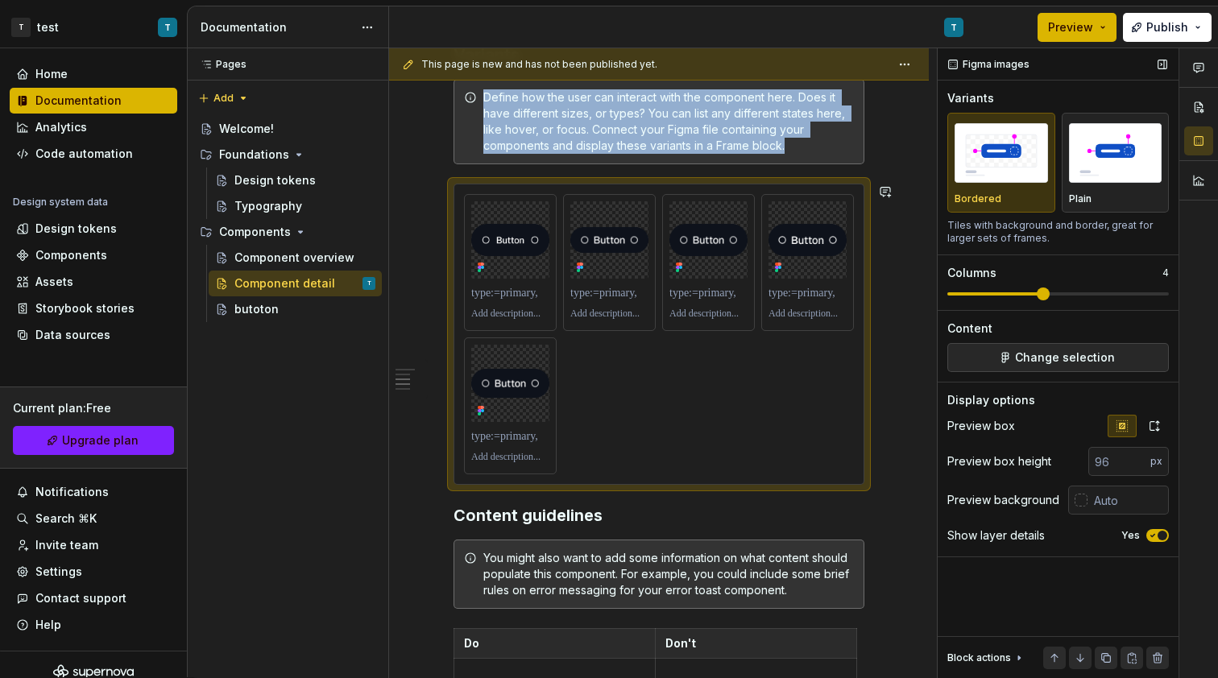
scroll to position [941, 0]
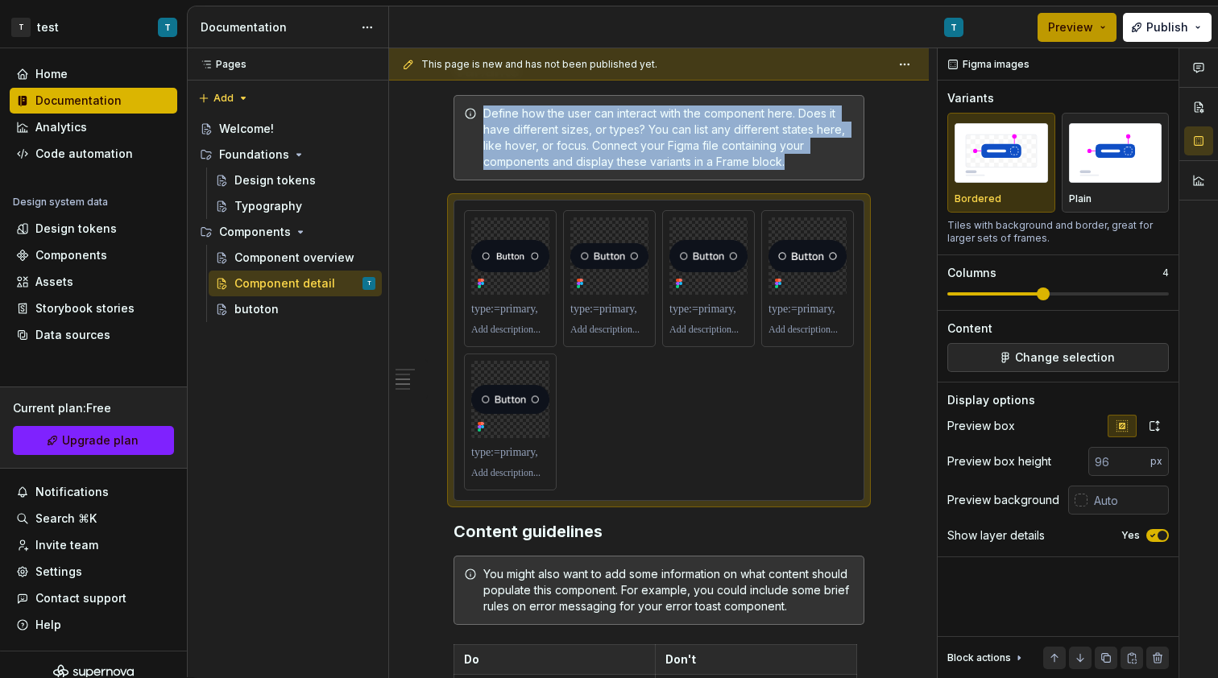
click at [1086, 29] on span "Preview" at bounding box center [1070, 27] width 45 height 16
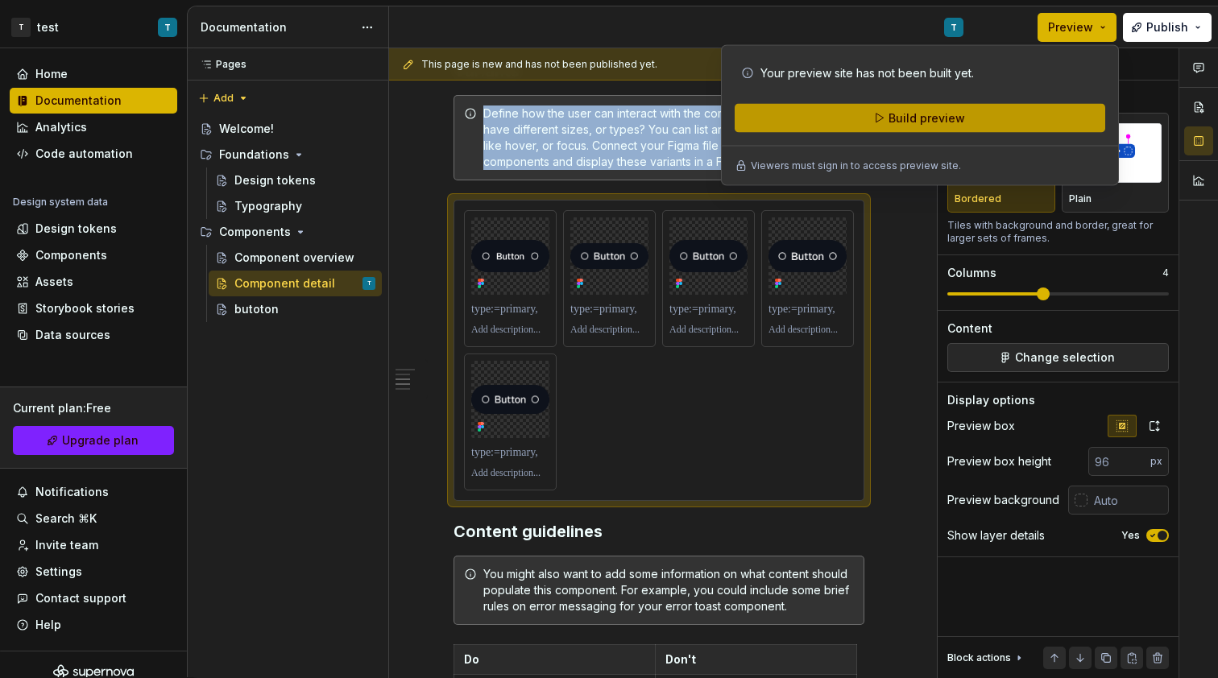
click at [935, 125] on span "Build preview" at bounding box center [927, 118] width 77 height 16
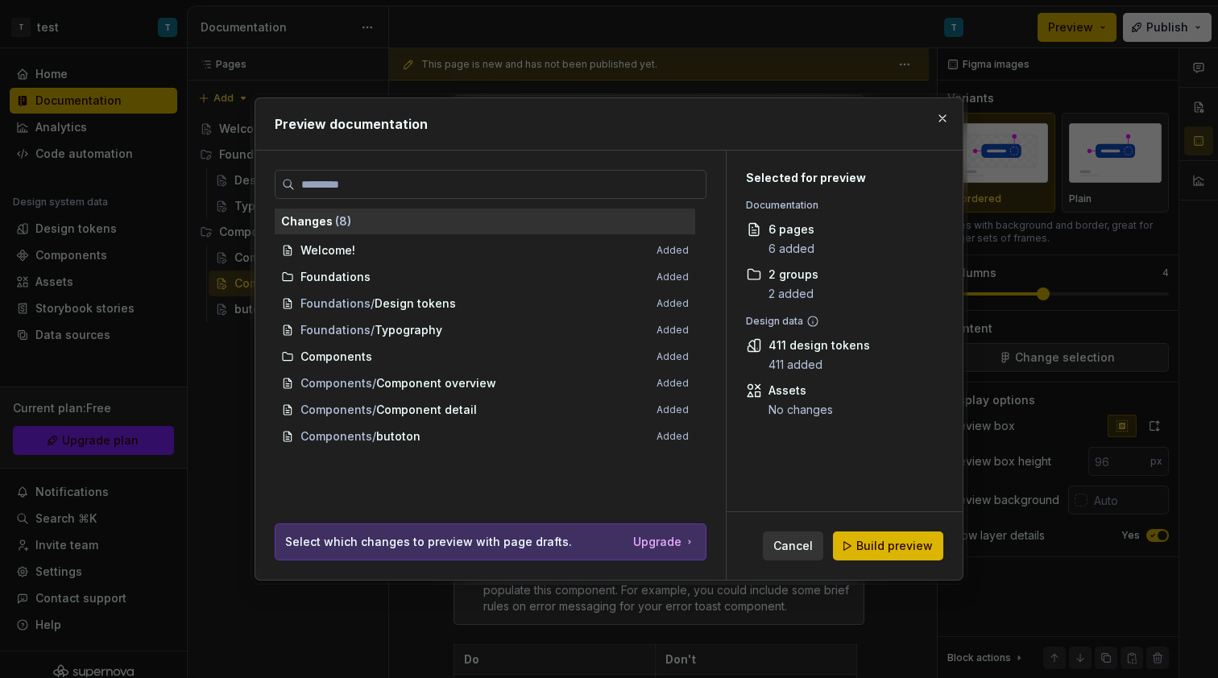
click at [887, 543] on span "Build preview" at bounding box center [894, 546] width 77 height 16
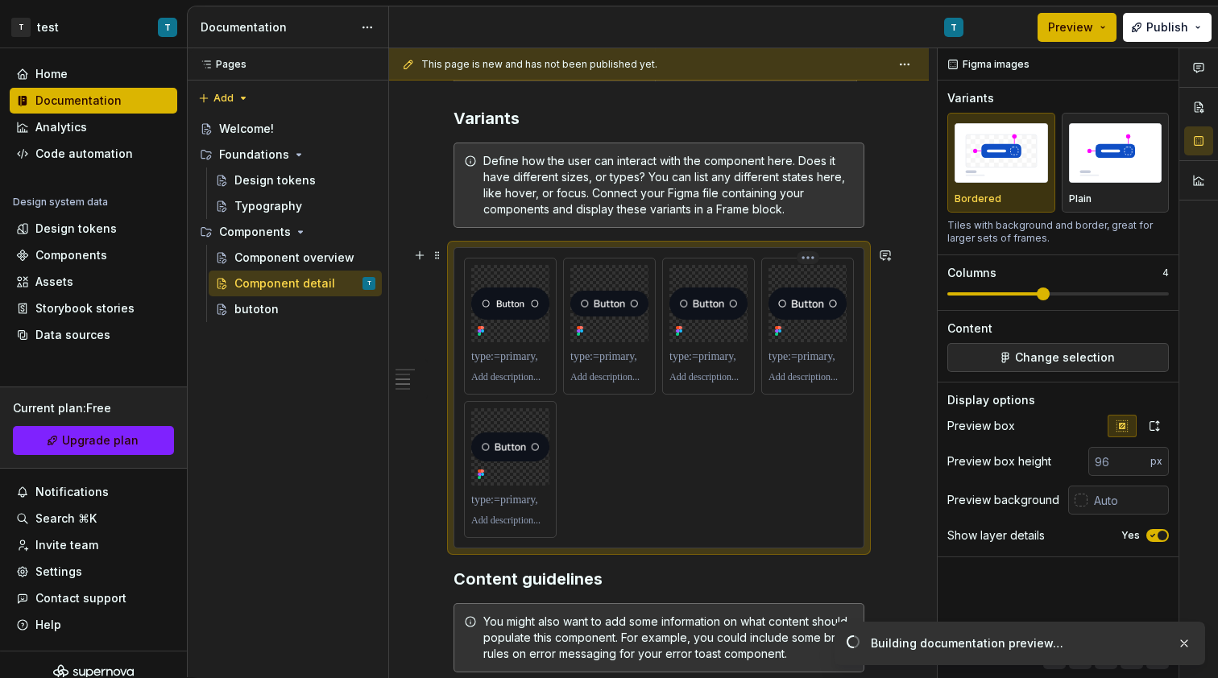
scroll to position [880, 0]
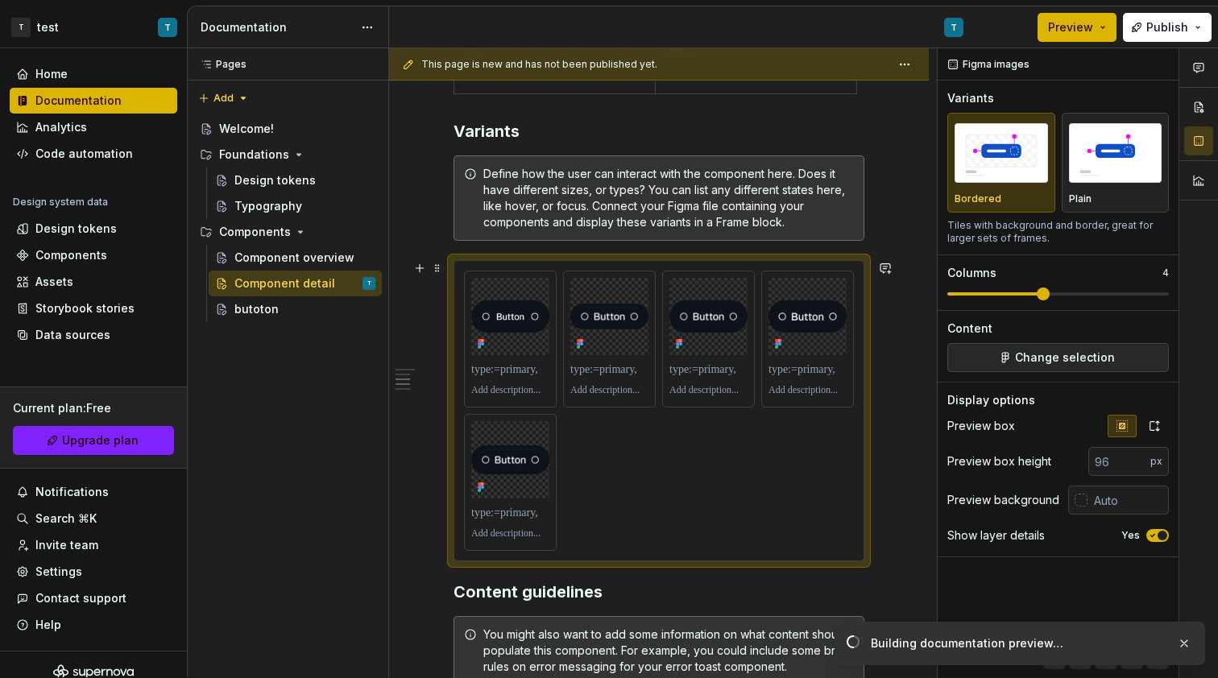
click at [863, 348] on div at bounding box center [659, 410] width 411 height 301
click at [864, 350] on div at bounding box center [659, 410] width 411 height 301
click at [870, 350] on div "**********" at bounding box center [659, 312] width 540 height 1836
click at [443, 272] on span at bounding box center [437, 268] width 13 height 23
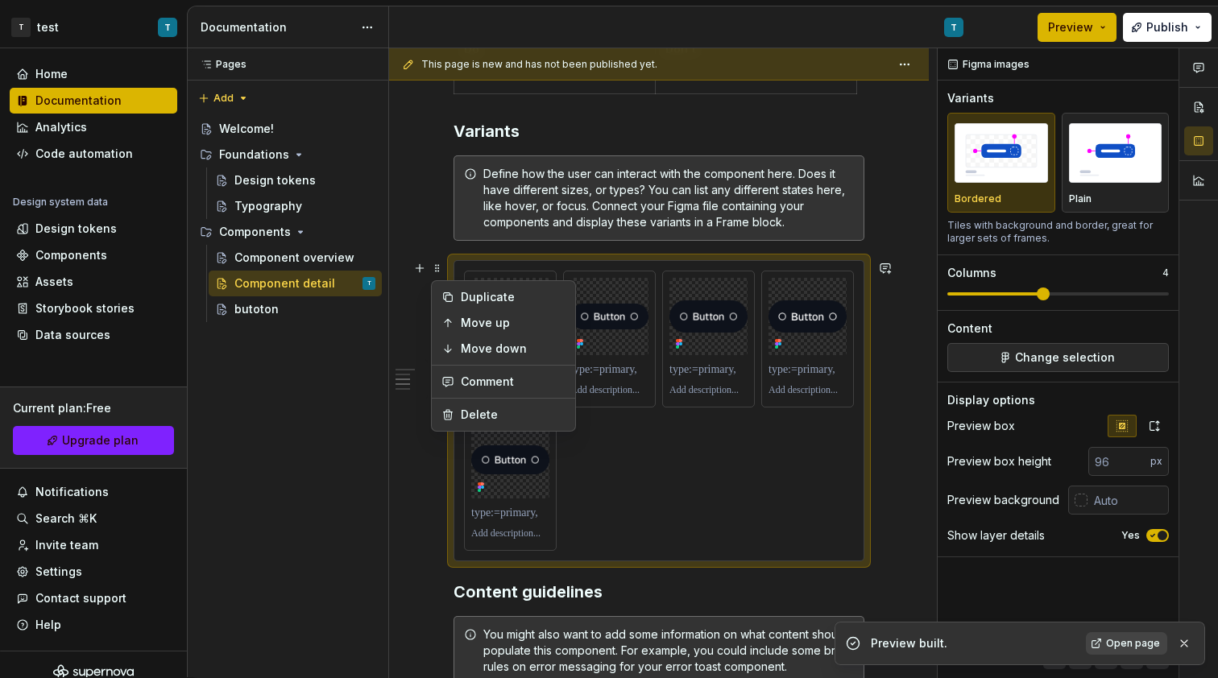
drag, startPoint x: 430, startPoint y: 230, endPoint x: 466, endPoint y: 269, distance: 53.0
click at [430, 230] on div "**********" at bounding box center [663, 363] width 548 height 630
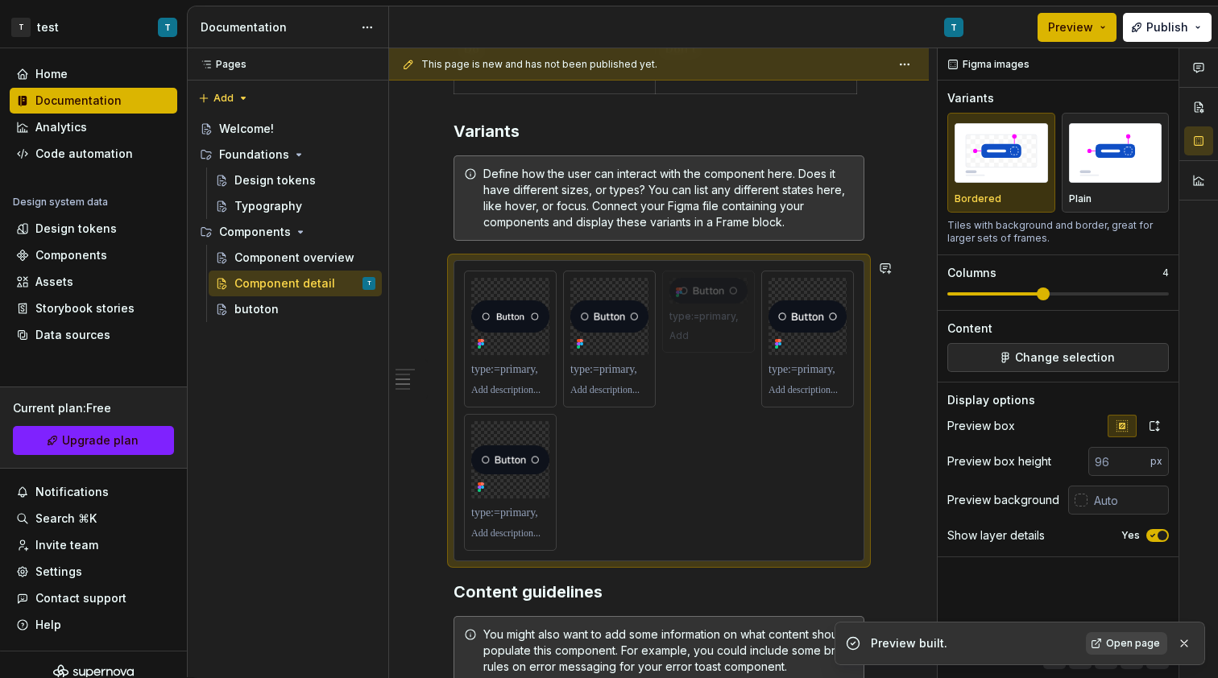
drag, startPoint x: 592, startPoint y: 346, endPoint x: 689, endPoint y: 376, distance: 101.4
click at [1131, 651] on link "Open page" at bounding box center [1126, 643] width 81 height 23
click at [273, 311] on div "butoton" at bounding box center [256, 309] width 44 height 16
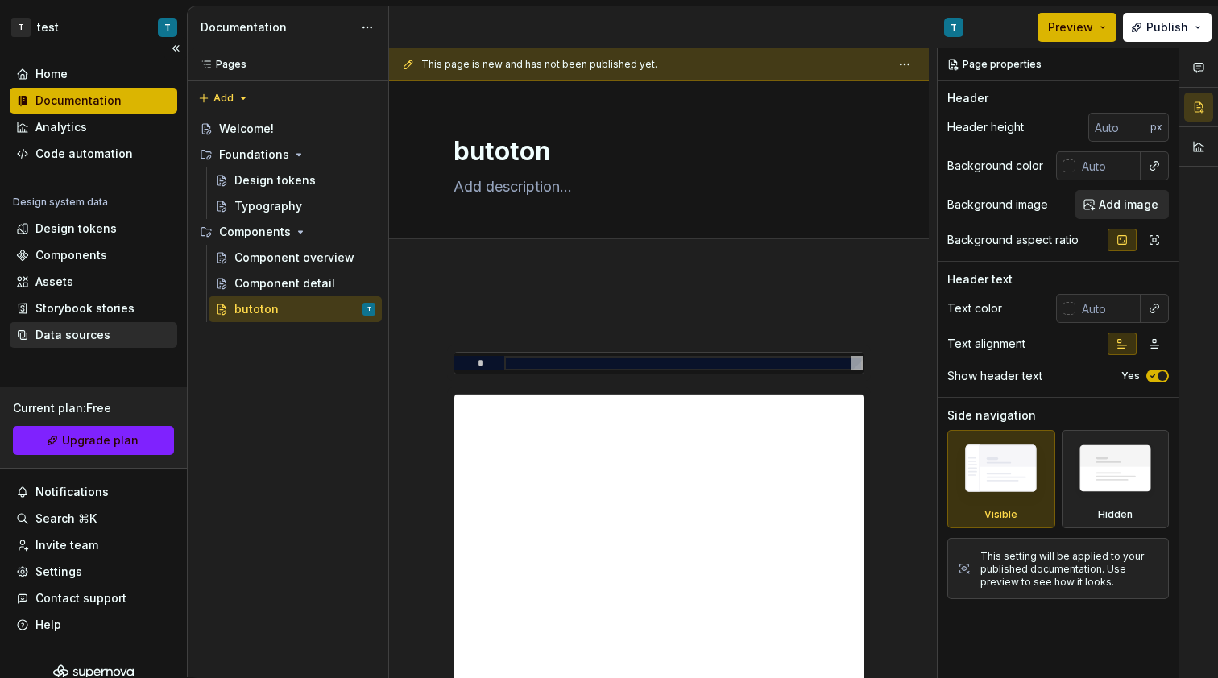
click at [97, 335] on div "Data sources" at bounding box center [72, 335] width 75 height 16
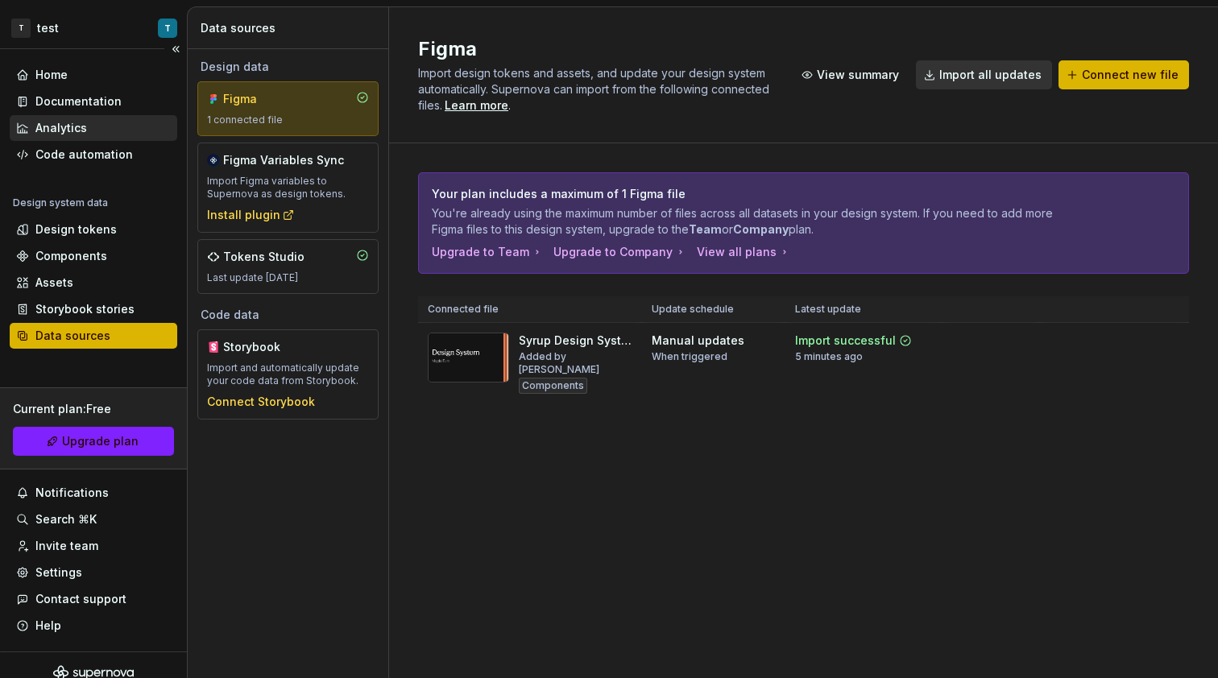
click at [112, 134] on div "Analytics" at bounding box center [93, 128] width 155 height 16
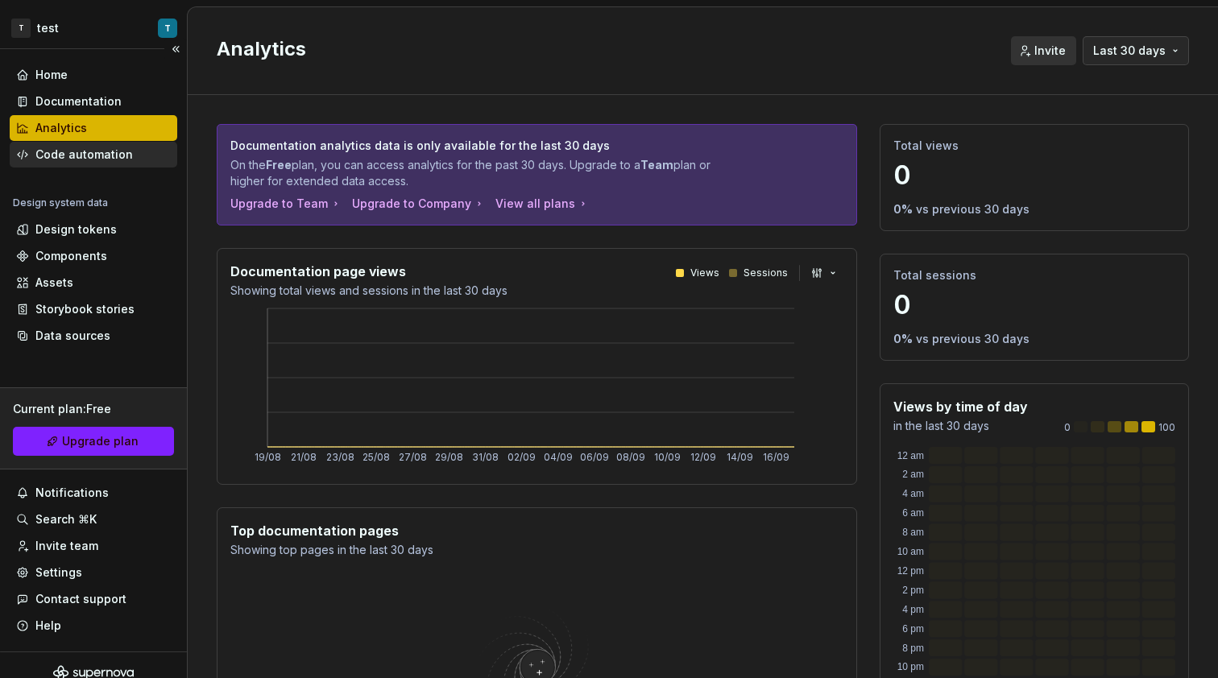
click at [119, 155] on div "Code automation" at bounding box center [83, 155] width 97 height 16
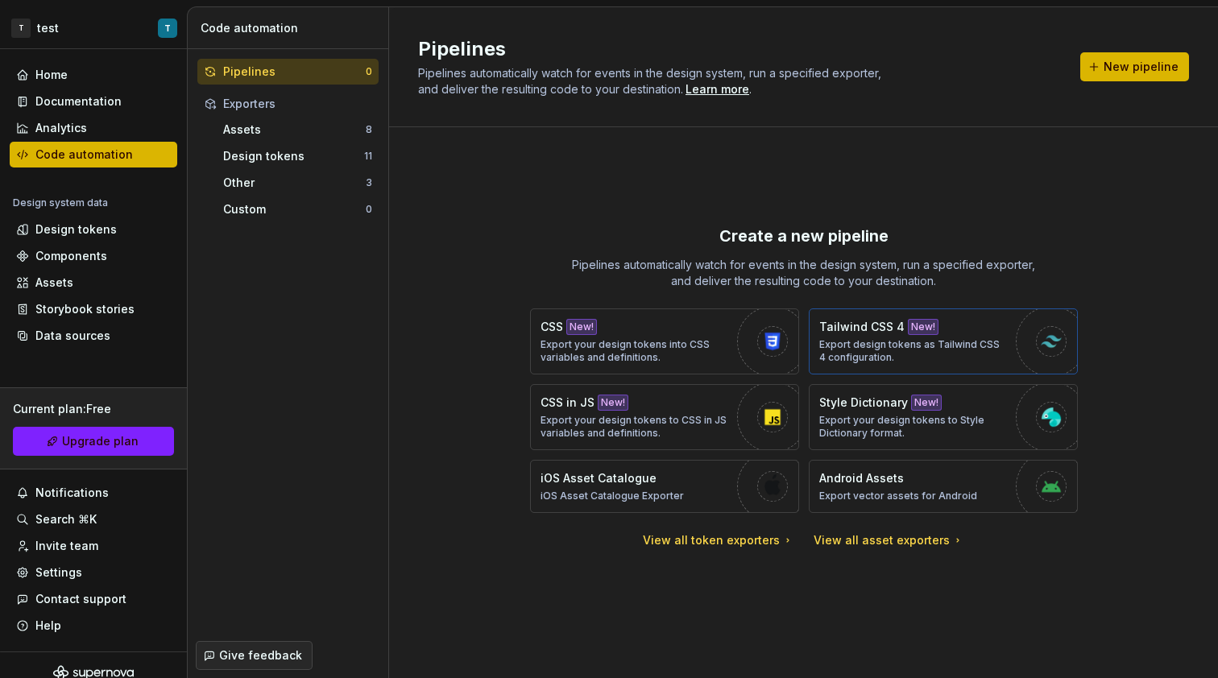
click at [846, 354] on p "Export design tokens as Tailwind CSS 4 configuration." at bounding box center [913, 351] width 189 height 26
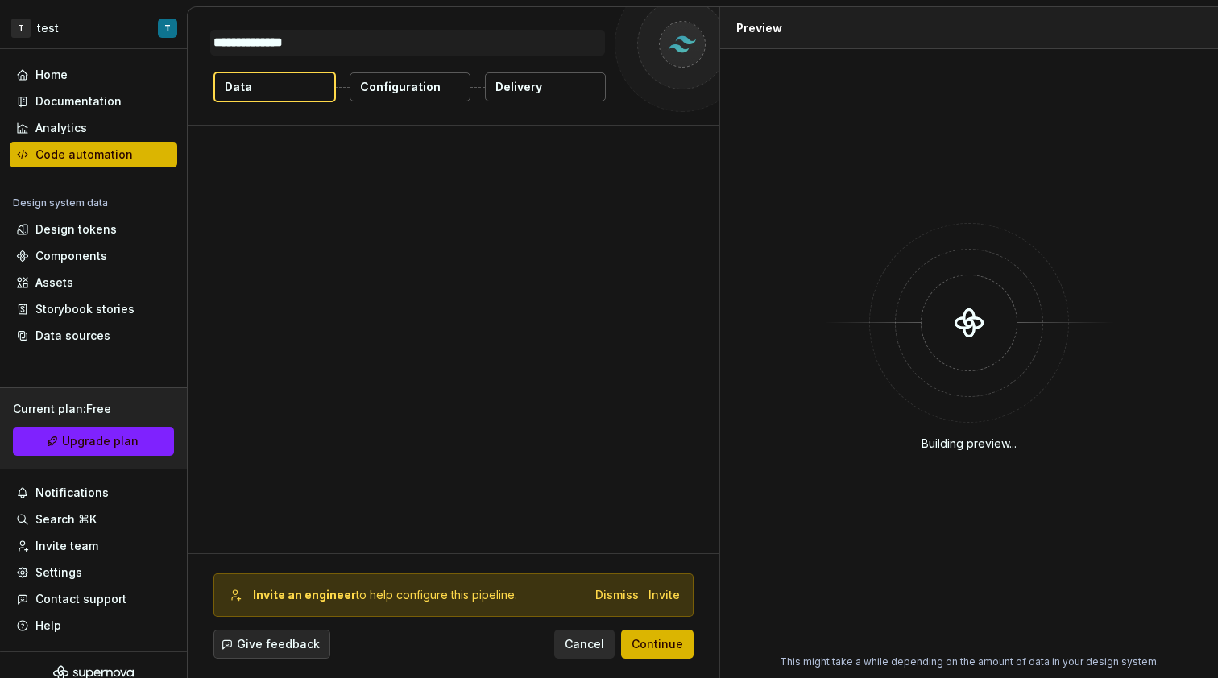
type textarea "*"
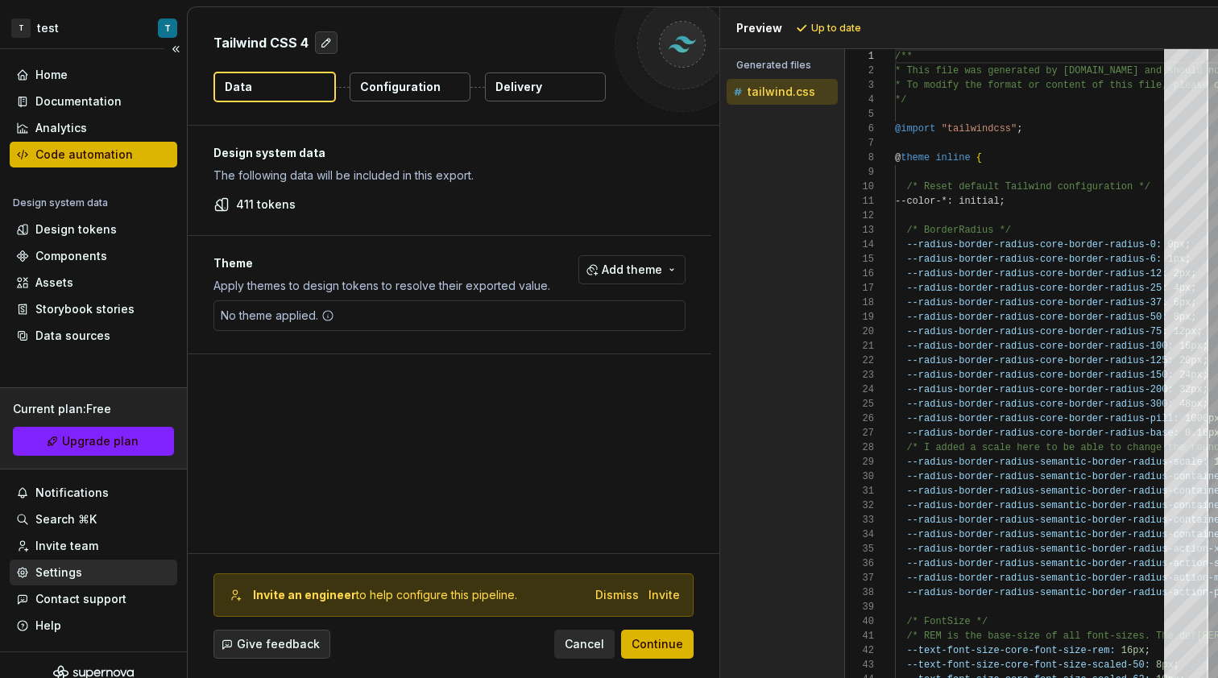
click at [109, 574] on div "Settings" at bounding box center [93, 573] width 155 height 16
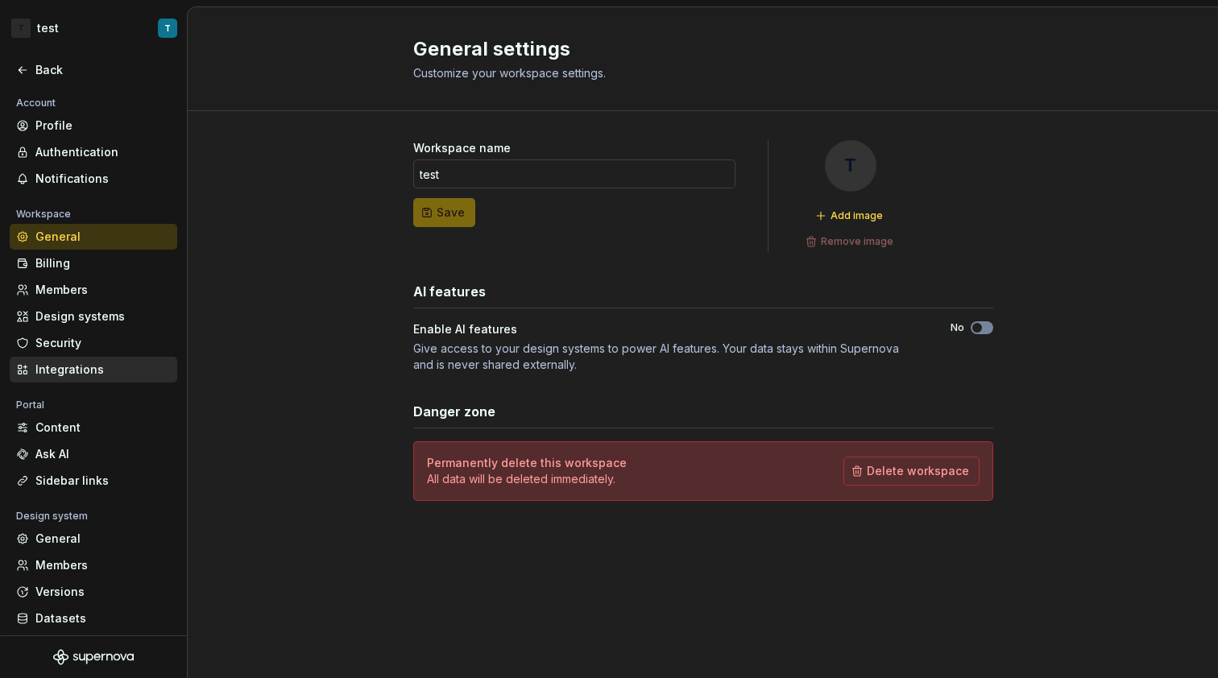
click at [95, 360] on div "Integrations" at bounding box center [94, 370] width 168 height 26
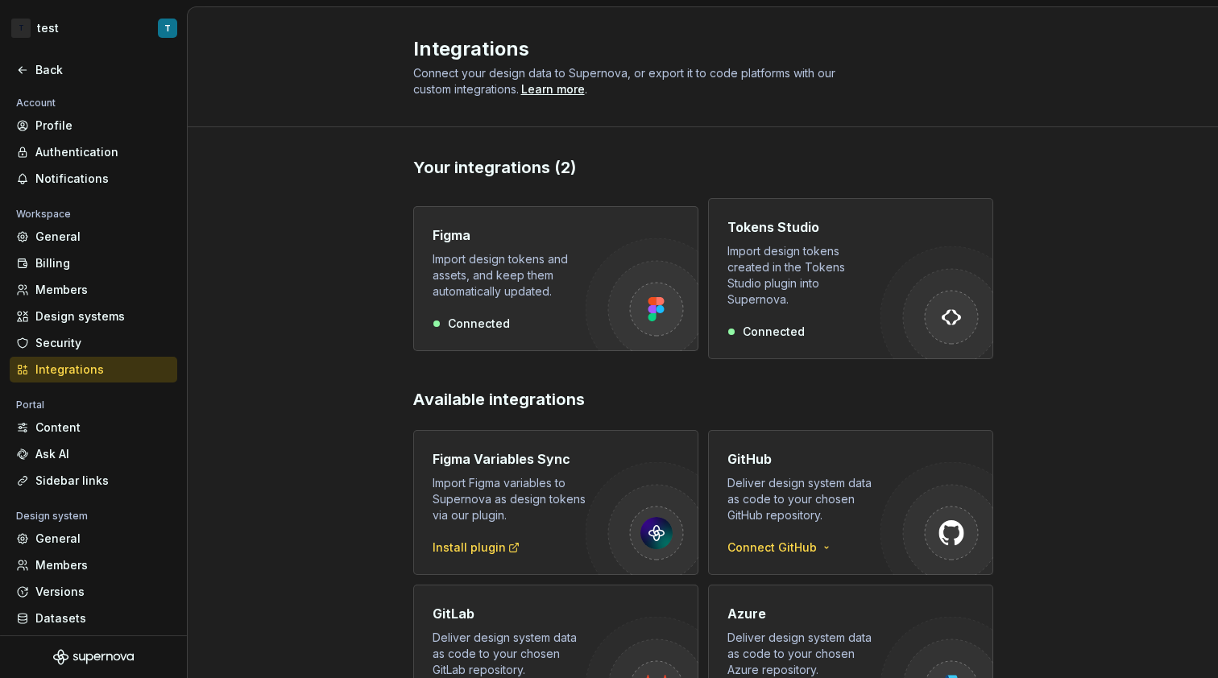
click at [512, 294] on div "Figma Import design tokens and assets, and keep them automatically updated. Con…" at bounding box center [509, 279] width 153 height 106
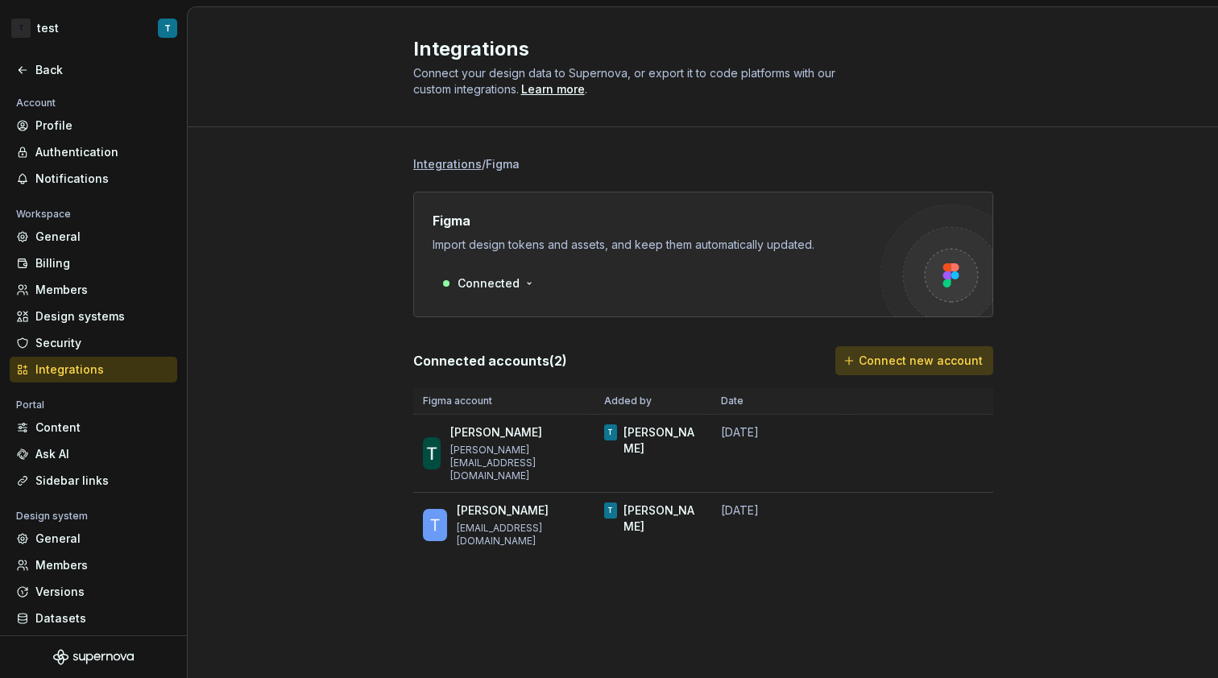
click at [898, 361] on span "Connect new account" at bounding box center [921, 361] width 124 height 16
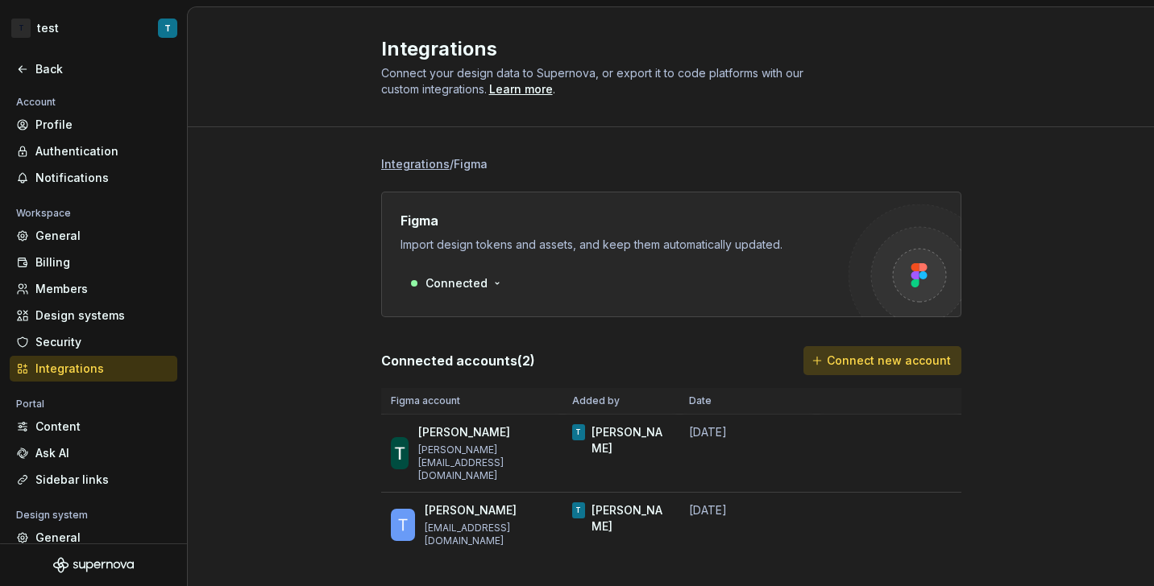
click at [921, 367] on span "Connect new account" at bounding box center [889, 361] width 124 height 16
